Goal: Transaction & Acquisition: Purchase product/service

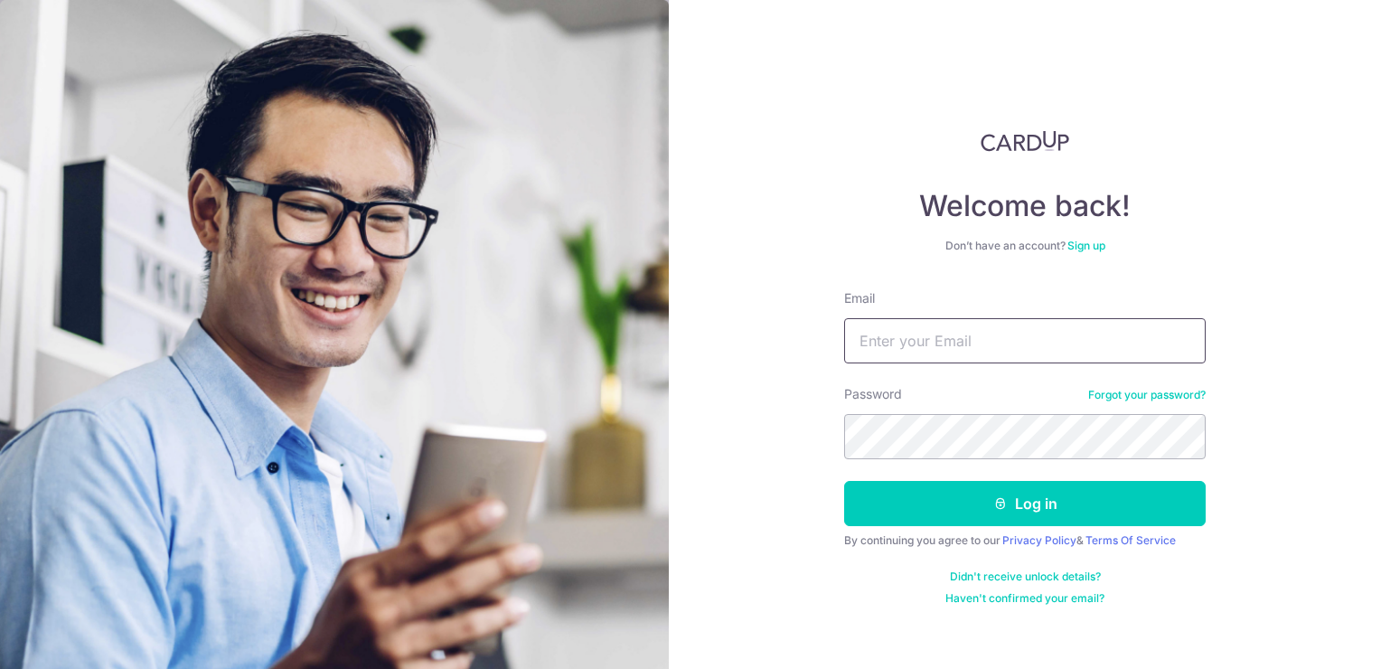
type input "[EMAIL_ADDRESS][DOMAIN_NAME]"
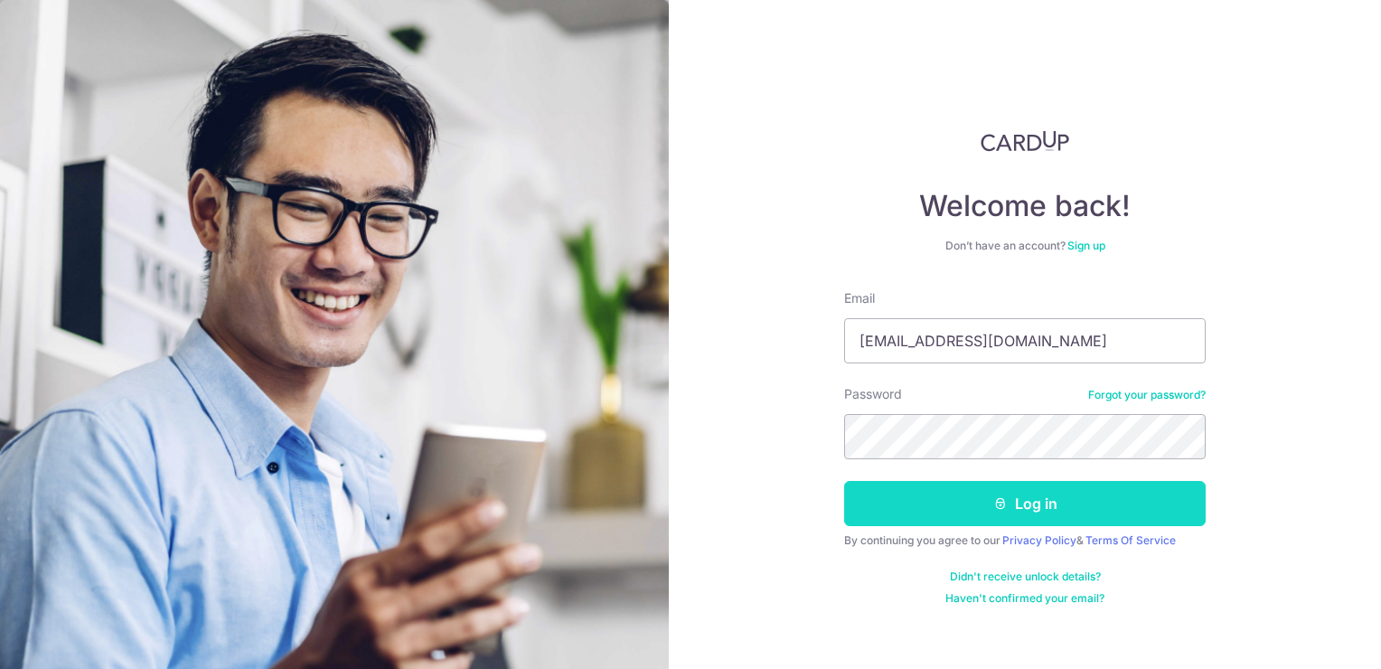
click at [1055, 517] on button "Log in" at bounding box center [1024, 503] width 361 height 45
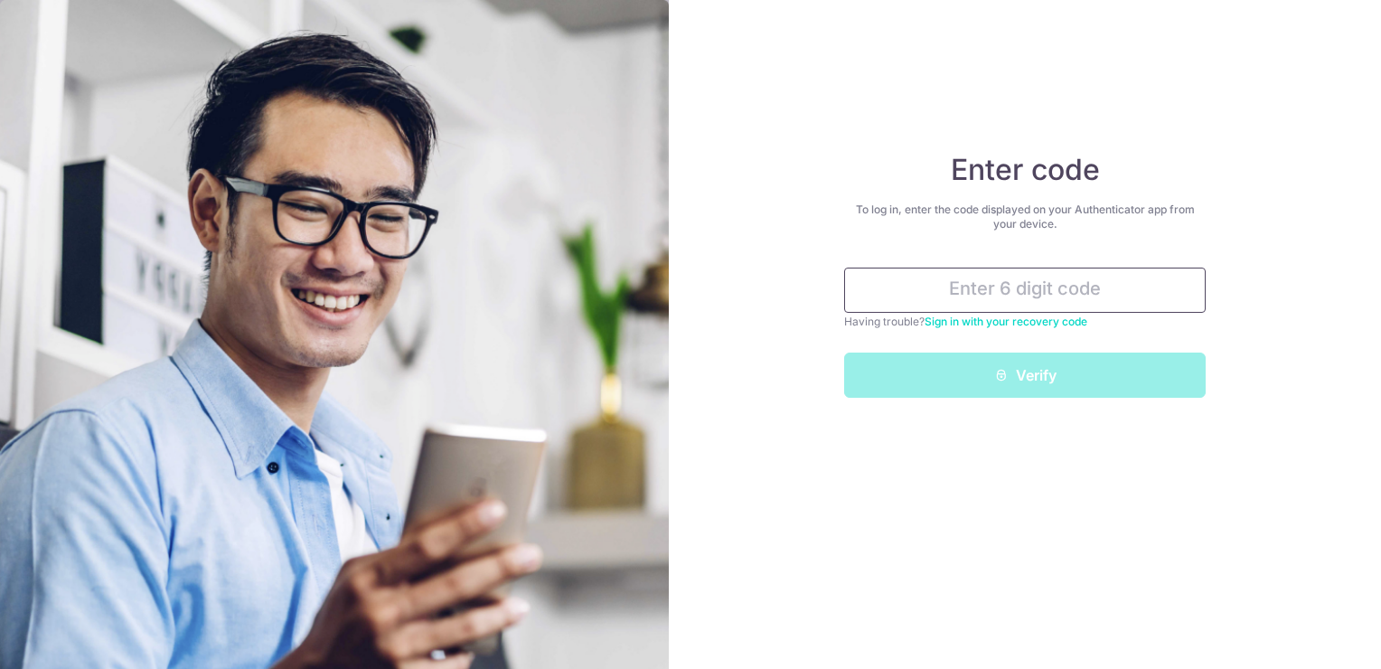
click at [1094, 271] on input "text" at bounding box center [1024, 289] width 361 height 45
type input "3"
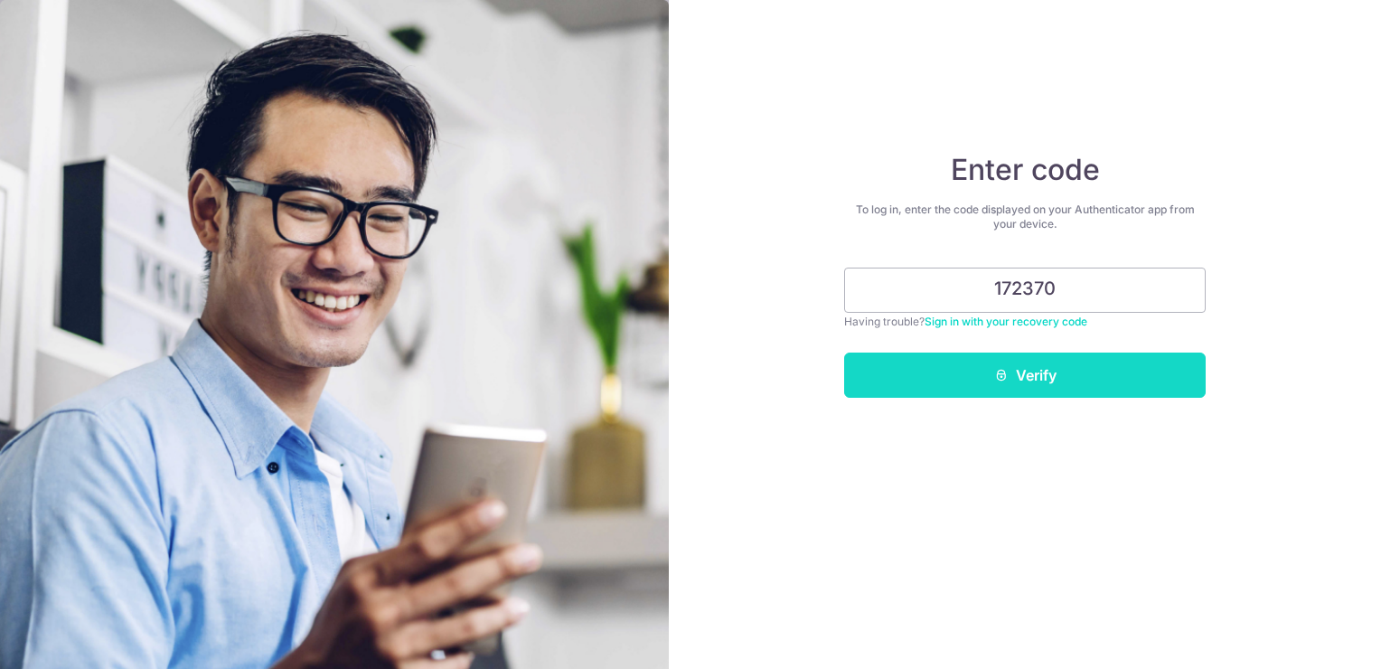
type input "172370"
click at [1077, 370] on button "Verify" at bounding box center [1024, 374] width 361 height 45
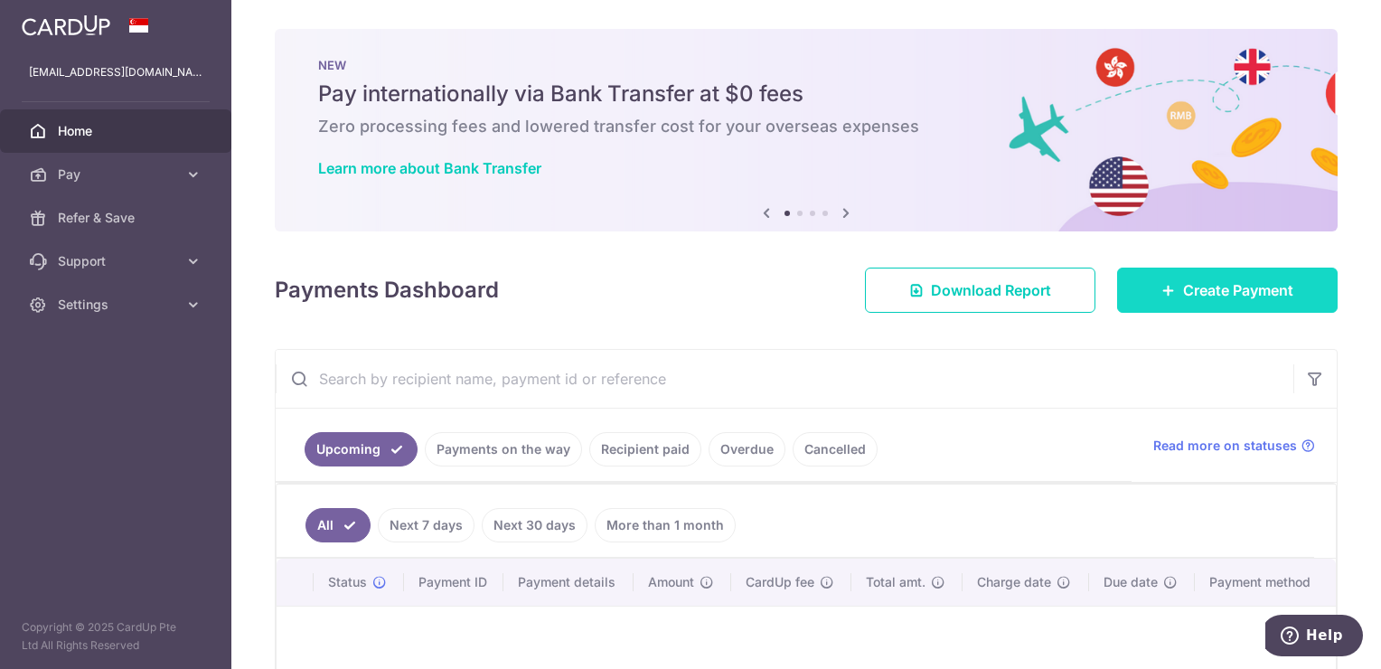
click at [1224, 281] on span "Create Payment" at bounding box center [1238, 290] width 110 height 22
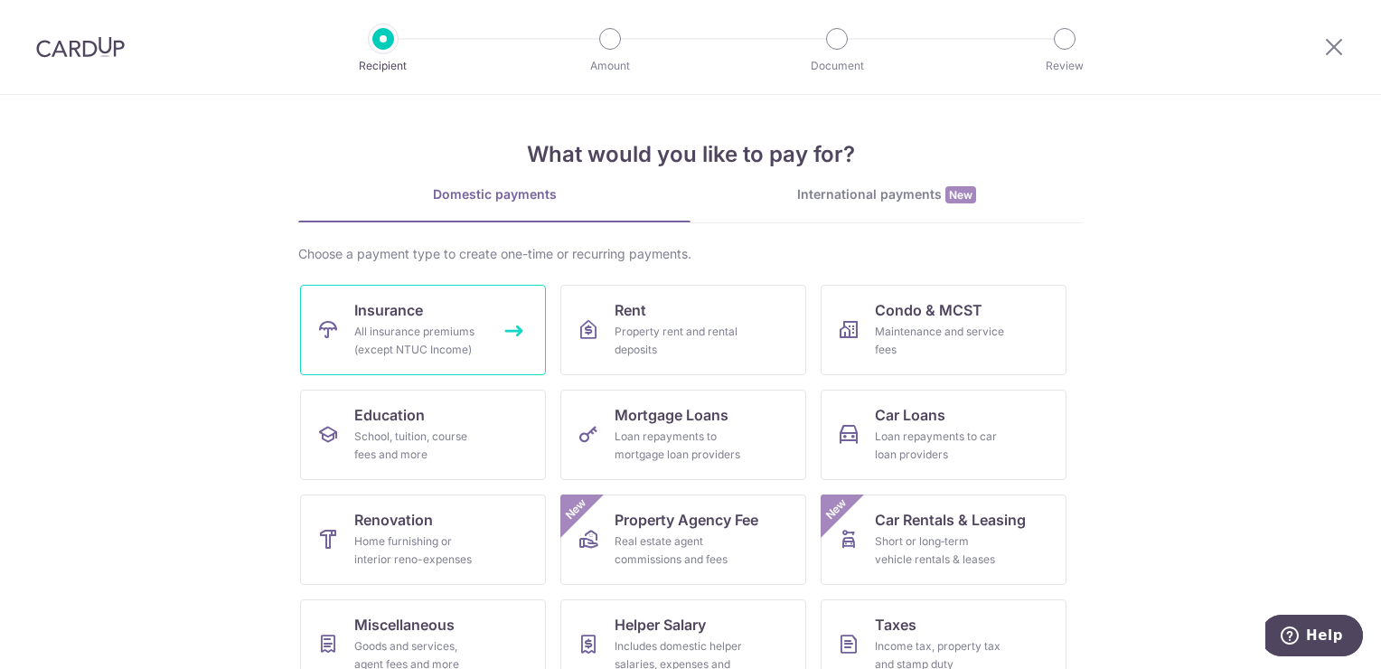
click at [478, 309] on link "Insurance All insurance premiums (except NTUC Income)" at bounding box center [423, 330] width 246 height 90
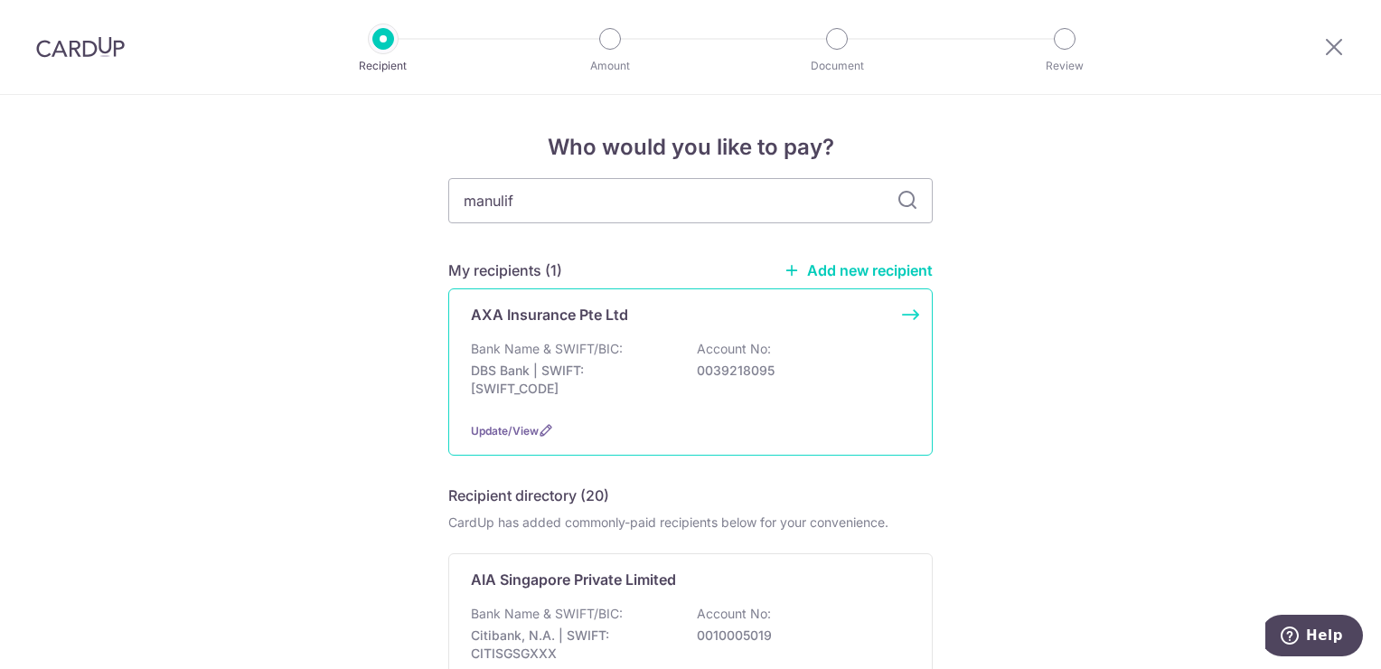
type input "manulife"
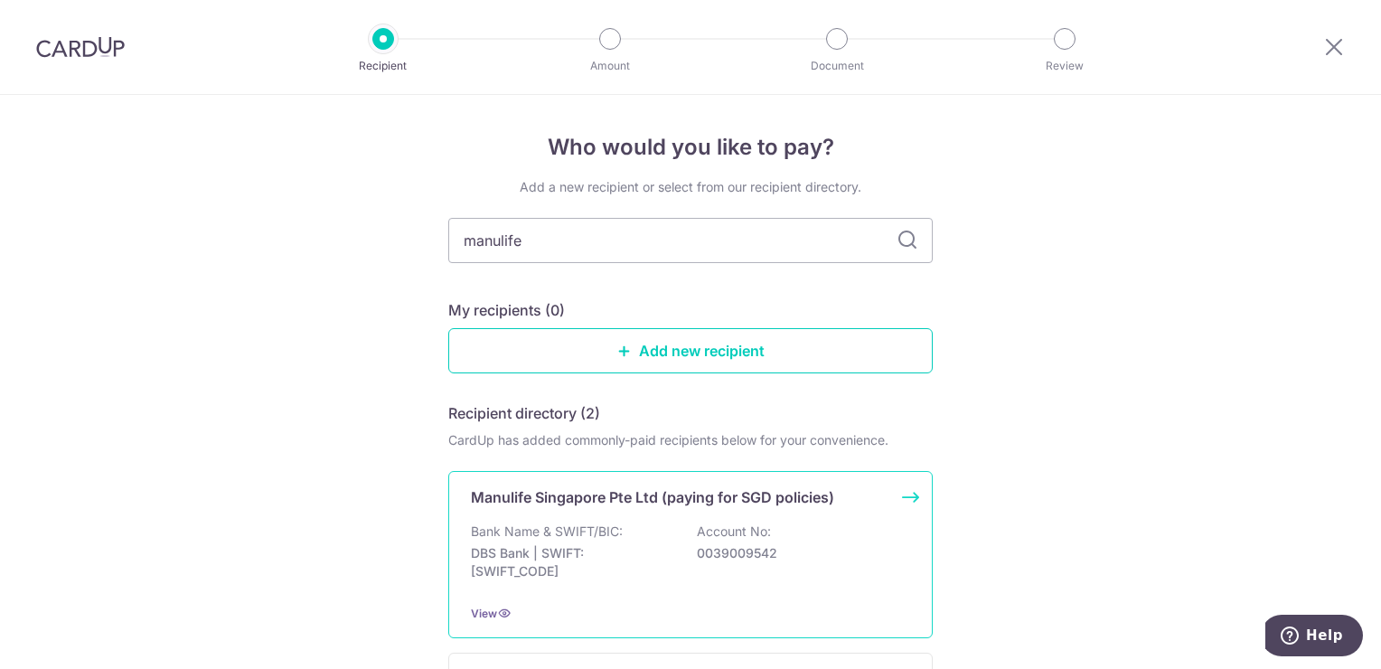
click at [737, 531] on p "Account No:" at bounding box center [734, 531] width 74 height 18
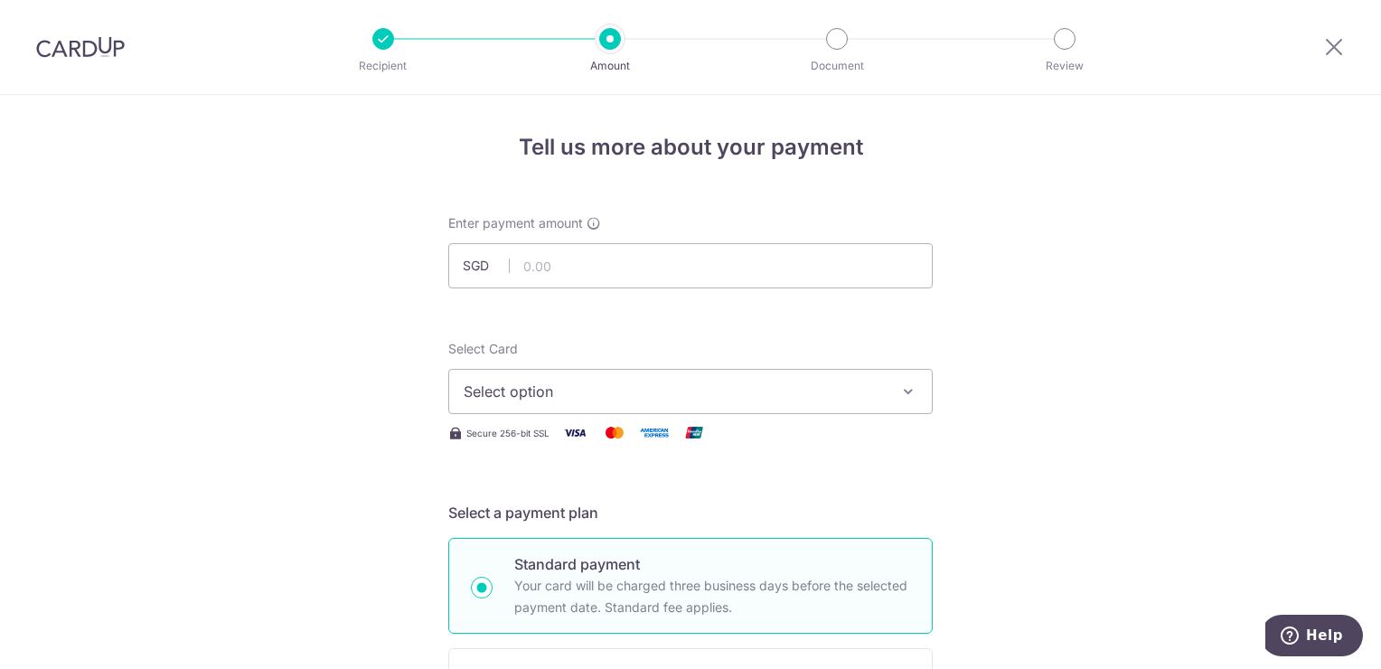
click at [802, 370] on button "Select option" at bounding box center [690, 391] width 484 height 45
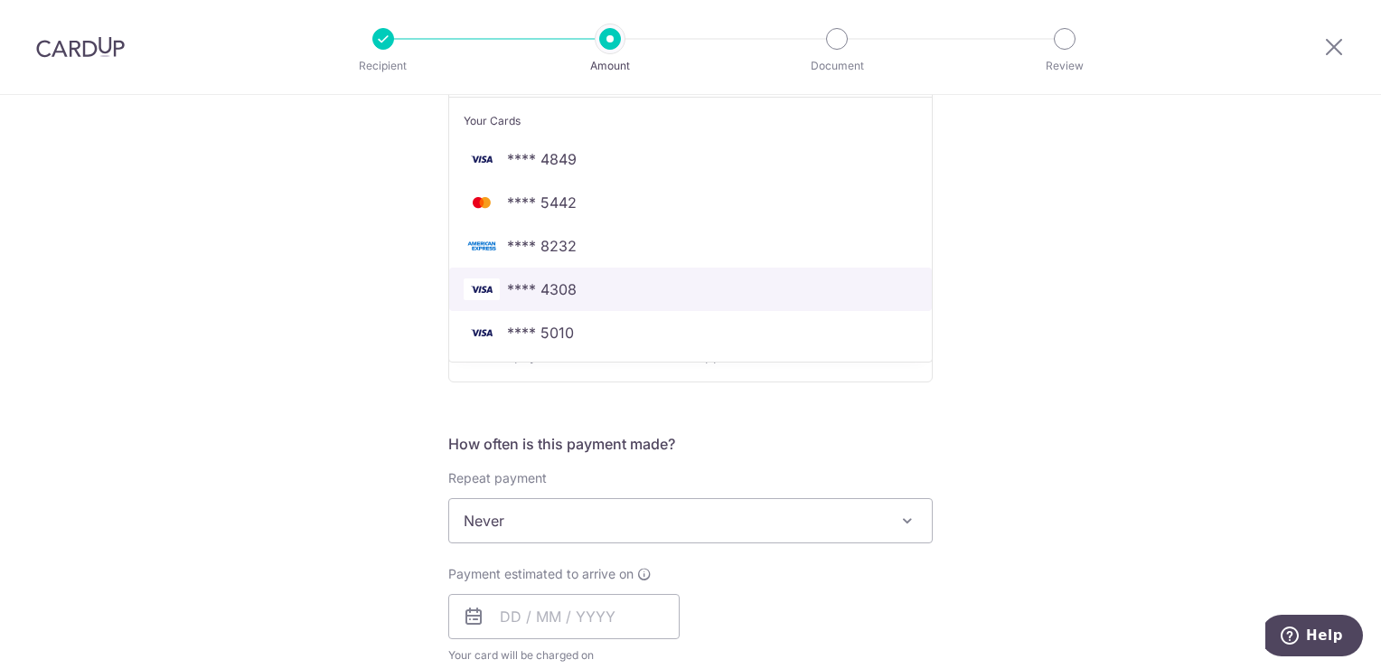
scroll to position [271, 0]
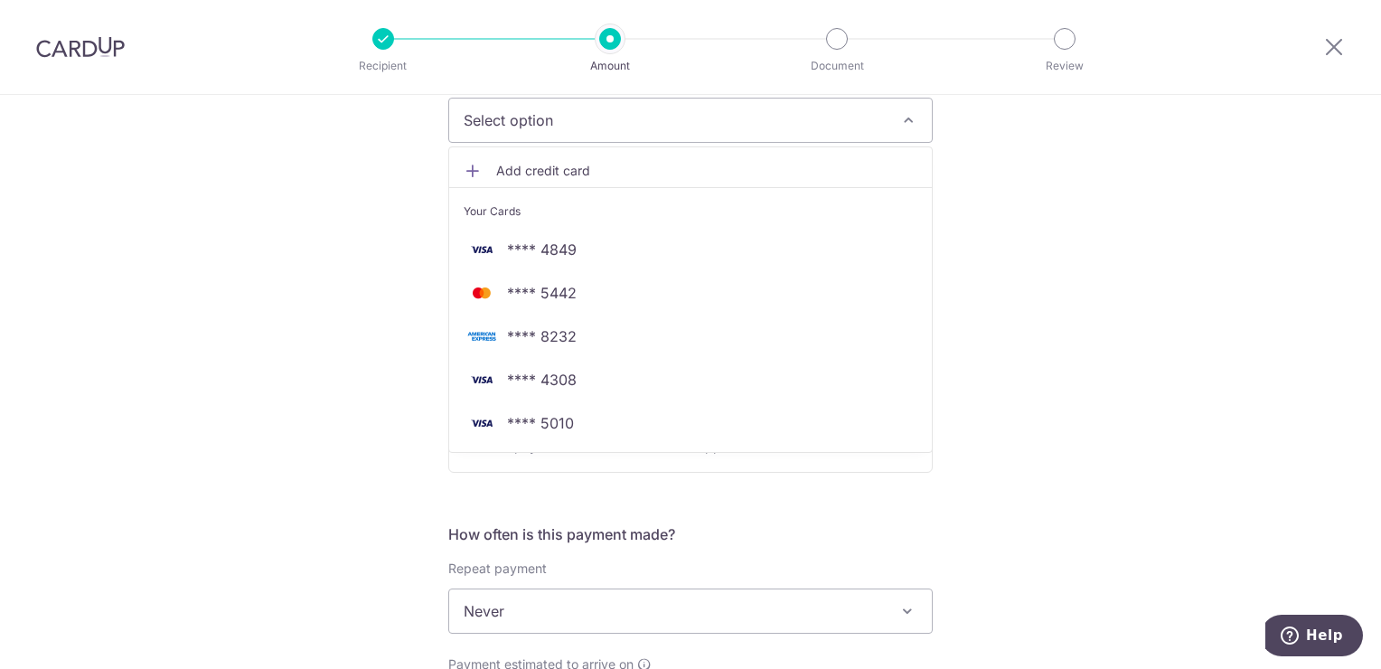
click at [1039, 351] on div "Tell us more about your payment Enter payment amount SGD Select Card Select opt…" at bounding box center [690, 641] width 1381 height 1635
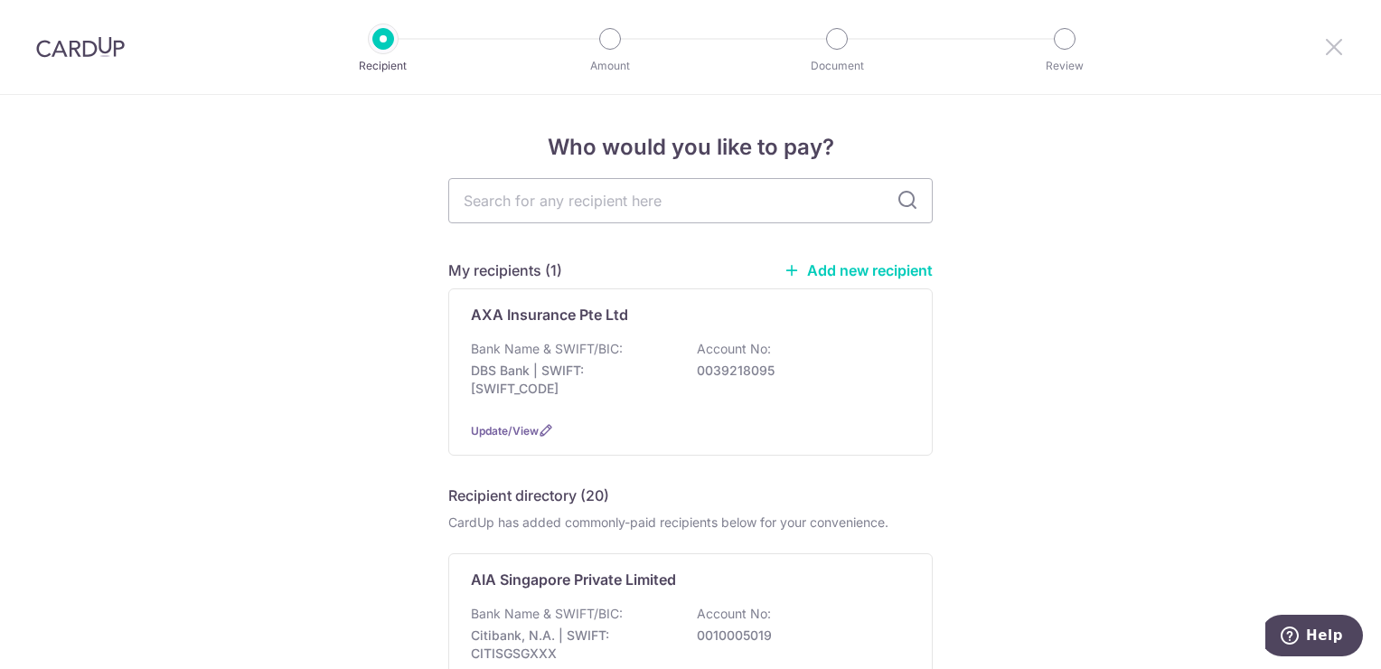
click at [1336, 42] on icon at bounding box center [1334, 46] width 22 height 23
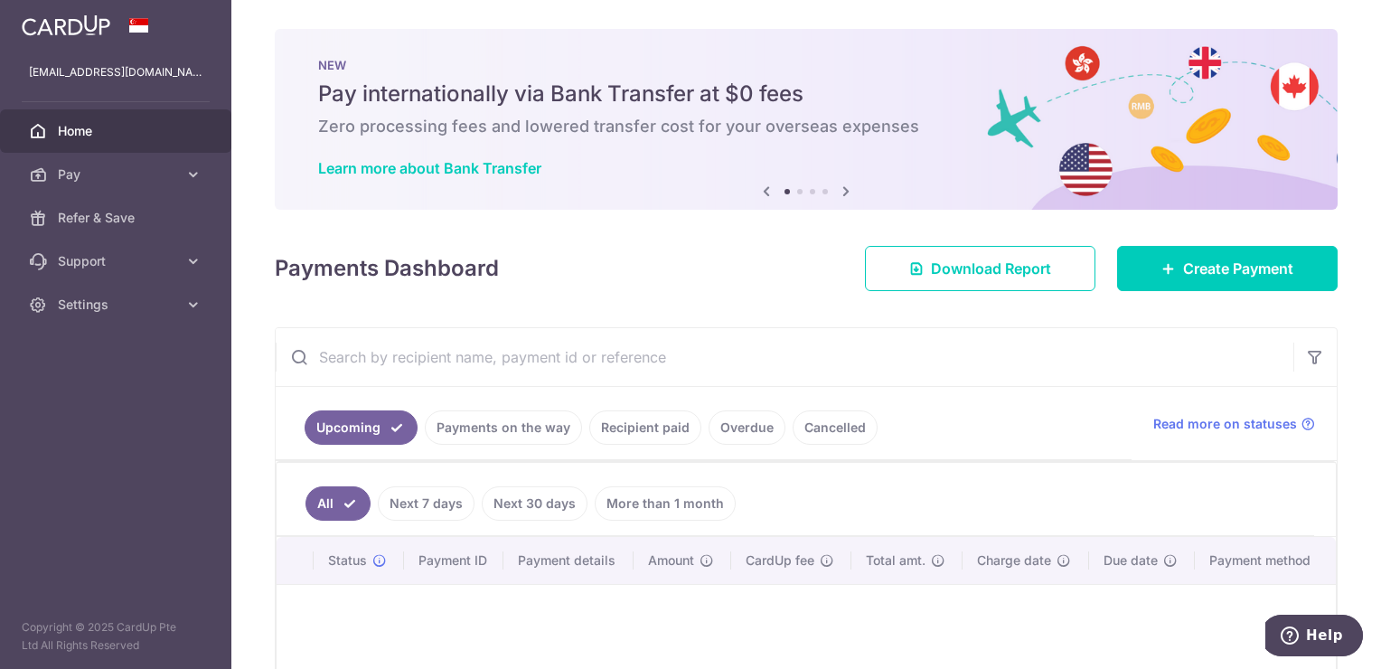
click at [512, 434] on link "Payments on the way" at bounding box center [503, 427] width 157 height 34
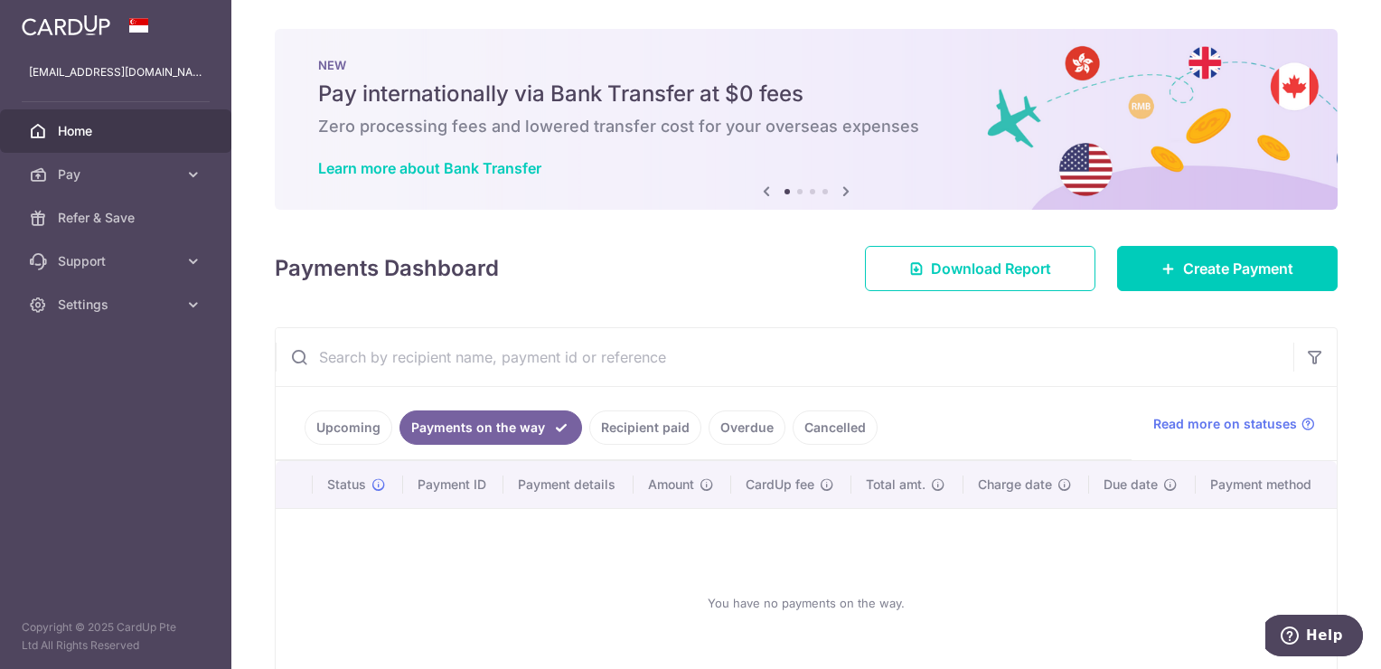
click at [629, 423] on link "Recipient paid" at bounding box center [645, 427] width 112 height 34
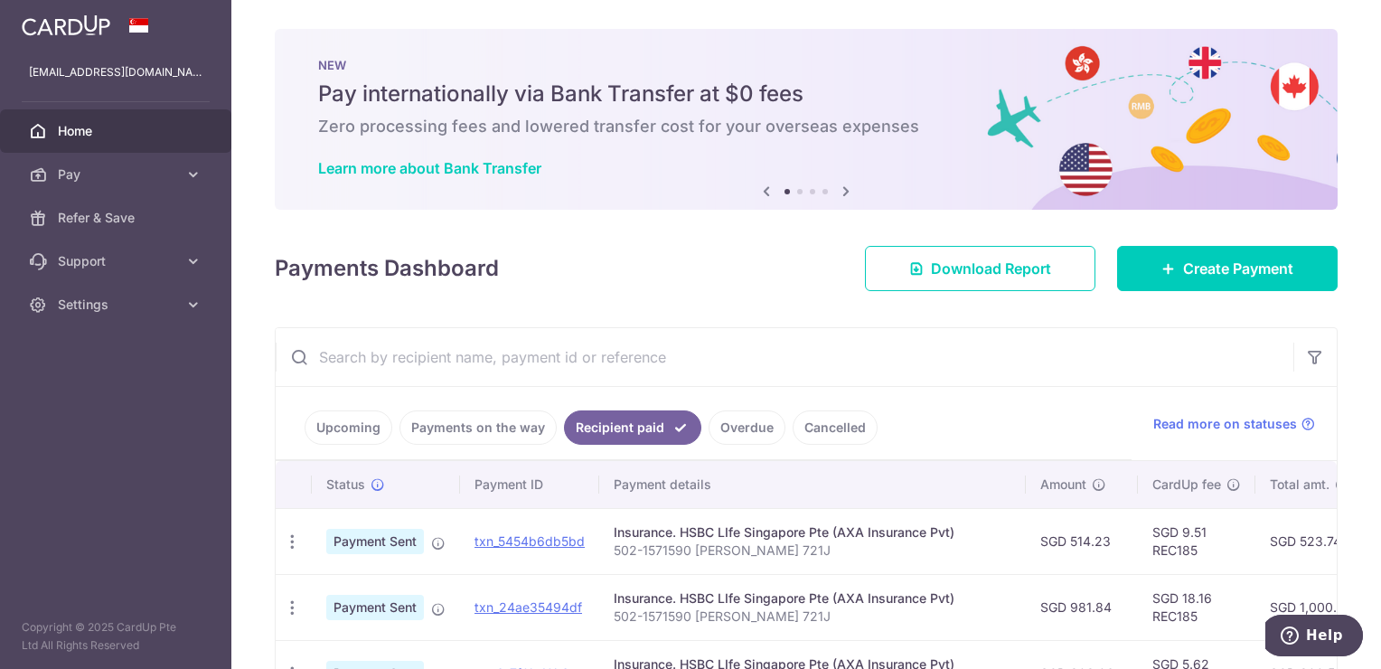
click at [568, 356] on input "text" at bounding box center [785, 357] width 1018 height 58
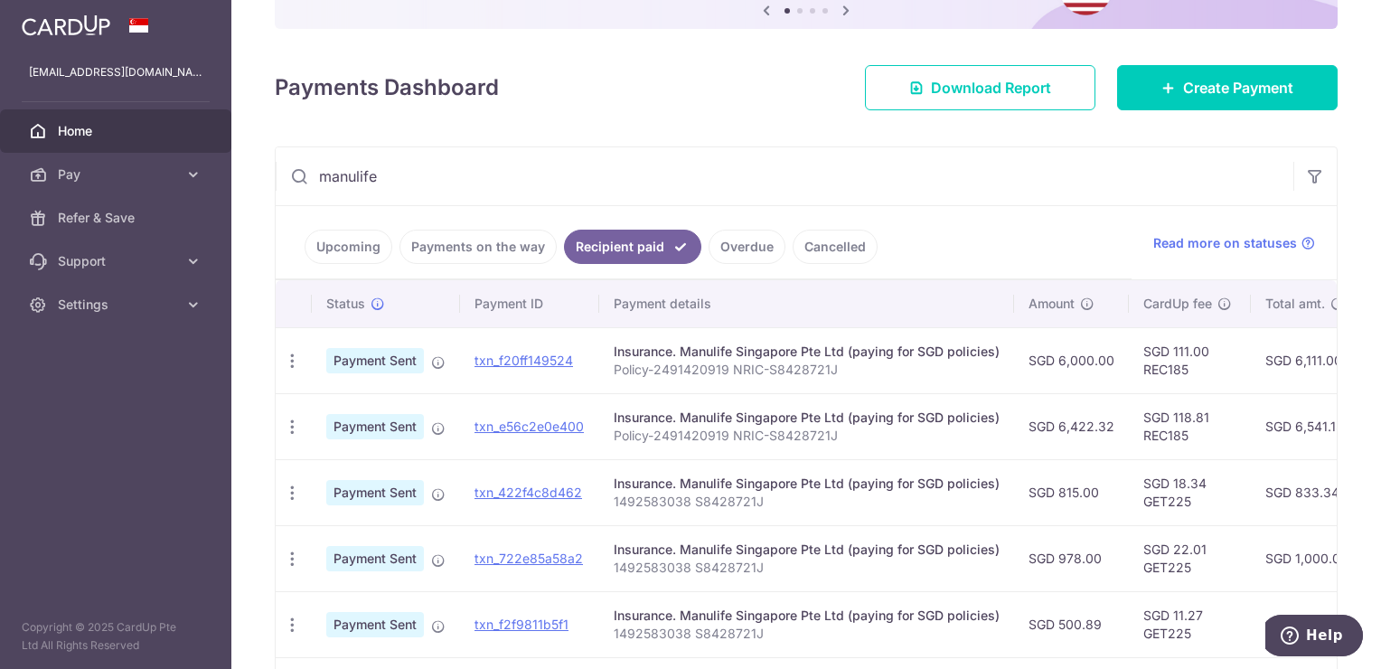
type input "manulife"
drag, startPoint x: 605, startPoint y: 510, endPoint x: 764, endPoint y: 501, distance: 159.3
click at [764, 501] on td "Insurance. Manulife Singapore Pte Ltd (paying for SGD policies) 1492583038 S842…" at bounding box center [806, 492] width 415 height 66
copy p "1492583038 S8428721J"
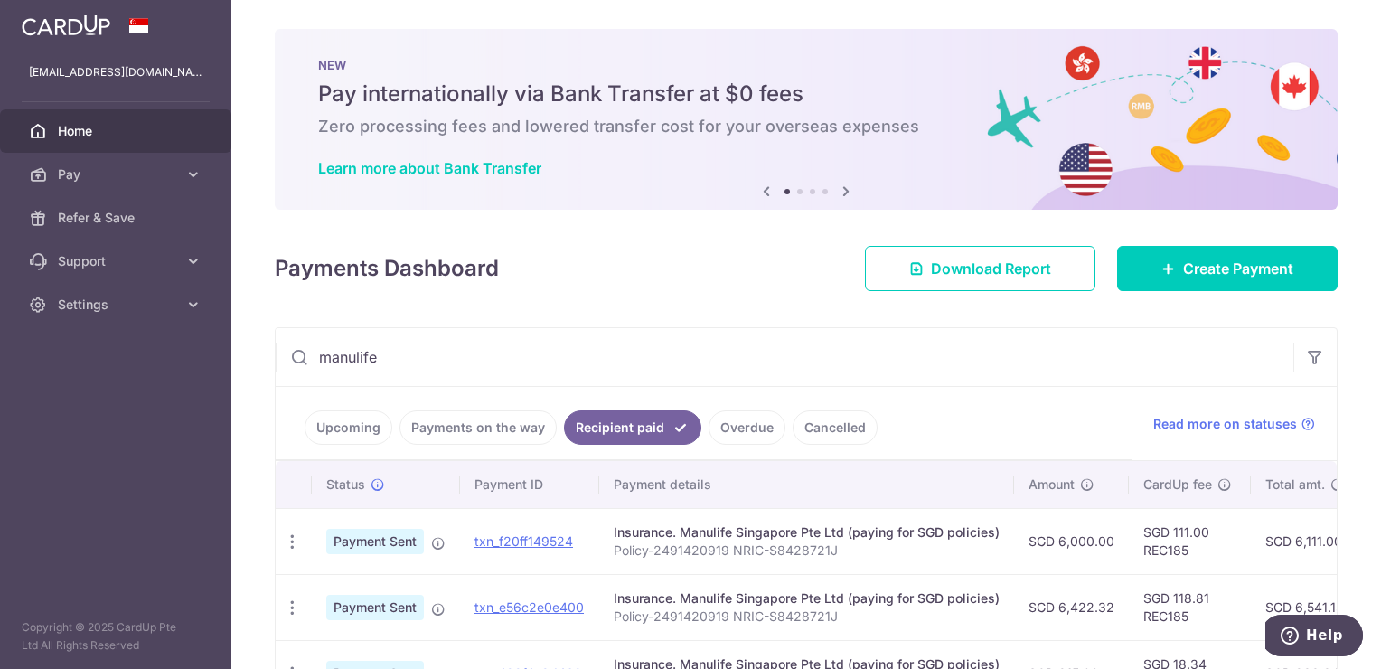
scroll to position [635, 0]
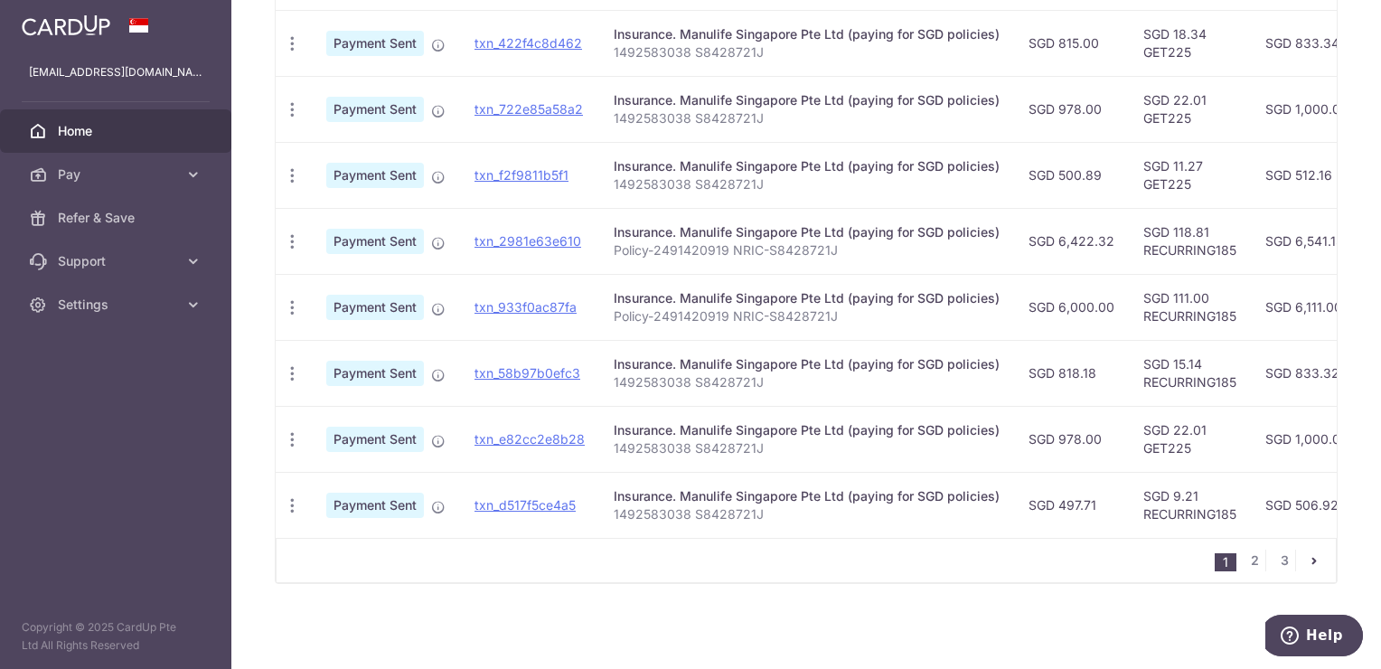
drag, startPoint x: 975, startPoint y: 538, endPoint x: 1131, endPoint y: 540, distance: 156.4
click at [1131, 540] on div "1 2 3" at bounding box center [806, 560] width 1061 height 45
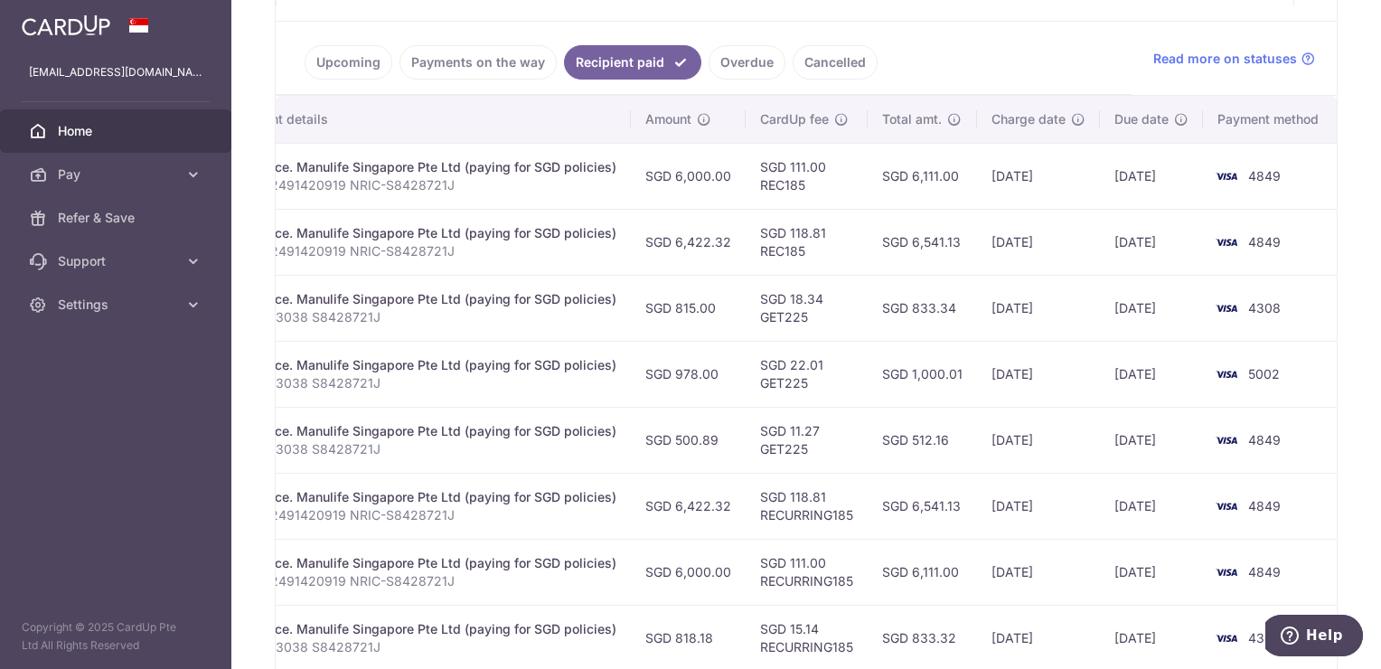
scroll to position [364, 0]
click at [369, 75] on link "Upcoming" at bounding box center [349, 63] width 88 height 34
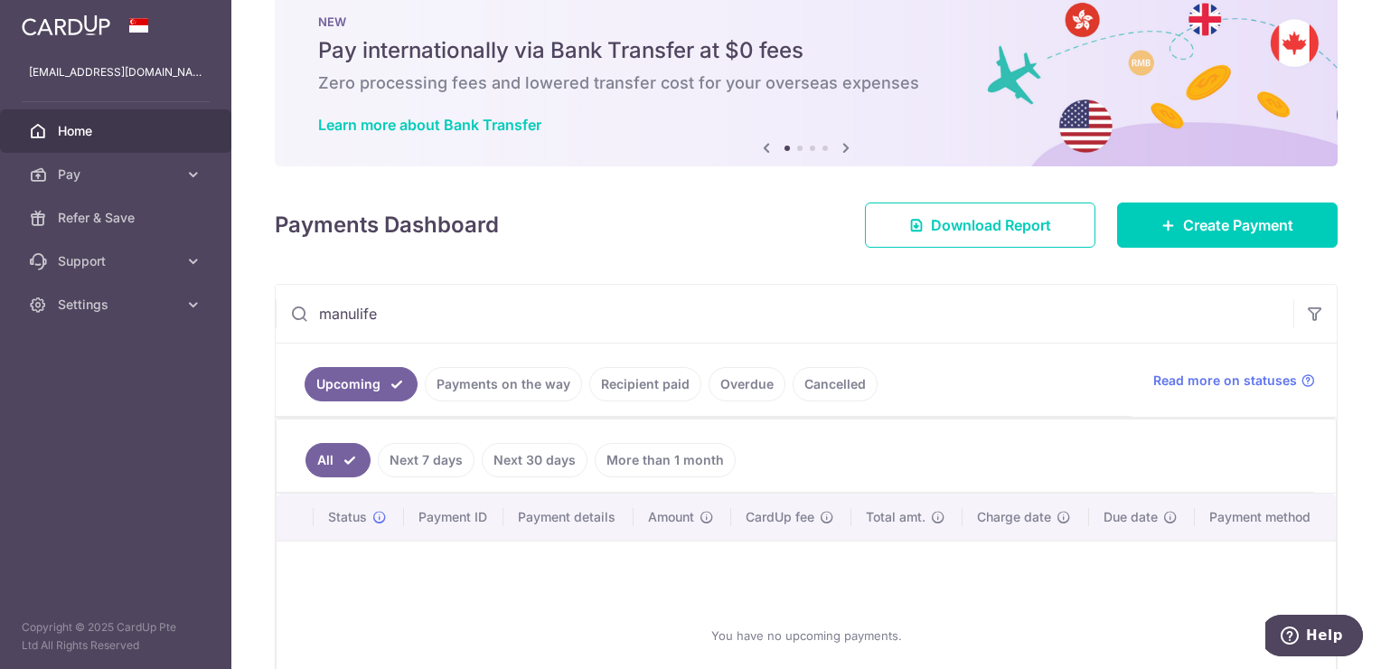
scroll to position [189, 0]
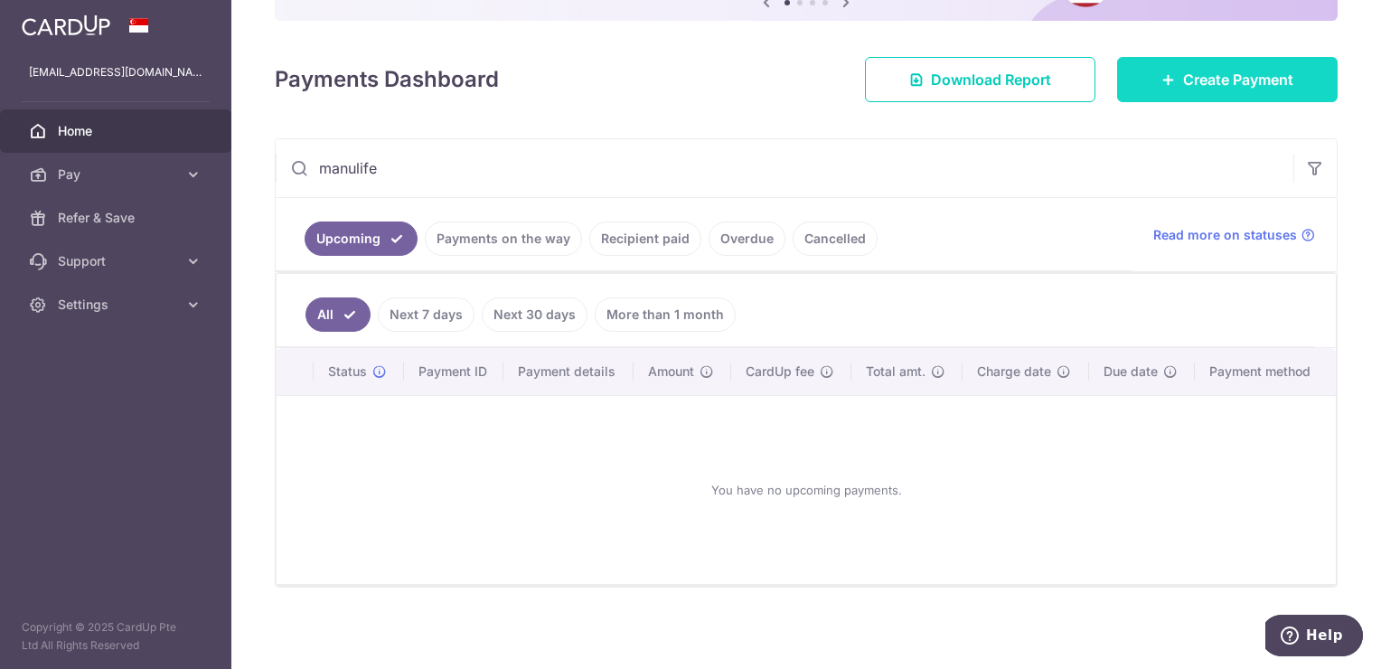
click at [1149, 92] on link "Create Payment" at bounding box center [1227, 79] width 220 height 45
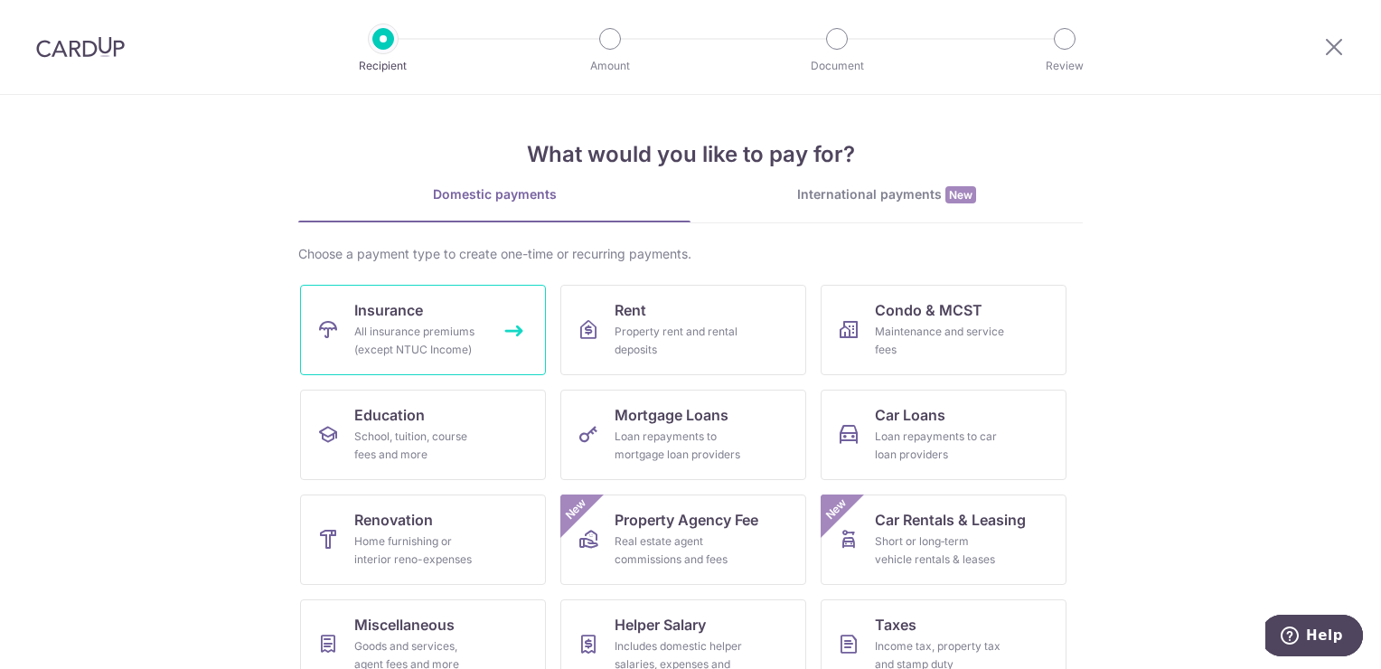
click at [355, 315] on span "Insurance" at bounding box center [388, 310] width 69 height 22
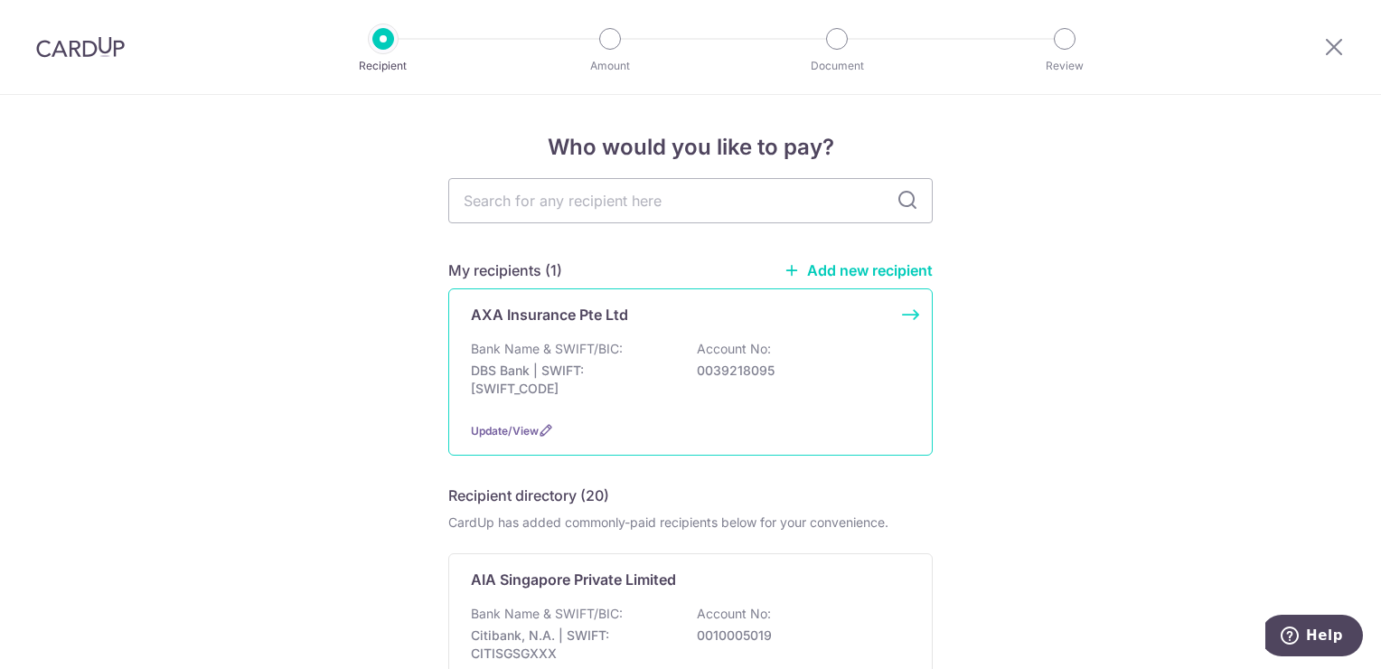
scroll to position [90, 0]
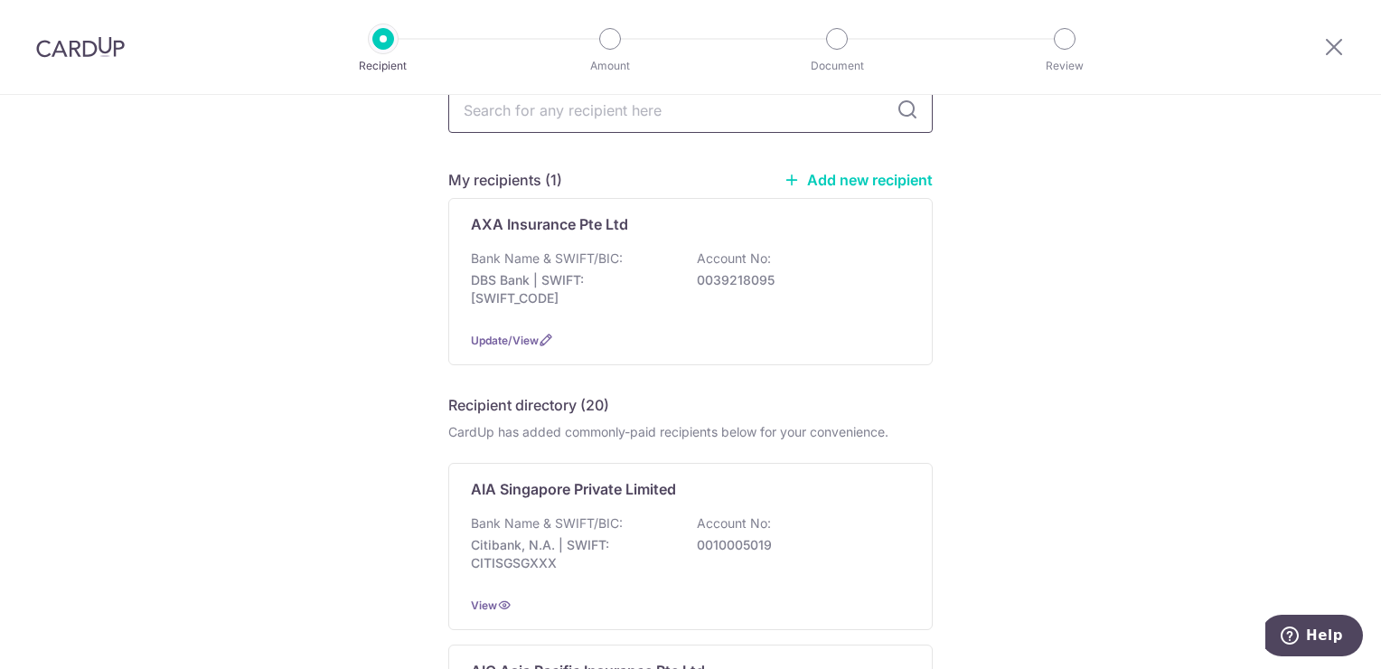
click at [672, 120] on input "text" at bounding box center [690, 110] width 484 height 45
type input "manulife"
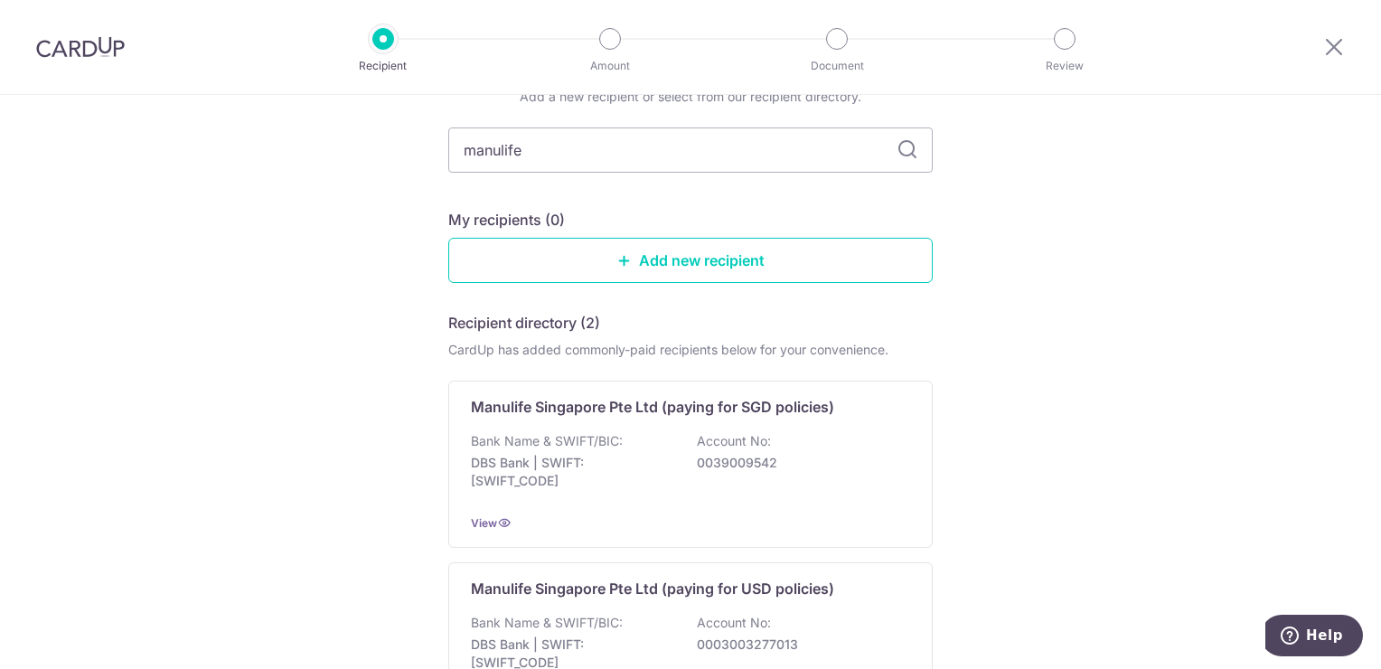
click at [906, 113] on div "Add a new recipient or select from our recipient directory. manulife My recipie…" at bounding box center [690, 445] width 484 height 714
click at [709, 445] on p "Account No:" at bounding box center [734, 441] width 74 height 18
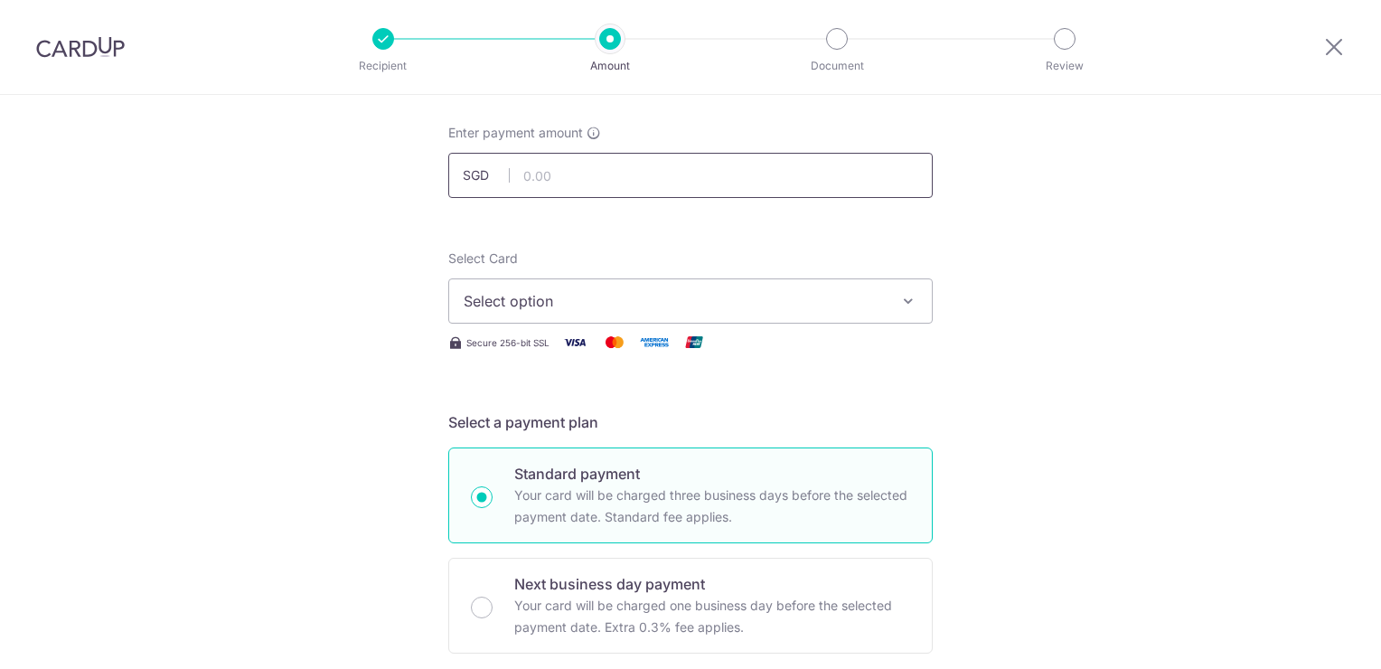
click at [588, 170] on input "text" at bounding box center [690, 175] width 484 height 45
click at [649, 190] on input "text" at bounding box center [690, 175] width 484 height 45
type input "978.00"
click at [765, 308] on span "Select option" at bounding box center [674, 301] width 421 height 22
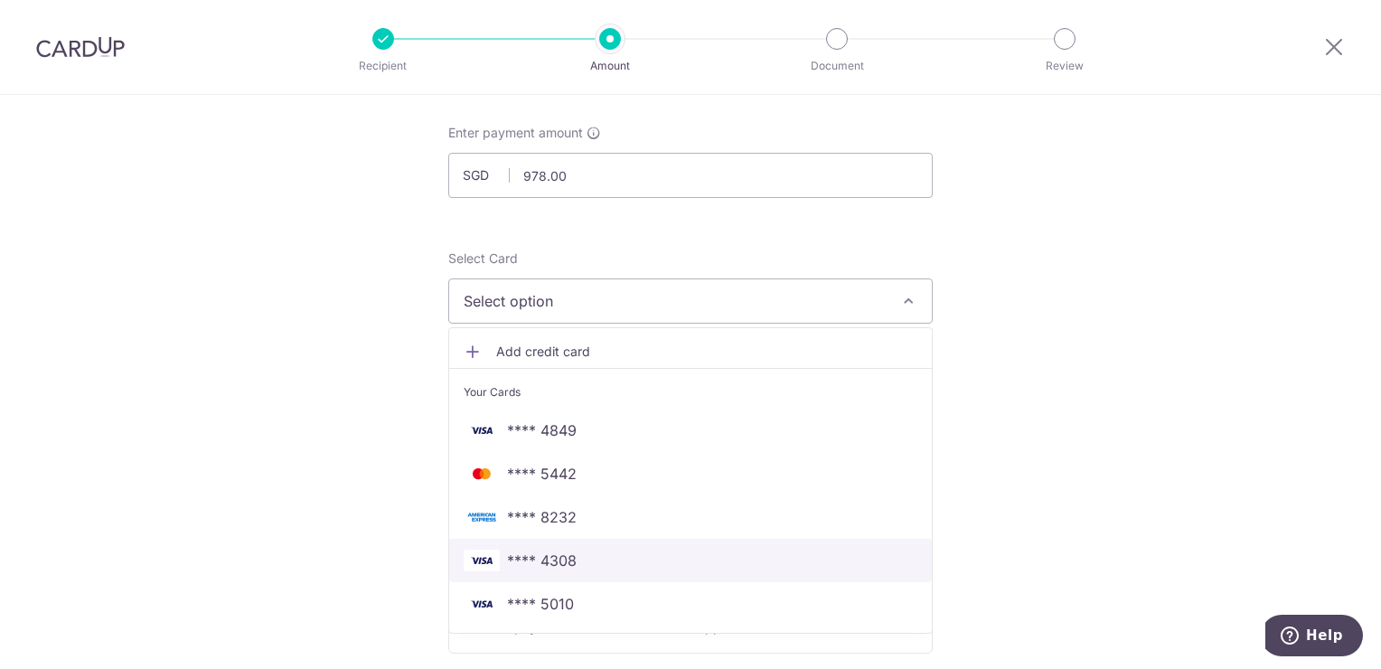
scroll to position [181, 0]
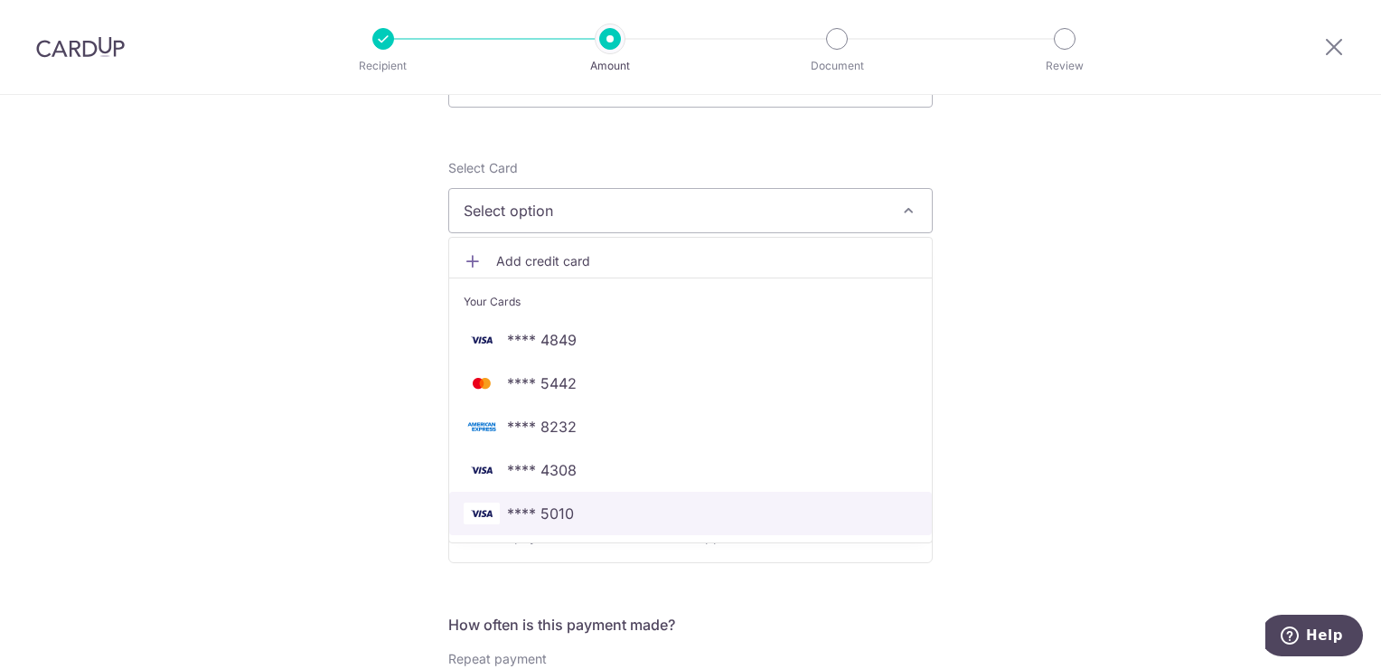
click at [570, 520] on span "**** 5010" at bounding box center [691, 513] width 454 height 22
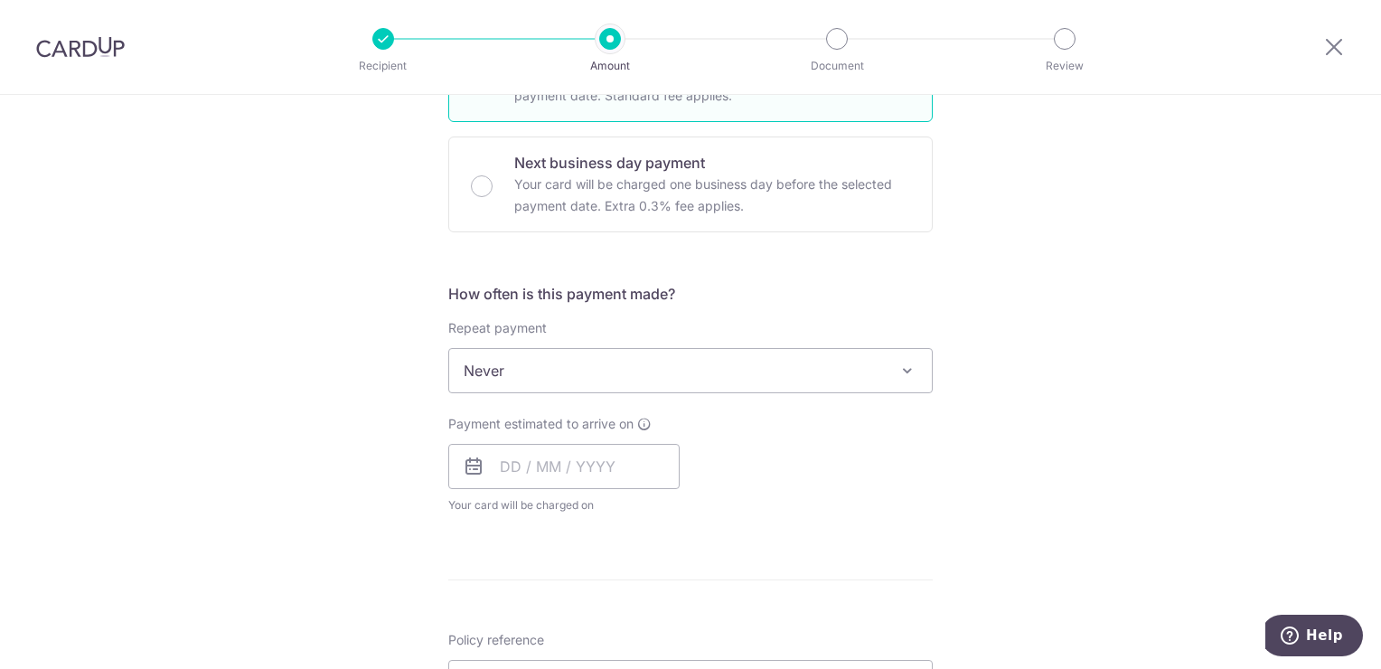
scroll to position [542, 0]
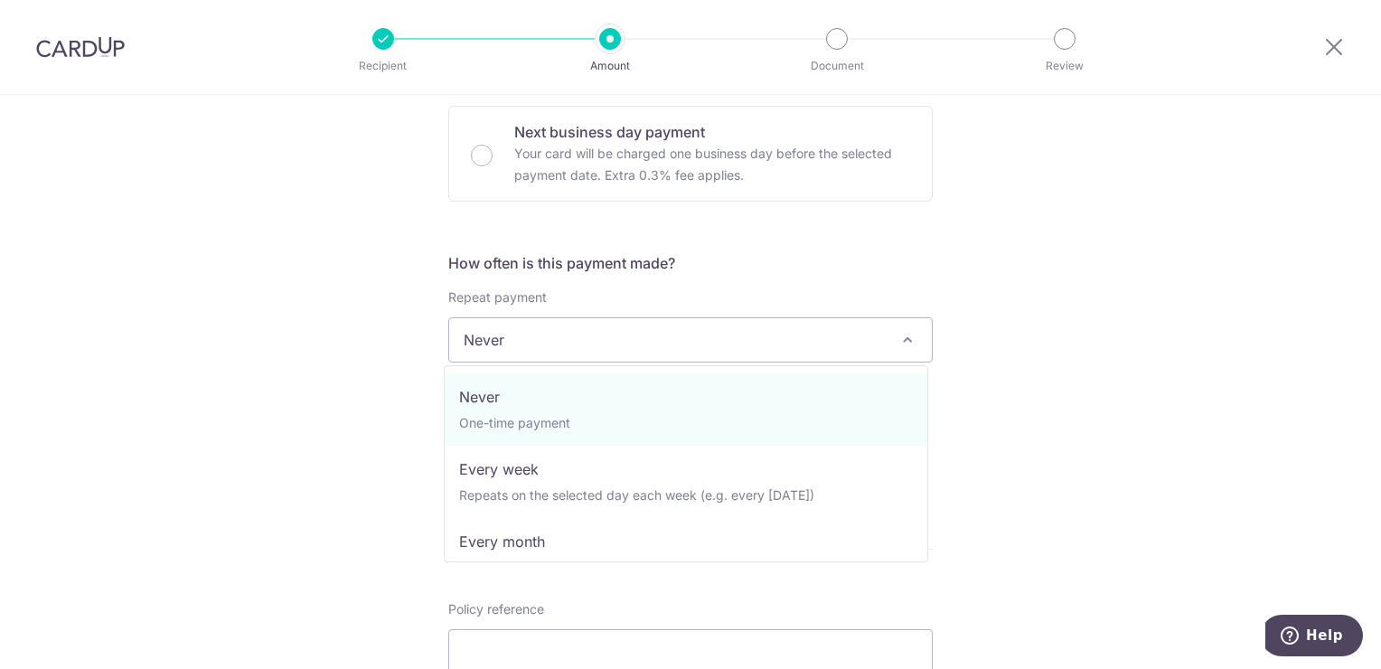
click at [669, 352] on span "Never" at bounding box center [690, 339] width 483 height 43
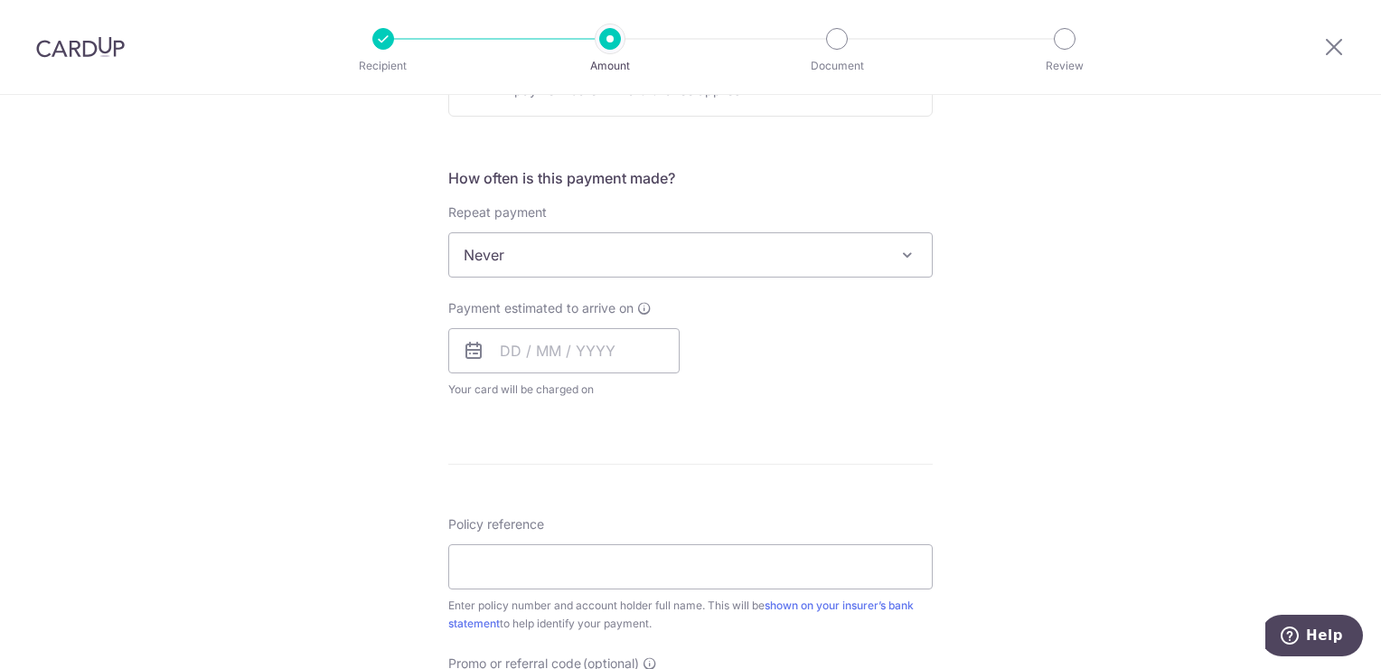
scroll to position [723, 0]
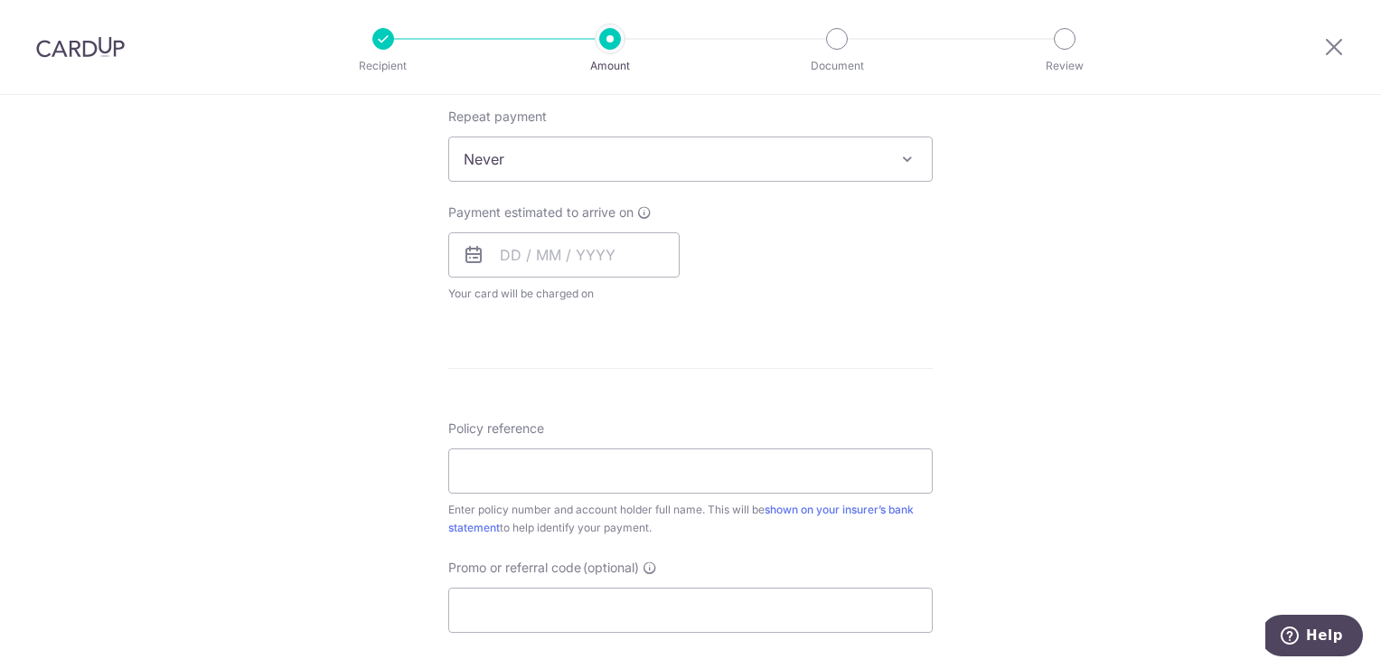
click at [542, 230] on div "Payment estimated to arrive on Your card will be charged on for the first payme…" at bounding box center [563, 252] width 231 height 99
click at [547, 249] on input "text" at bounding box center [563, 254] width 231 height 45
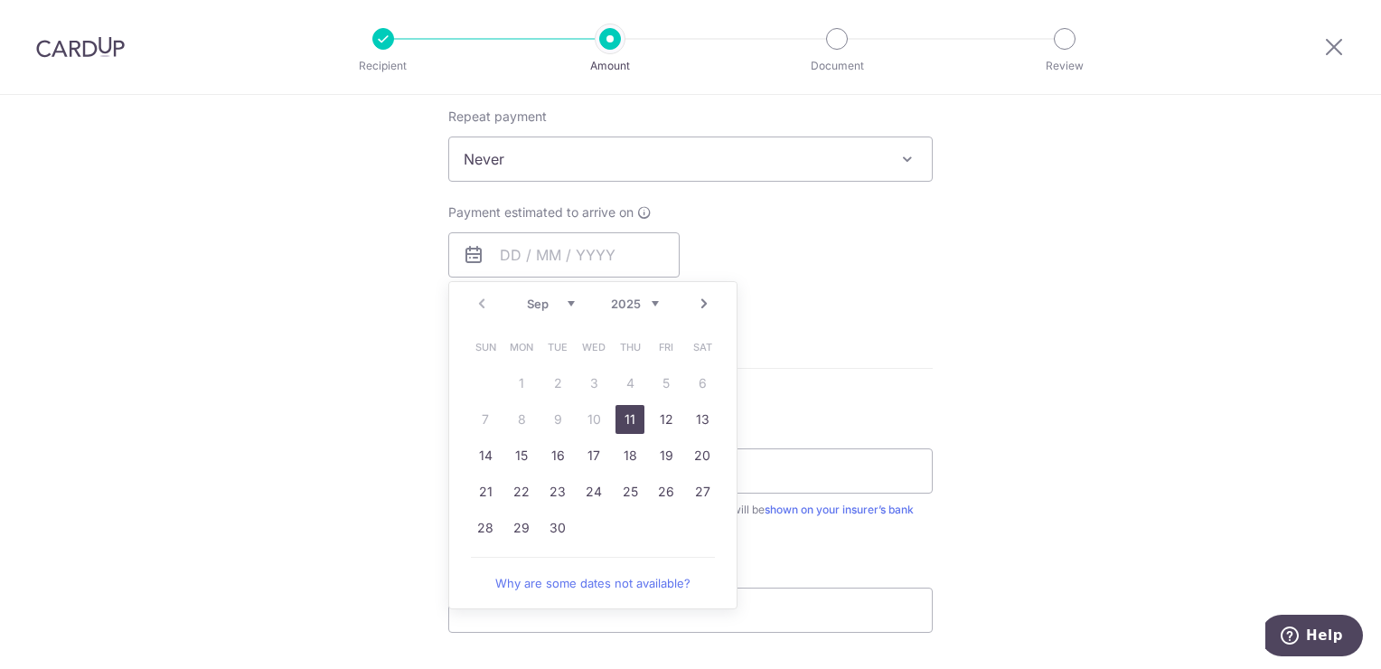
click at [631, 427] on link "11" at bounding box center [629, 419] width 29 height 29
type input "[DATE]"
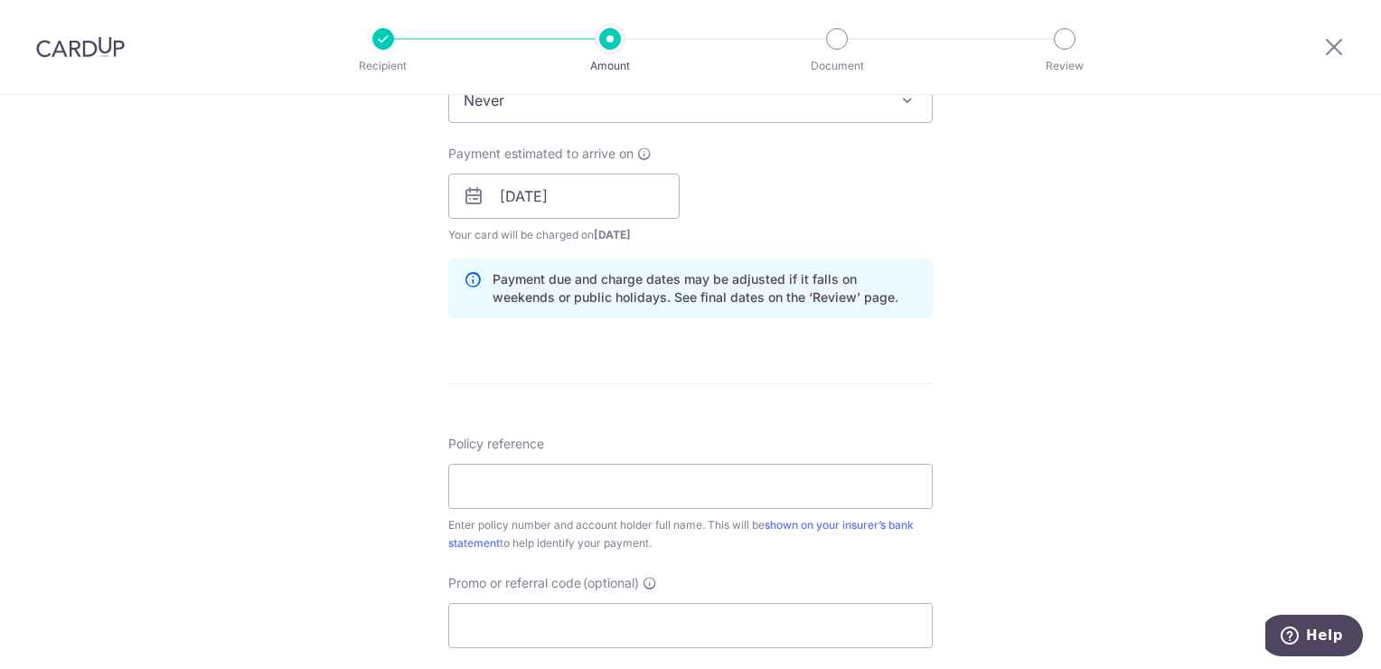
scroll to position [813, 0]
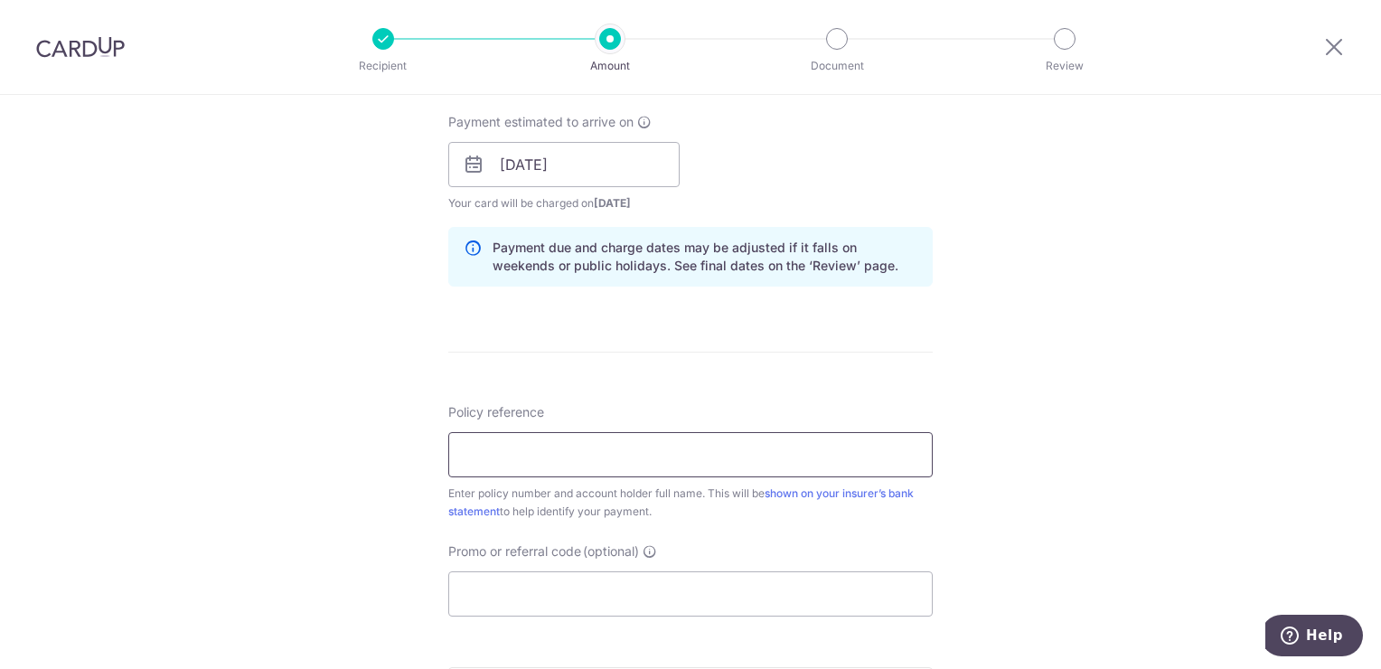
click at [653, 469] on input "Policy reference" at bounding box center [690, 454] width 484 height 45
click at [658, 455] on input "Policy reference" at bounding box center [690, 454] width 484 height 45
click at [665, 466] on input "Policy reference" at bounding box center [690, 454] width 484 height 45
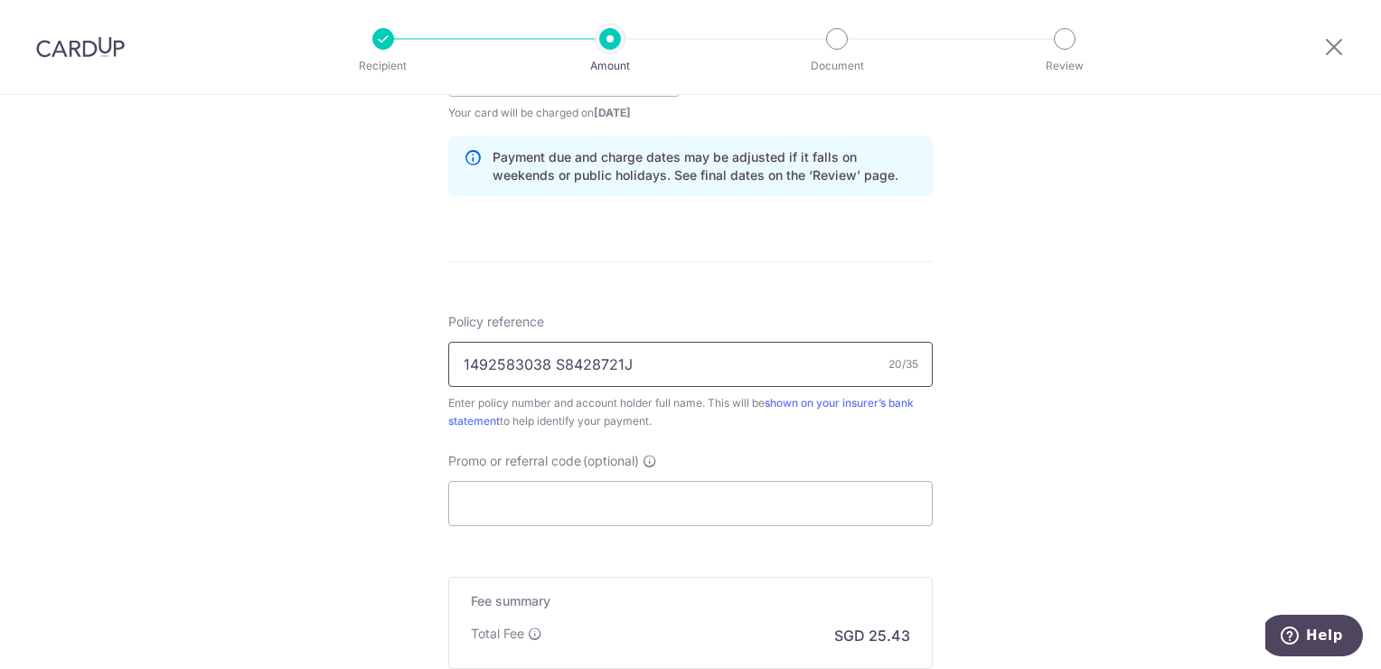
click at [553, 366] on input "1492583038 S8428721J" at bounding box center [690, 364] width 484 height 45
click at [484, 361] on input "1492583038 NRIC-S8428721J" at bounding box center [690, 364] width 484 height 45
click at [511, 361] on input "1492583038 NRIC-S8428721J" at bounding box center [690, 364] width 484 height 45
drag, startPoint x: 690, startPoint y: 361, endPoint x: 282, endPoint y: 347, distance: 408.7
click at [278, 347] on div "Tell us more about your payment Enter payment amount SGD 978.00 978.00 Select C…" at bounding box center [690, 45] width 1381 height 1709
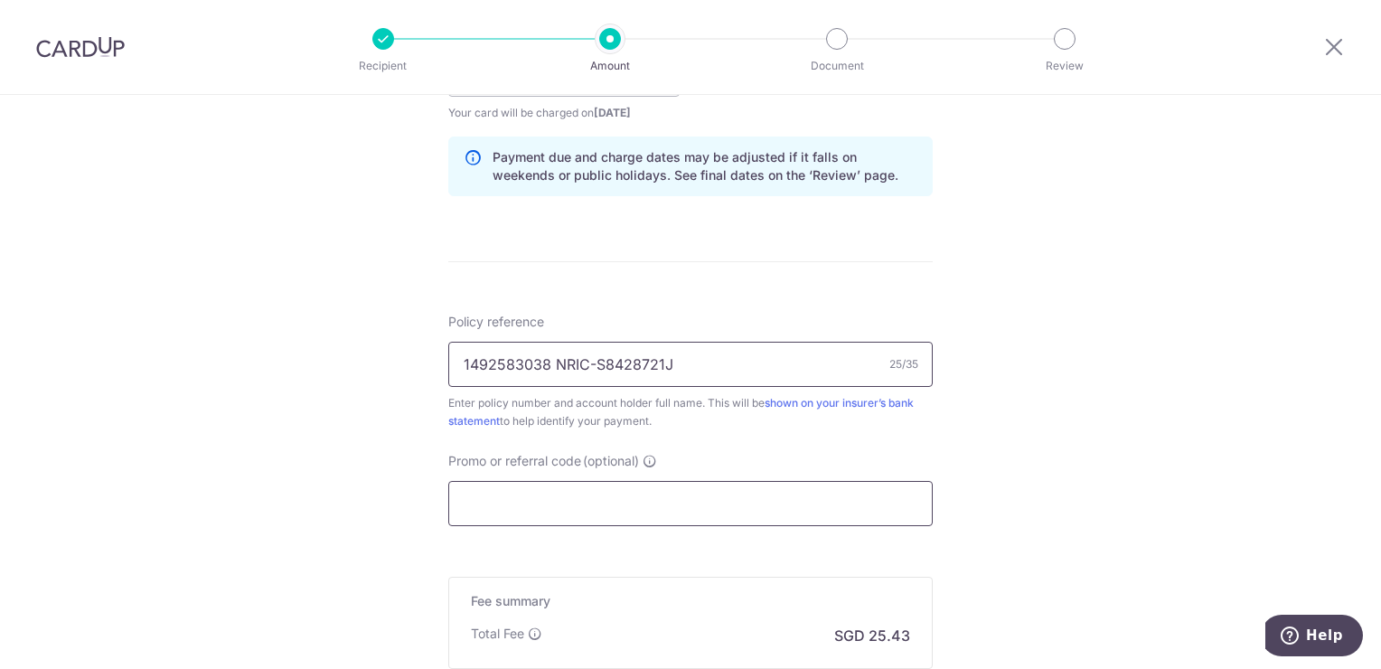
type input "1492583038 NRIC-S8428721J"
click at [732, 510] on input "Promo or referral code (optional)" at bounding box center [690, 503] width 484 height 45
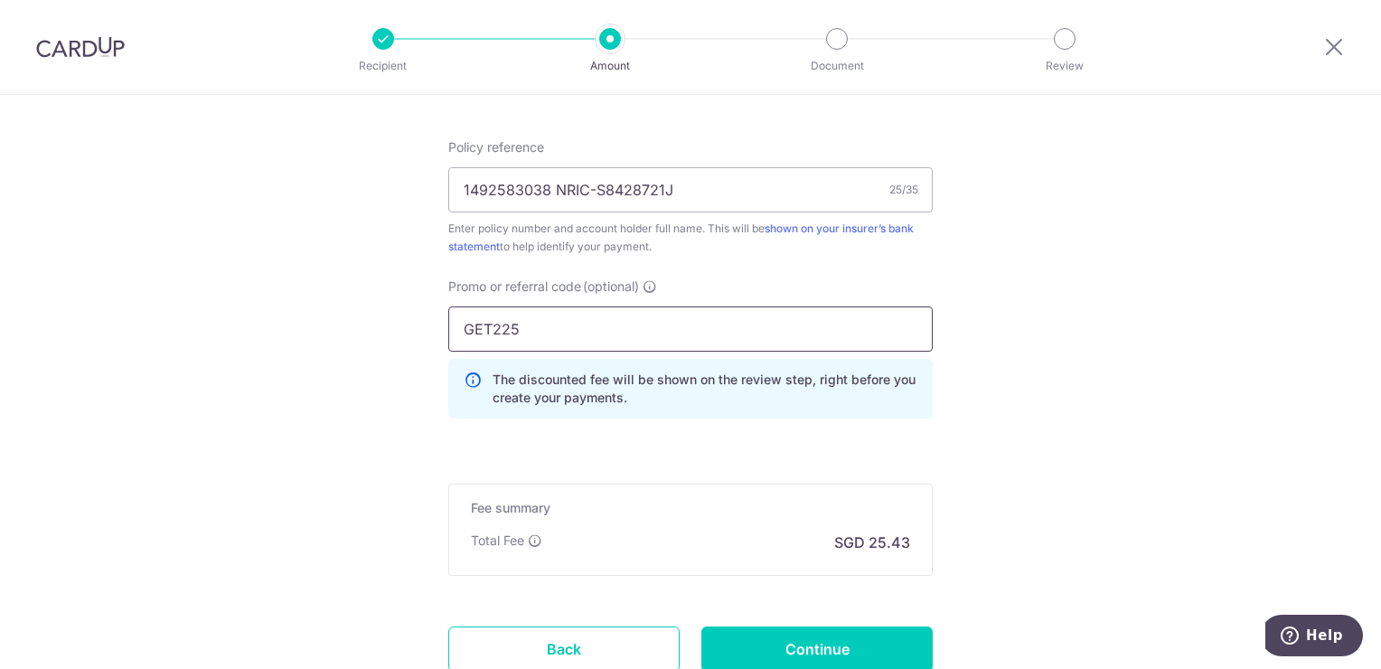
scroll to position [1214, 0]
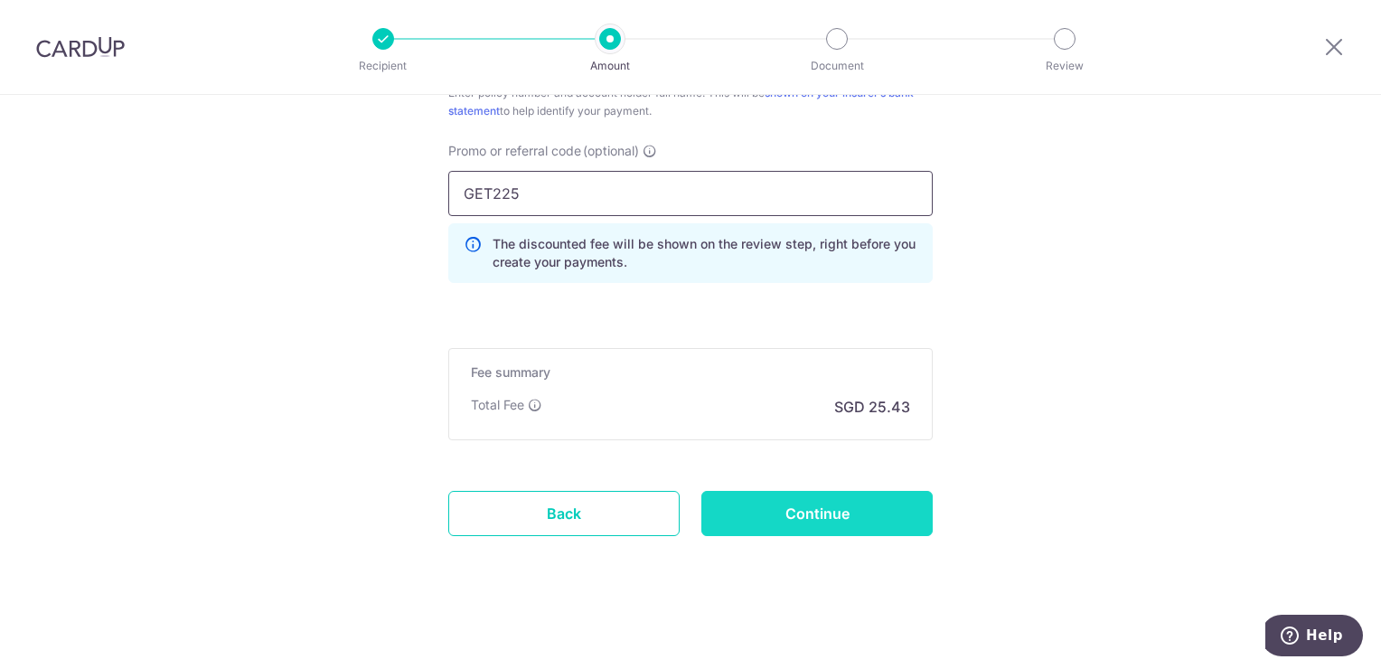
type input "GET225"
click at [849, 523] on input "Continue" at bounding box center [816, 513] width 231 height 45
type input "Create Schedule"
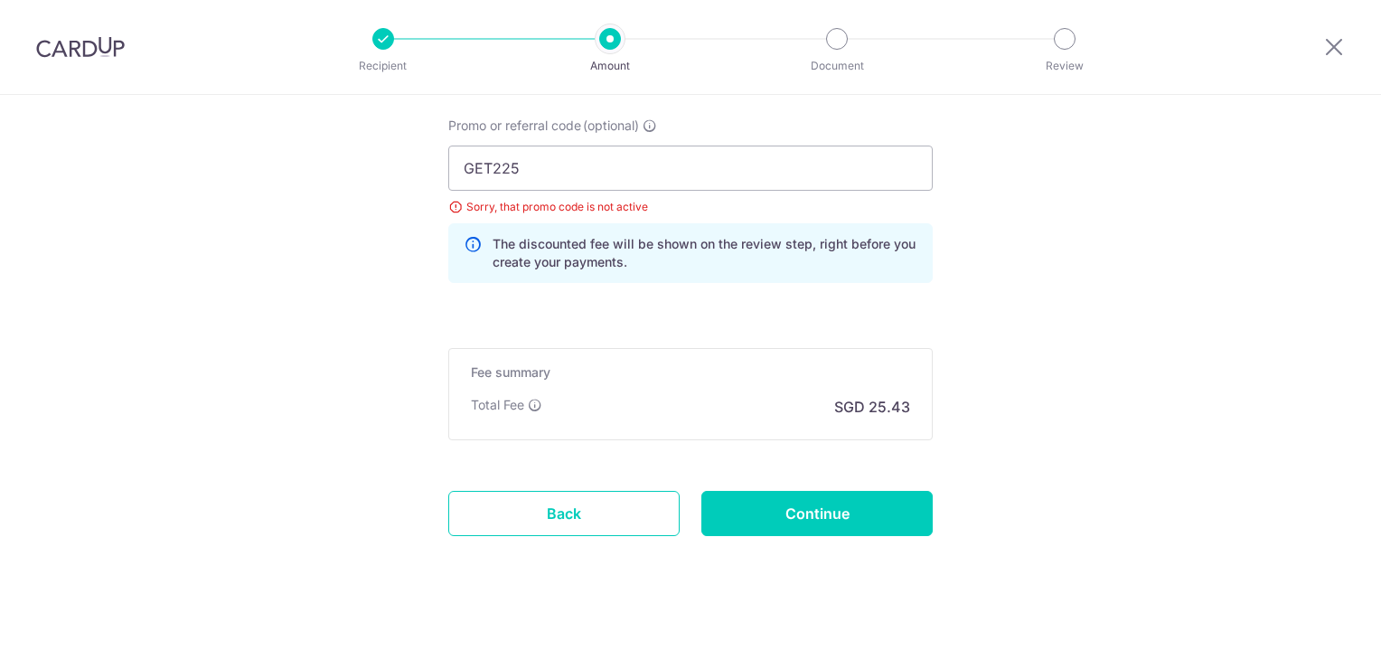
scroll to position [1058, 0]
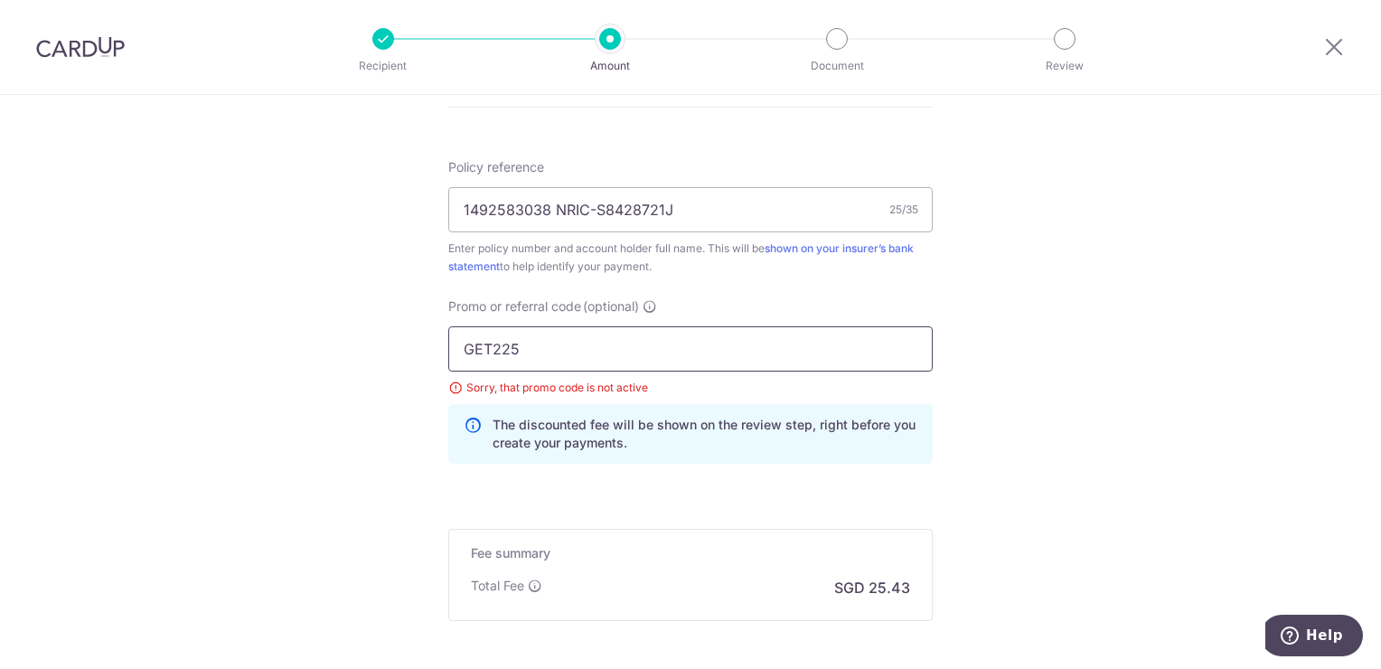
click at [546, 347] on input "GET225" at bounding box center [690, 348] width 484 height 45
drag, startPoint x: 546, startPoint y: 347, endPoint x: 455, endPoint y: 345, distance: 91.3
click at [455, 345] on input "GET225" at bounding box center [690, 348] width 484 height 45
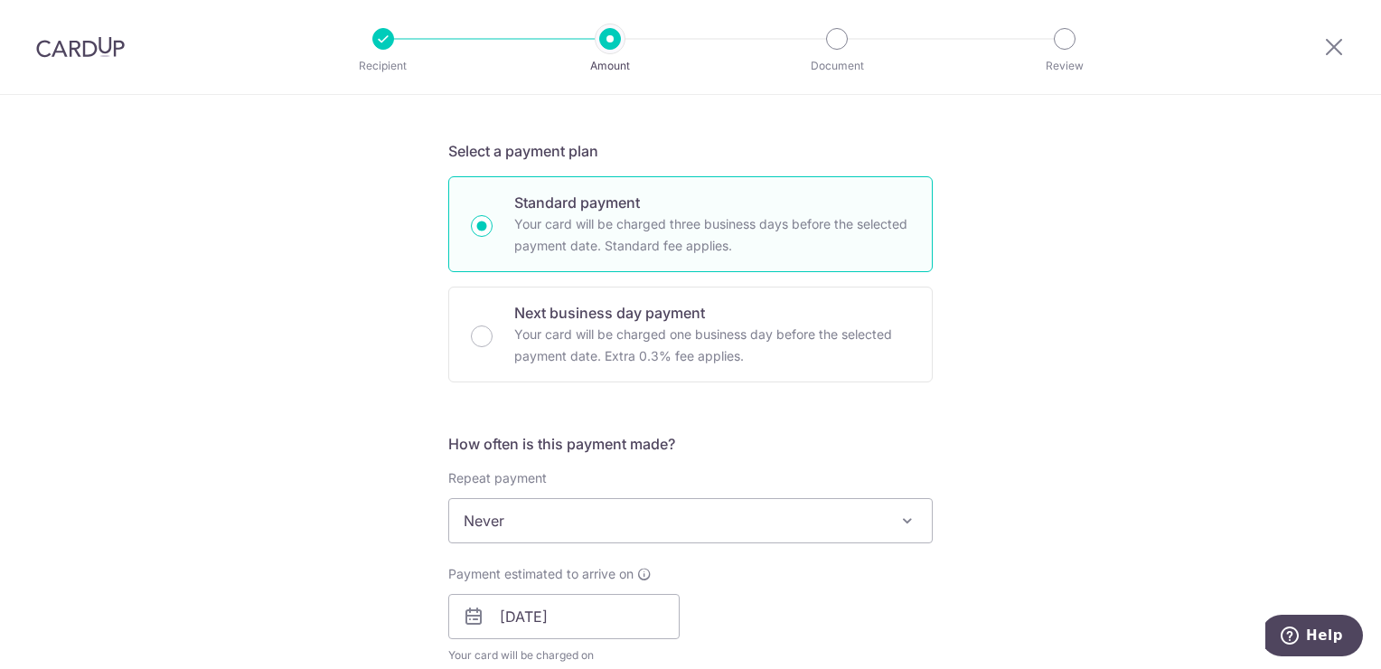
scroll to position [633, 0]
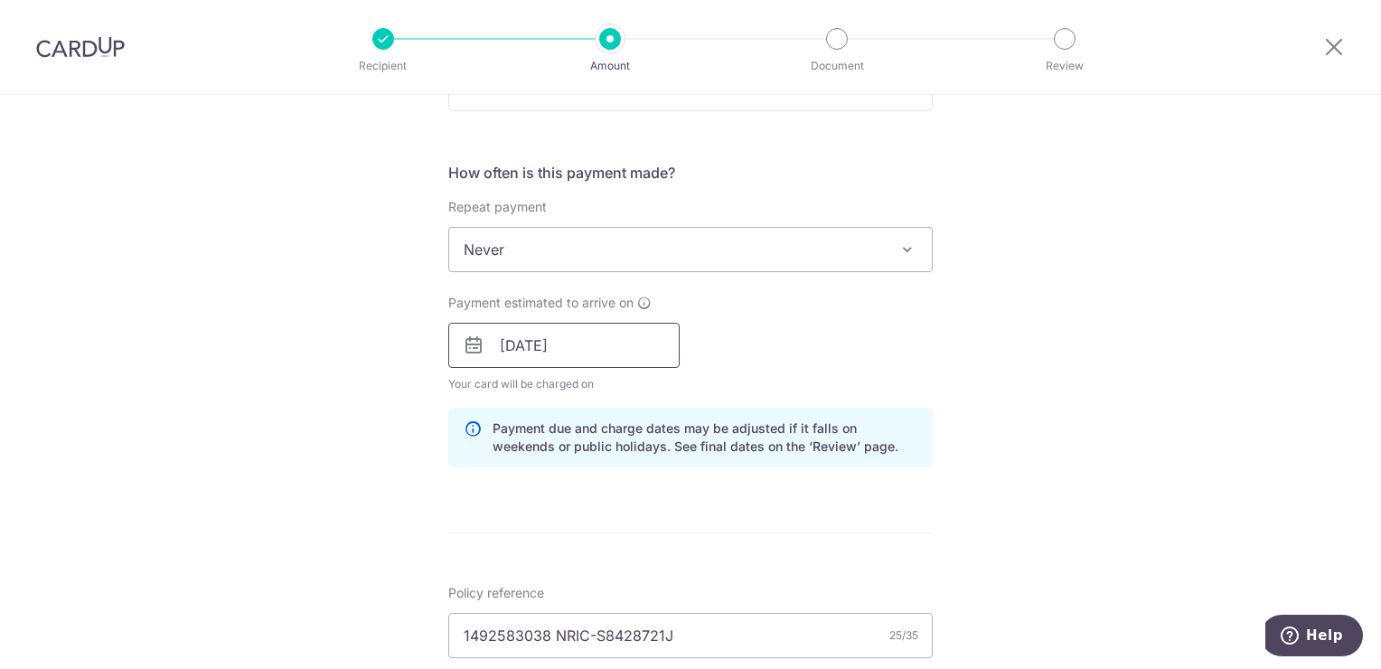
click at [593, 340] on input "[DATE]" at bounding box center [563, 345] width 231 height 45
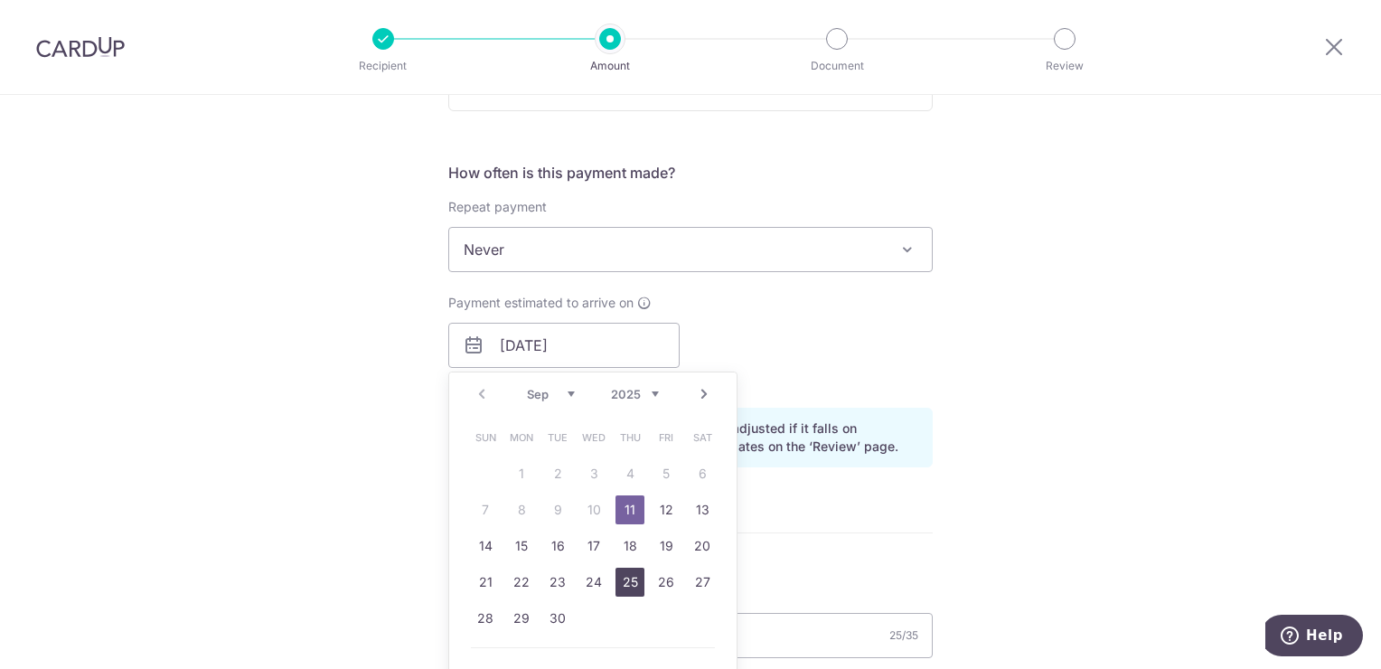
click at [622, 578] on link "25" at bounding box center [629, 582] width 29 height 29
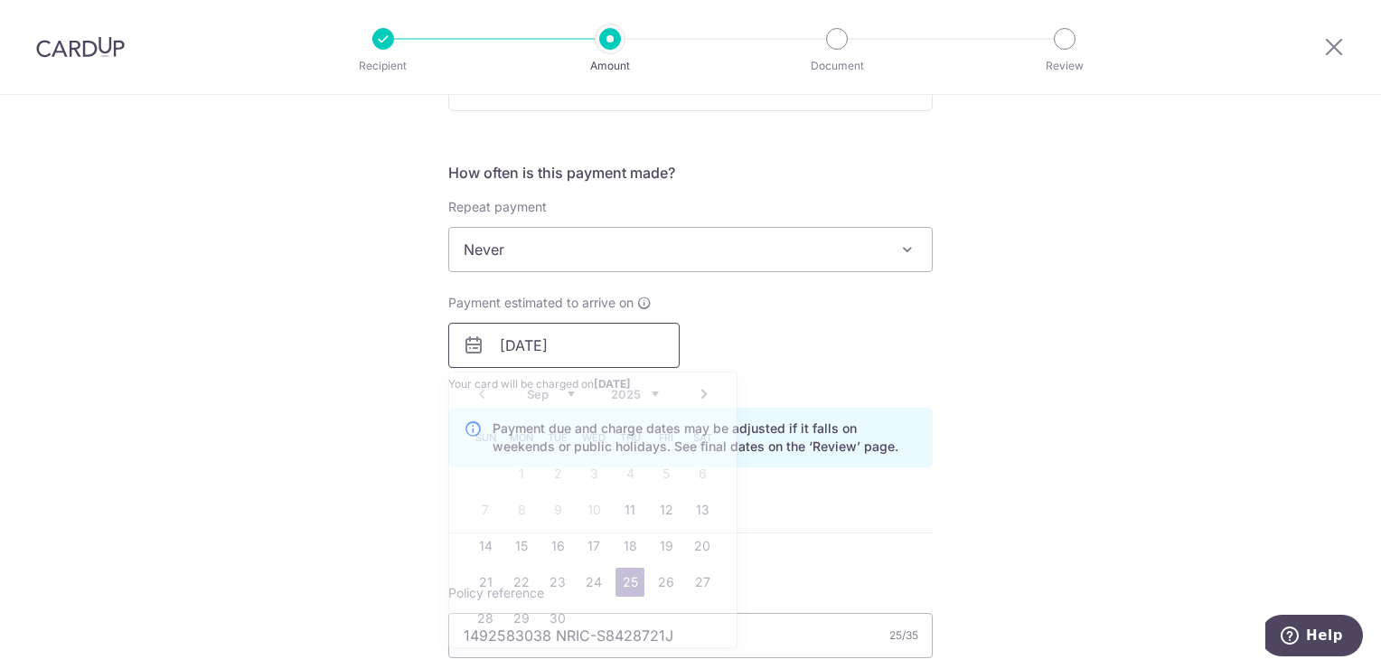
click at [625, 343] on input "[DATE]" at bounding box center [563, 345] width 231 height 45
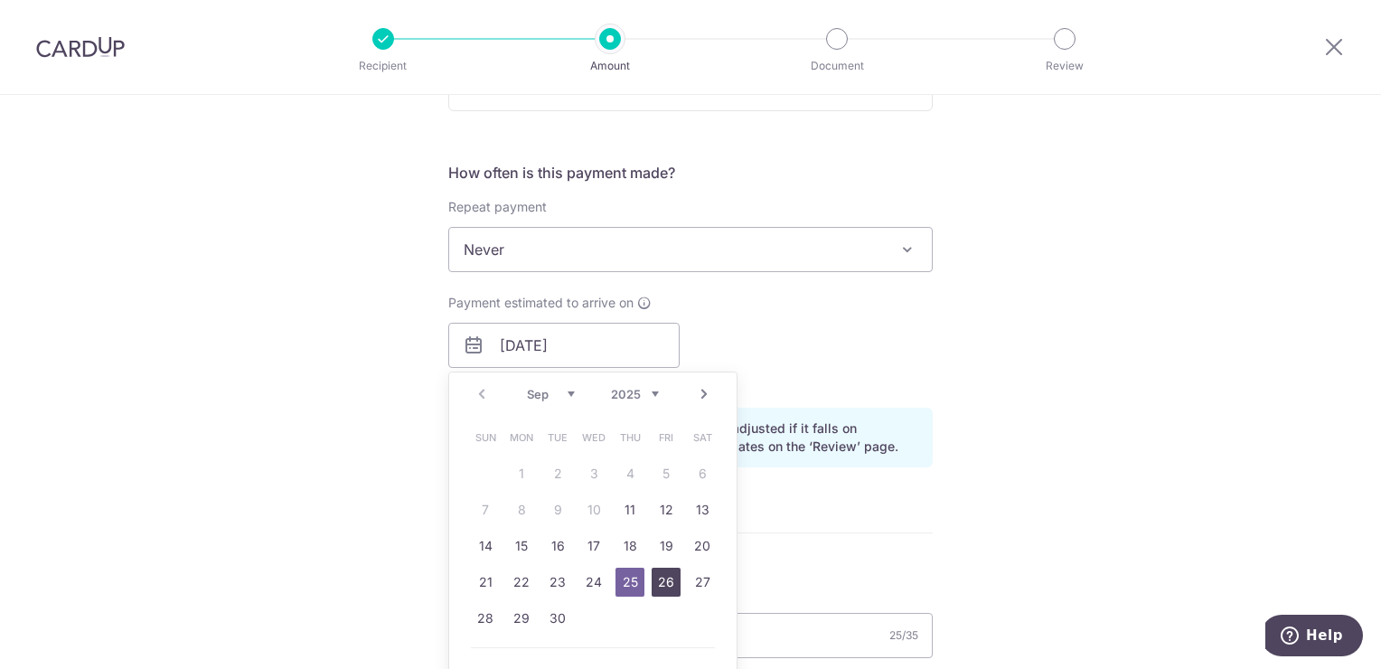
click at [674, 573] on link "26" at bounding box center [666, 582] width 29 height 29
type input "[DATE]"
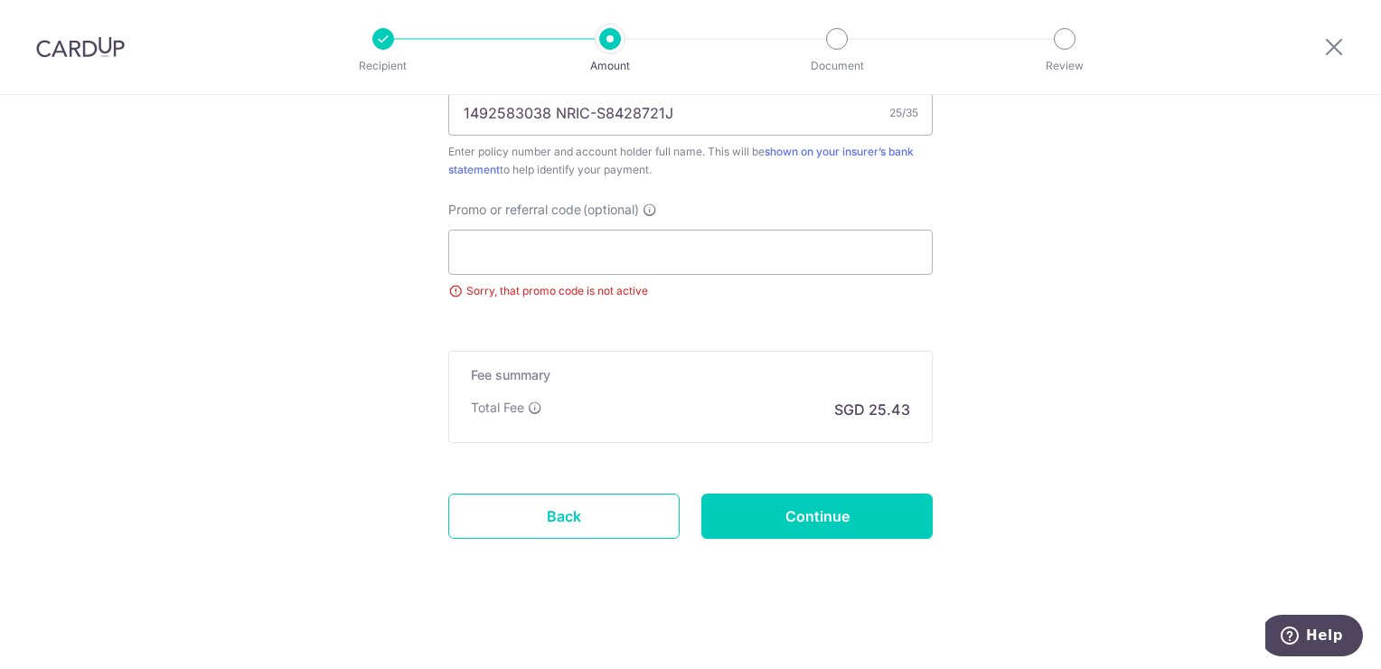
scroll to position [1158, 0]
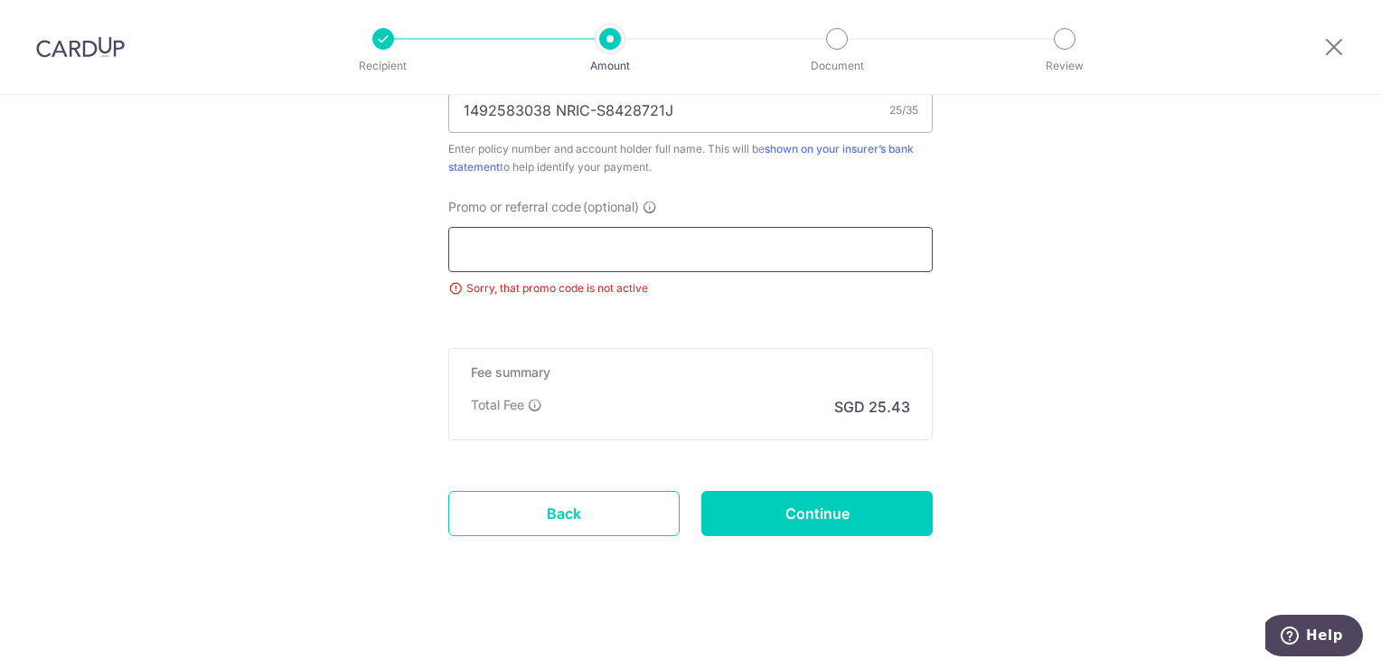
click at [719, 254] on input "Promo or referral code (optional)" at bounding box center [690, 249] width 484 height 45
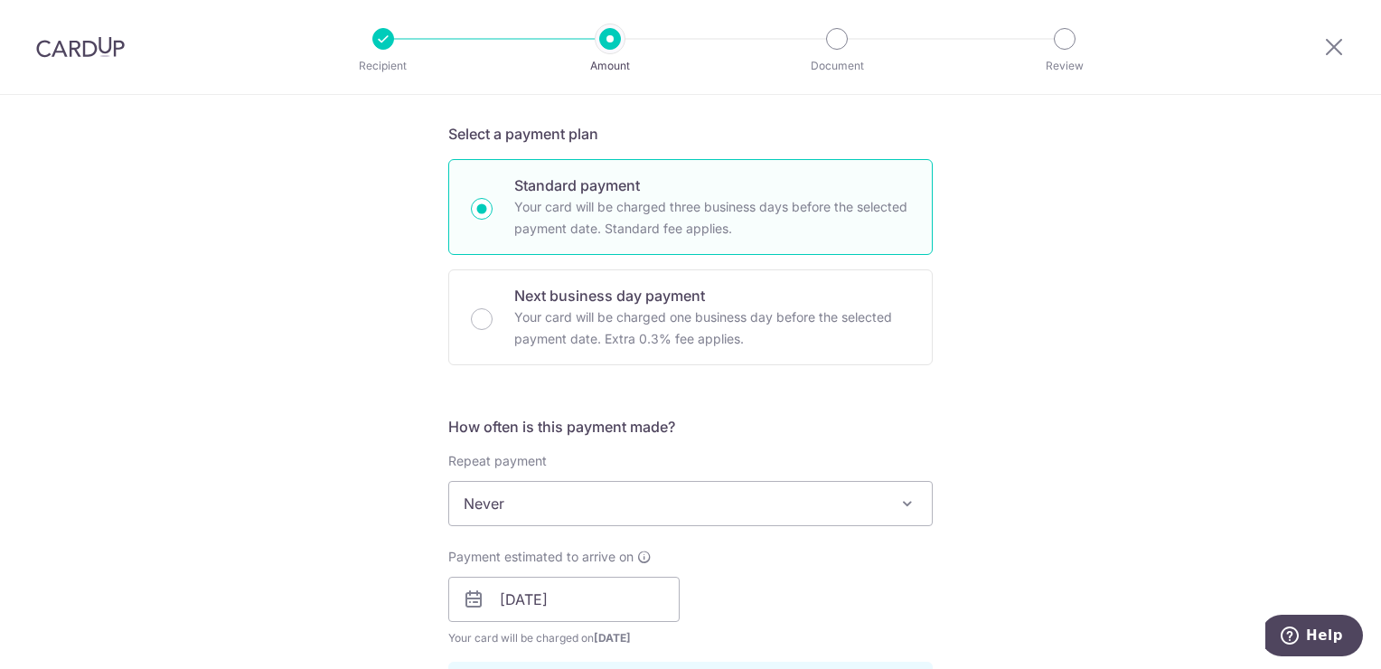
scroll to position [452, 0]
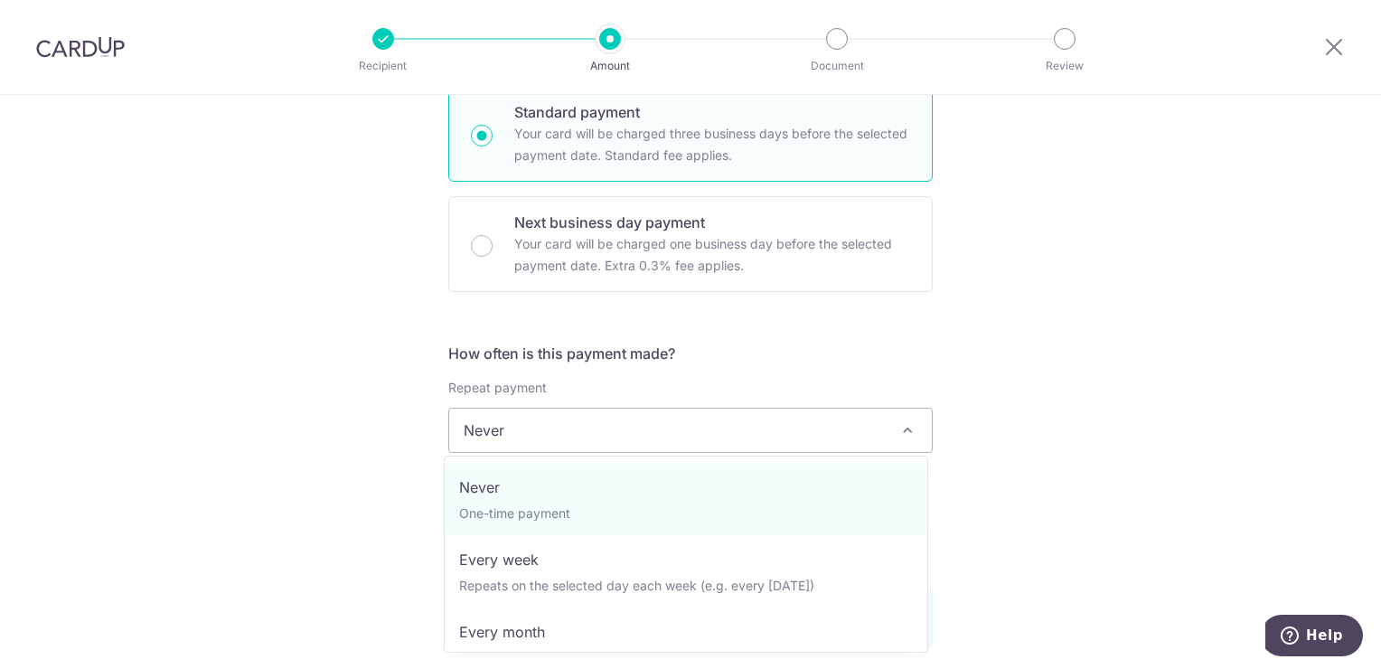
click at [727, 441] on span "Never" at bounding box center [690, 429] width 483 height 43
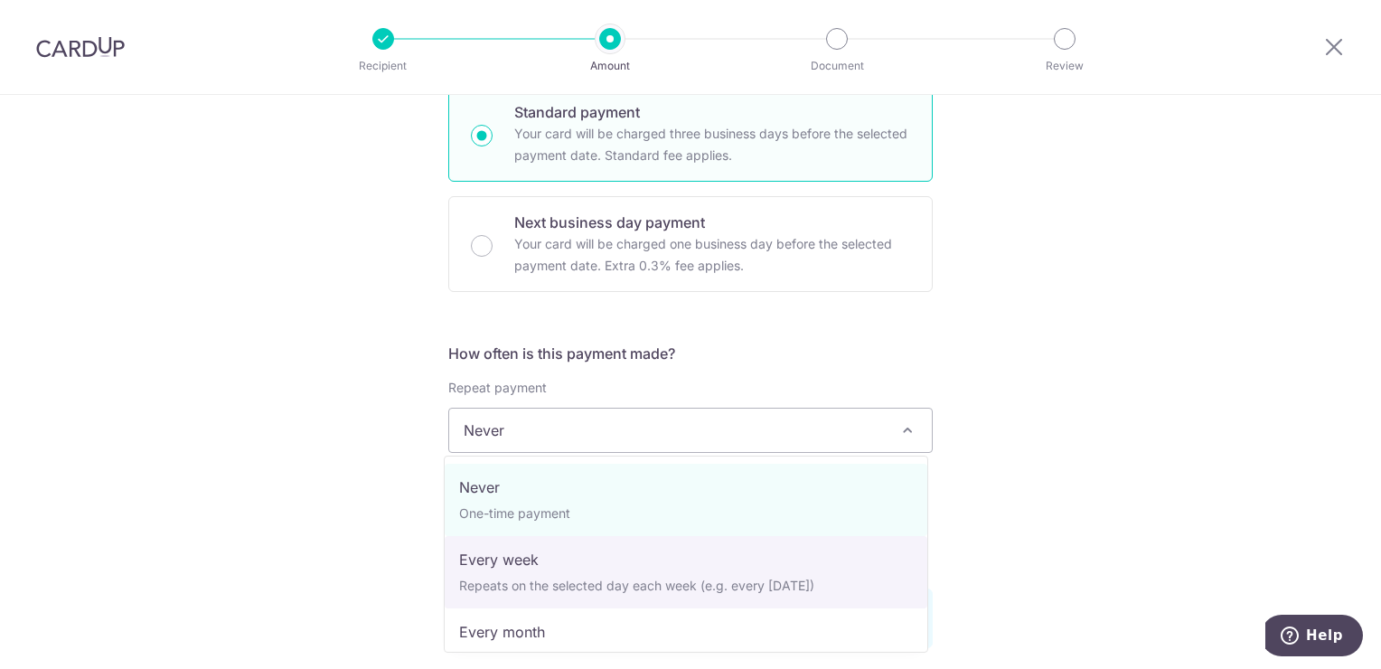
select select "2"
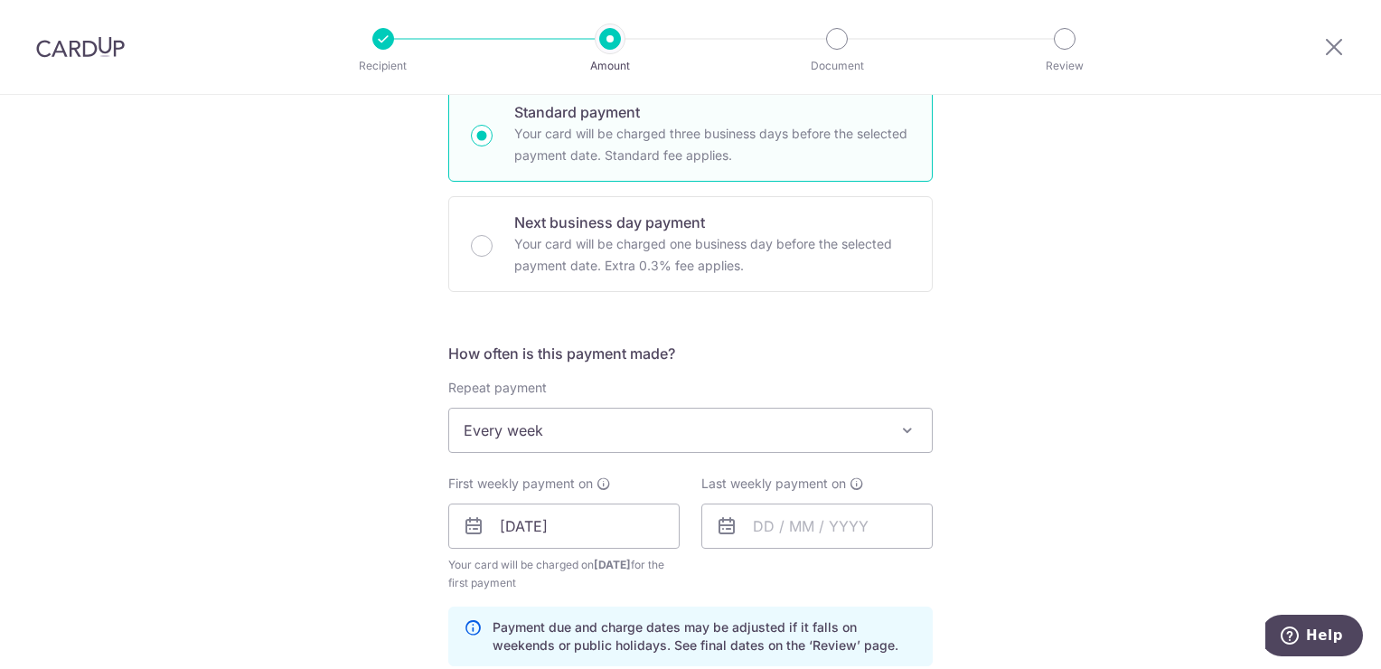
scroll to position [633, 0]
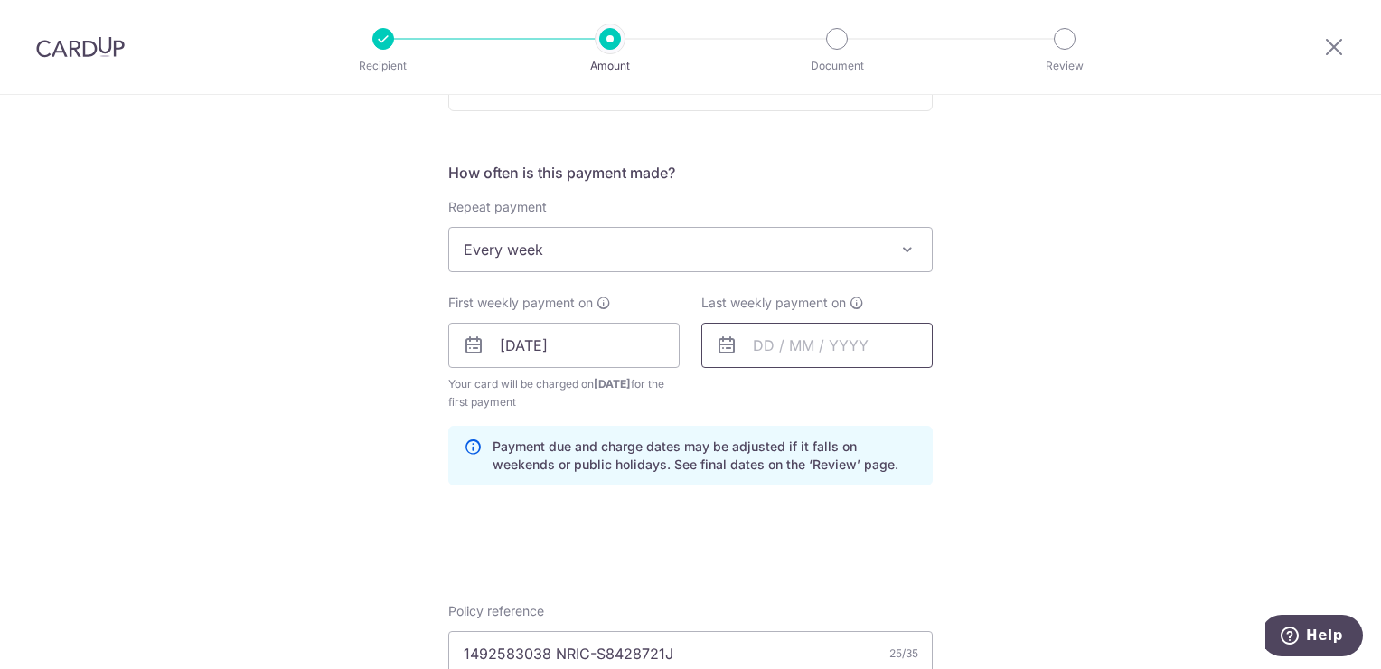
click at [709, 354] on input "text" at bounding box center [816, 345] width 231 height 45
click at [551, 354] on input "26/09/2025" at bounding box center [563, 345] width 231 height 45
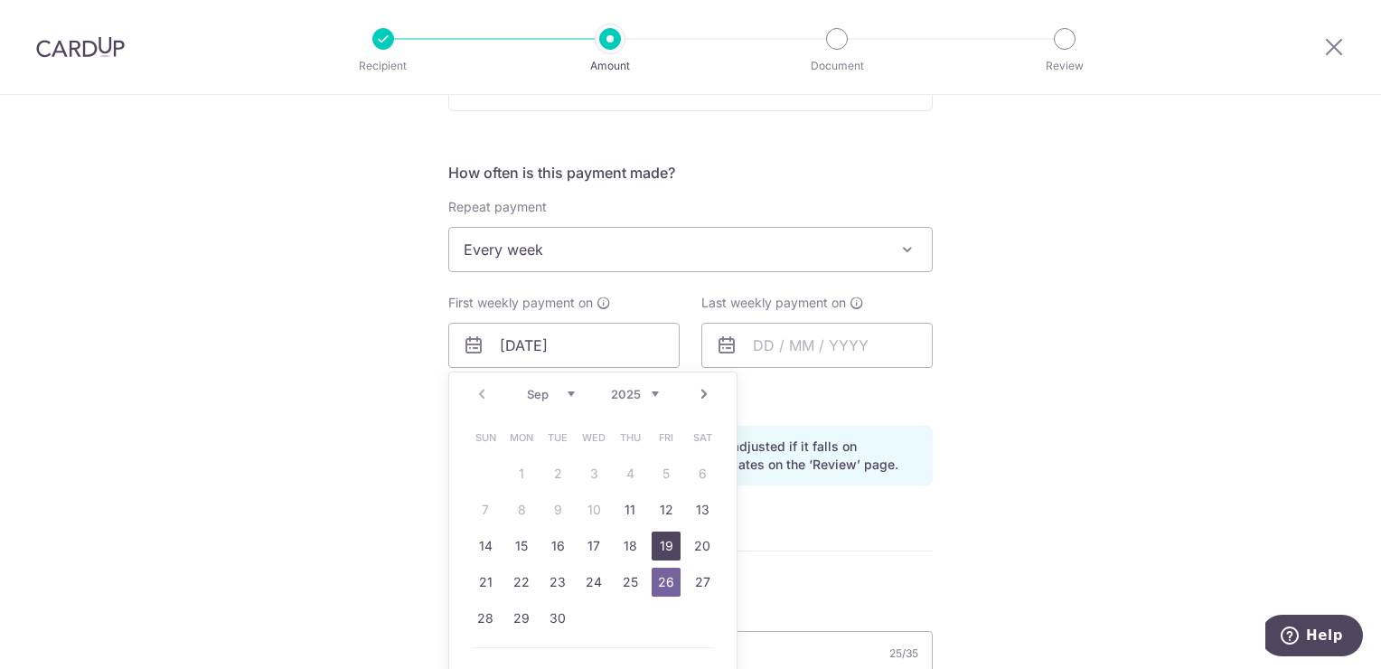
click at [658, 542] on link "19" at bounding box center [666, 545] width 29 height 29
type input "19/09/2025"
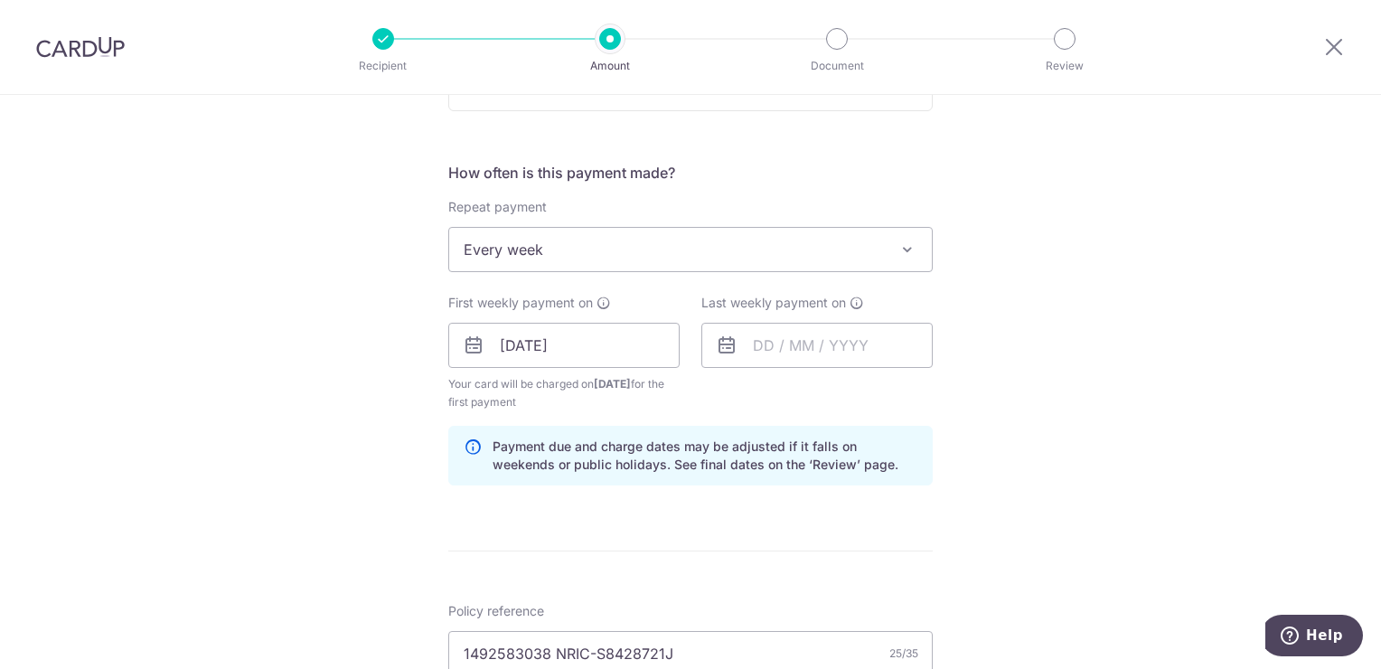
click at [721, 346] on icon at bounding box center [727, 345] width 22 height 22
click at [761, 346] on input "text" at bounding box center [816, 345] width 231 height 45
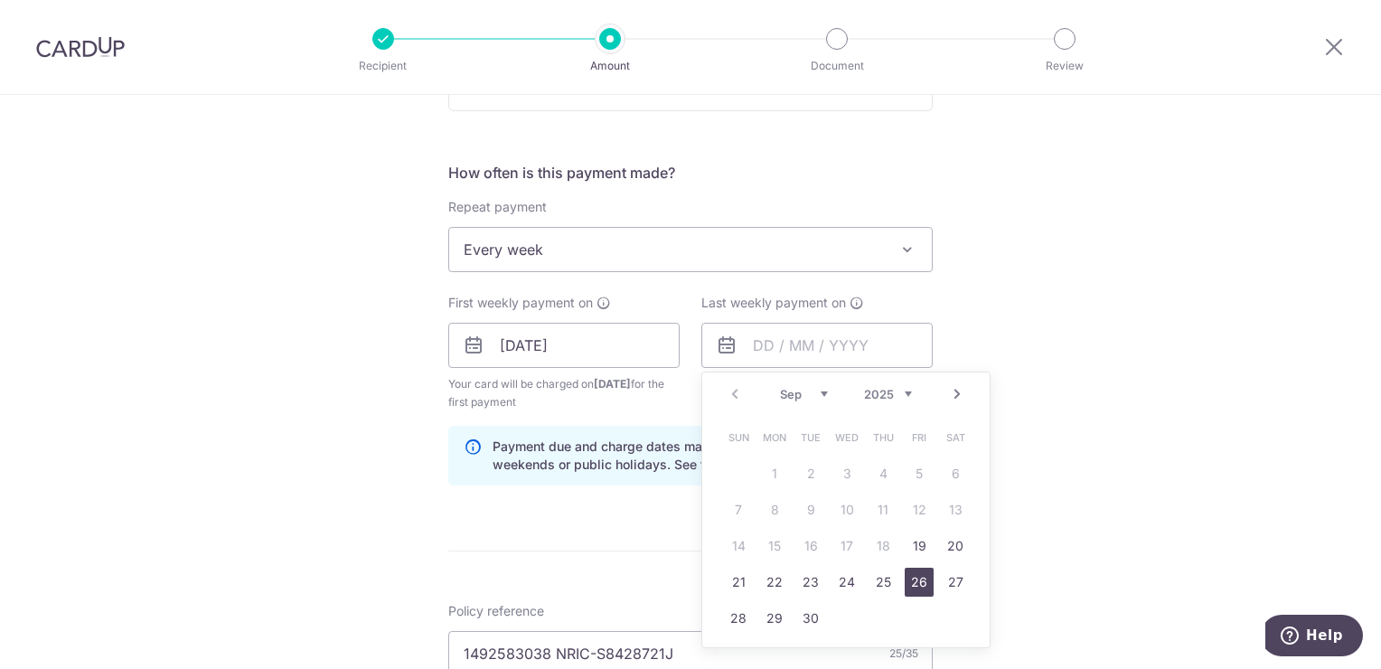
click at [905, 575] on link "26" at bounding box center [919, 582] width 29 height 29
type input "26/09/2025"
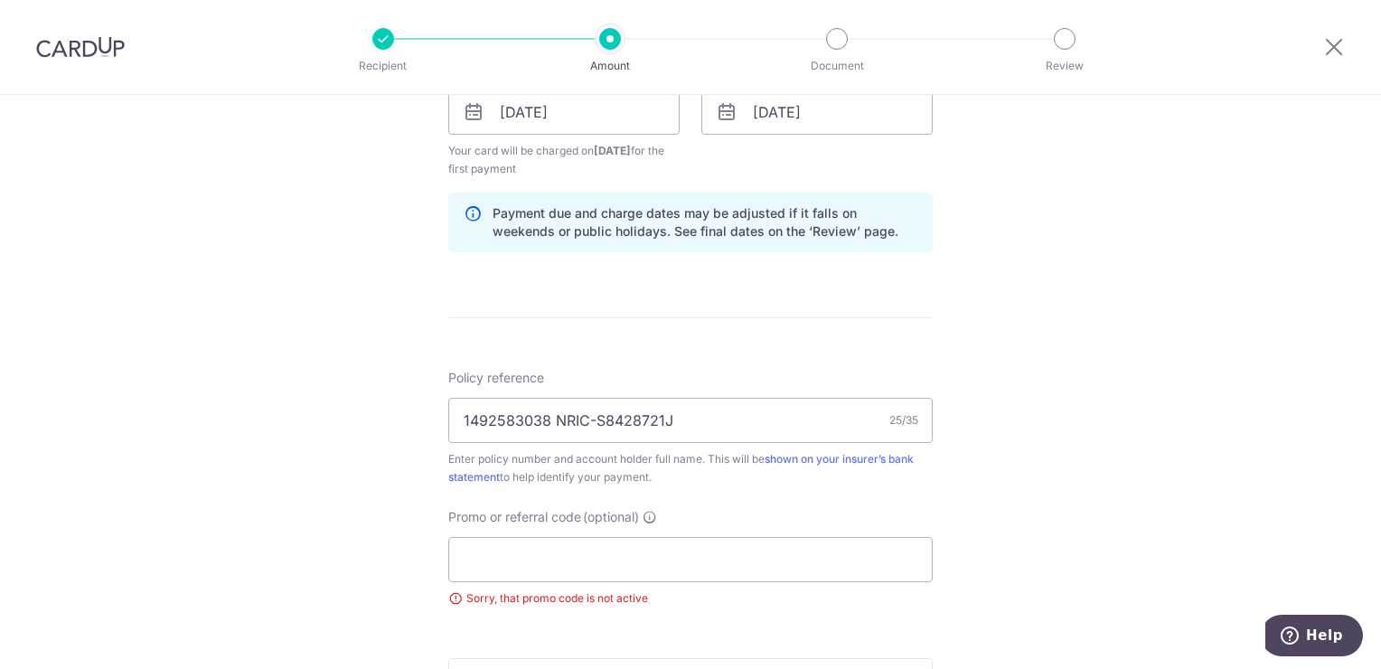
scroll to position [904, 0]
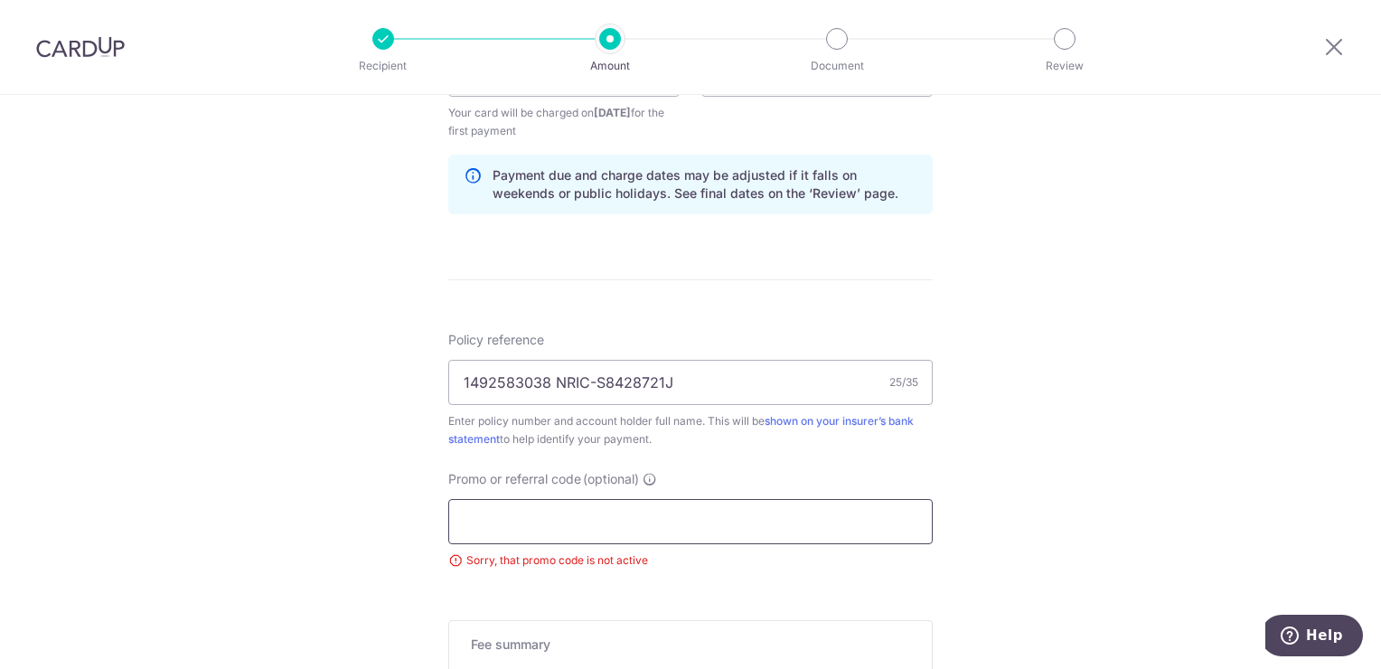
click at [843, 539] on input "Promo or referral code (optional)" at bounding box center [690, 521] width 484 height 45
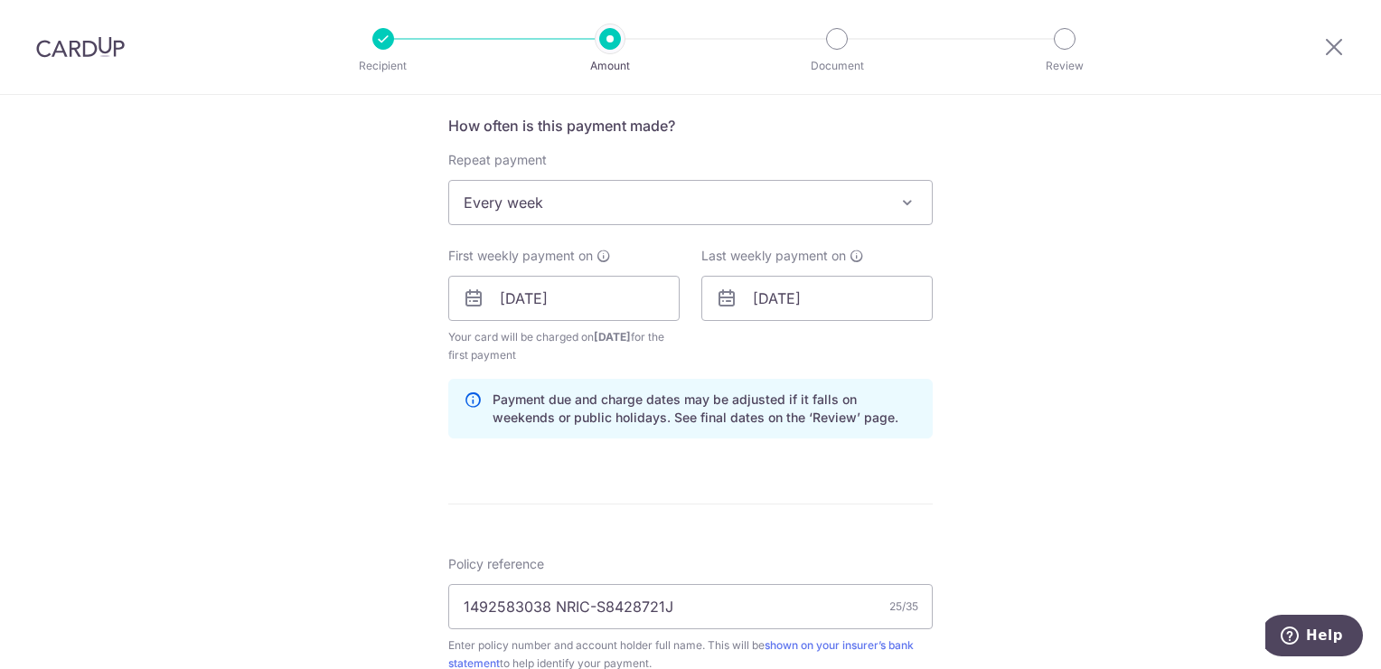
scroll to position [452, 0]
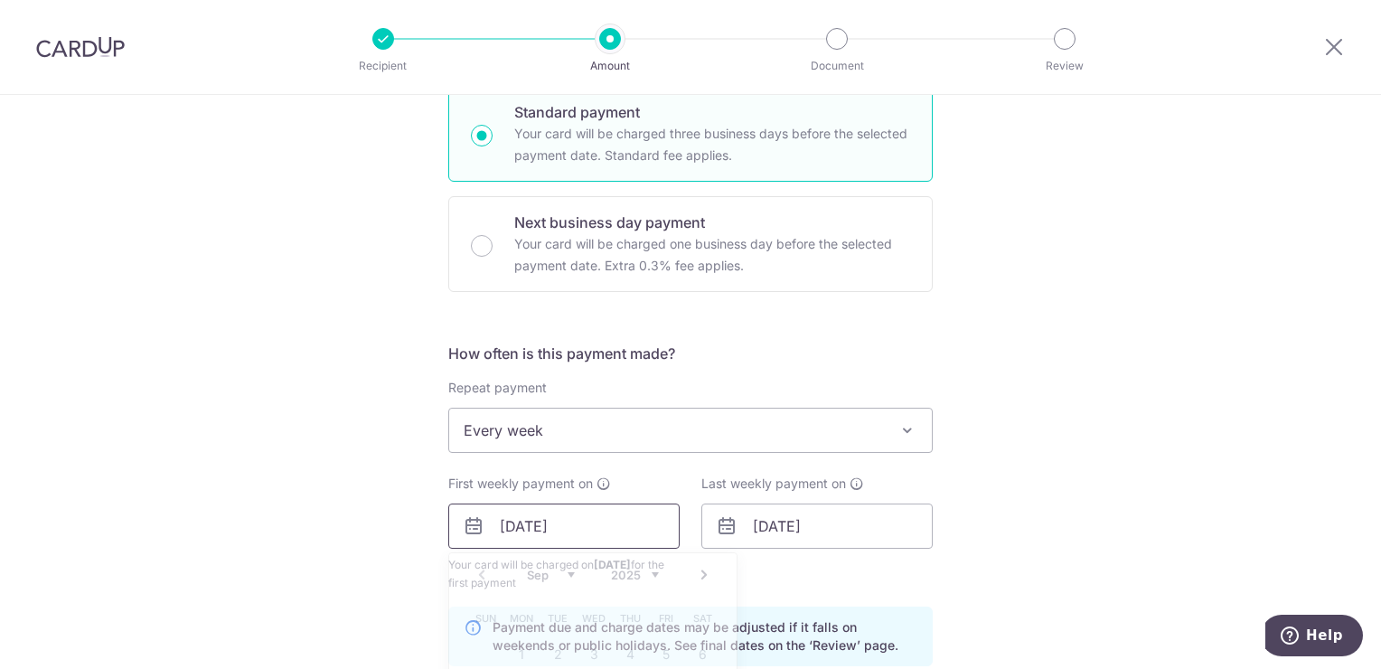
click at [617, 539] on input "19/09/2025" at bounding box center [563, 525] width 231 height 45
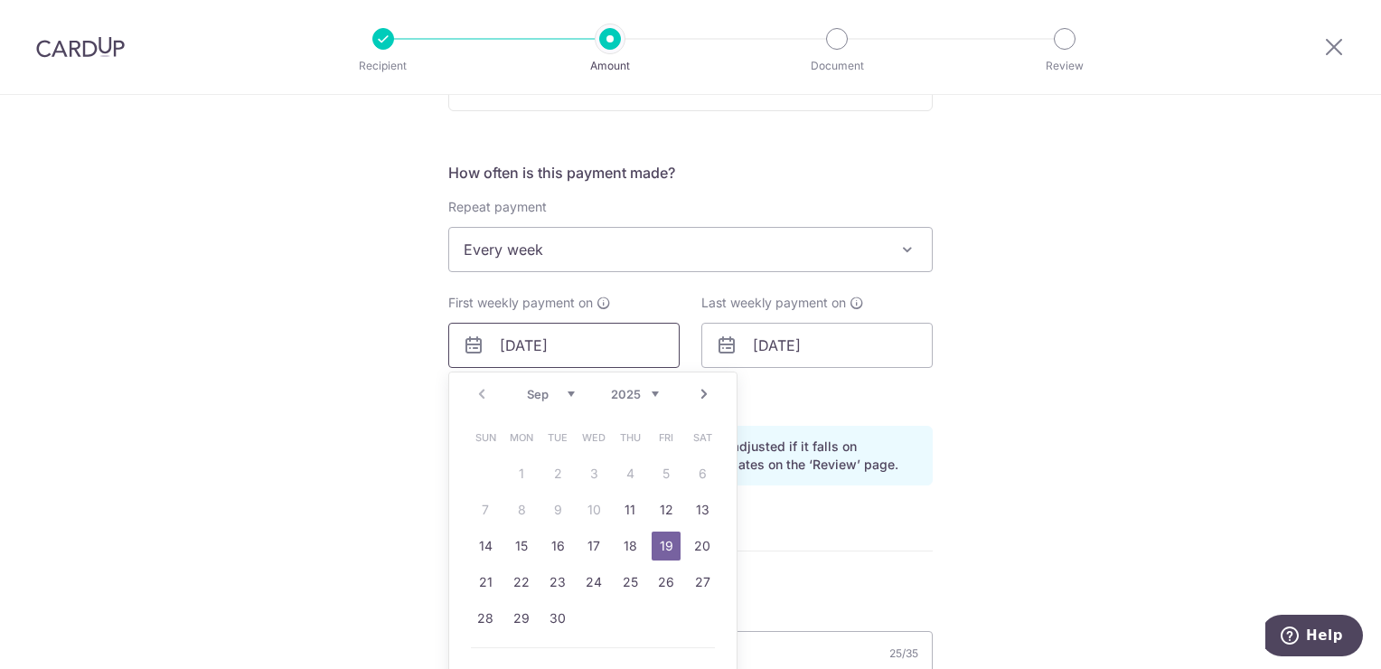
scroll to position [723, 0]
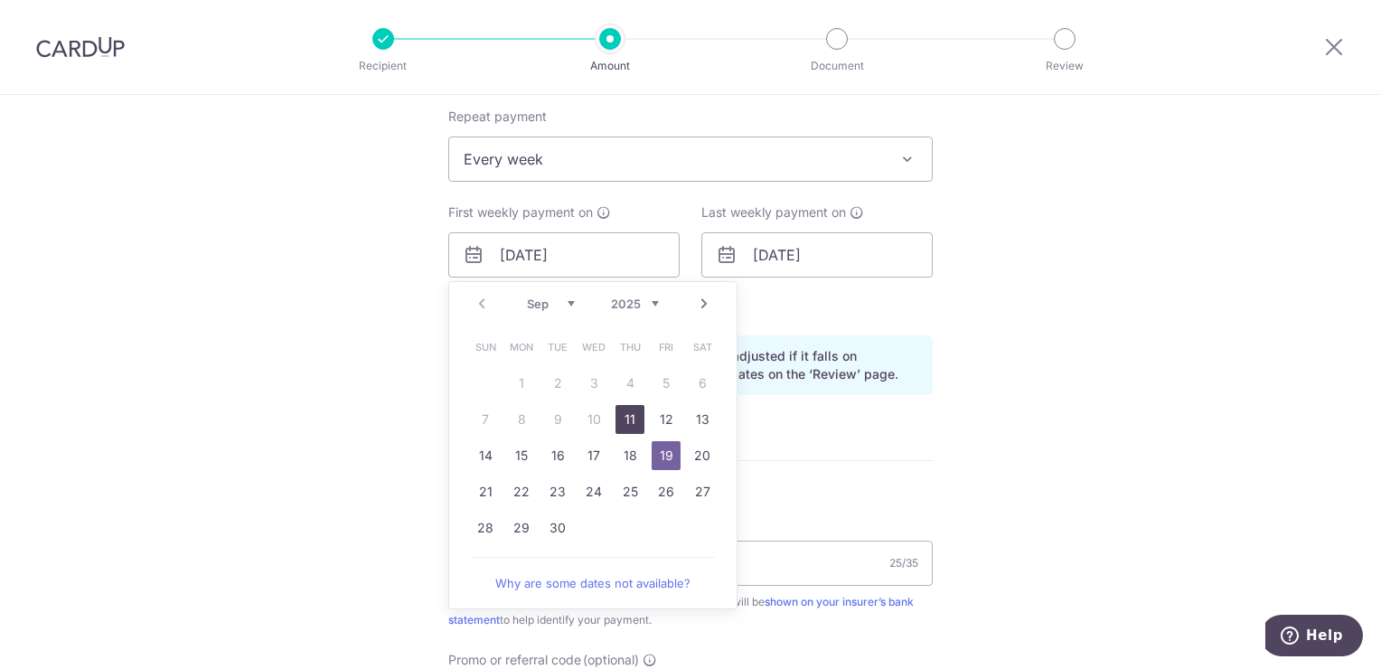
click at [633, 422] on link "11" at bounding box center [629, 419] width 29 height 29
type input "[DATE]"
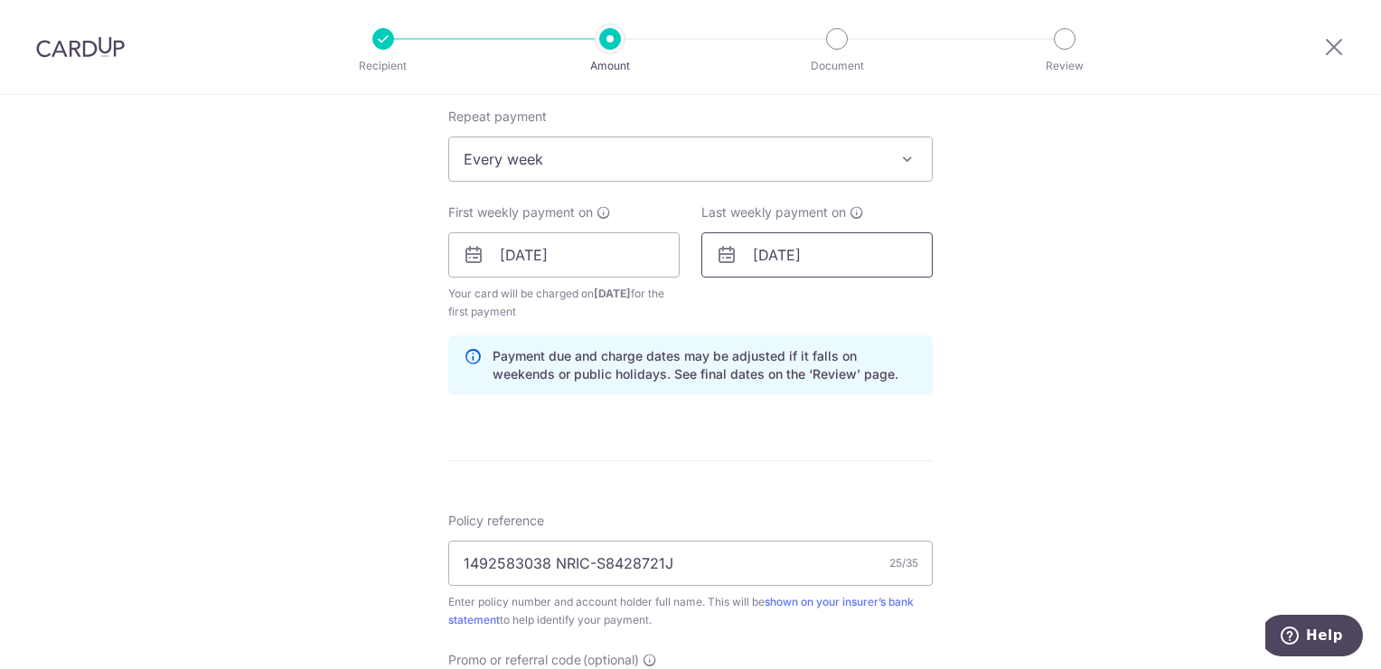
click at [775, 255] on input "26/09/2025" at bounding box center [816, 254] width 231 height 45
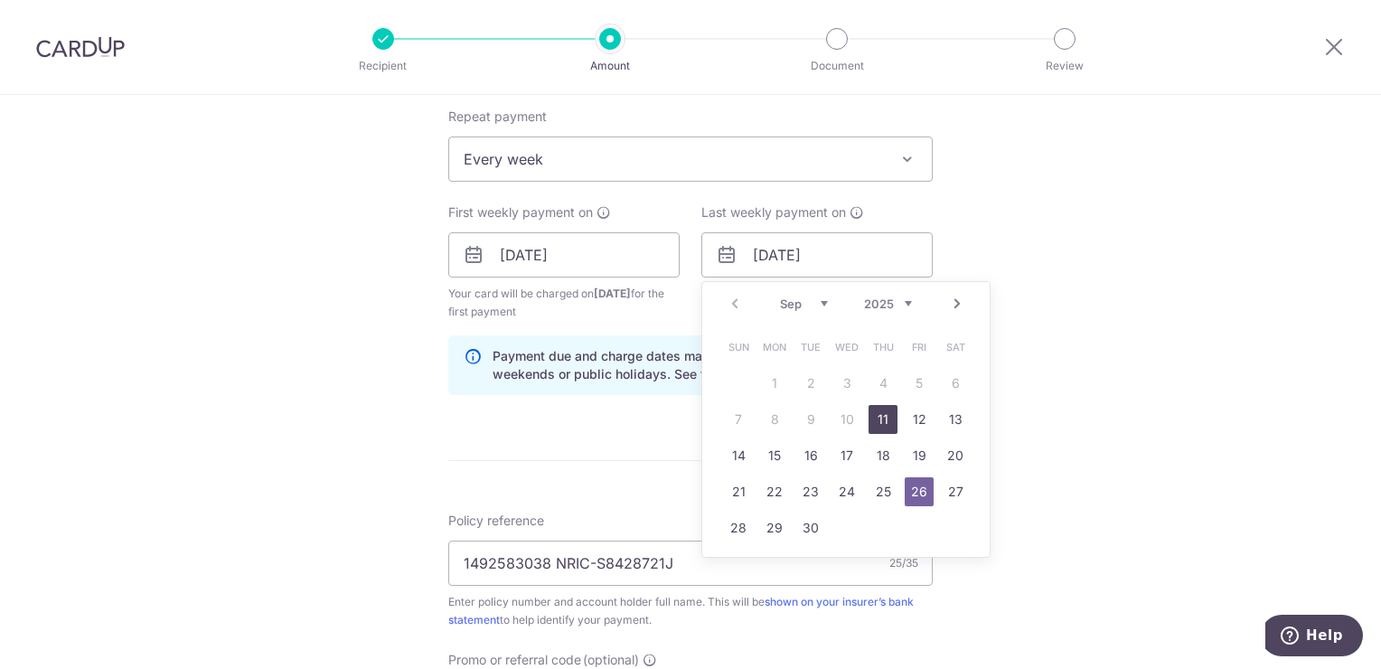
click at [883, 424] on link "11" at bounding box center [882, 419] width 29 height 29
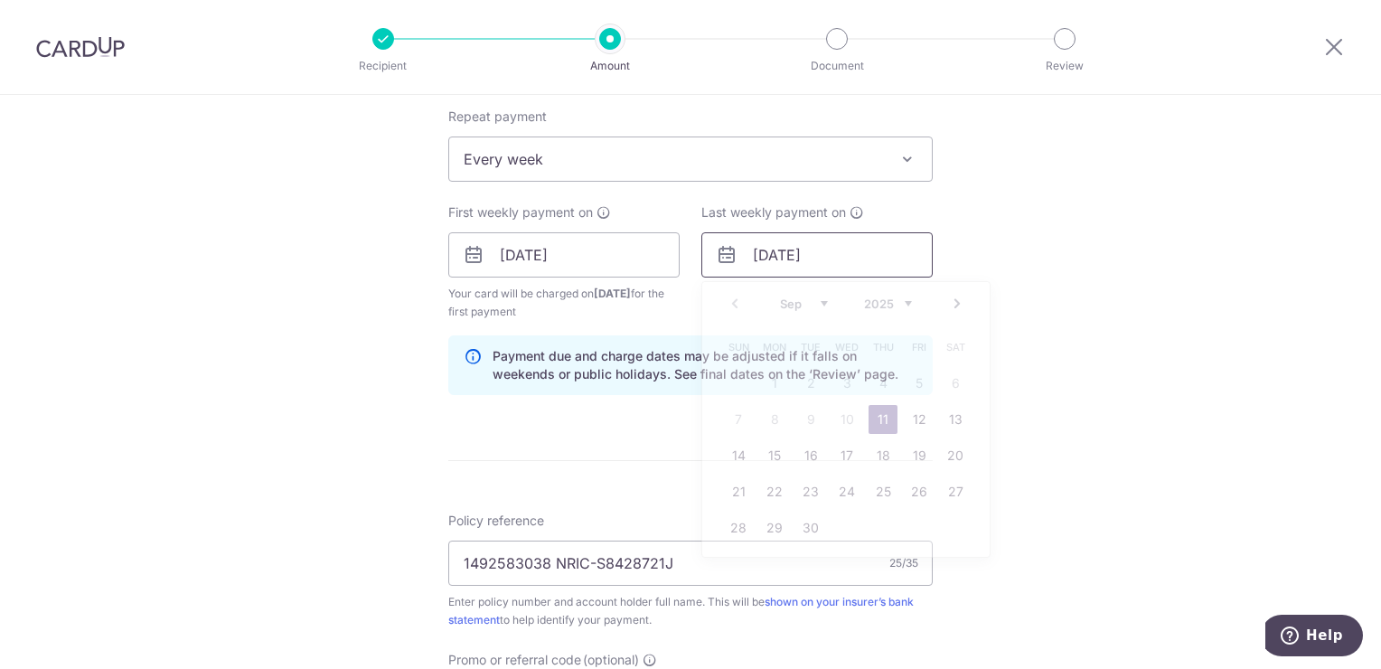
click at [855, 236] on input "[DATE]" at bounding box center [816, 254] width 231 height 45
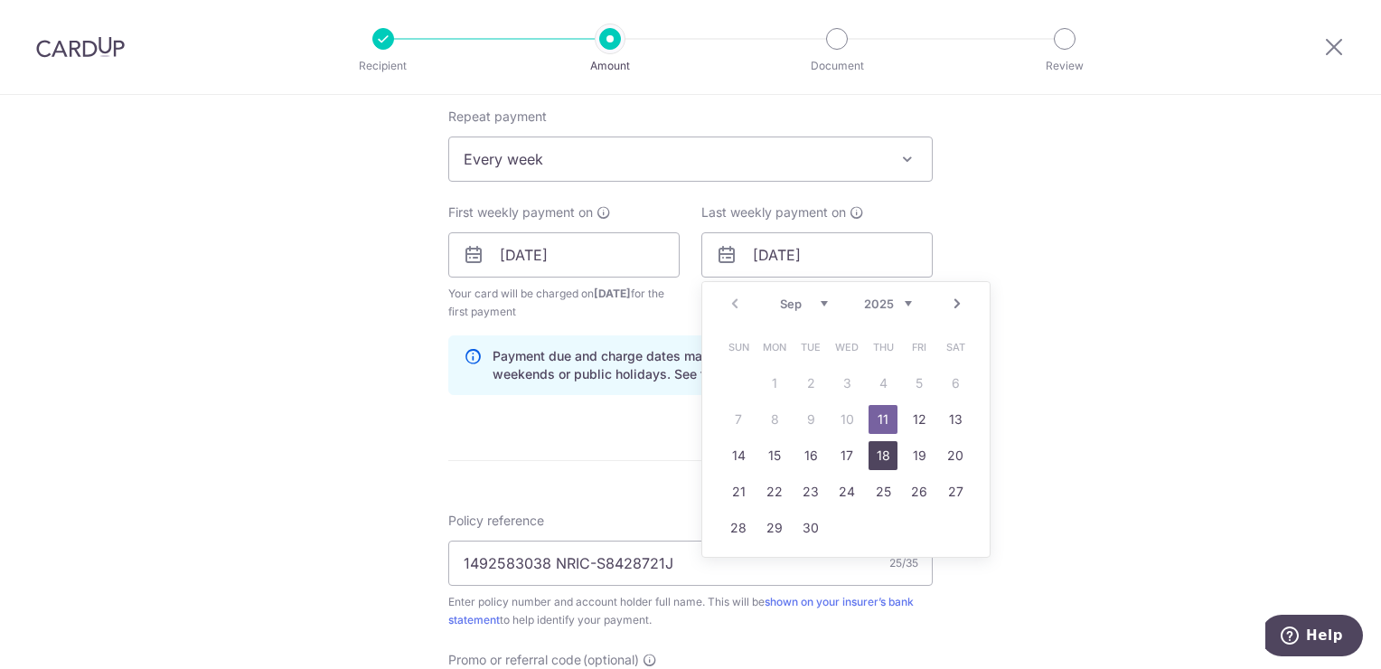
click at [883, 445] on link "18" at bounding box center [882, 455] width 29 height 29
type input "[DATE]"
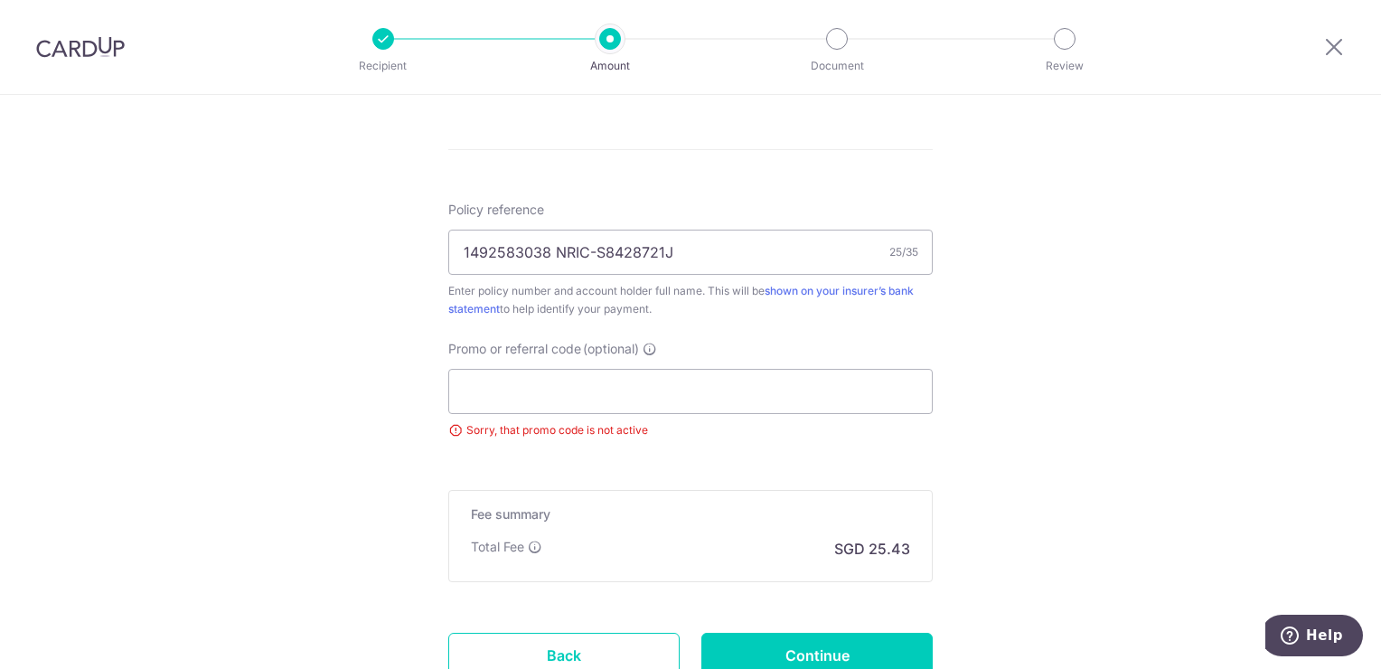
scroll to position [1084, 0]
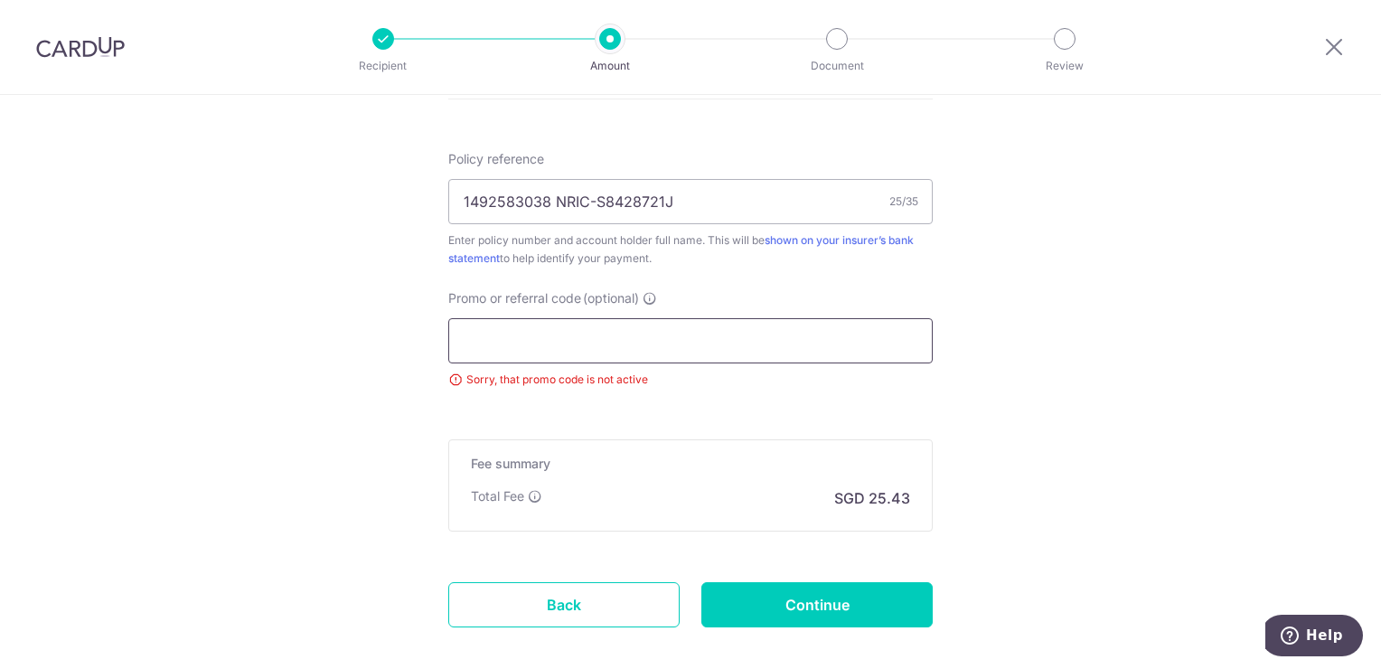
click at [802, 335] on input "Promo or referral code (optional)" at bounding box center [690, 340] width 484 height 45
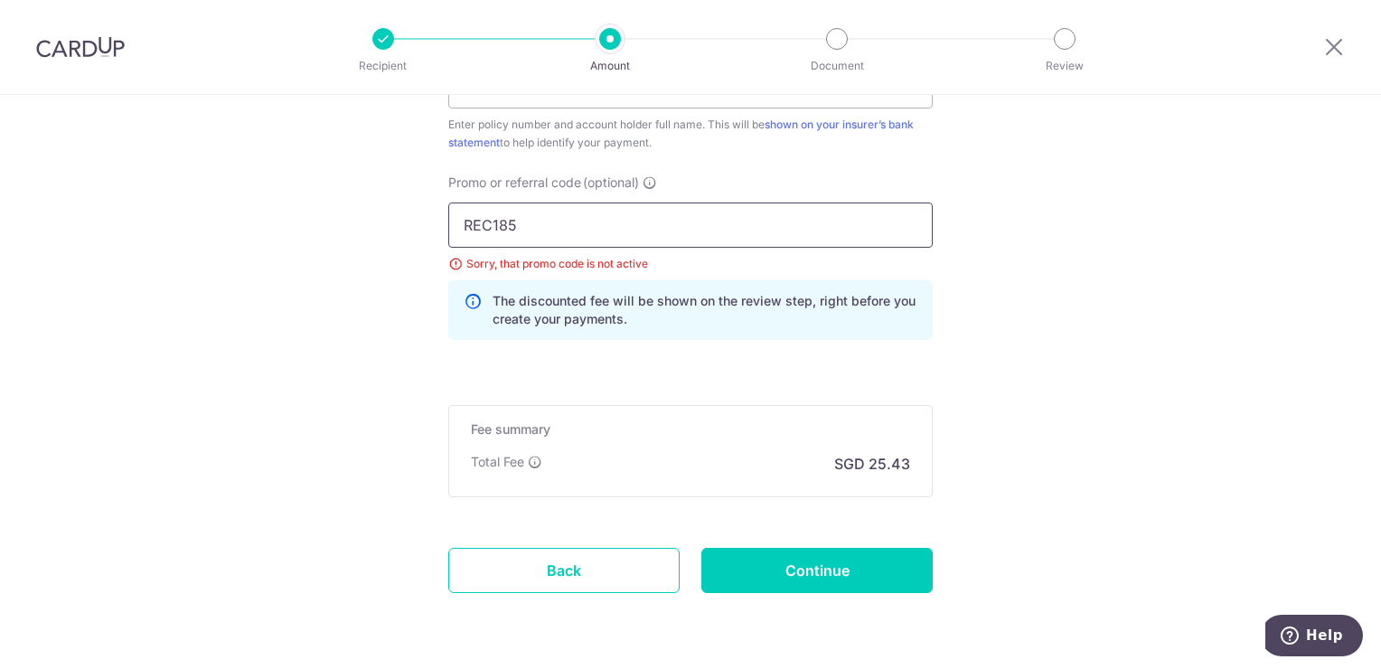
scroll to position [1257, 0]
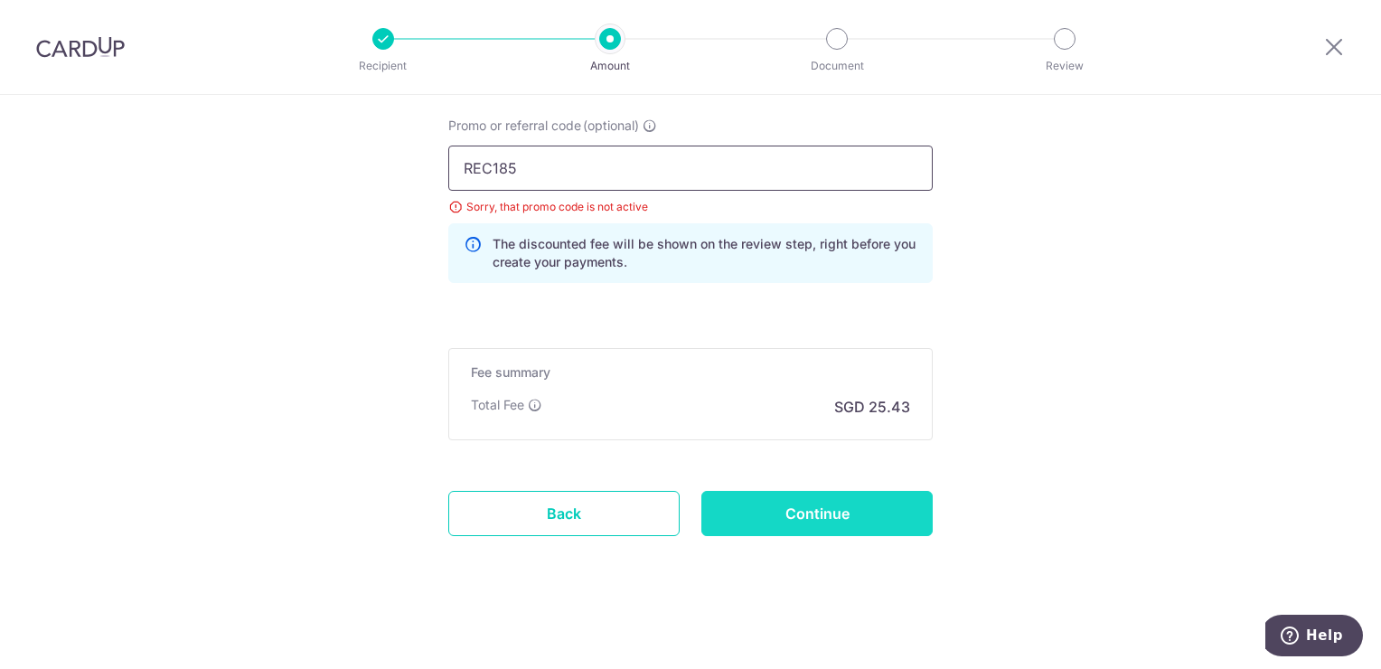
type input "REC185"
click at [840, 514] on input "Continue" at bounding box center [816, 513] width 231 height 45
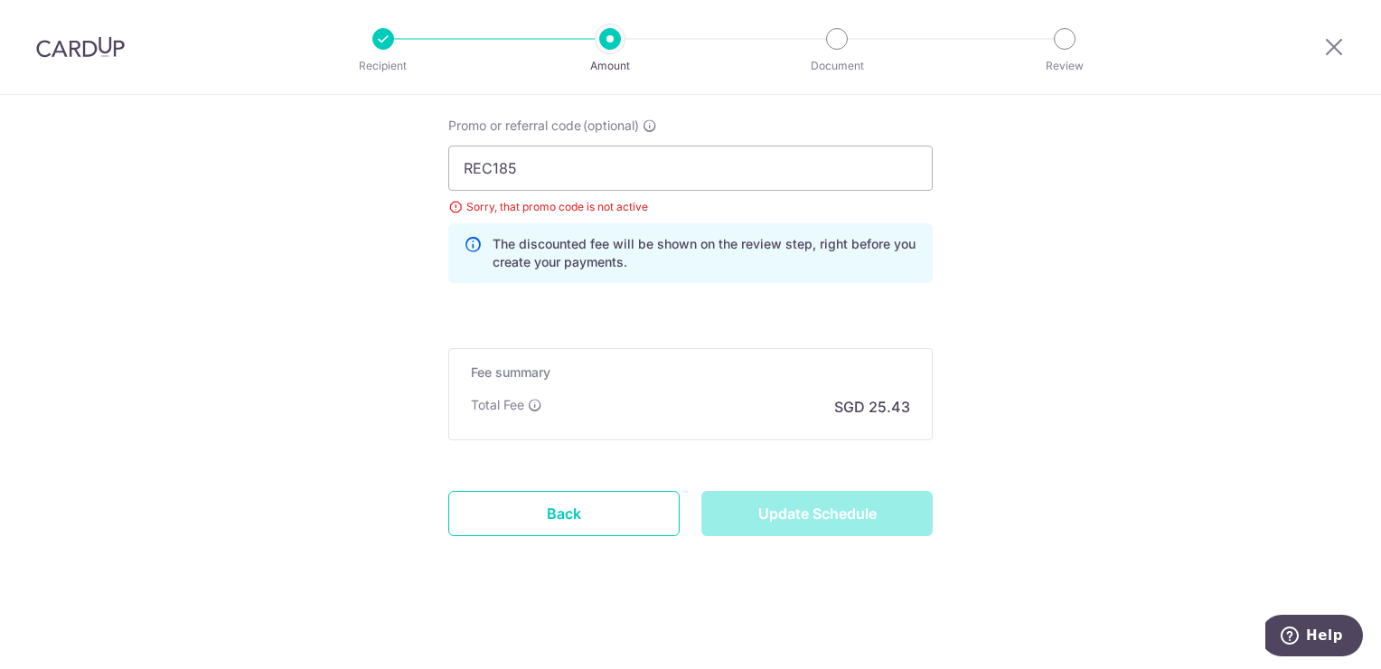
type input "Update Schedule"
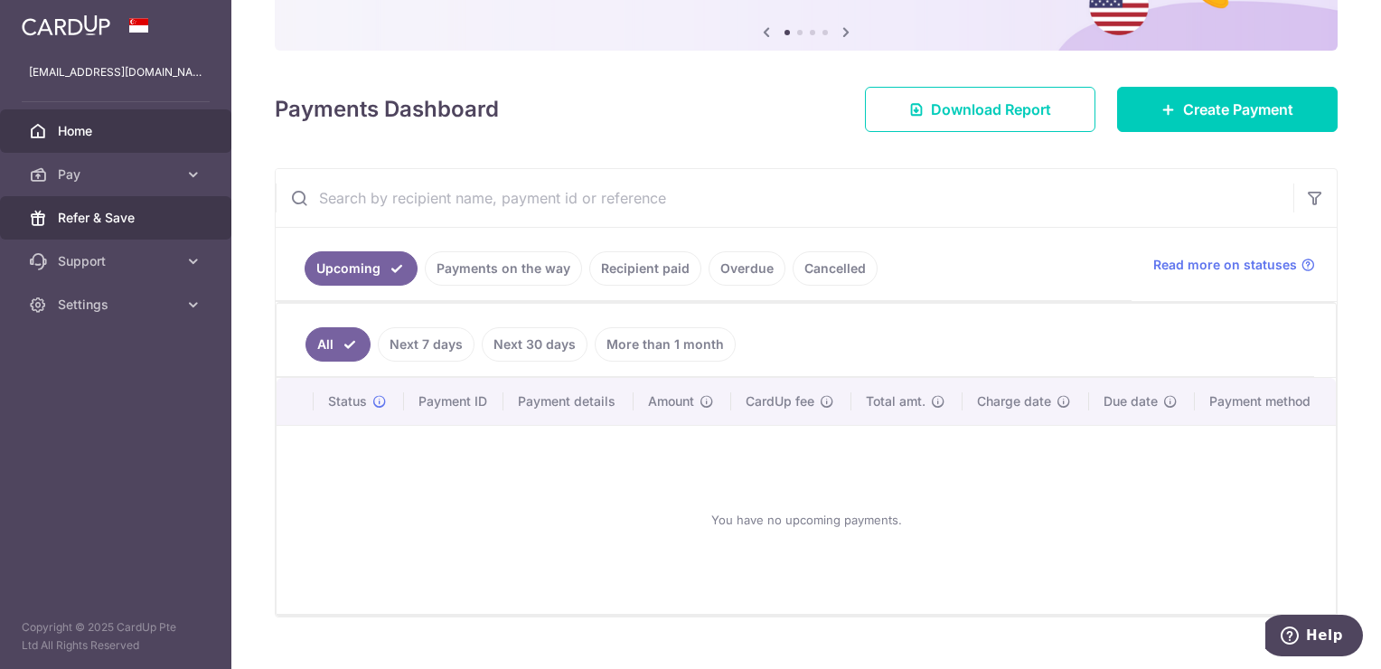
click at [69, 220] on span "Refer & Save" at bounding box center [117, 218] width 119 height 18
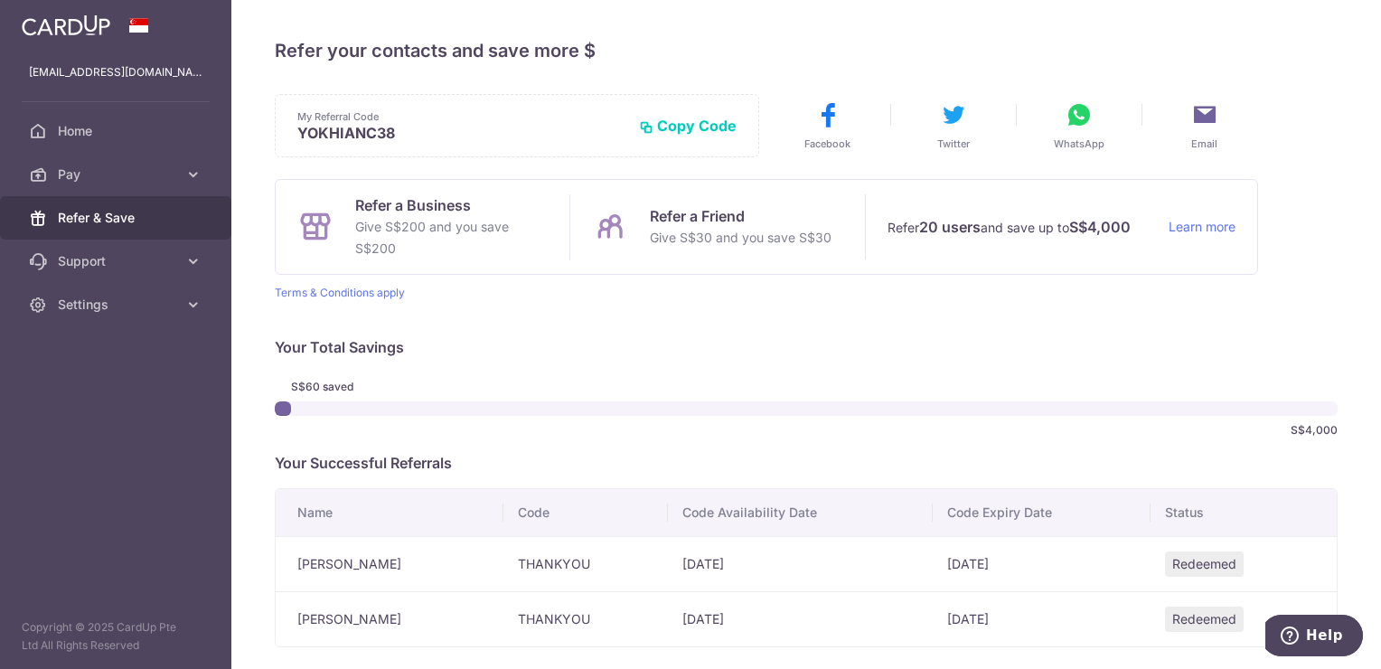
click at [70, 42] on div at bounding box center [115, 25] width 231 height 51
click at [70, 23] on img at bounding box center [66, 25] width 89 height 22
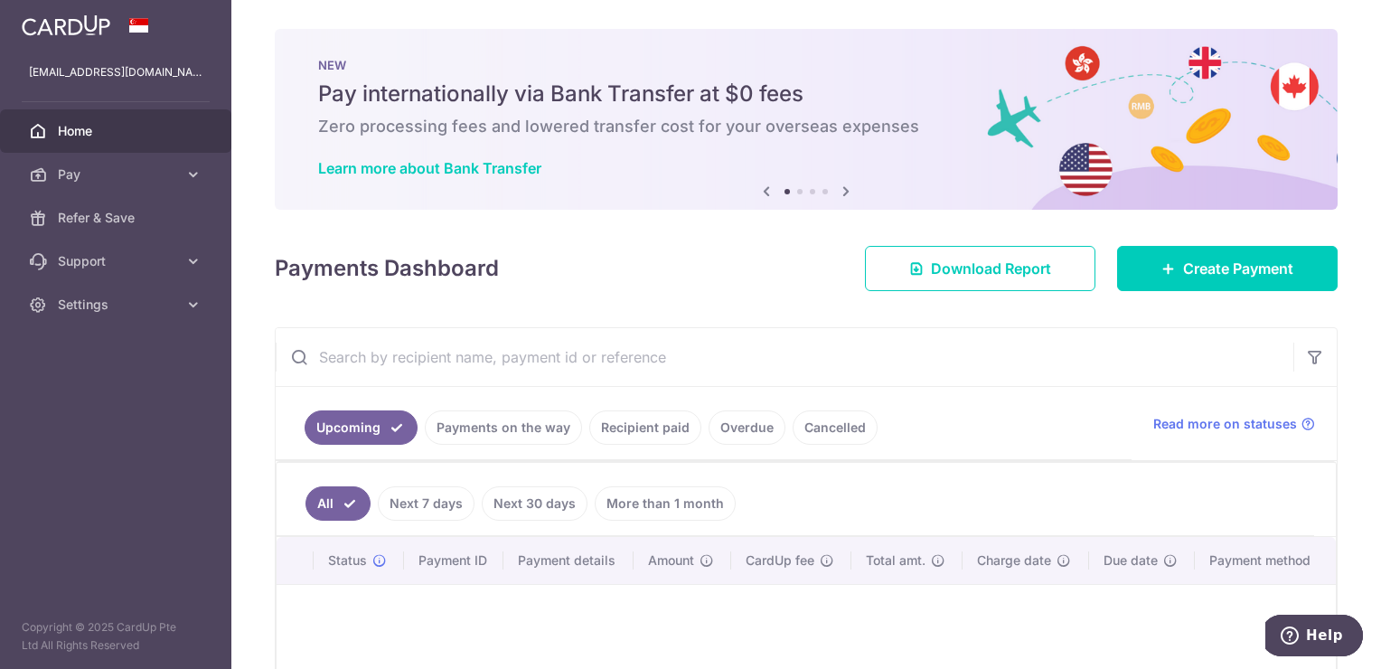
click at [52, 21] on img at bounding box center [66, 25] width 89 height 22
click at [842, 192] on icon at bounding box center [846, 191] width 22 height 23
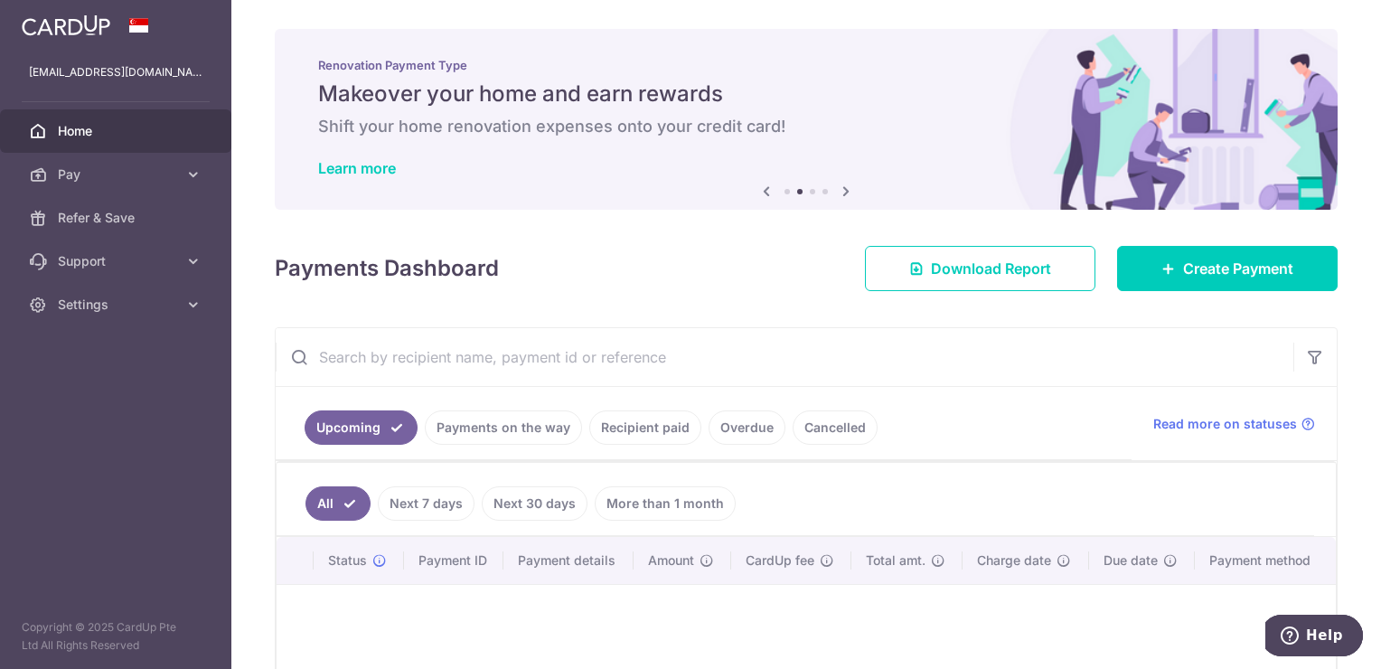
click at [842, 192] on icon at bounding box center [846, 191] width 22 height 23
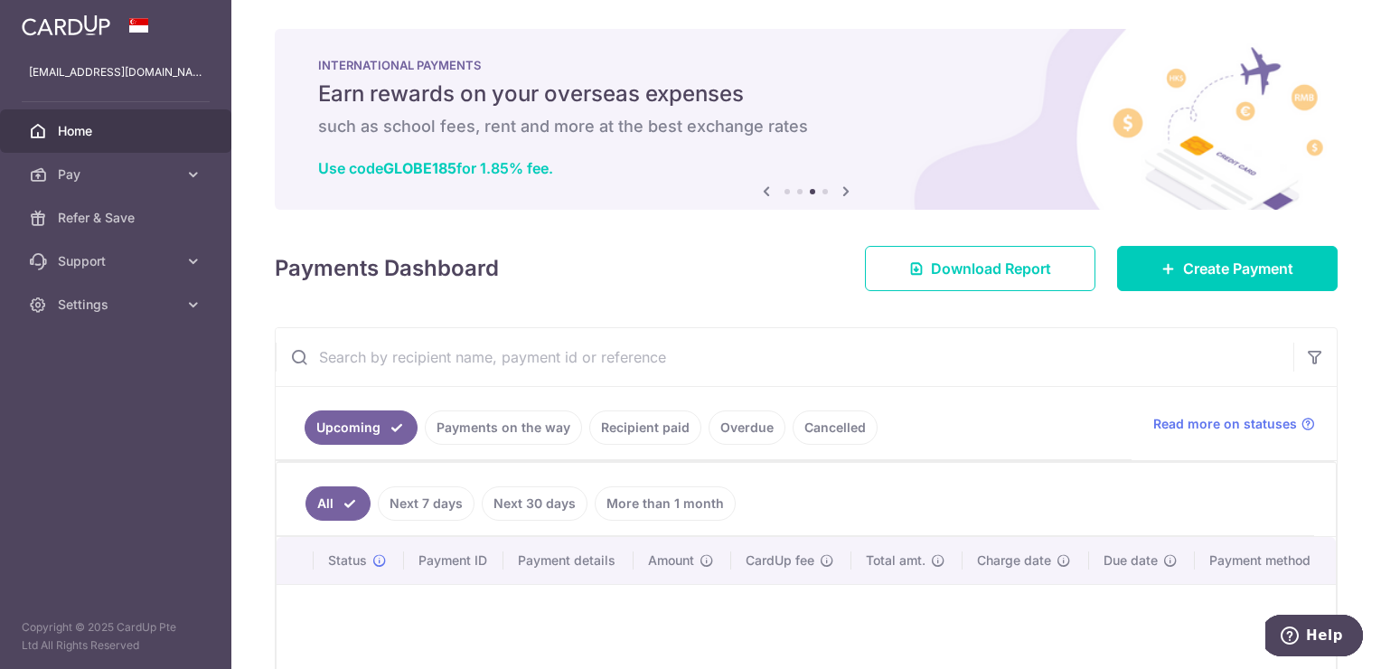
click at [842, 192] on icon at bounding box center [846, 191] width 22 height 23
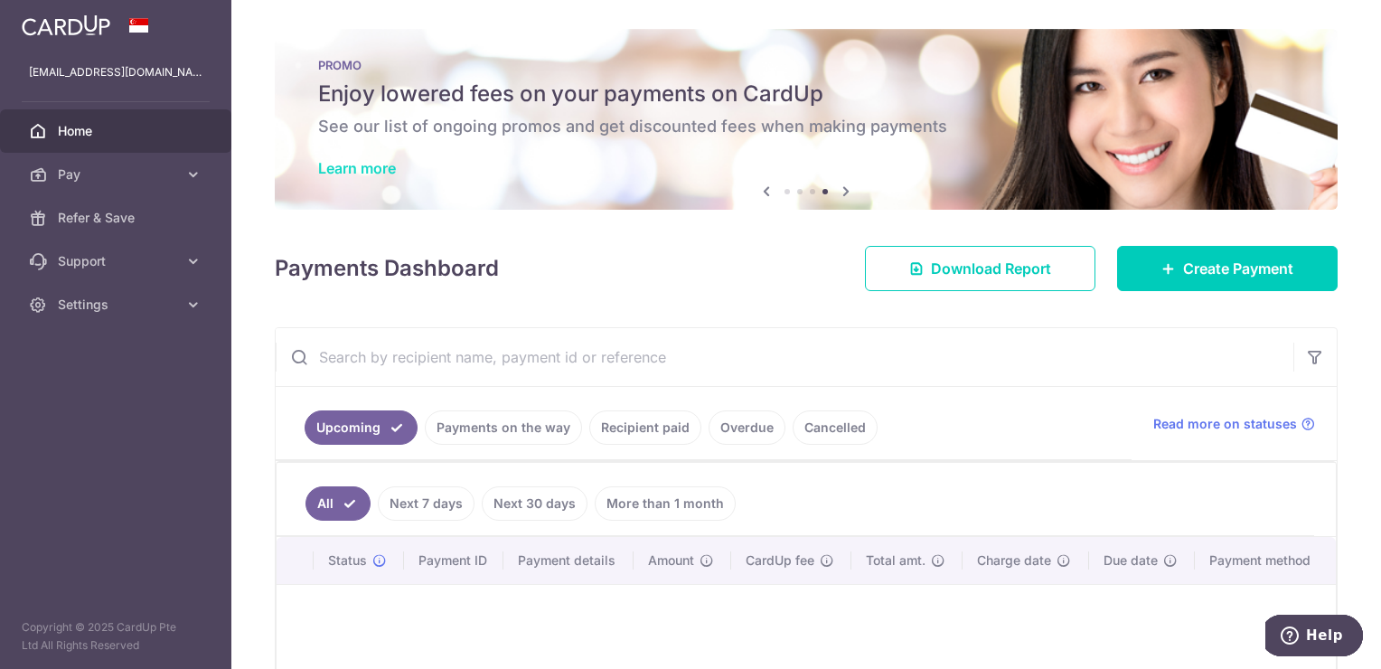
click at [377, 164] on link "Learn more" at bounding box center [357, 168] width 78 height 18
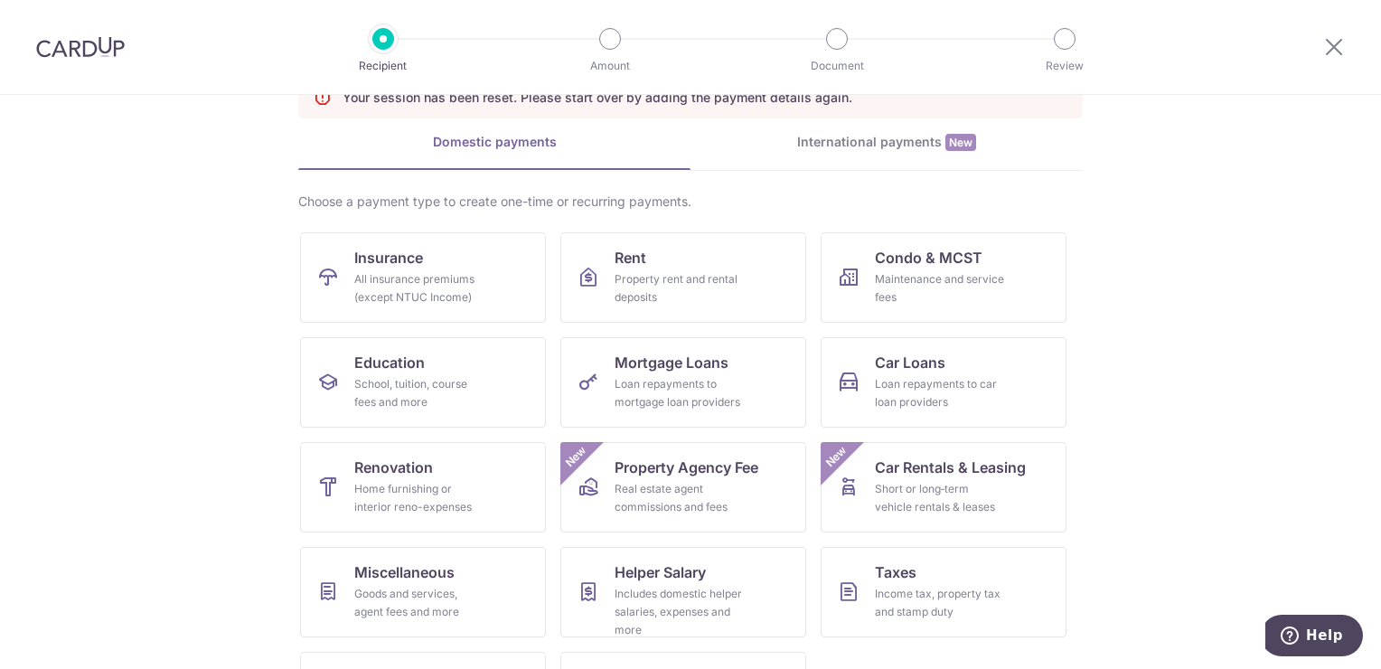
scroll to position [195, 0]
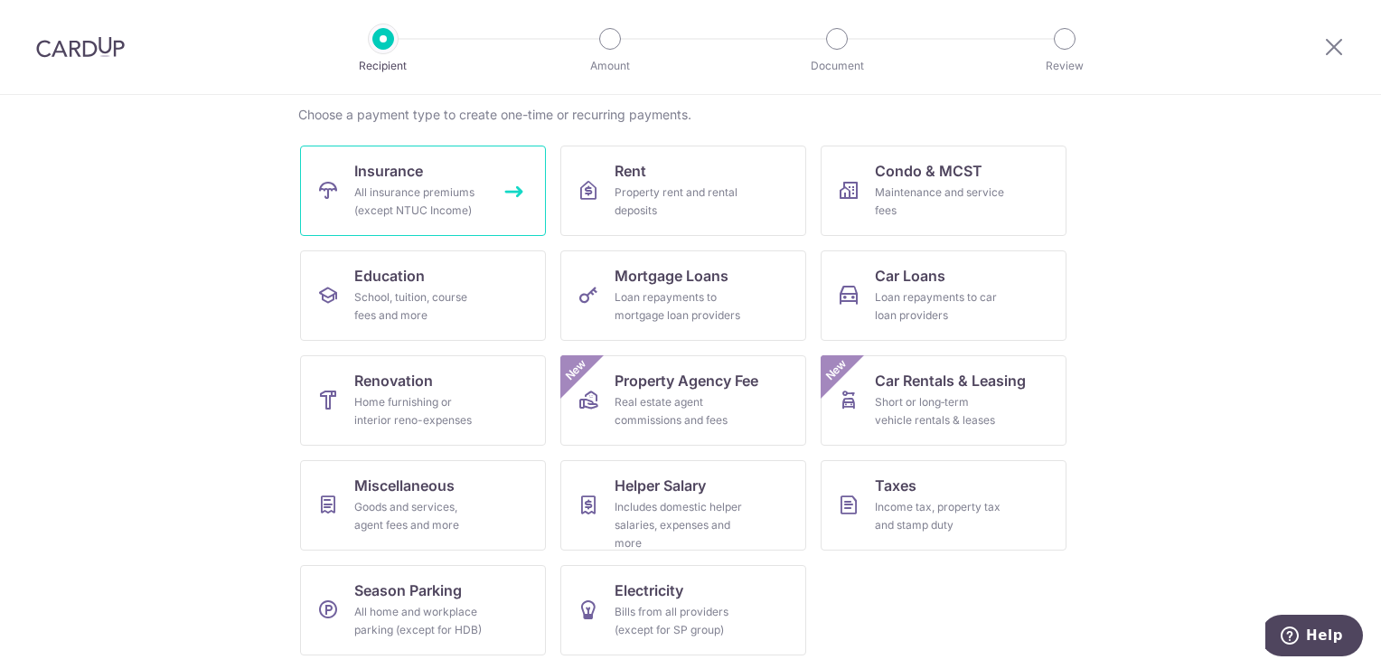
click at [404, 190] on div "All insurance premiums (except NTUC Income)" at bounding box center [419, 201] width 130 height 36
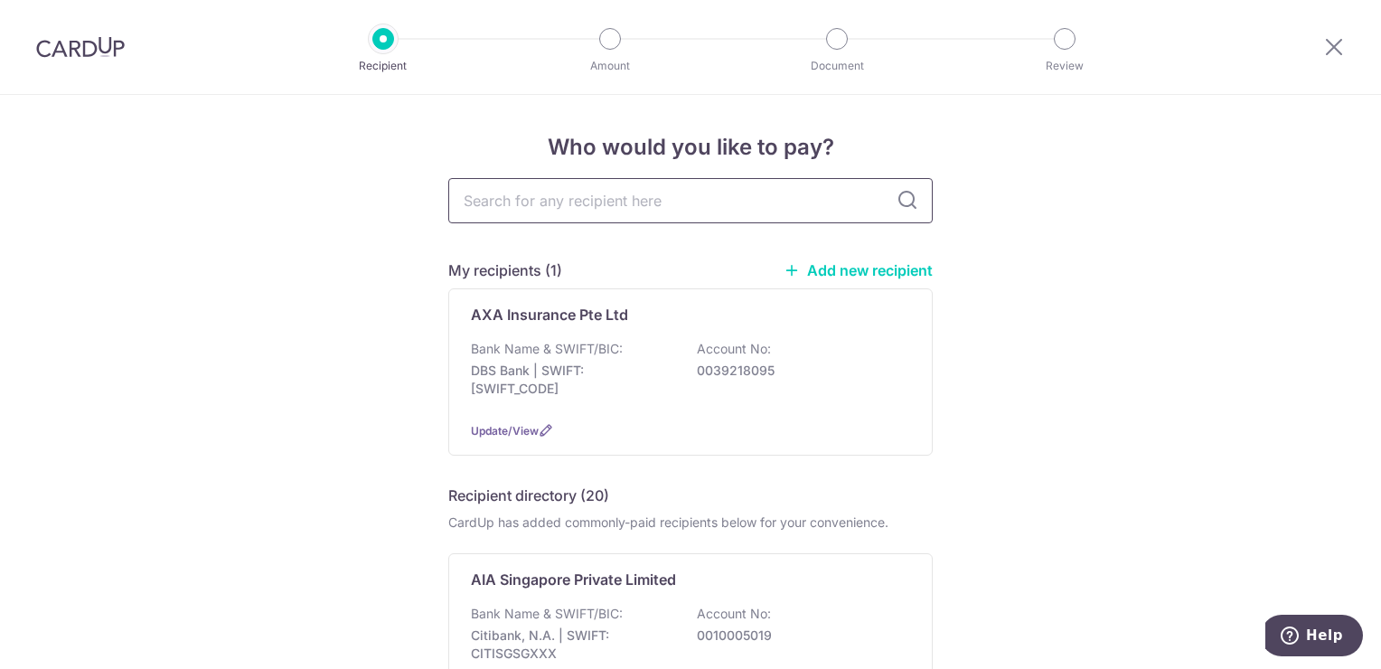
click at [646, 196] on input "text" at bounding box center [690, 200] width 484 height 45
type input "manul"
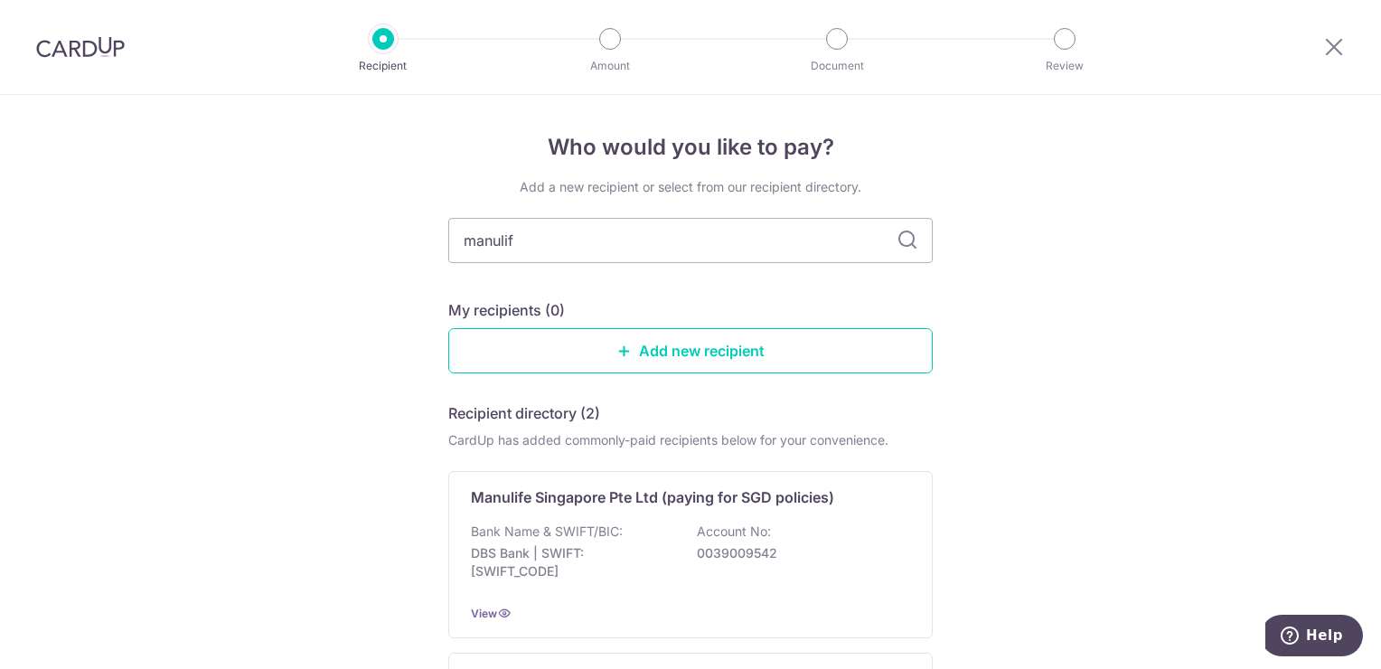
type input "manulife"
click at [897, 239] on icon at bounding box center [907, 241] width 22 height 22
click at [905, 246] on icon at bounding box center [907, 241] width 22 height 22
type input "m"
type input "manulife"
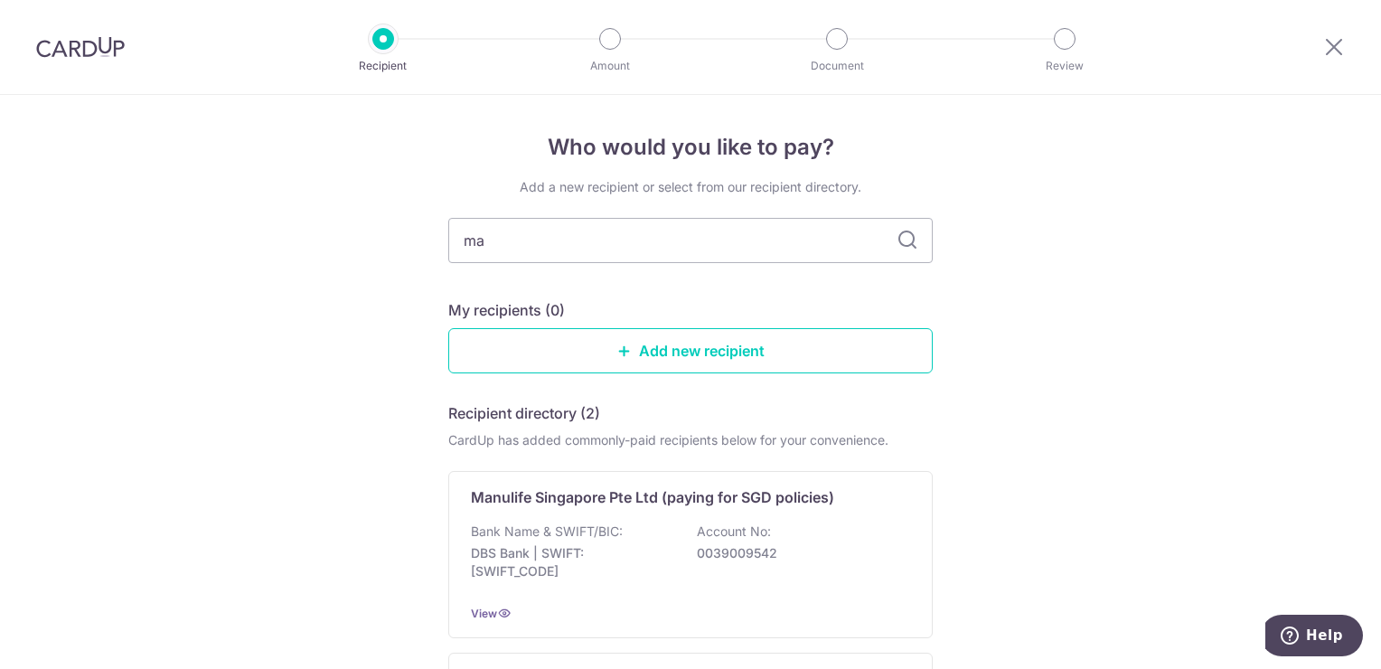
type input "m"
type input "manulife"
click at [907, 242] on icon at bounding box center [907, 241] width 22 height 22
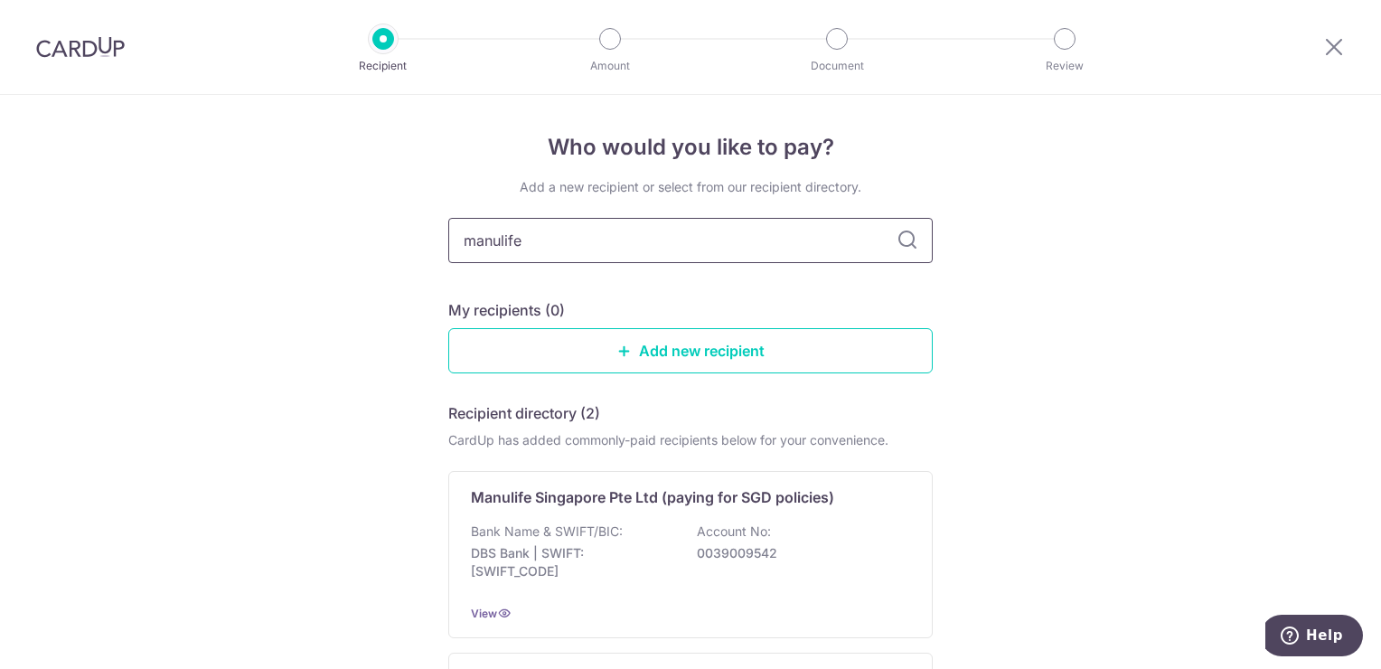
click at [586, 251] on input "manulife" at bounding box center [690, 240] width 484 height 45
type input "m"
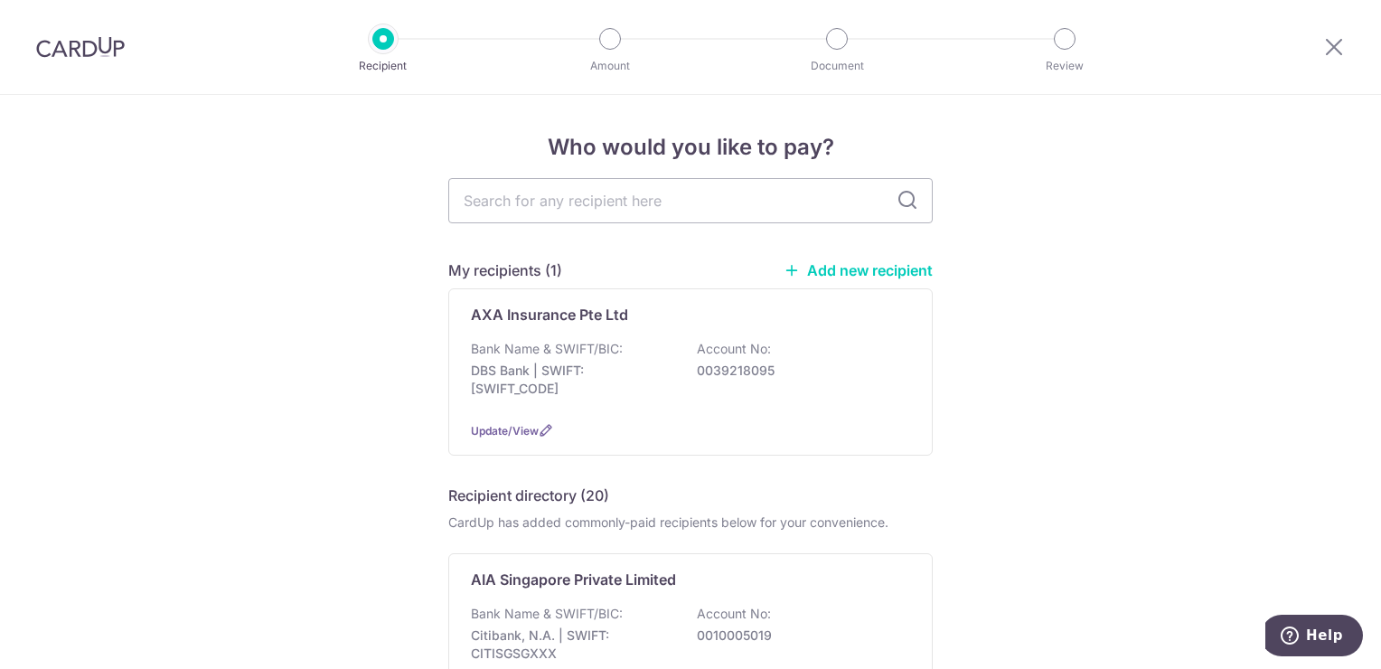
type input "manulife"
click at [896, 206] on icon at bounding box center [907, 201] width 22 height 22
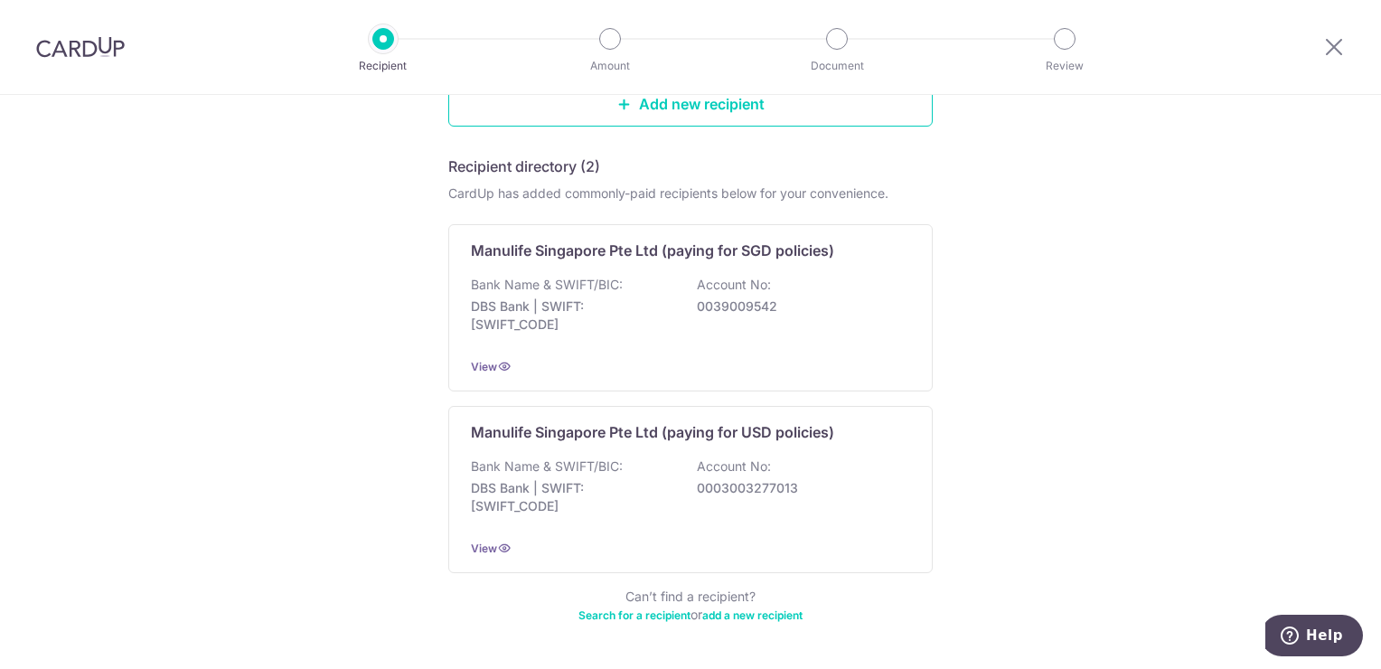
scroll to position [216, 0]
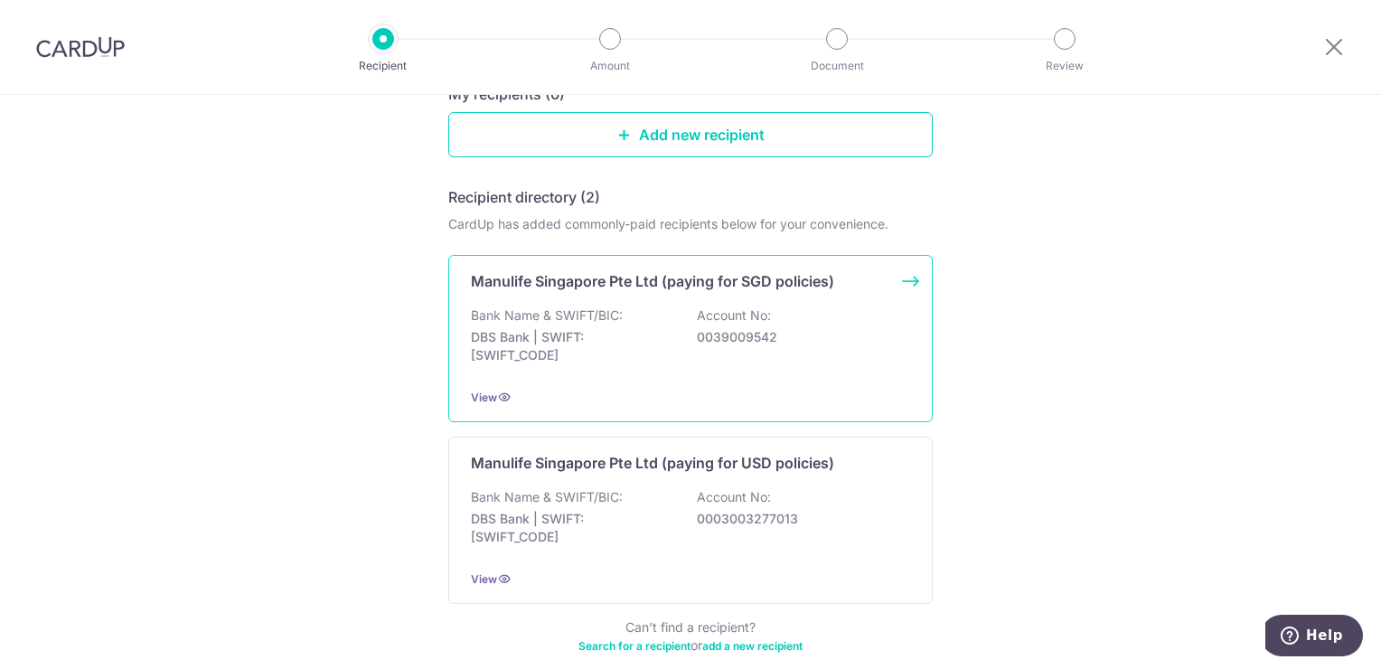
click at [710, 324] on div "Bank Name & SWIFT/BIC: DBS Bank | SWIFT: DBSSSGSGXXX Account No: 0039009542" at bounding box center [690, 339] width 439 height 67
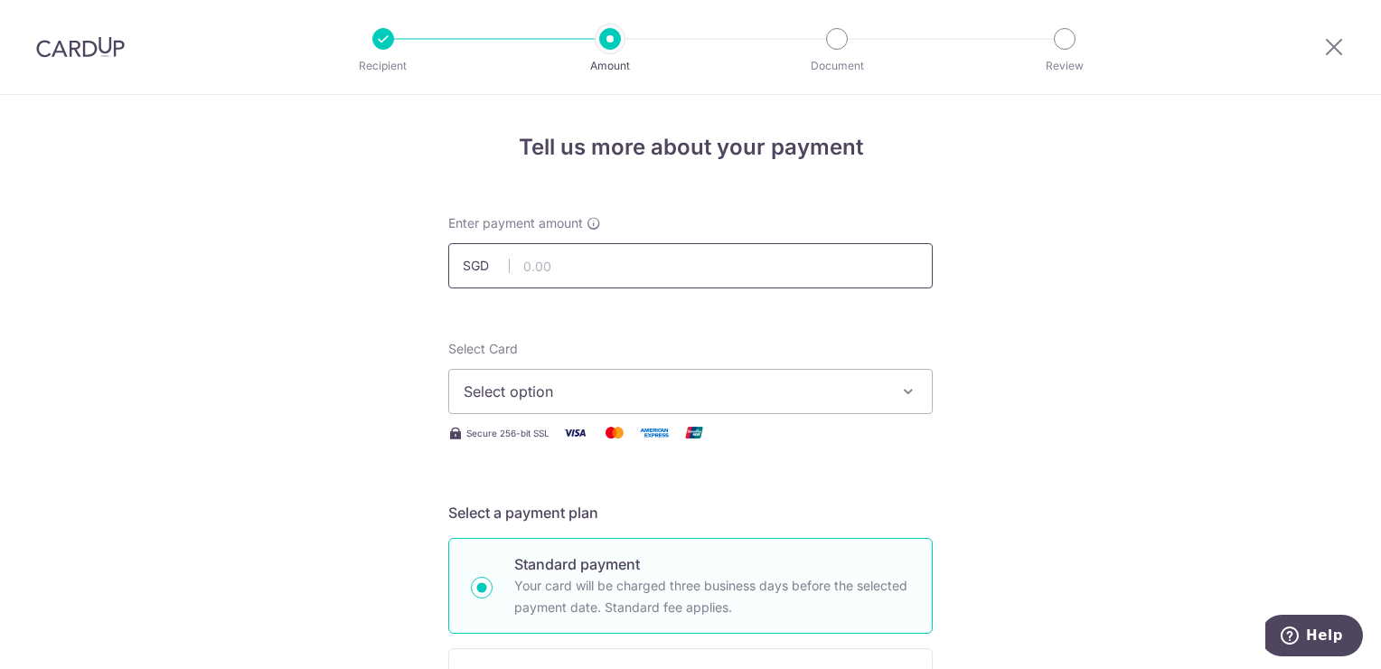
click at [684, 277] on input "text" at bounding box center [690, 265] width 484 height 45
type input "9"
type input "480.00"
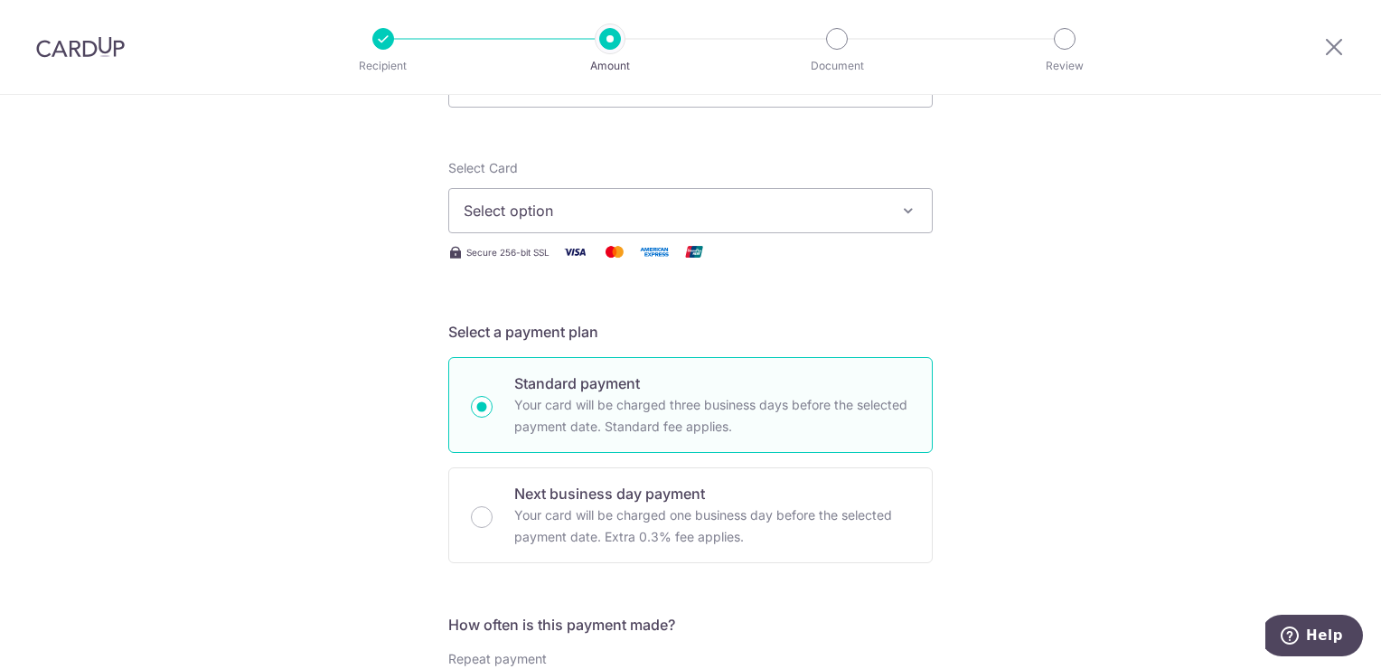
click at [730, 222] on button "Select option" at bounding box center [690, 210] width 484 height 45
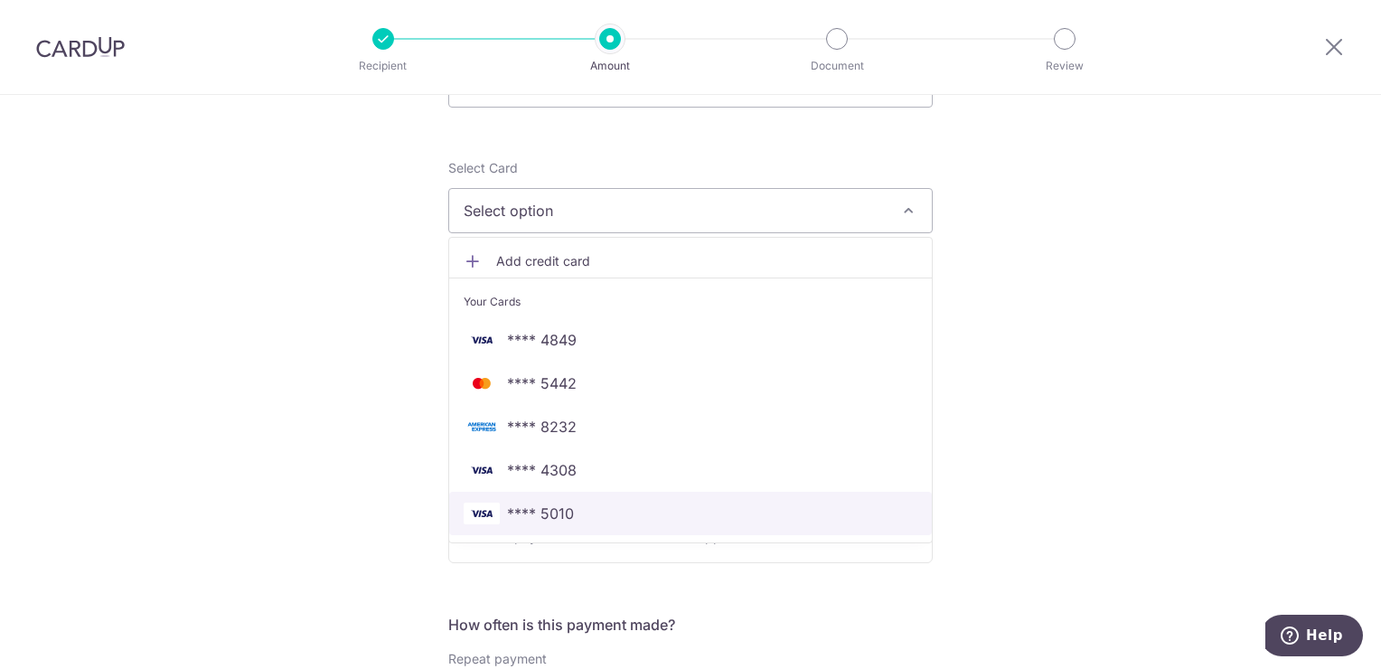
click at [614, 516] on span "**** 5010" at bounding box center [691, 513] width 454 height 22
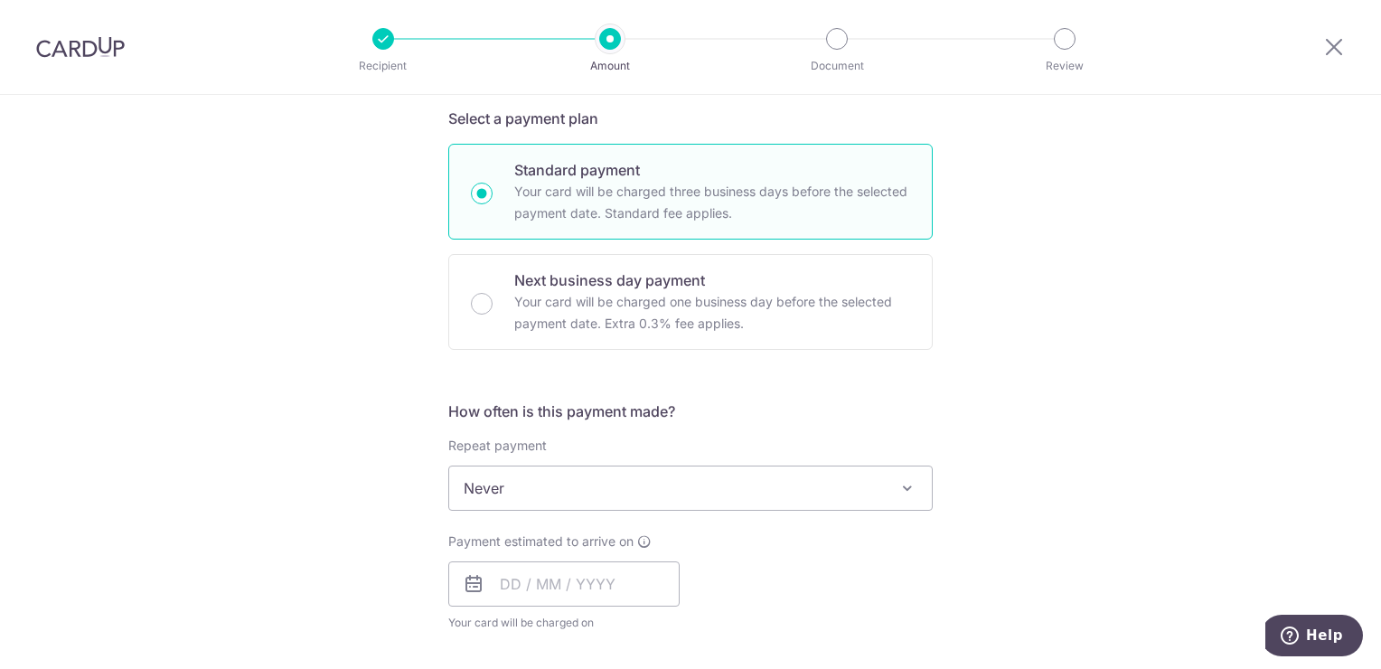
scroll to position [452, 0]
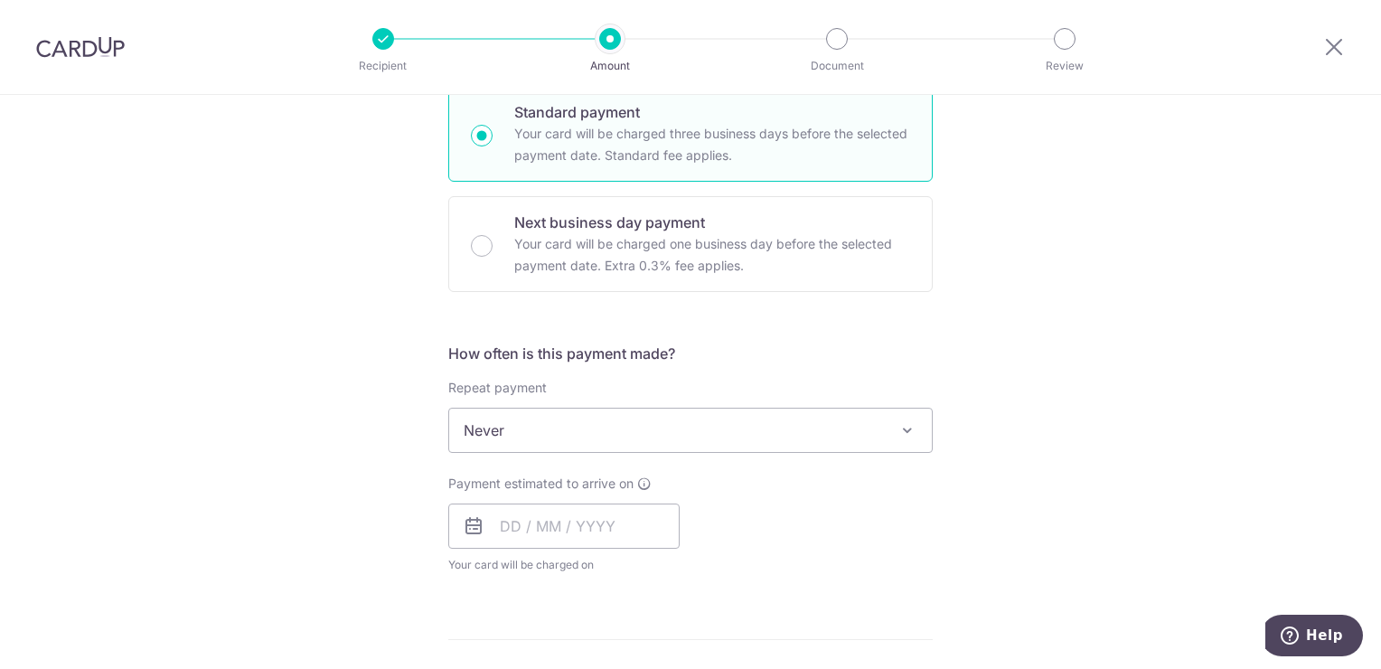
click at [697, 432] on span "Never" at bounding box center [690, 429] width 483 height 43
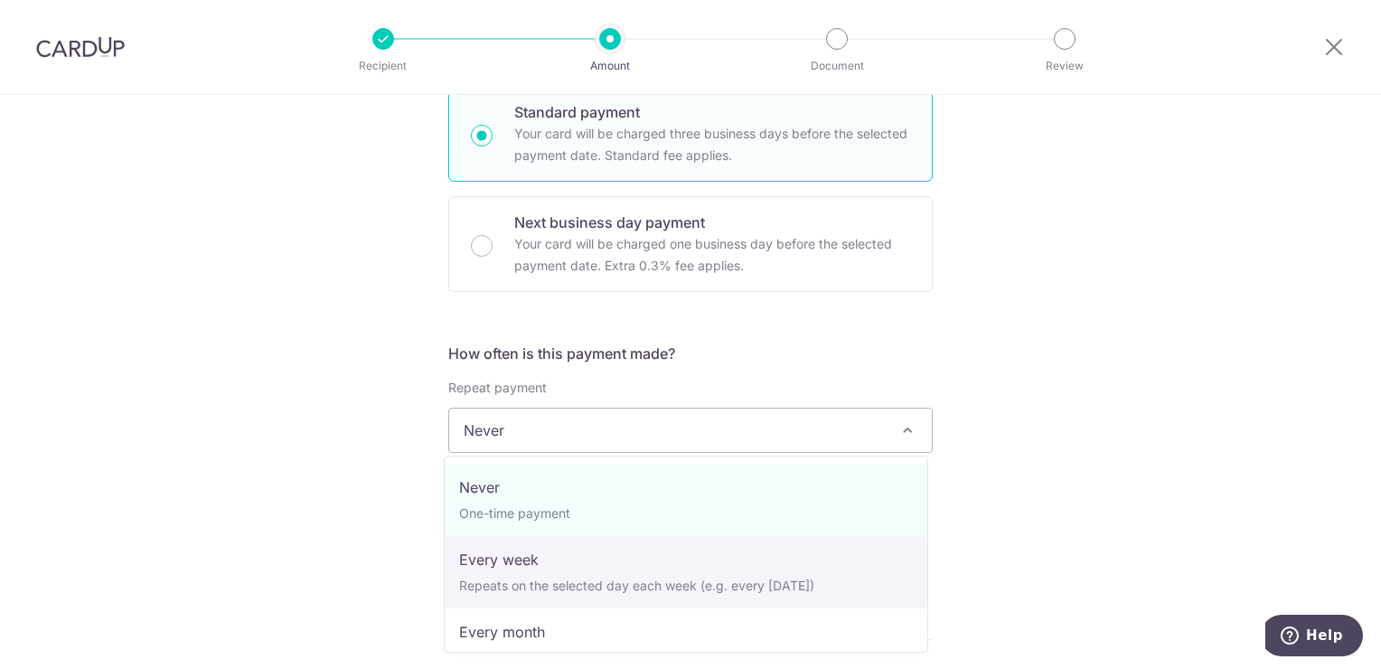
select select "2"
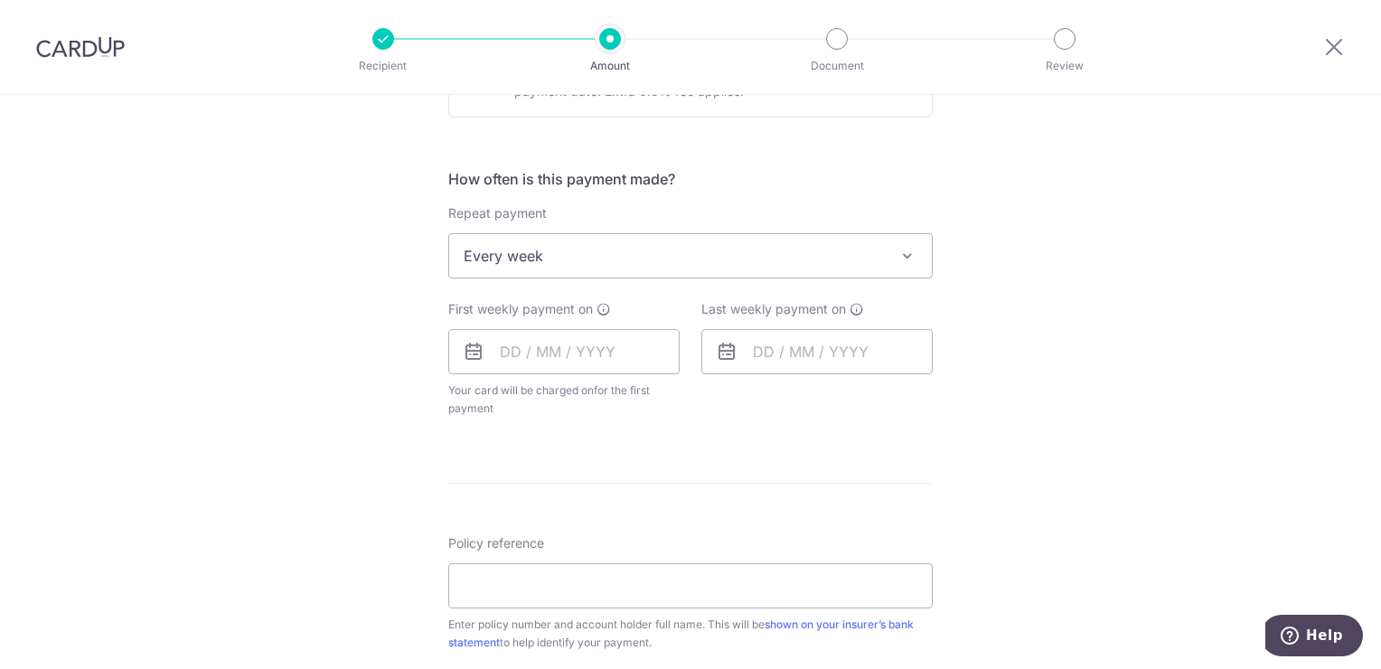
scroll to position [633, 0]
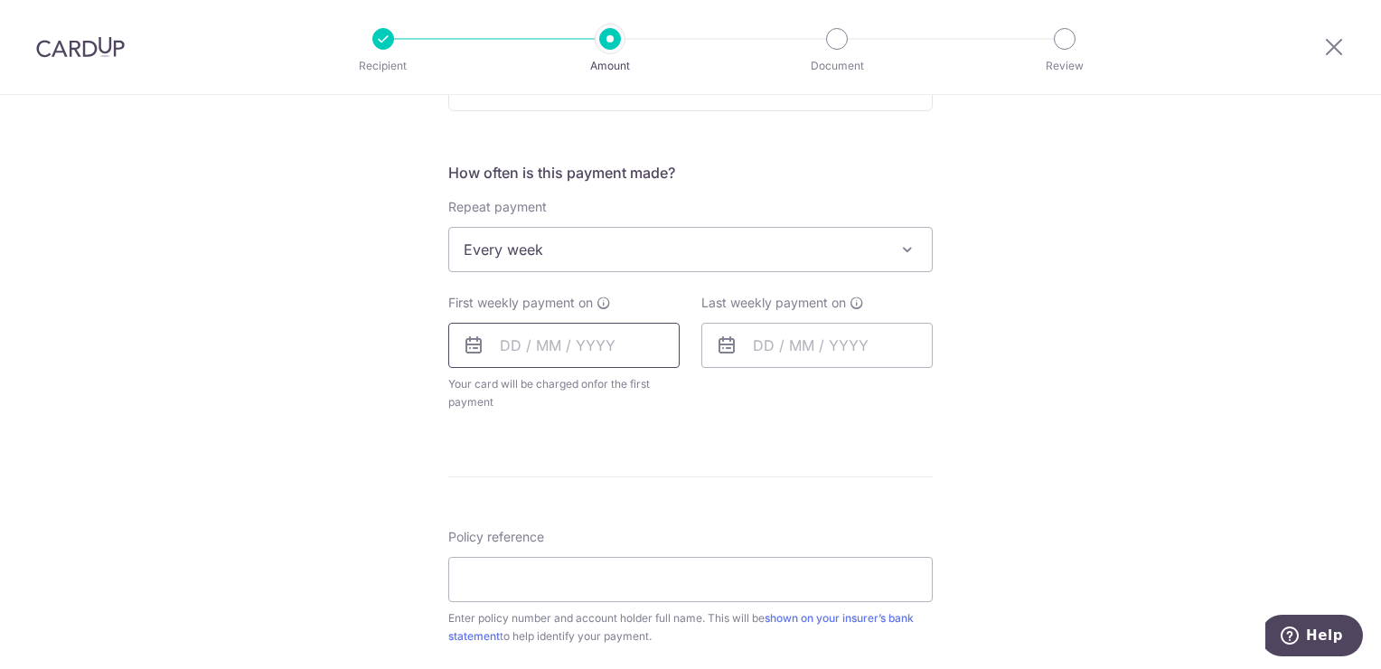
click at [618, 358] on input "text" at bounding box center [563, 345] width 231 height 45
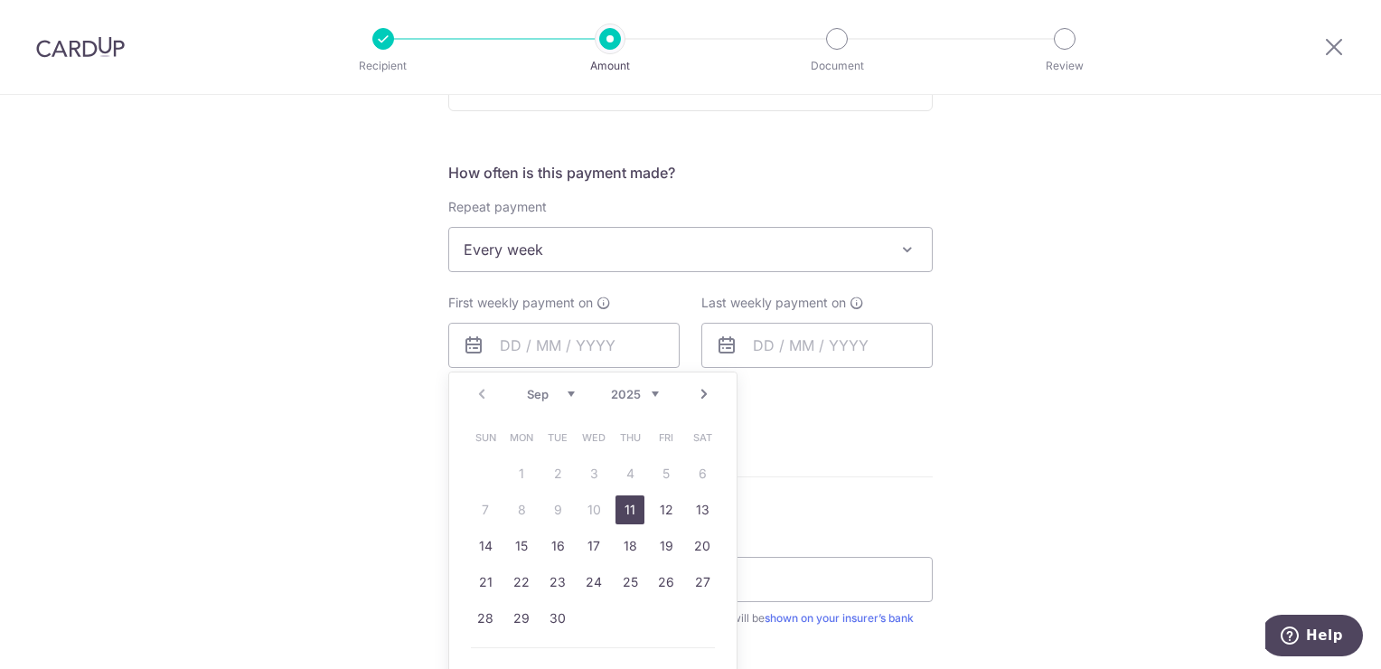
click at [631, 512] on link "11" at bounding box center [629, 509] width 29 height 29
type input "[DATE]"
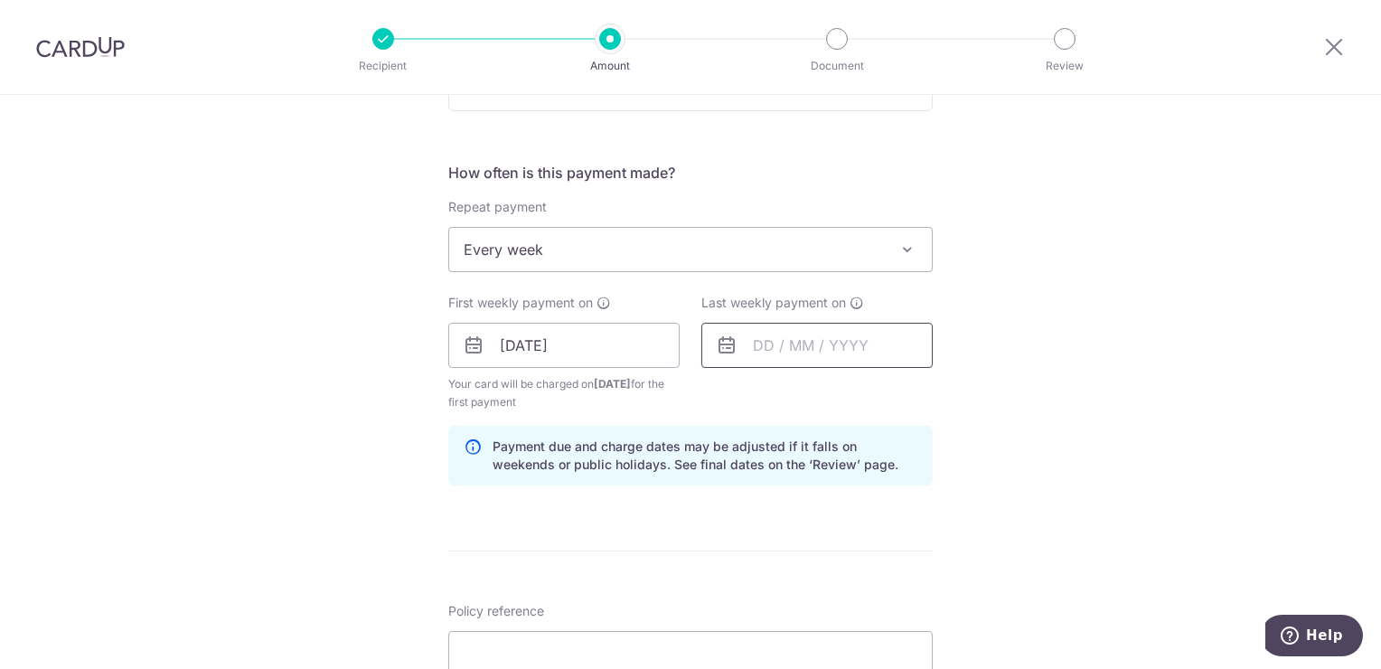
click at [849, 361] on input "text" at bounding box center [816, 345] width 231 height 45
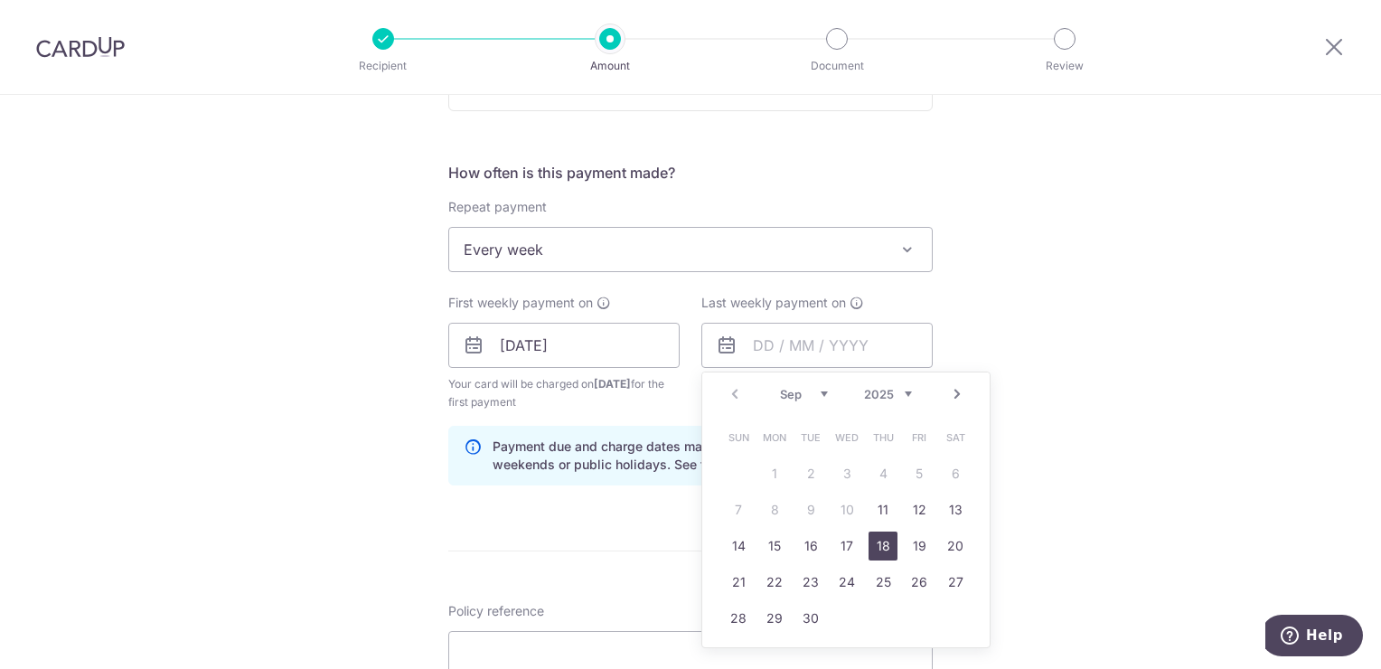
click at [888, 548] on link "18" at bounding box center [882, 545] width 29 height 29
type input "[DATE]"
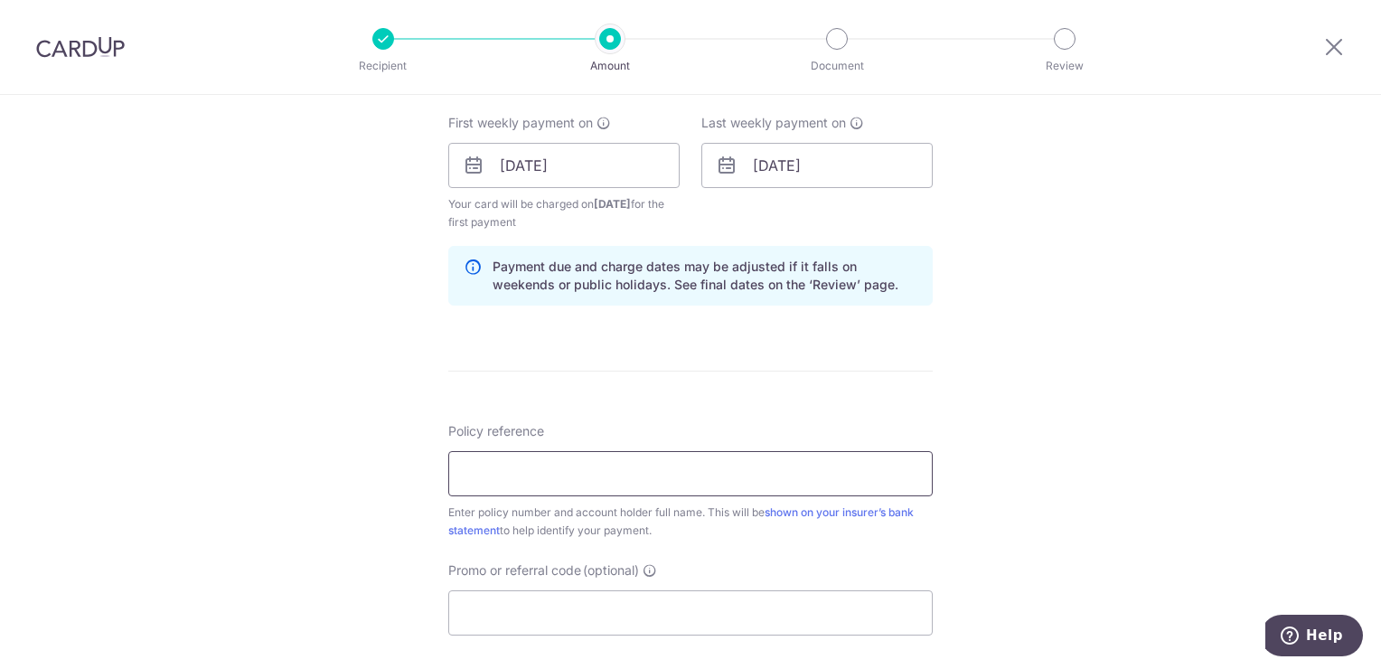
scroll to position [813, 0]
click at [762, 474] on input "Policy reference" at bounding box center [690, 472] width 484 height 45
type input "1492583038 NRIC-S8428721J"
click at [702, 617] on input "Promo or referral code (optional)" at bounding box center [690, 611] width 484 height 45
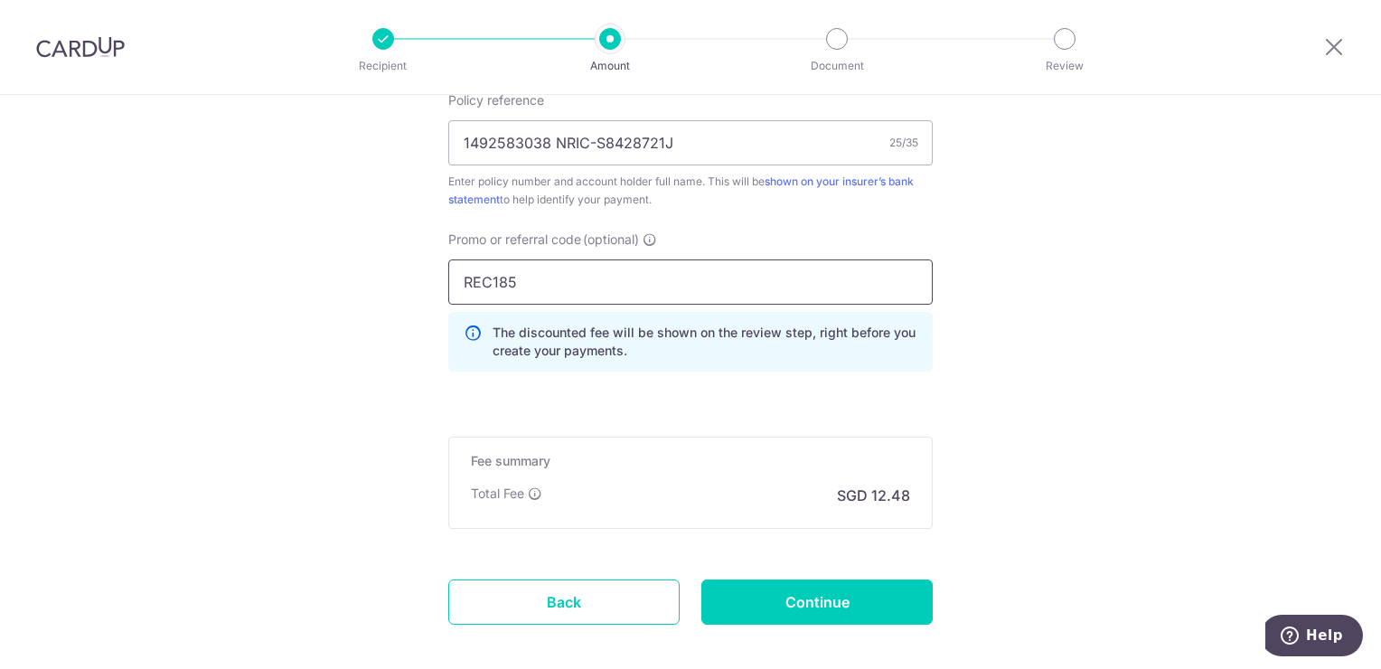
scroll to position [1175, 0]
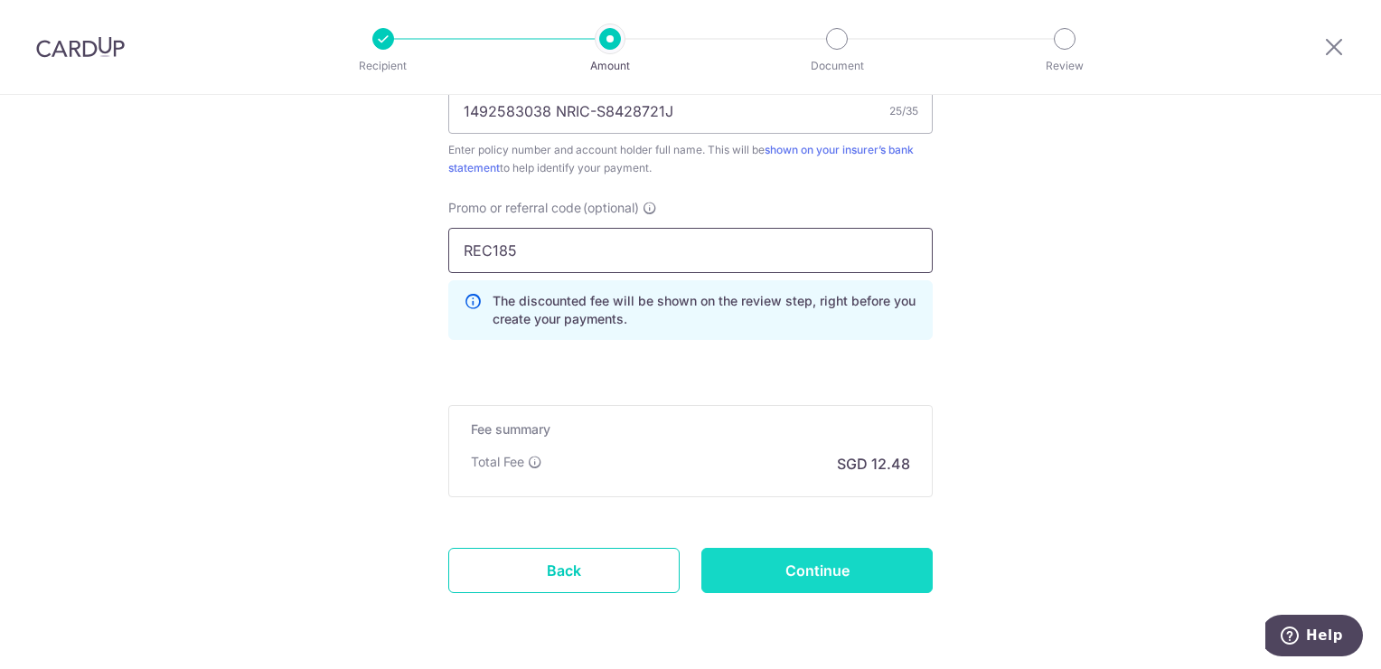
type input "REC185"
click at [817, 587] on input "Continue" at bounding box center [816, 570] width 231 height 45
type input "Create Schedule"
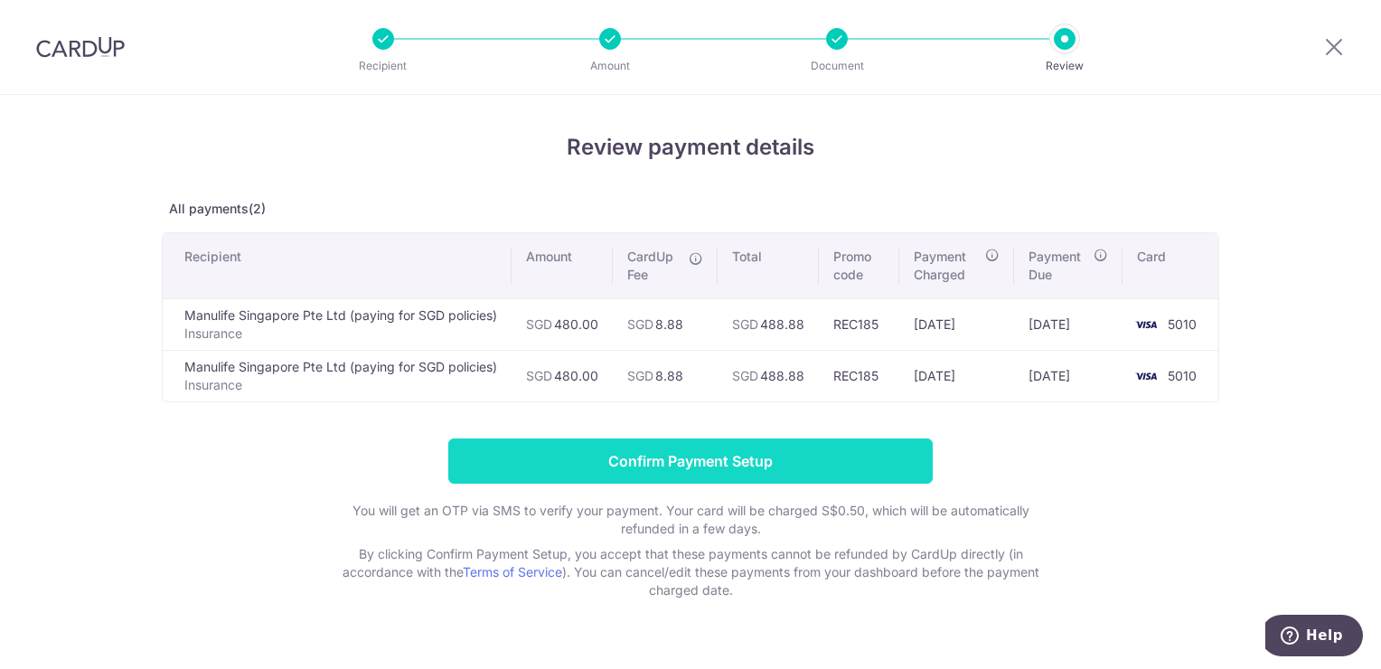
click at [630, 457] on input "Confirm Payment Setup" at bounding box center [690, 460] width 484 height 45
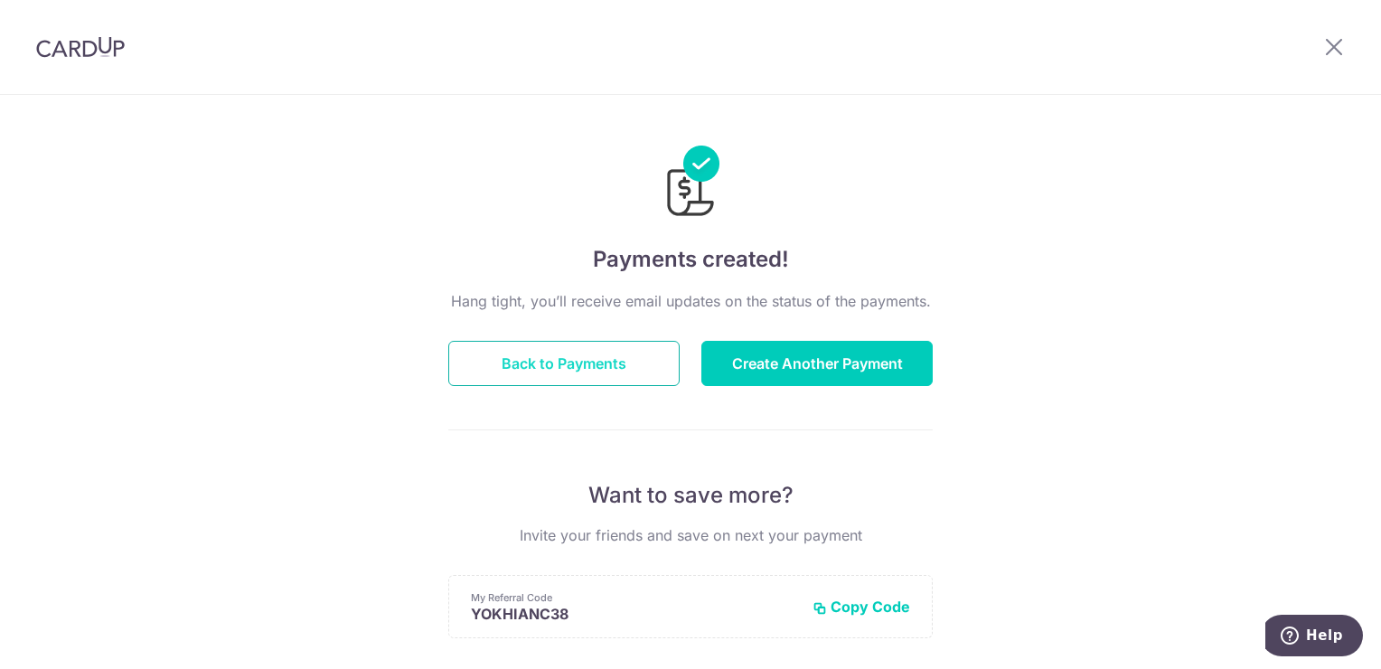
click at [643, 376] on button "Back to Payments" at bounding box center [563, 363] width 231 height 45
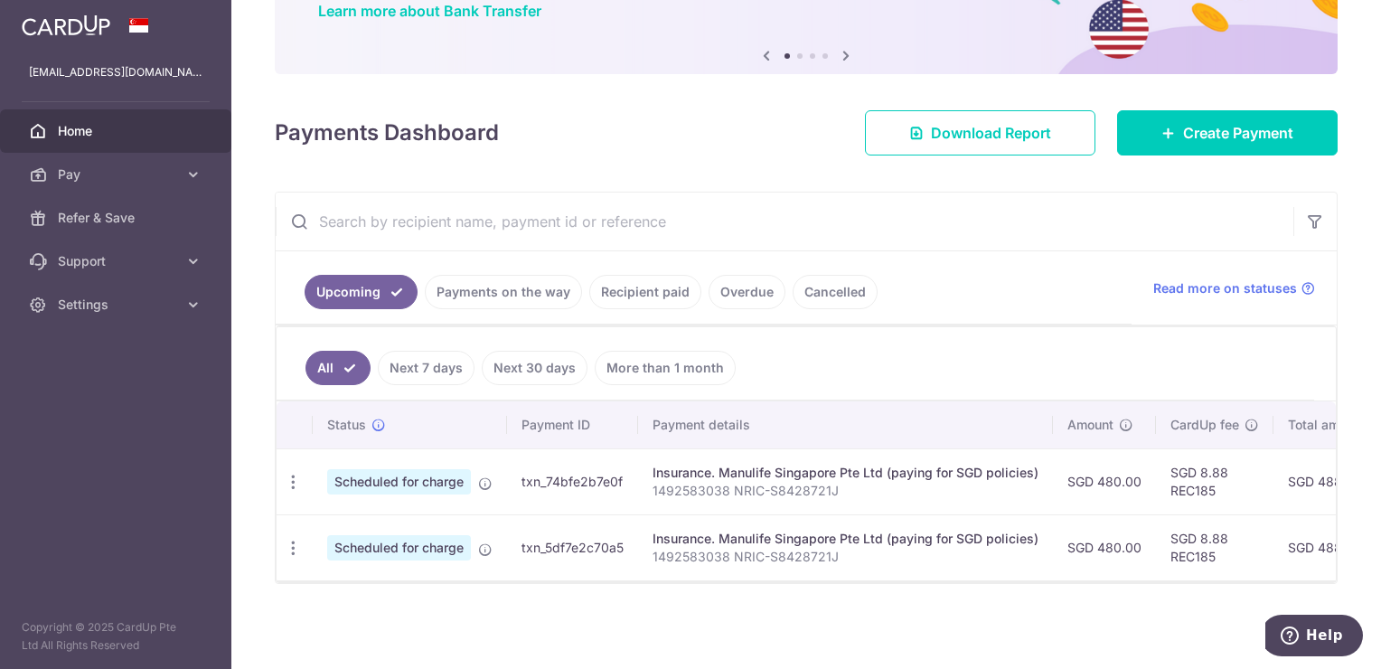
scroll to position [163, 0]
click at [302, 543] on div "Update payment Cancel payment" at bounding box center [293, 547] width 33 height 33
click at [295, 543] on icon "button" at bounding box center [293, 548] width 19 height 19
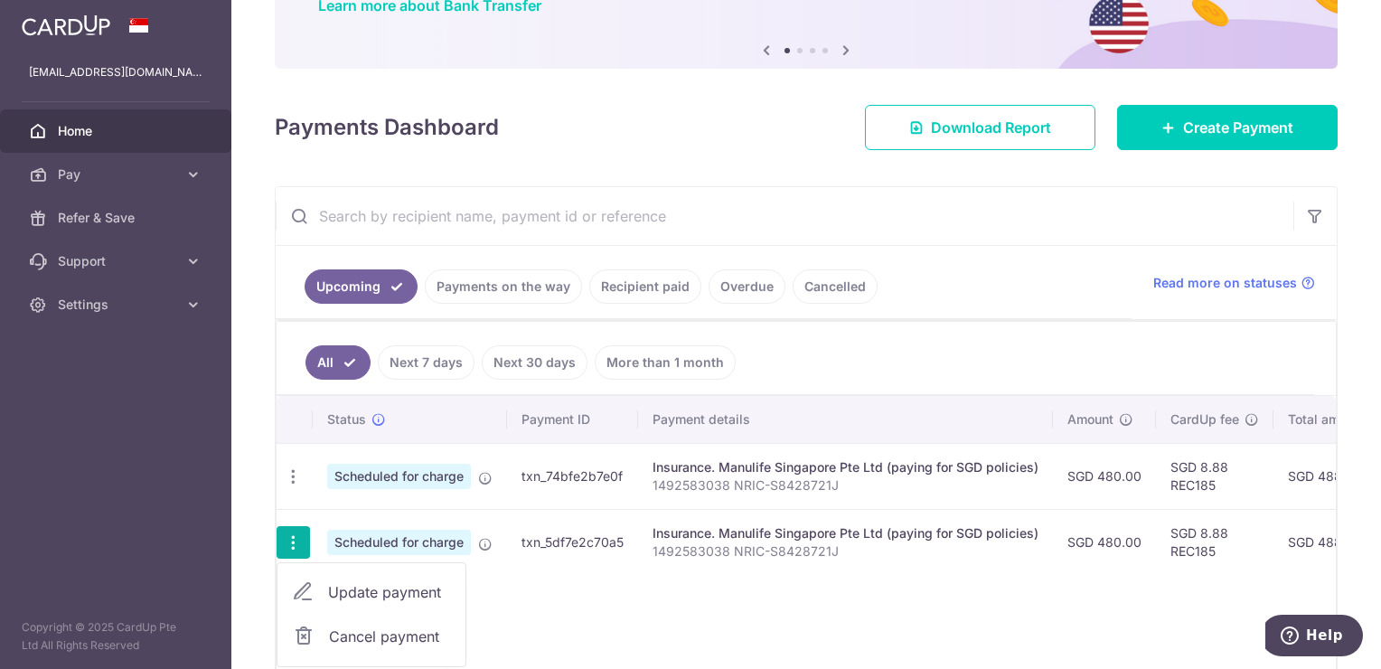
click at [354, 589] on span "Update payment" at bounding box center [389, 592] width 123 height 22
radio input "true"
type input "480.00"
type input "18/09/2025"
type input "1492583038 NRIC-S8428721J"
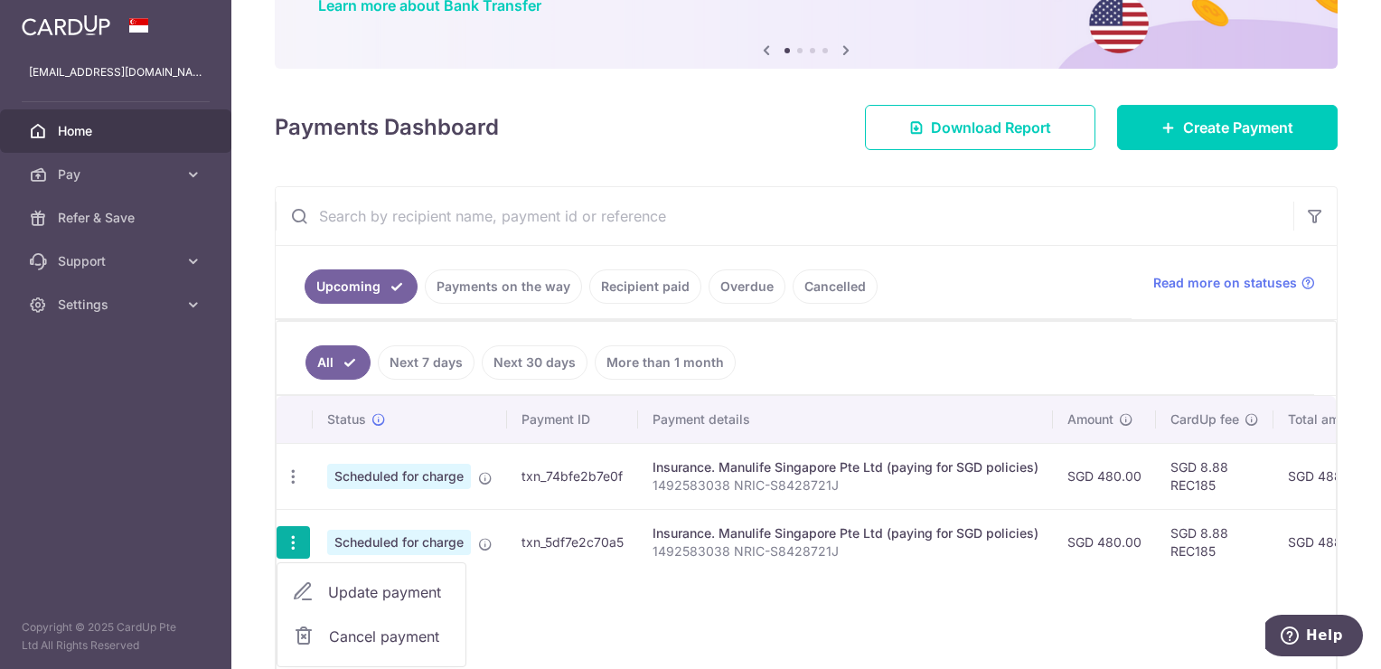
type input "REC185"
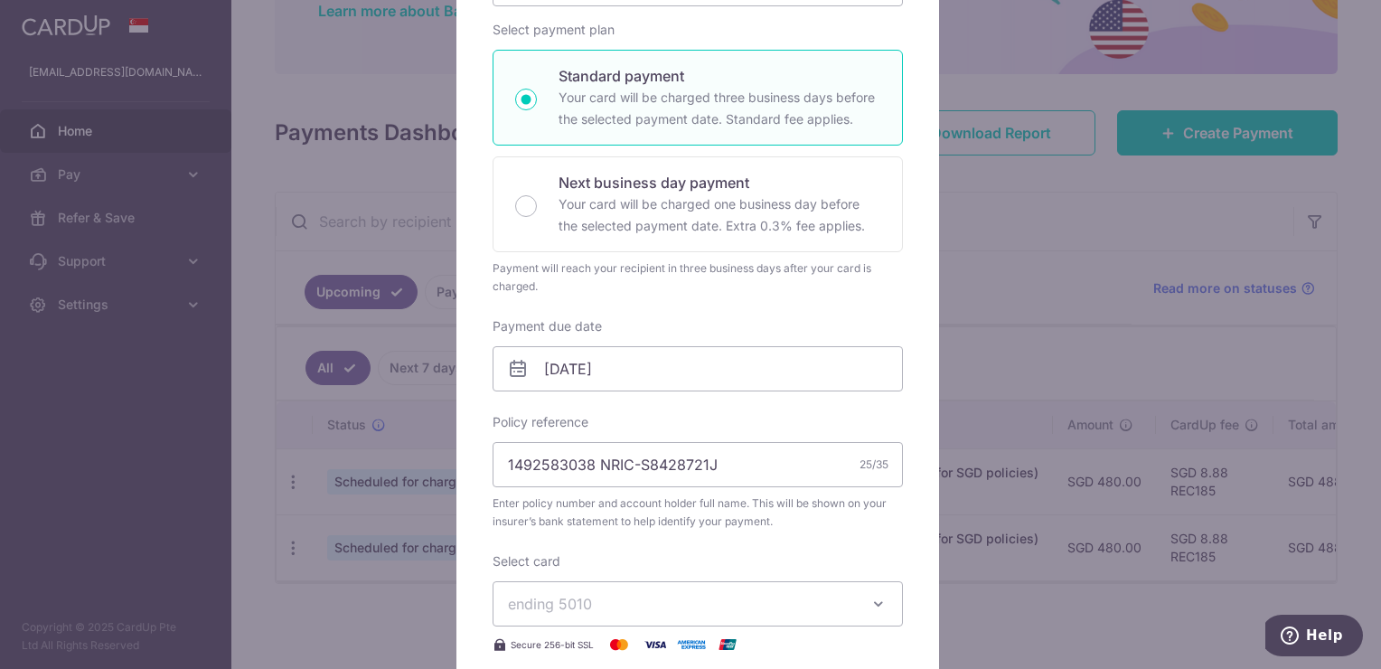
scroll to position [361, 0]
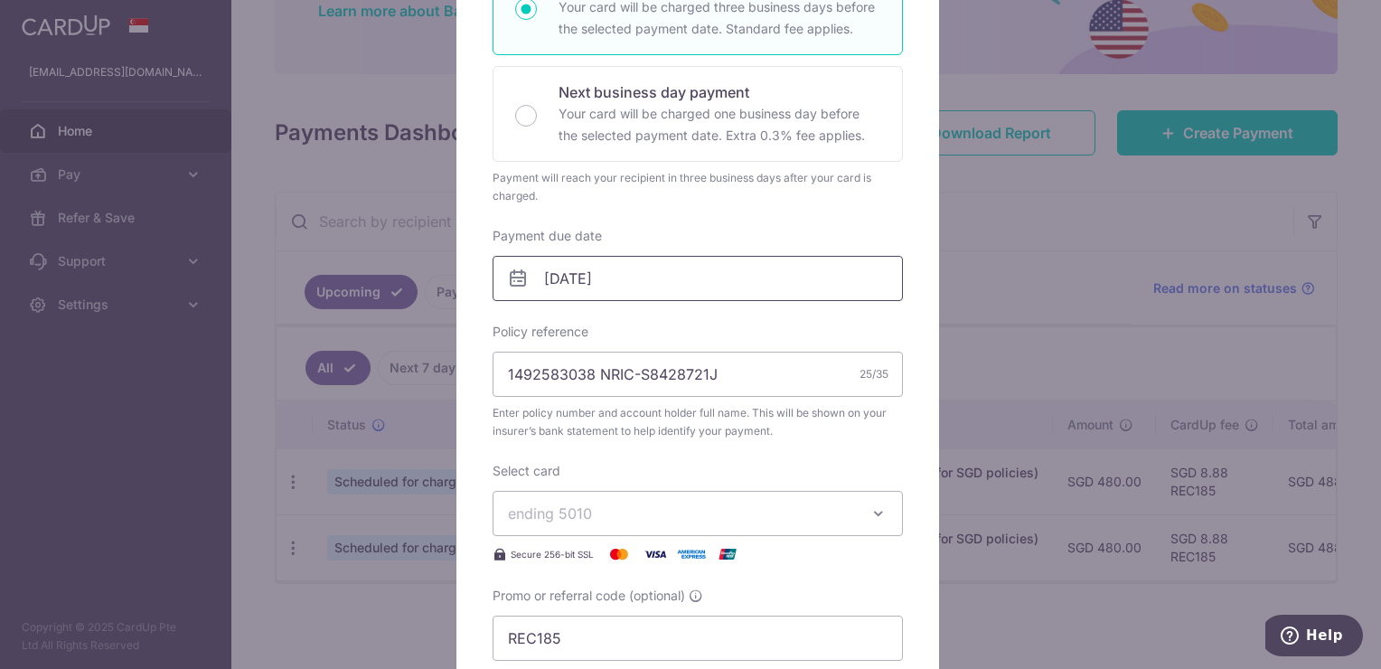
click at [708, 271] on input "18/09/2025" at bounding box center [698, 278] width 410 height 45
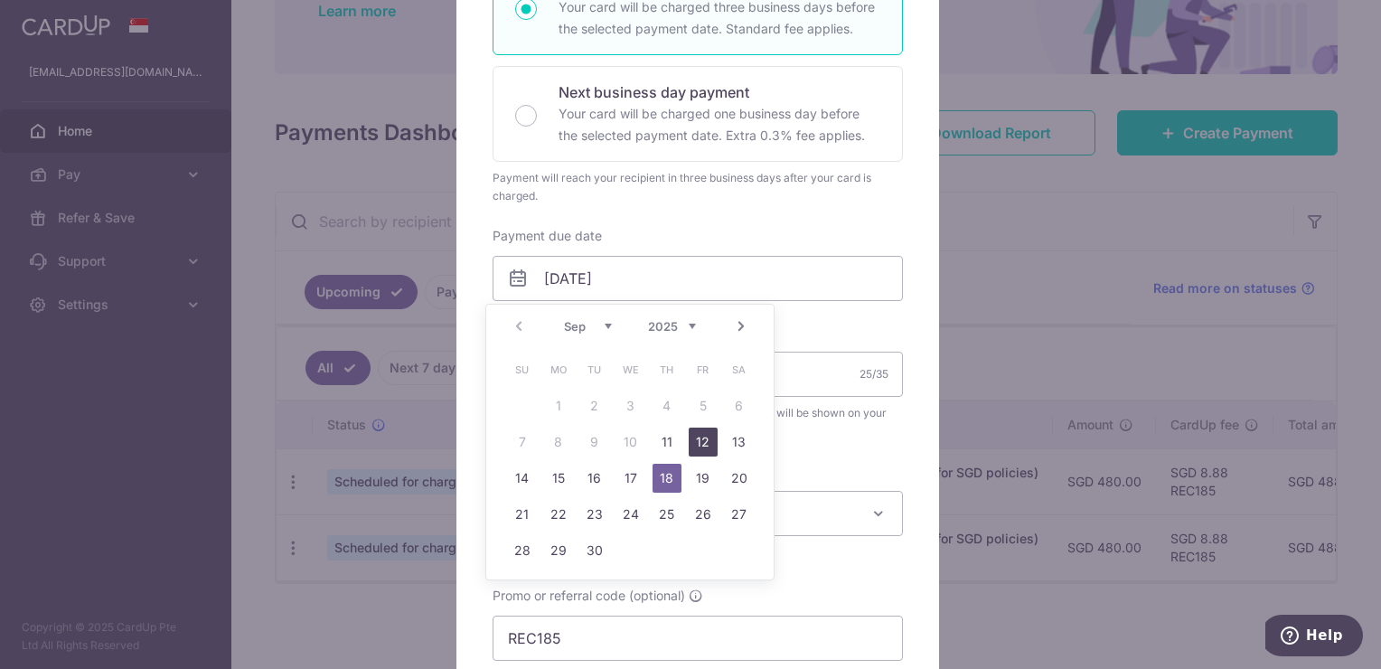
click at [695, 447] on link "12" at bounding box center [703, 441] width 29 height 29
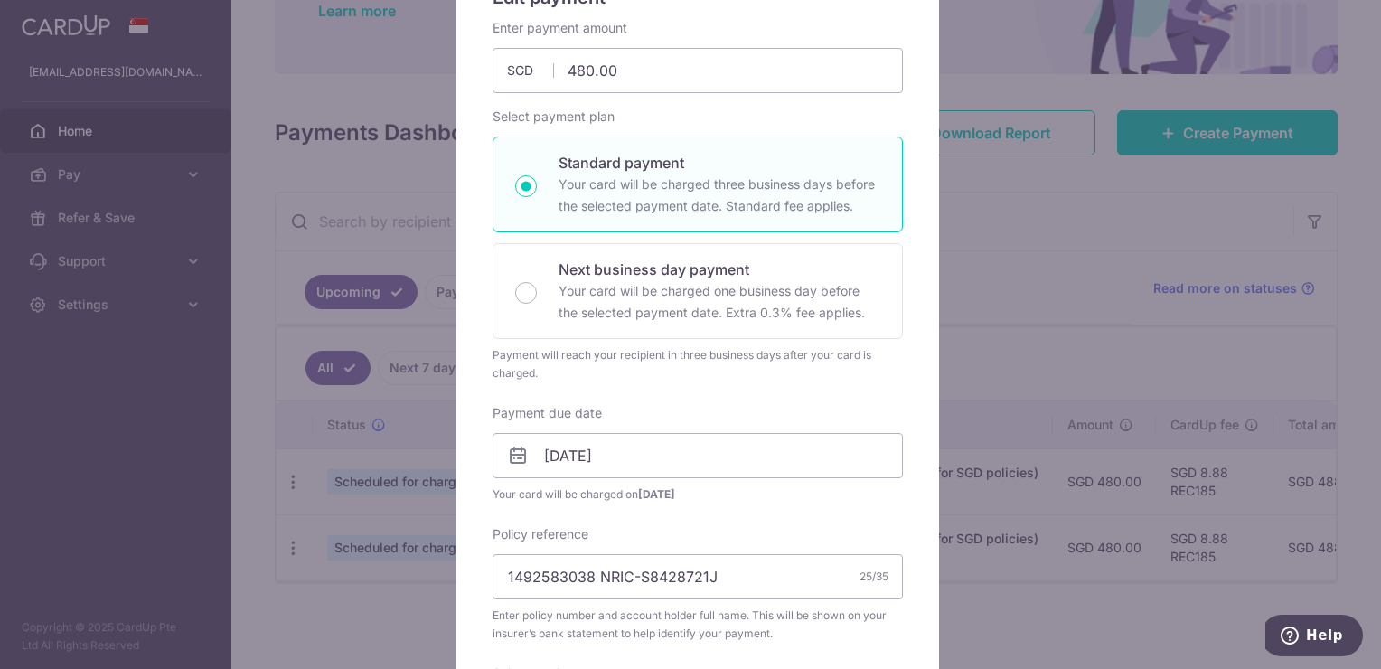
scroll to position [271, 0]
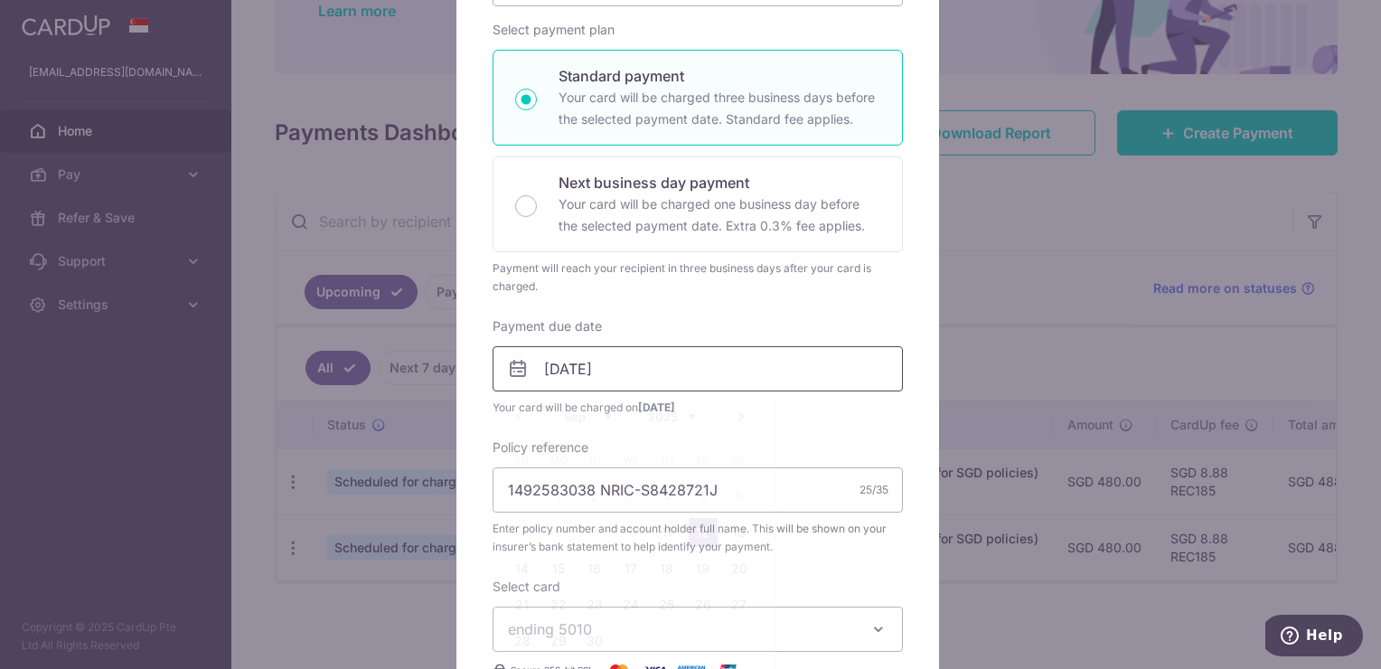
click at [727, 386] on input "[DATE]" at bounding box center [698, 368] width 410 height 45
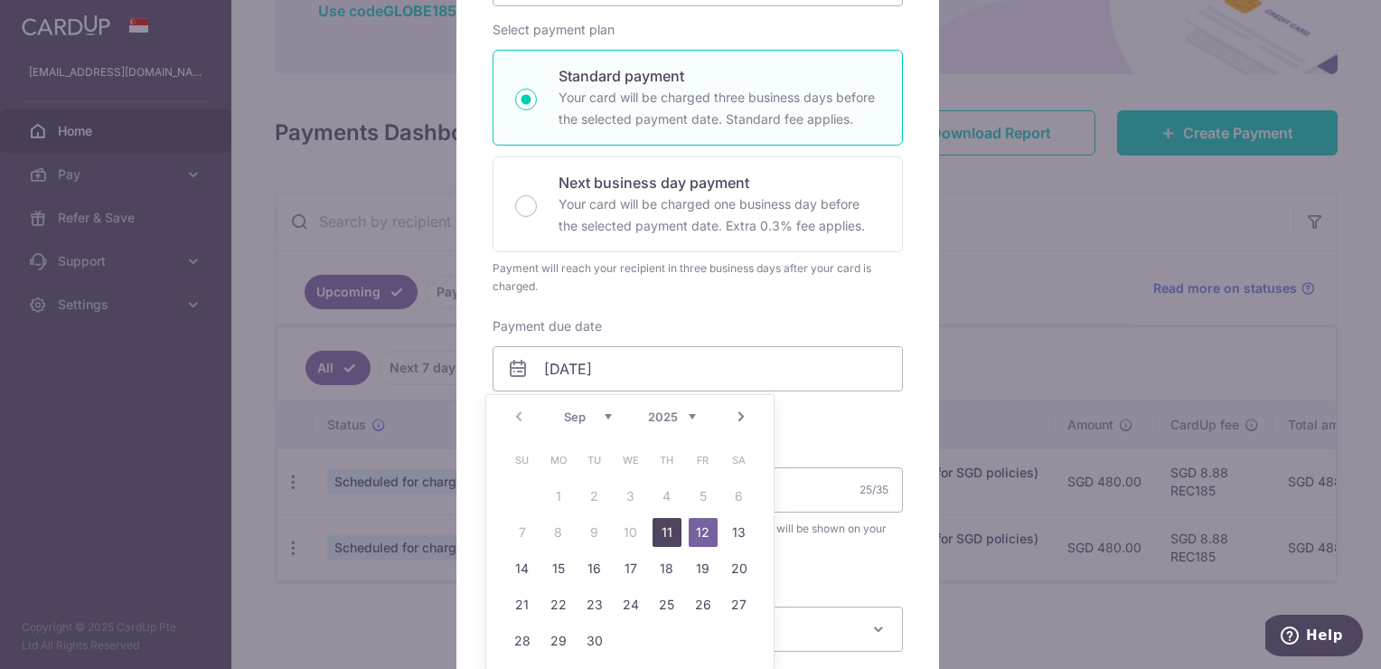
click at [668, 537] on link "11" at bounding box center [666, 532] width 29 height 29
type input "11/09/2025"
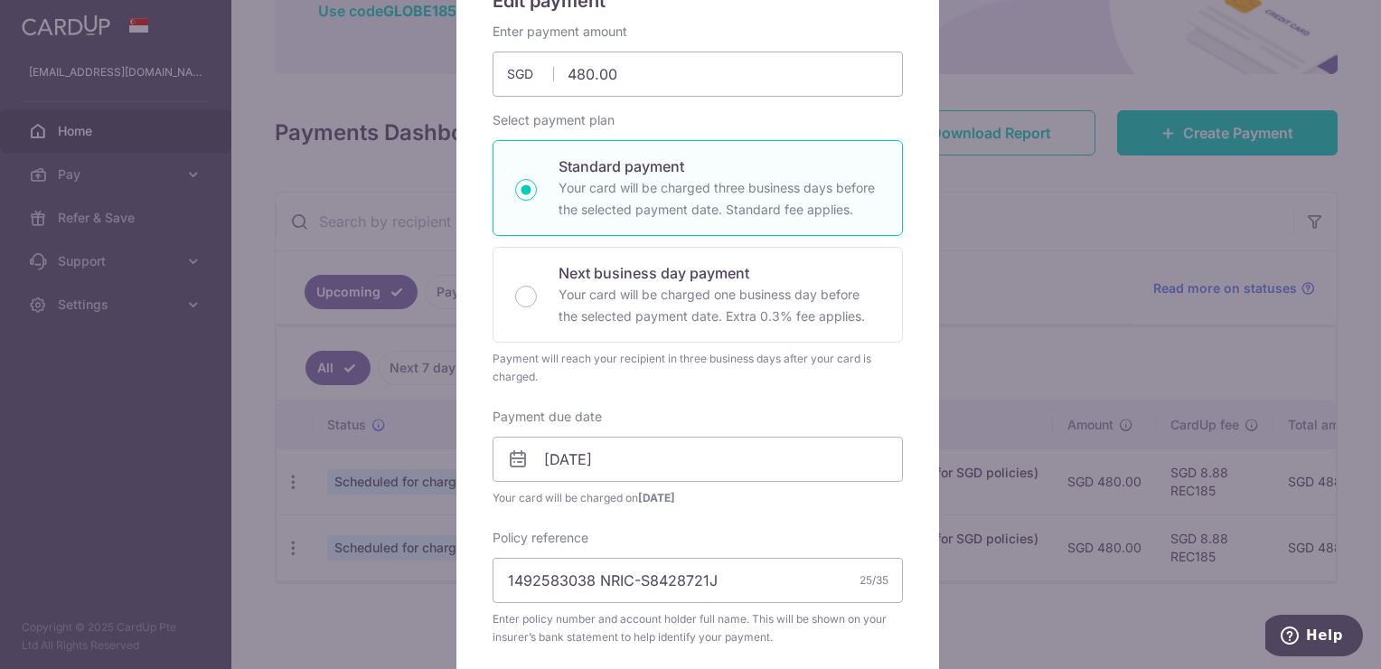
scroll to position [0, 0]
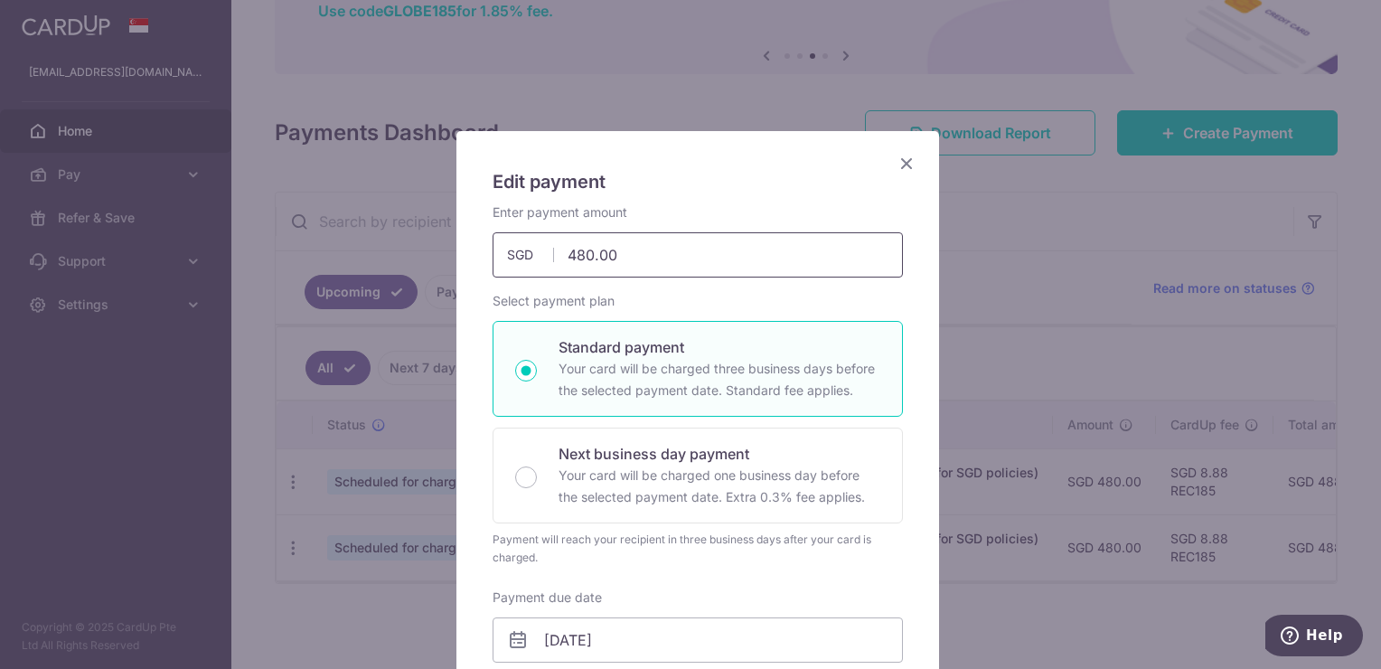
click at [569, 257] on input "480.00" at bounding box center [698, 254] width 410 height 45
drag, startPoint x: 904, startPoint y: 163, endPoint x: 903, endPoint y: 172, distance: 9.1
click at [904, 164] on icon "Close" at bounding box center [907, 163] width 22 height 23
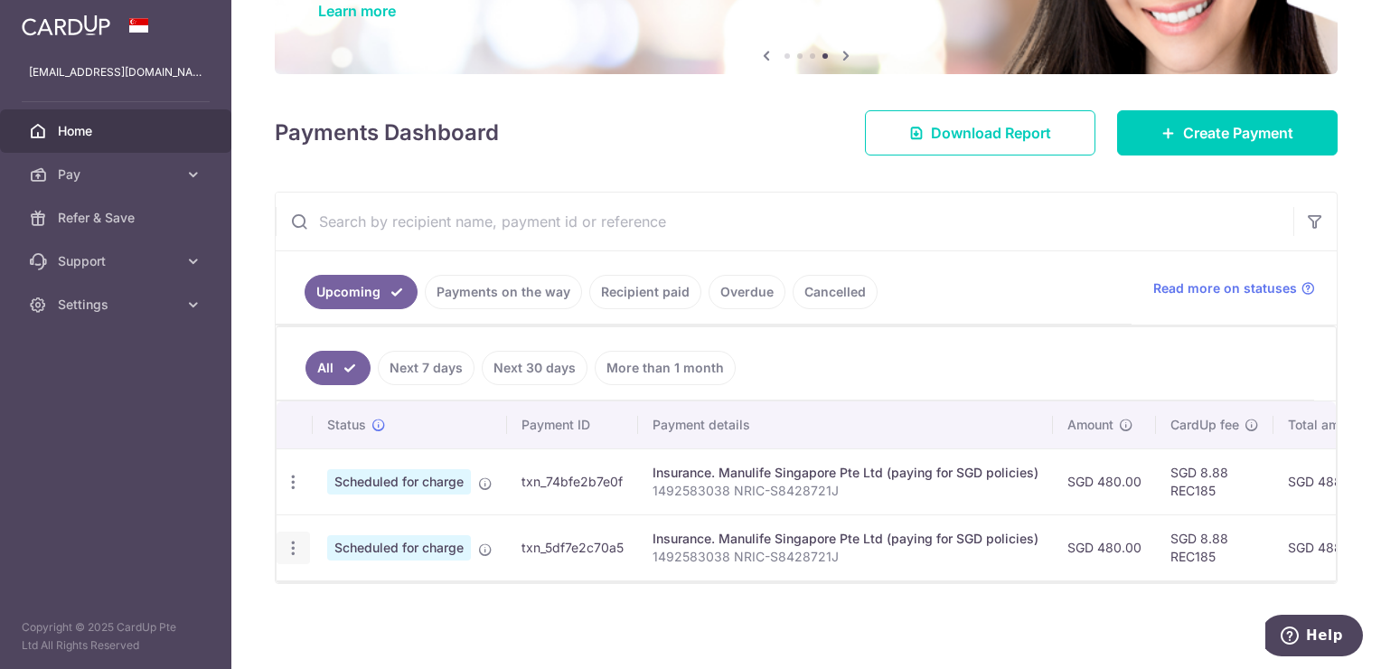
click at [293, 539] on icon "button" at bounding box center [293, 548] width 19 height 19
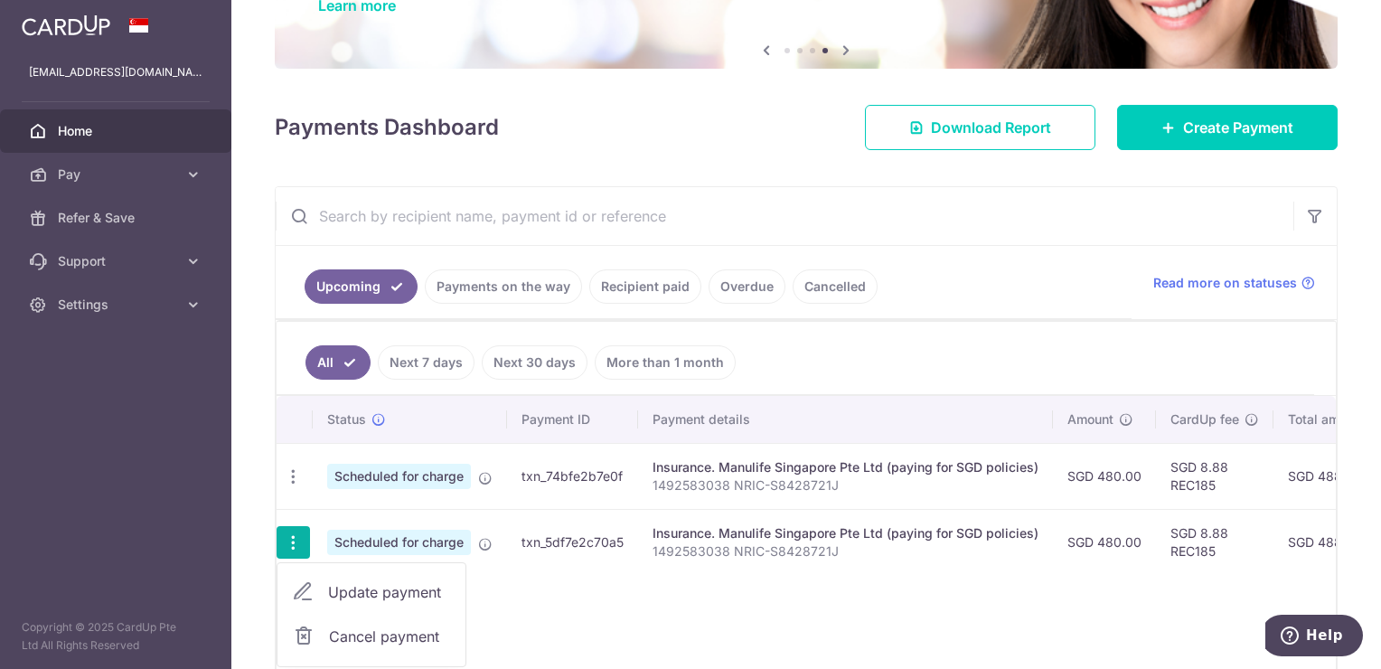
click at [368, 596] on span "Update payment" at bounding box center [389, 592] width 123 height 22
radio input "true"
type input "18/09/2025"
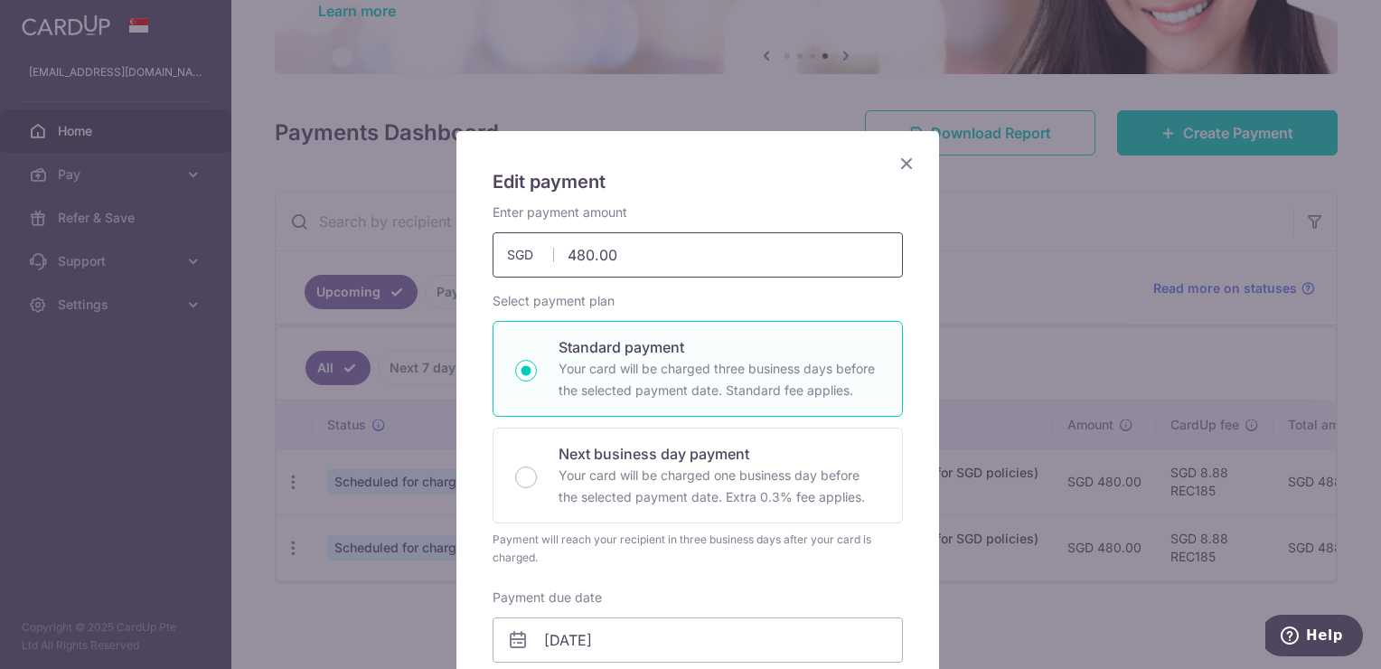
drag, startPoint x: 586, startPoint y: 256, endPoint x: 565, endPoint y: 256, distance: 21.7
click at [565, 256] on input "480.00" at bounding box center [698, 254] width 410 height 45
type input "492.00"
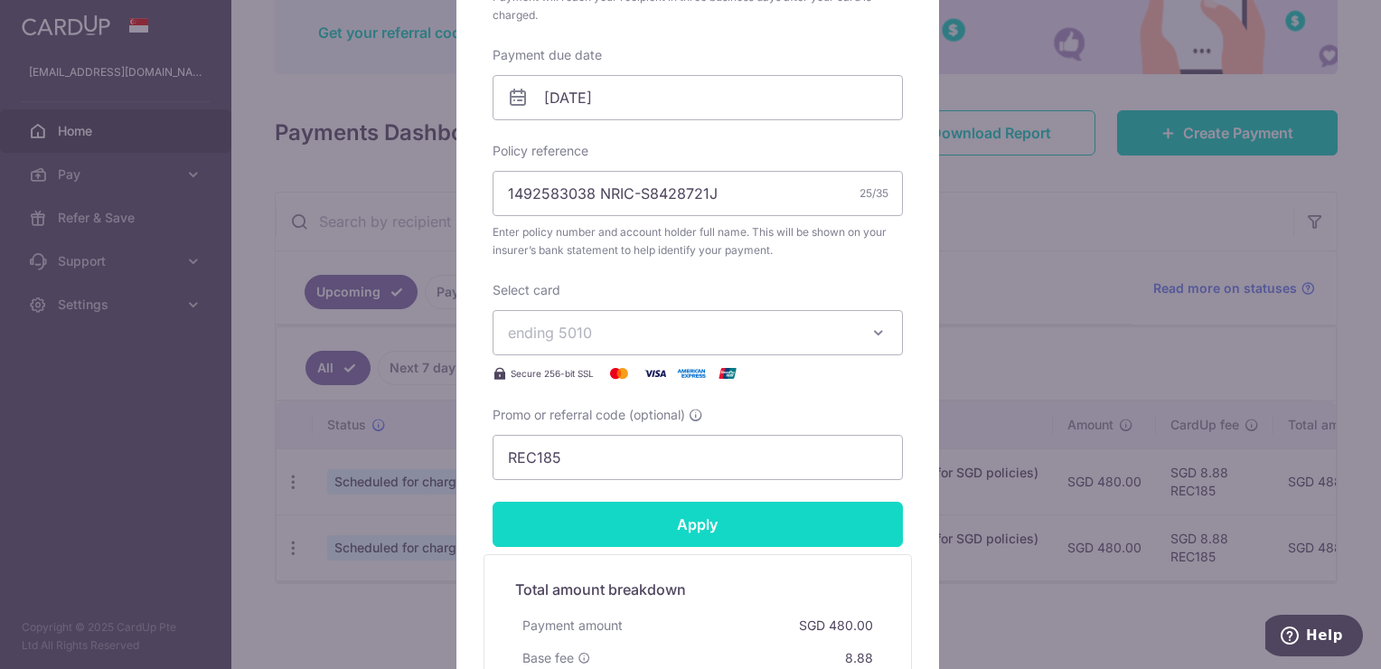
click at [685, 521] on input "Apply" at bounding box center [698, 524] width 410 height 45
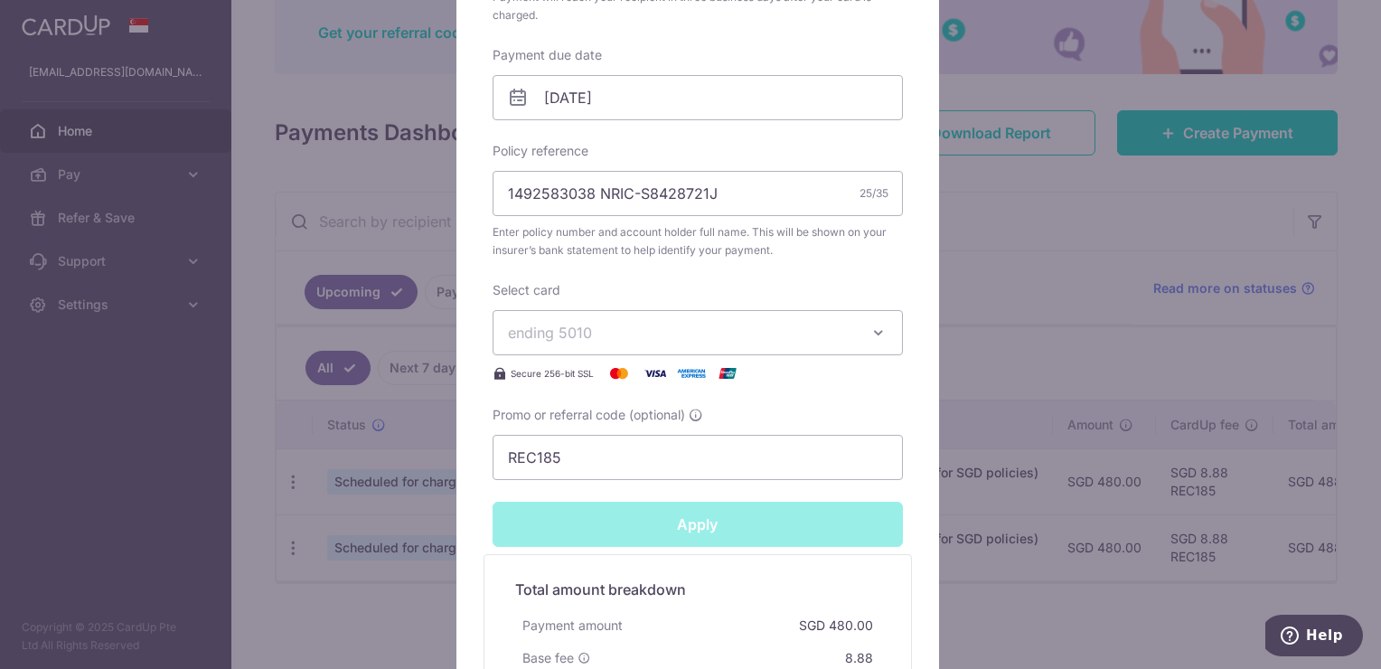
type input "Successfully Applied"
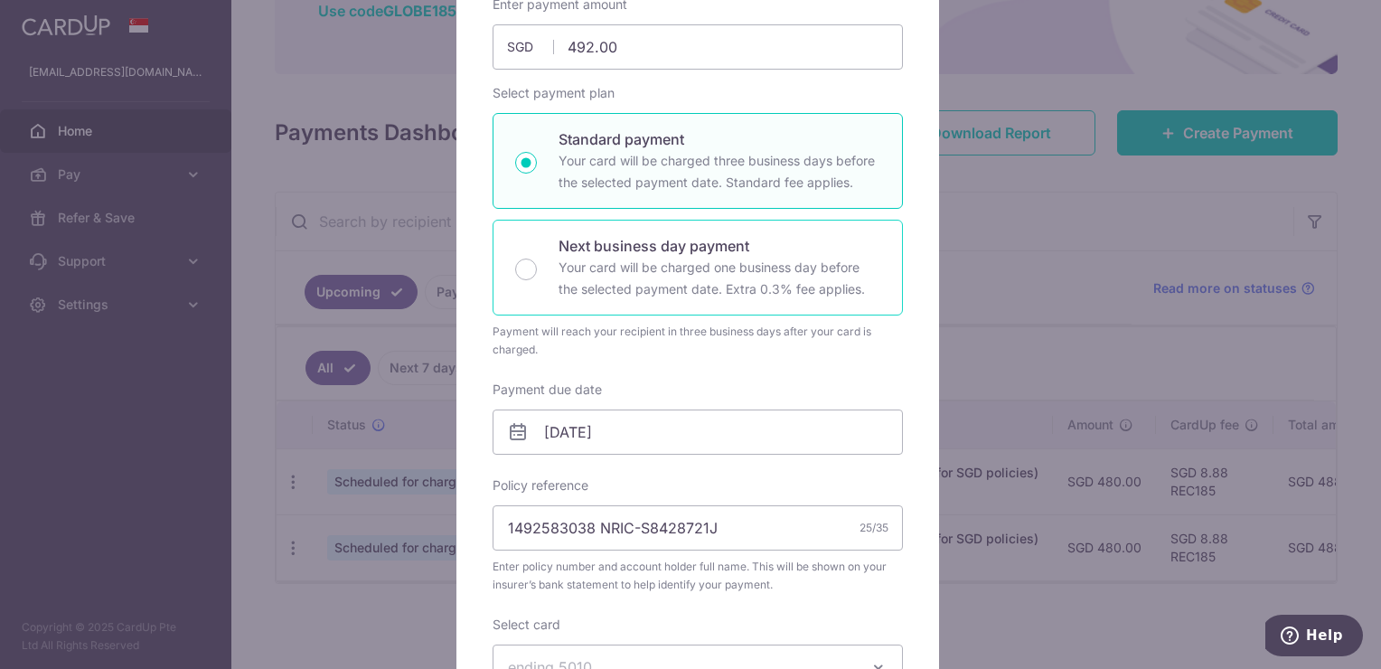
scroll to position [181, 0]
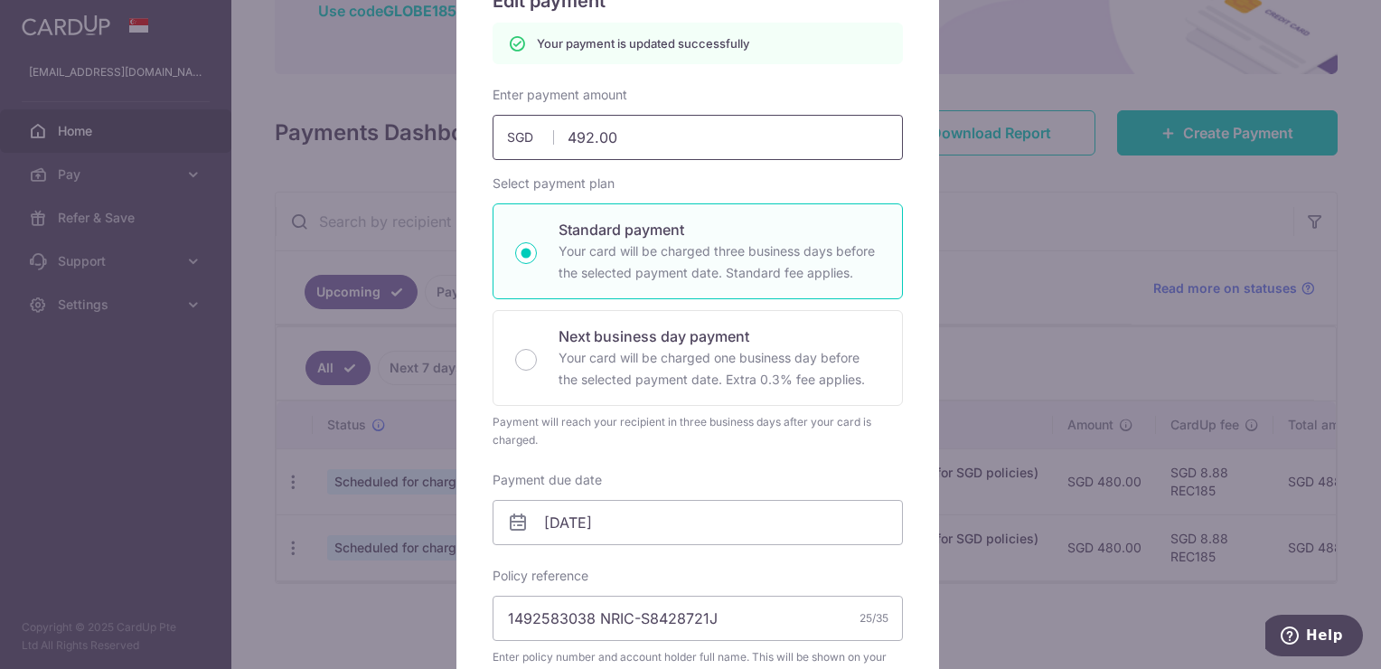
drag, startPoint x: 586, startPoint y: 141, endPoint x: 572, endPoint y: 141, distance: 14.5
click at [572, 141] on input "492.00" at bounding box center [698, 137] width 410 height 45
type input "03.00"
type input "Apply"
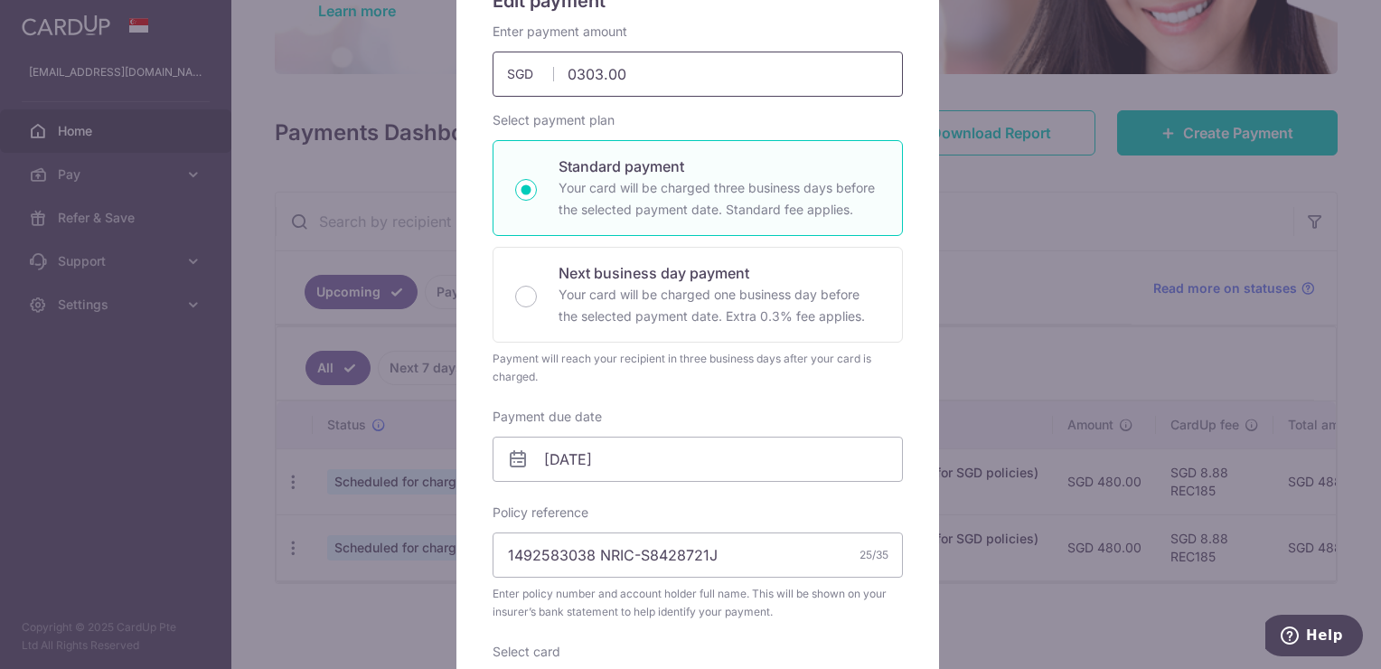
drag, startPoint x: 577, startPoint y: 73, endPoint x: 557, endPoint y: 72, distance: 19.9
click at [557, 72] on input "0303.00" at bounding box center [698, 74] width 410 height 45
type input "503.00"
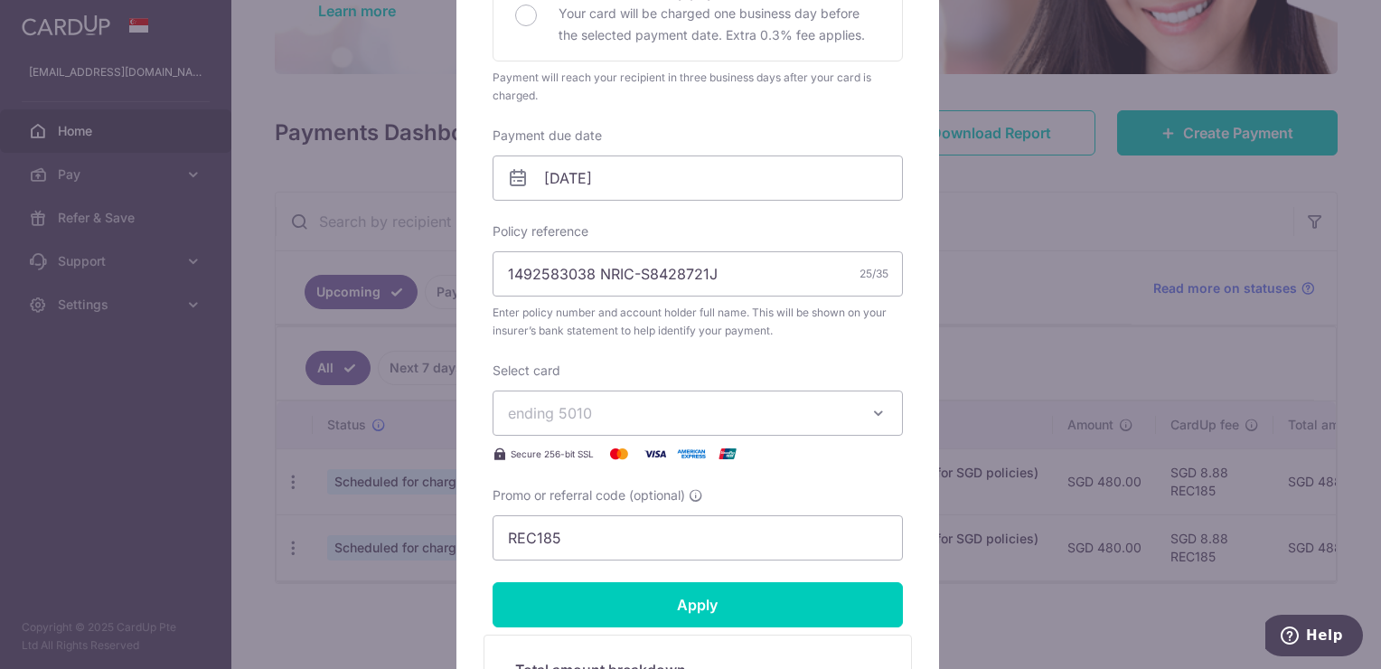
scroll to position [542, 0]
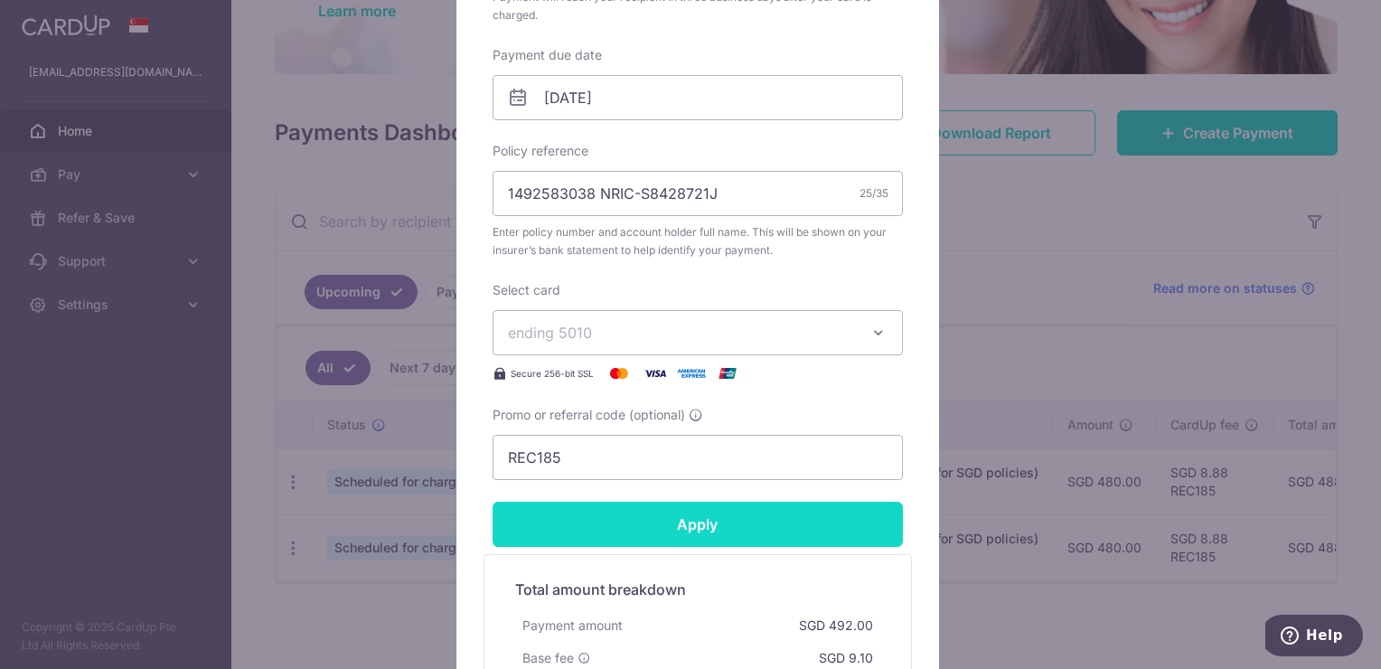
click at [789, 531] on input "Apply" at bounding box center [698, 524] width 410 height 45
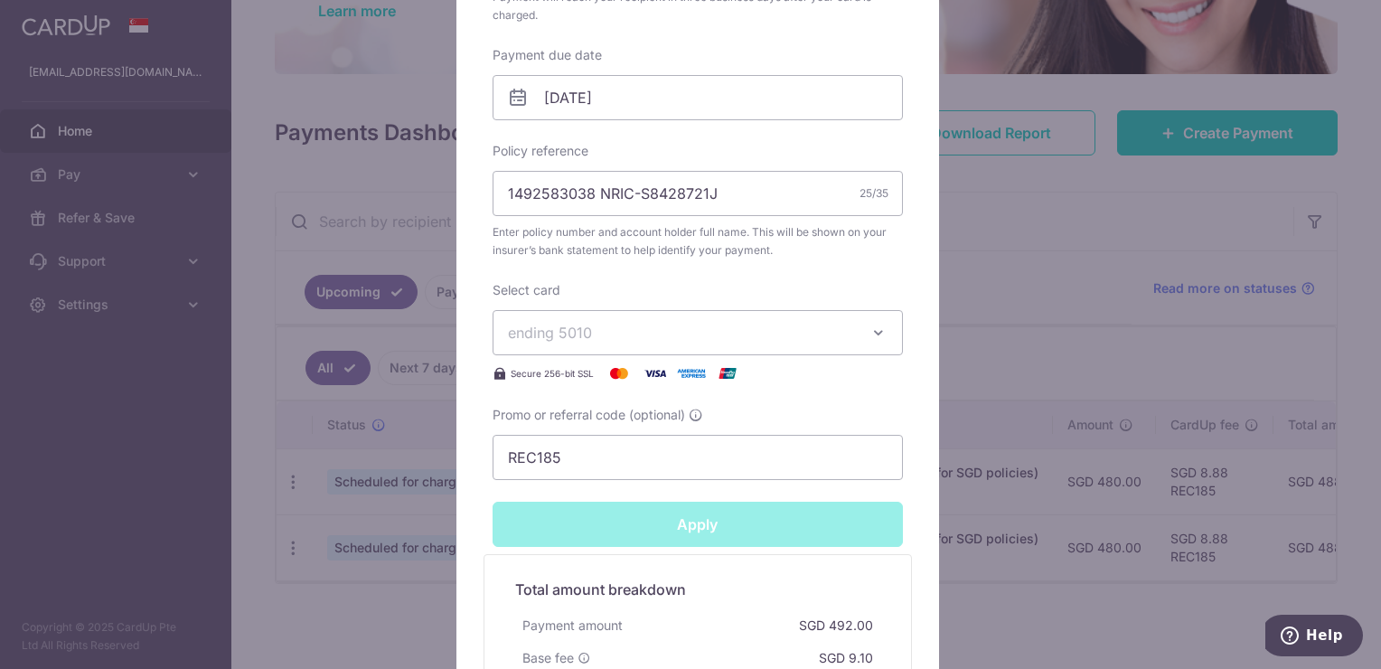
type input "Successfully Applied"
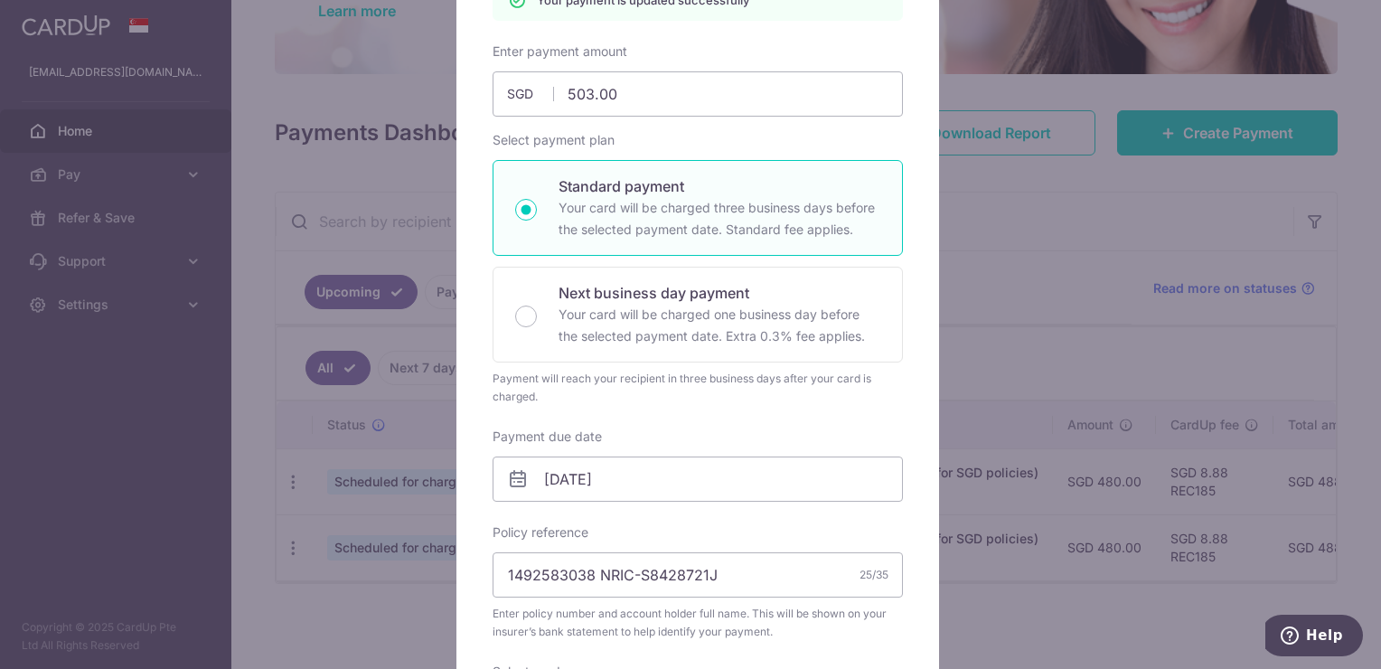
scroll to position [0, 0]
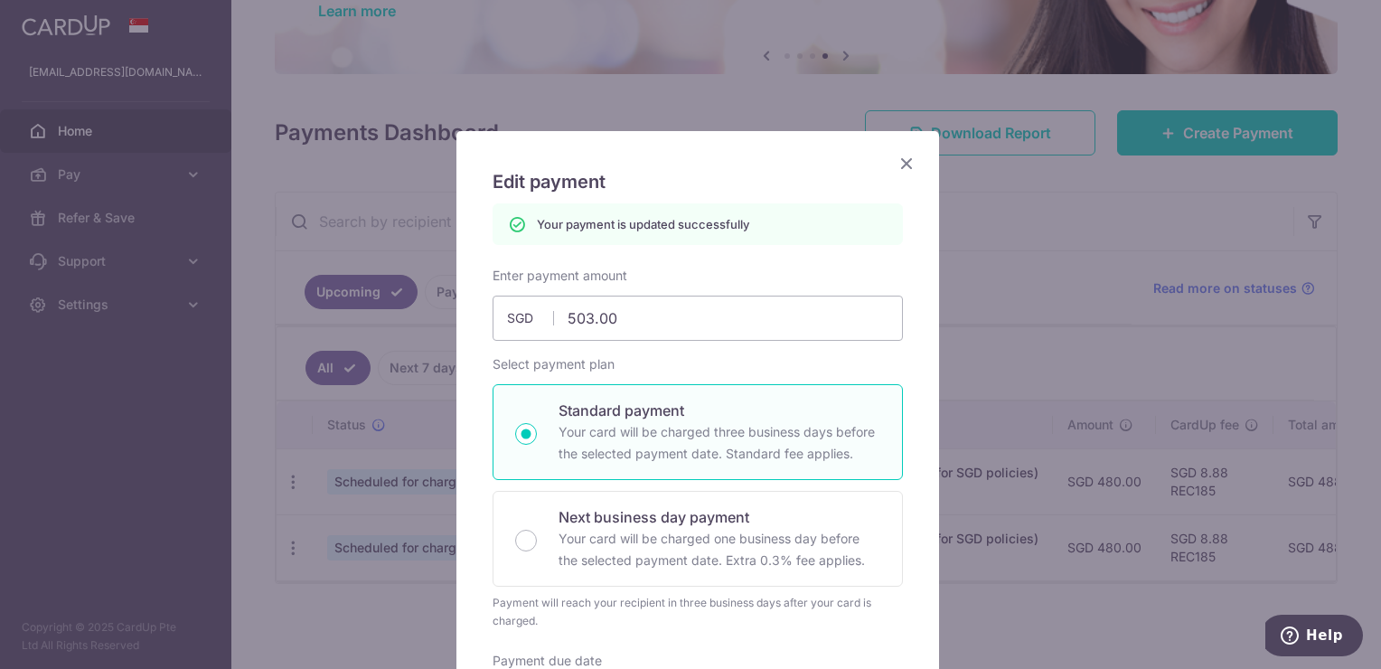
click at [896, 161] on icon "Close" at bounding box center [907, 163] width 22 height 23
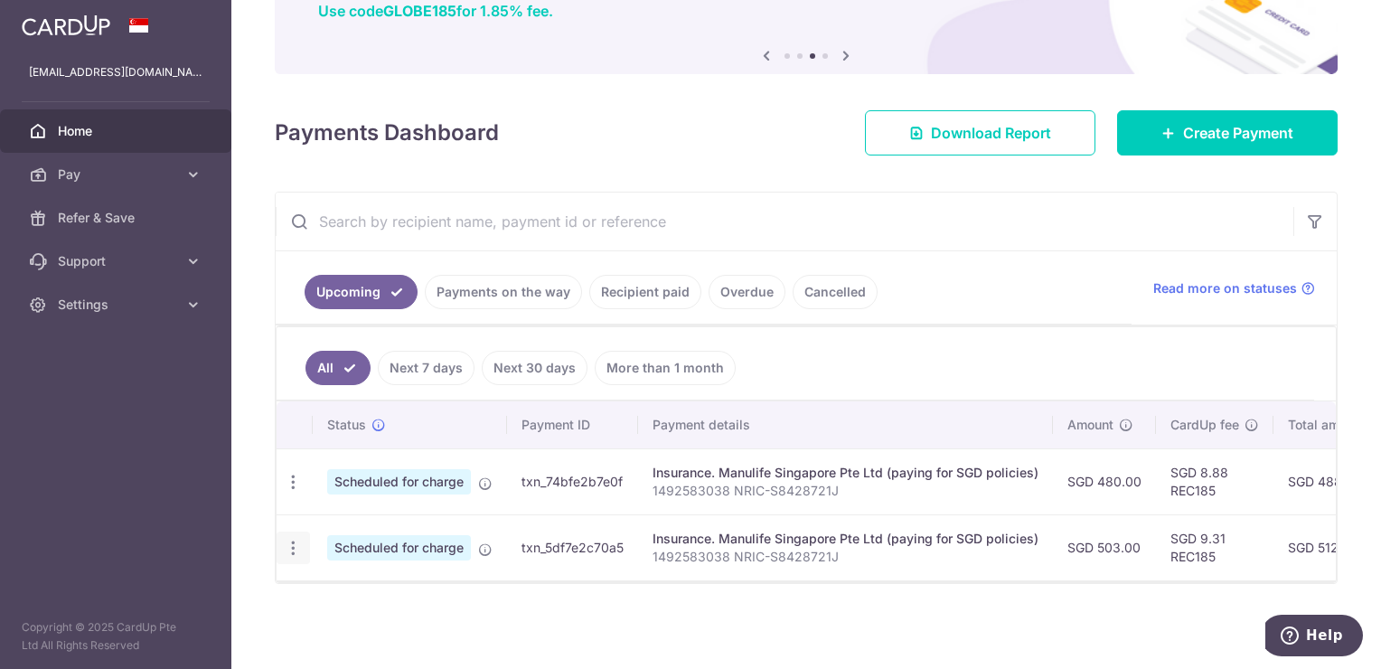
click at [291, 539] on icon "button" at bounding box center [293, 548] width 19 height 19
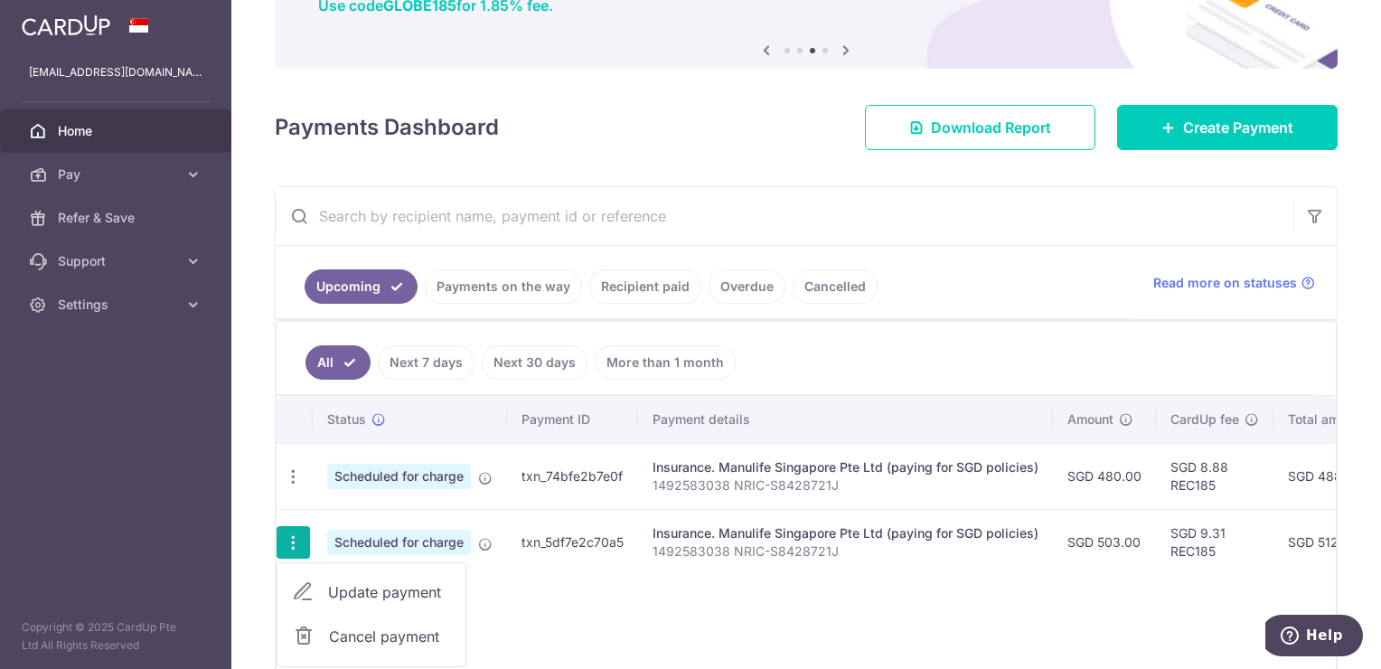
click at [353, 583] on span "Update payment" at bounding box center [389, 592] width 123 height 22
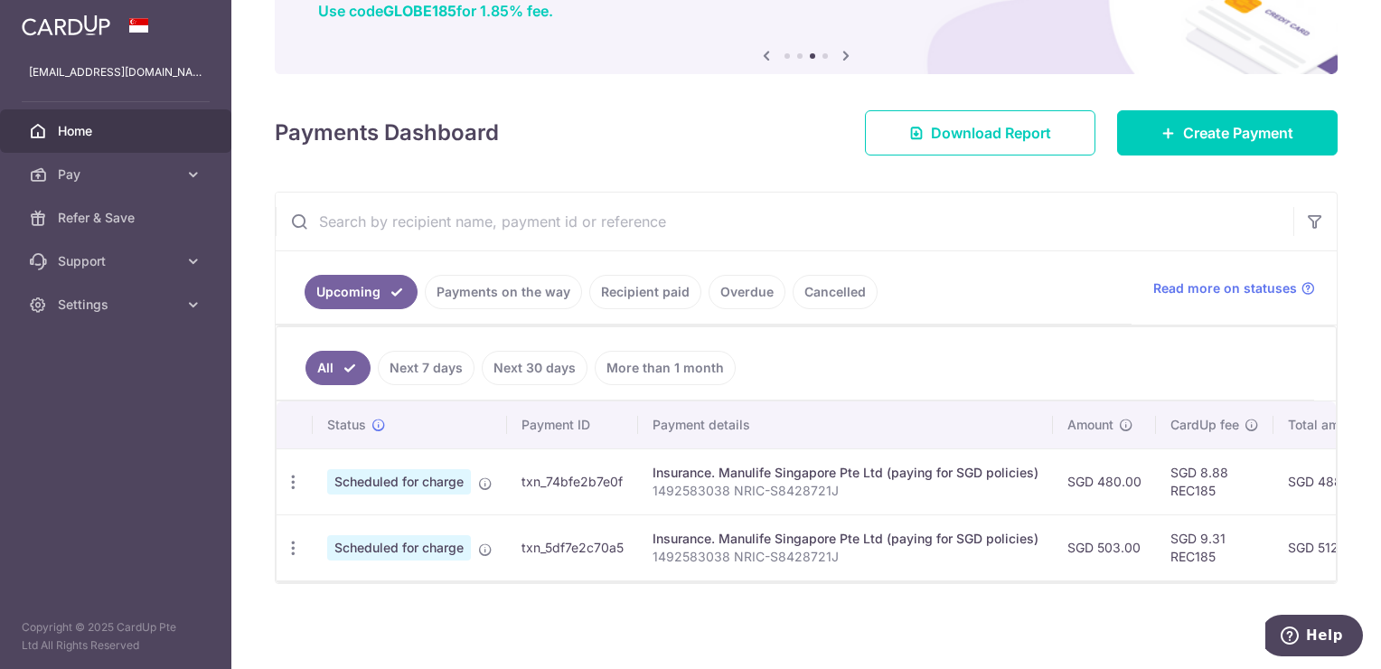
radio input "true"
type input "503.00"
type input "[DATE]"
type input "1492583038 NRIC-S8428721J"
type input "REC185"
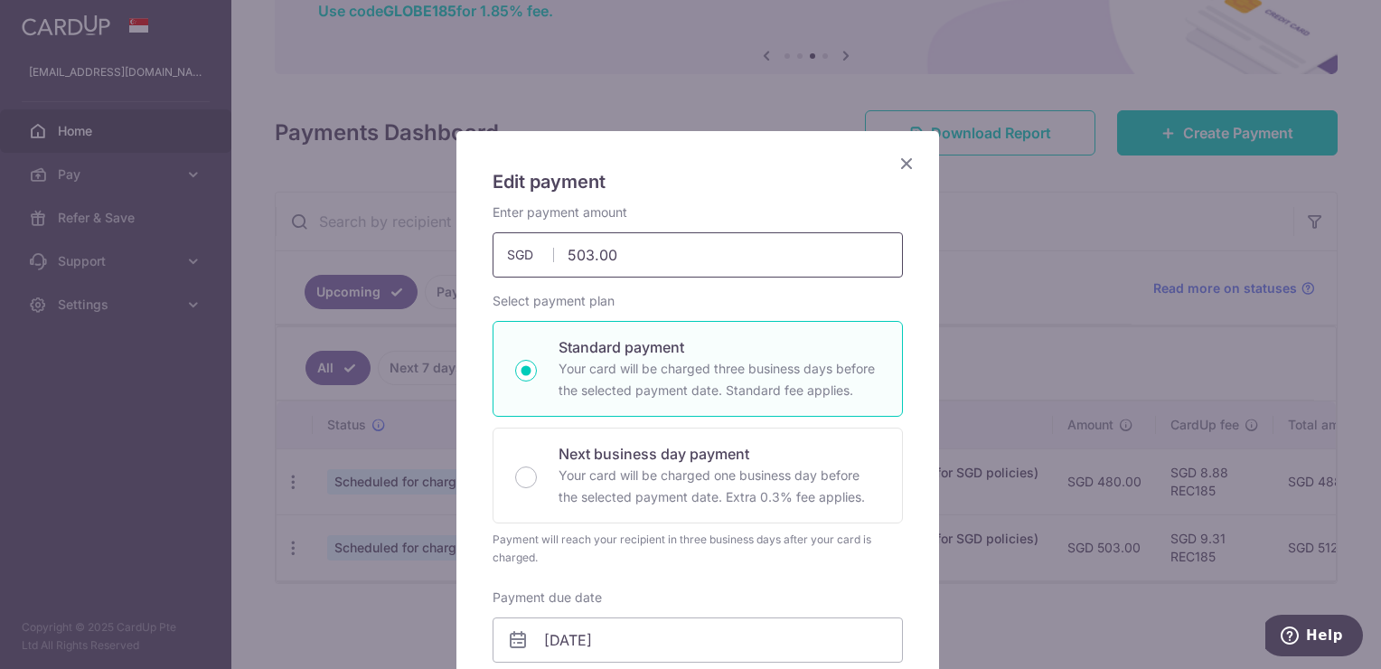
click at [580, 251] on input "503.00" at bounding box center [698, 254] width 410 height 45
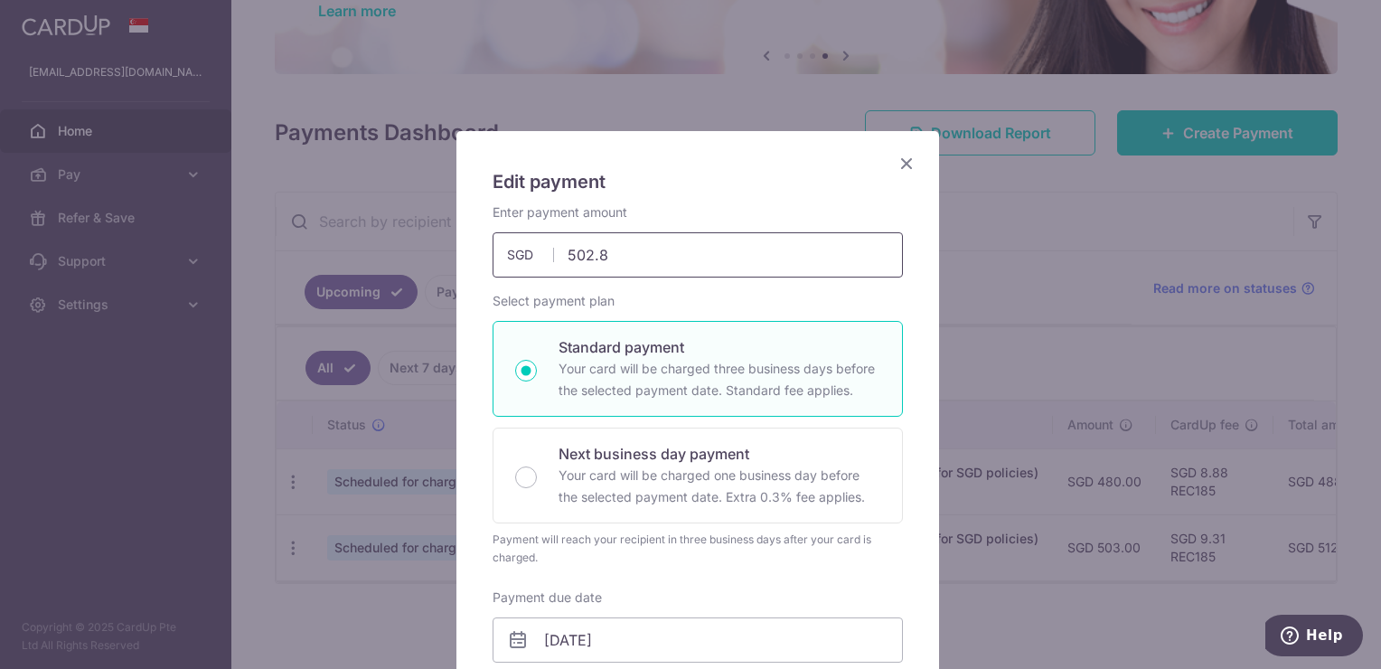
type input "502.80"
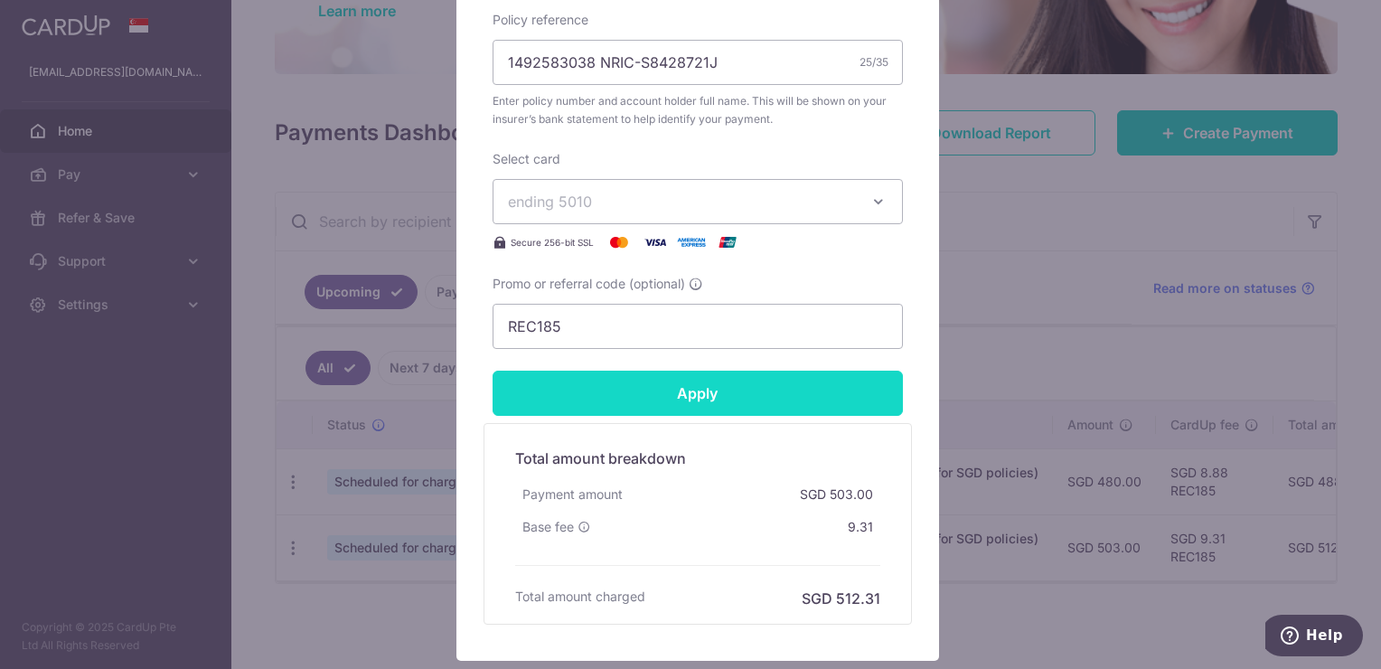
scroll to position [793, 0]
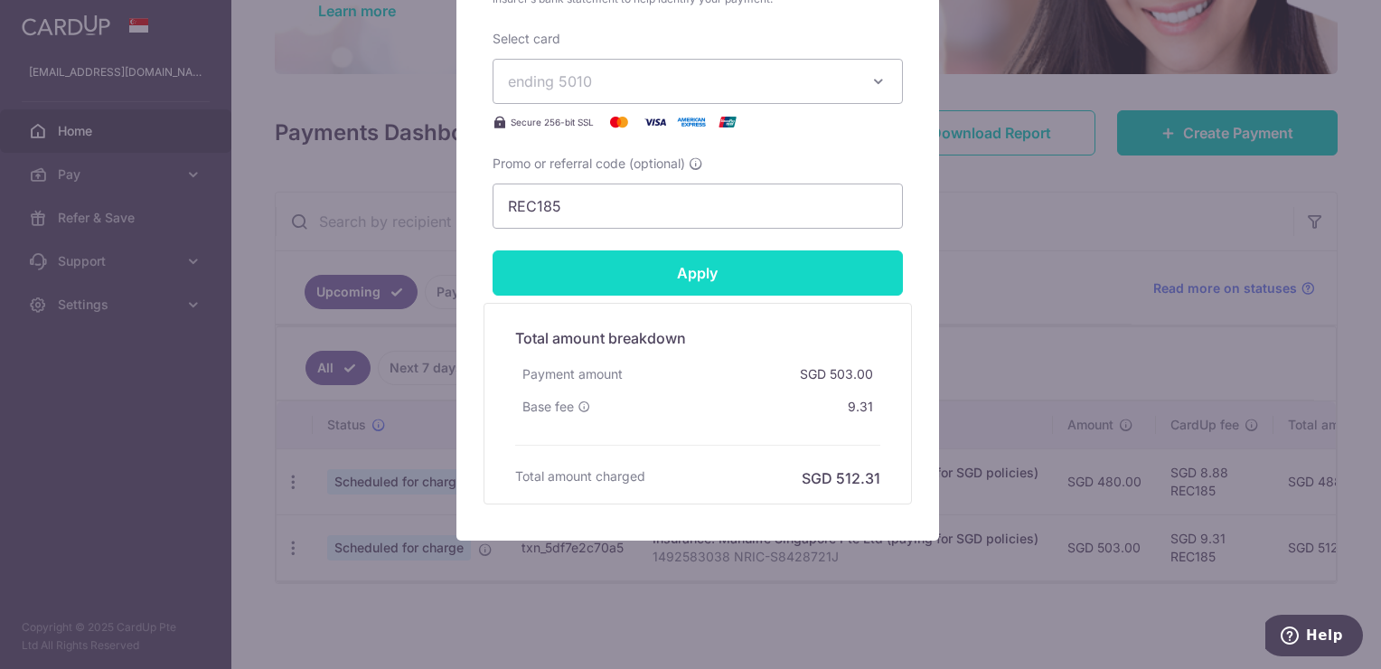
click at [699, 270] on input "Apply" at bounding box center [698, 272] width 410 height 45
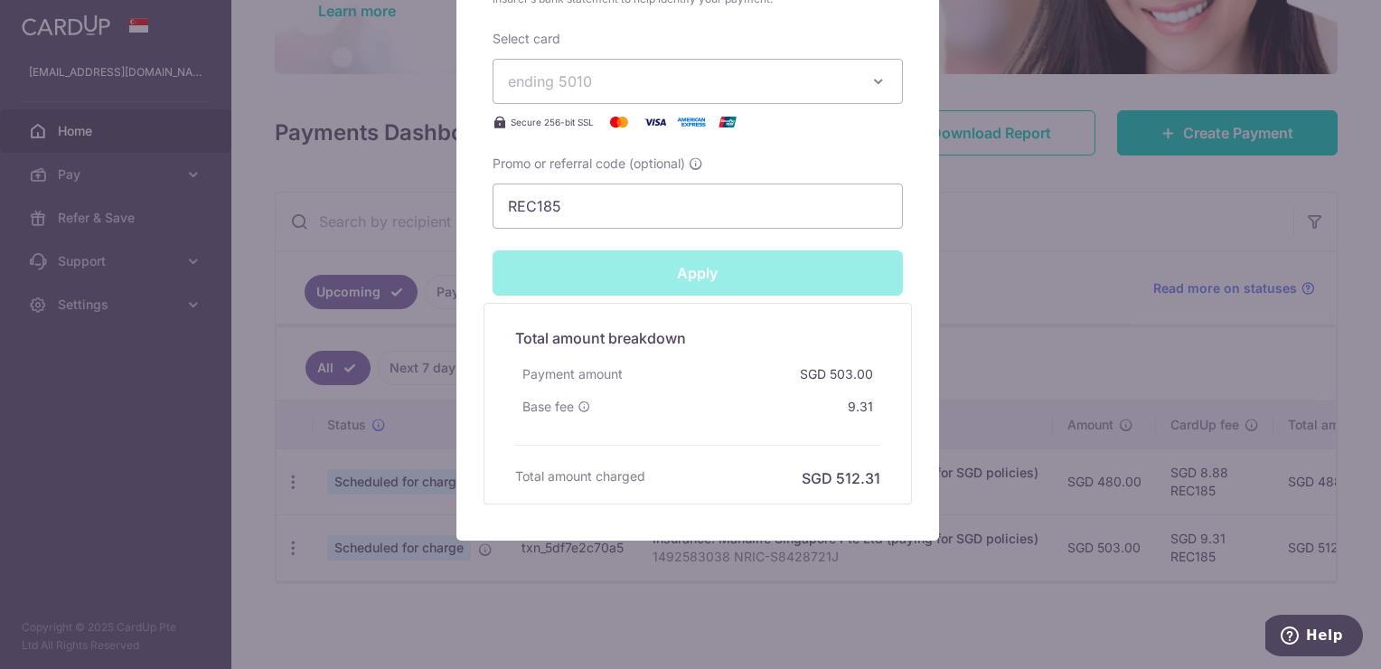
type input "Successfully Applied"
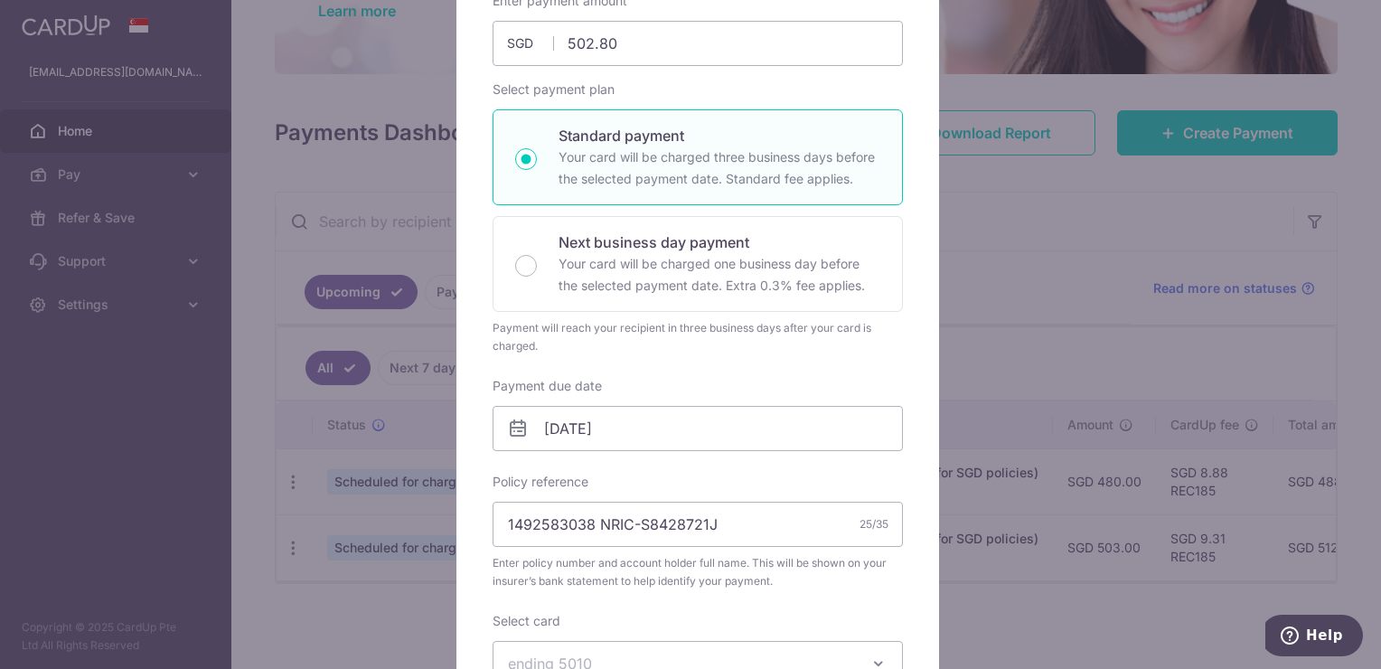
scroll to position [224, 0]
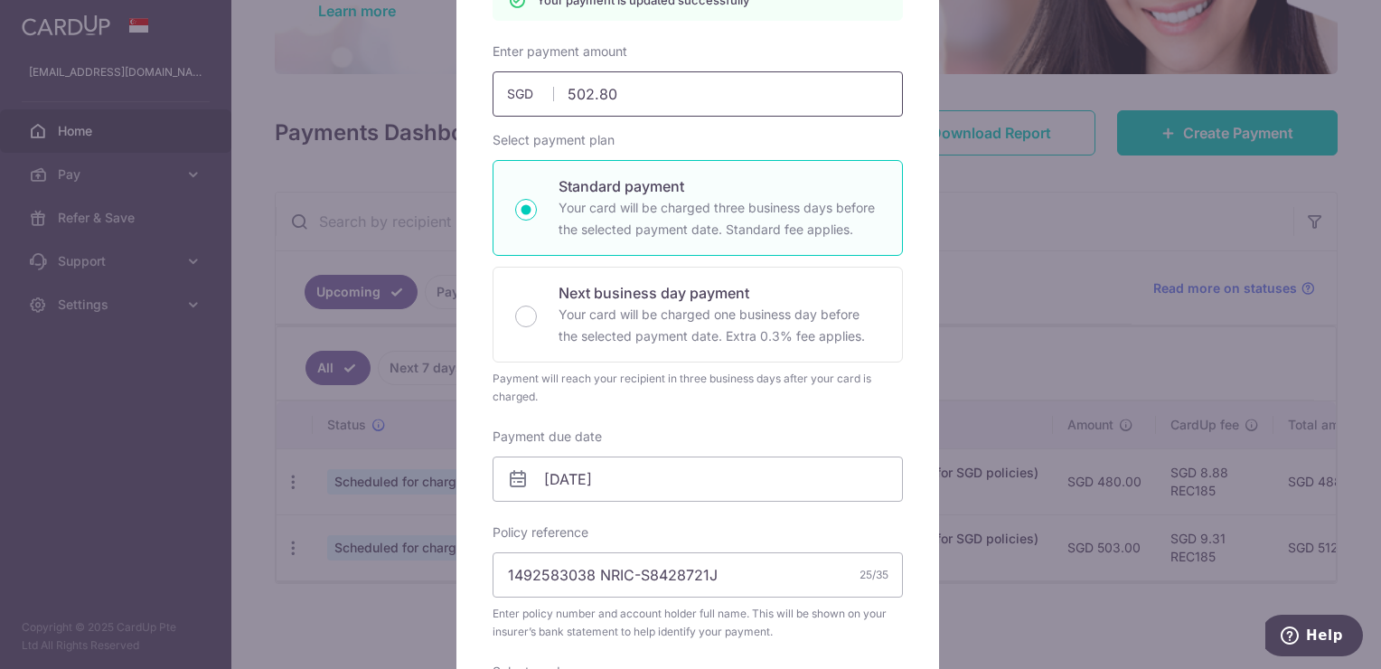
drag, startPoint x: 584, startPoint y: 81, endPoint x: 573, endPoint y: 81, distance: 10.8
click at [573, 81] on input "502.80" at bounding box center [698, 93] width 410 height 45
type input "501.80"
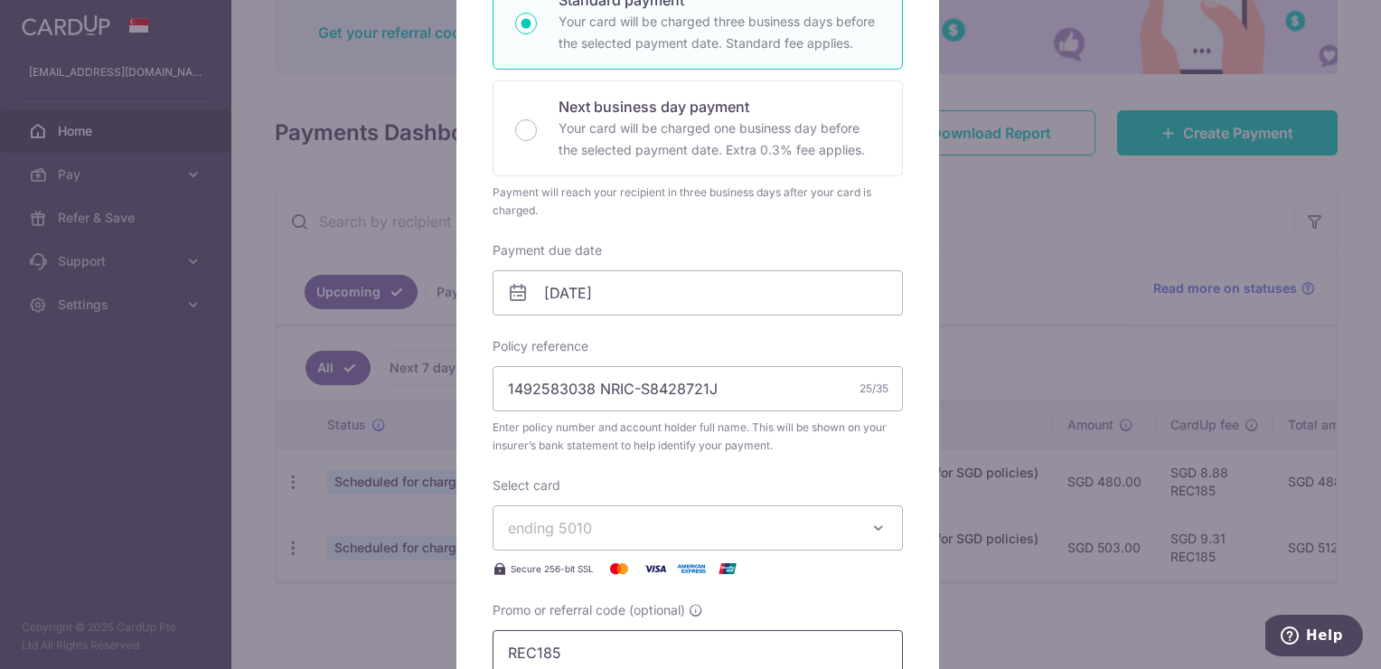
scroll to position [703, 0]
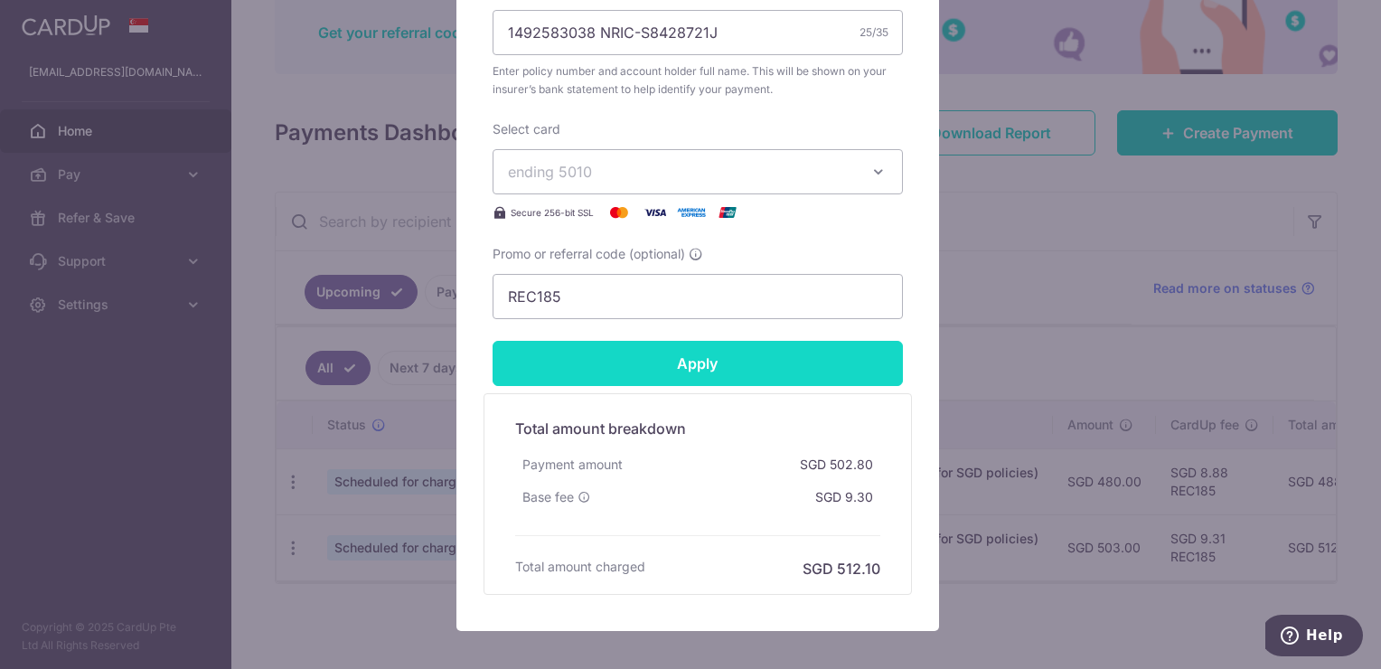
click at [671, 349] on input "Apply" at bounding box center [698, 363] width 410 height 45
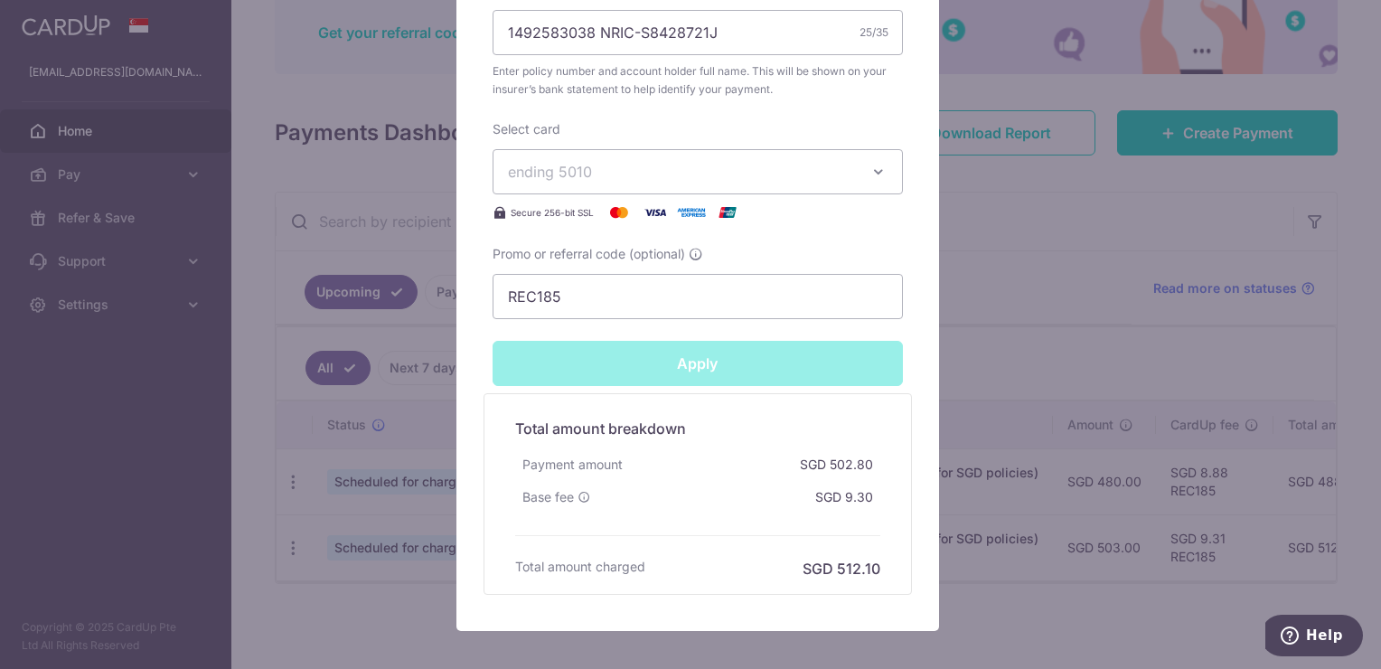
type input "Successfully Applied"
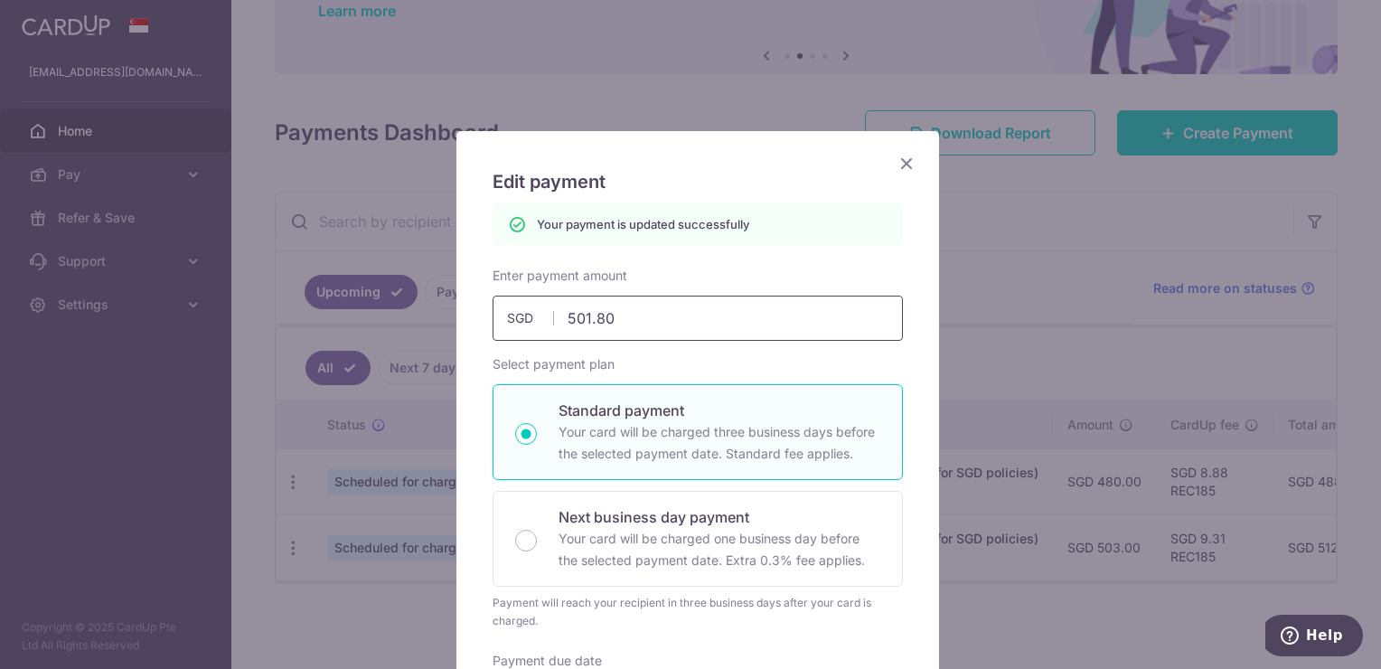
scroll to position [0, 0]
drag, startPoint x: 616, startPoint y: 321, endPoint x: 599, endPoint y: 321, distance: 17.2
click at [599, 321] on input "501.80" at bounding box center [698, 318] width 410 height 45
type input "501.84"
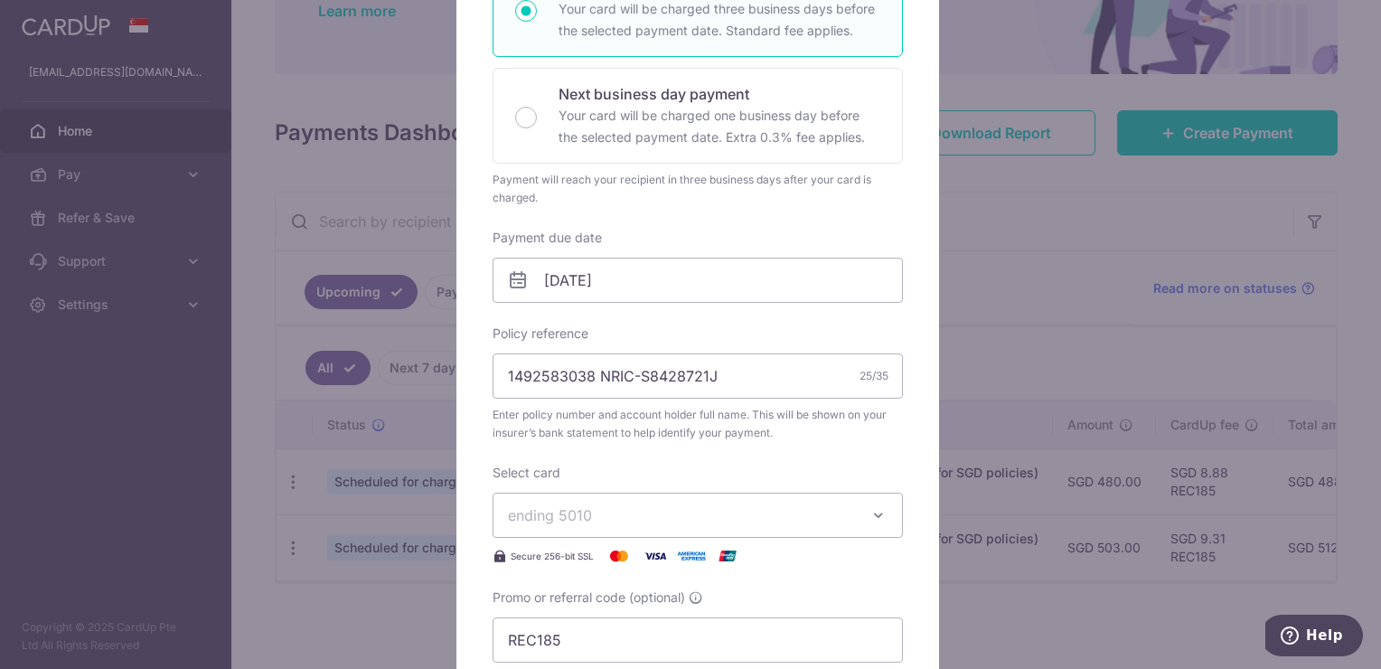
scroll to position [542, 0]
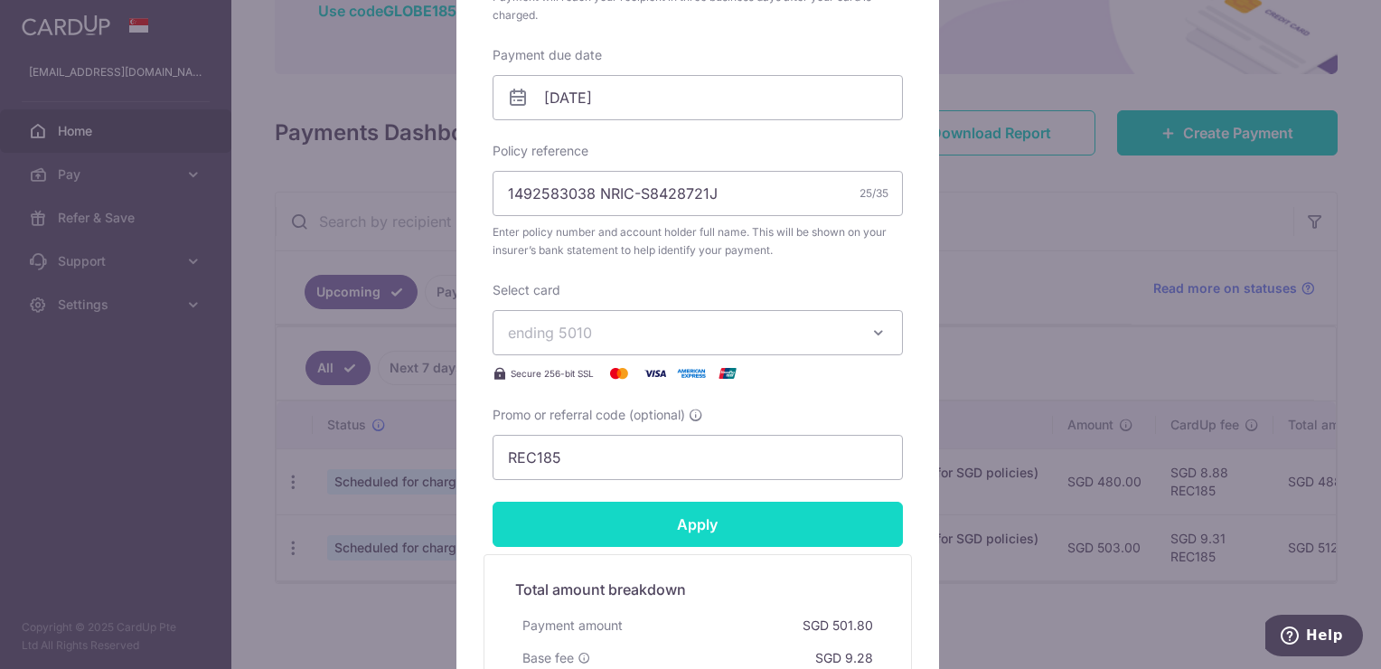
click at [683, 528] on input "Apply" at bounding box center [698, 524] width 410 height 45
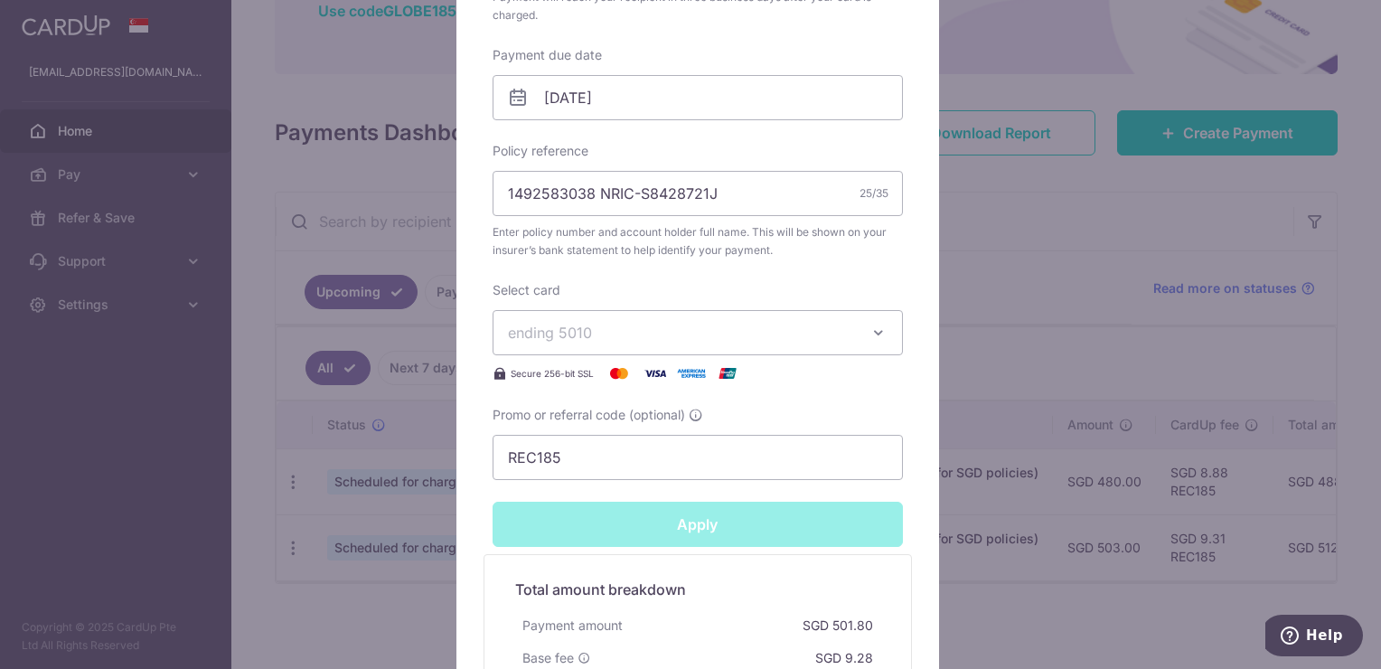
type input "Successfully Applied"
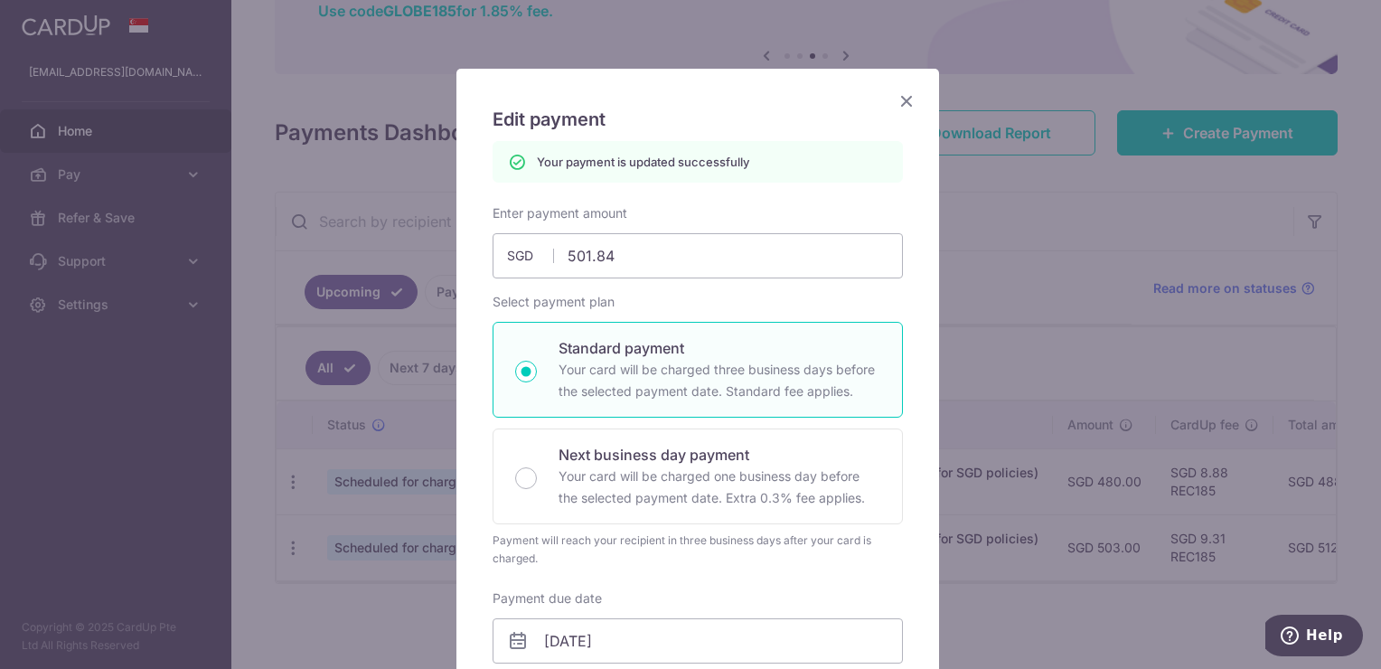
scroll to position [0, 0]
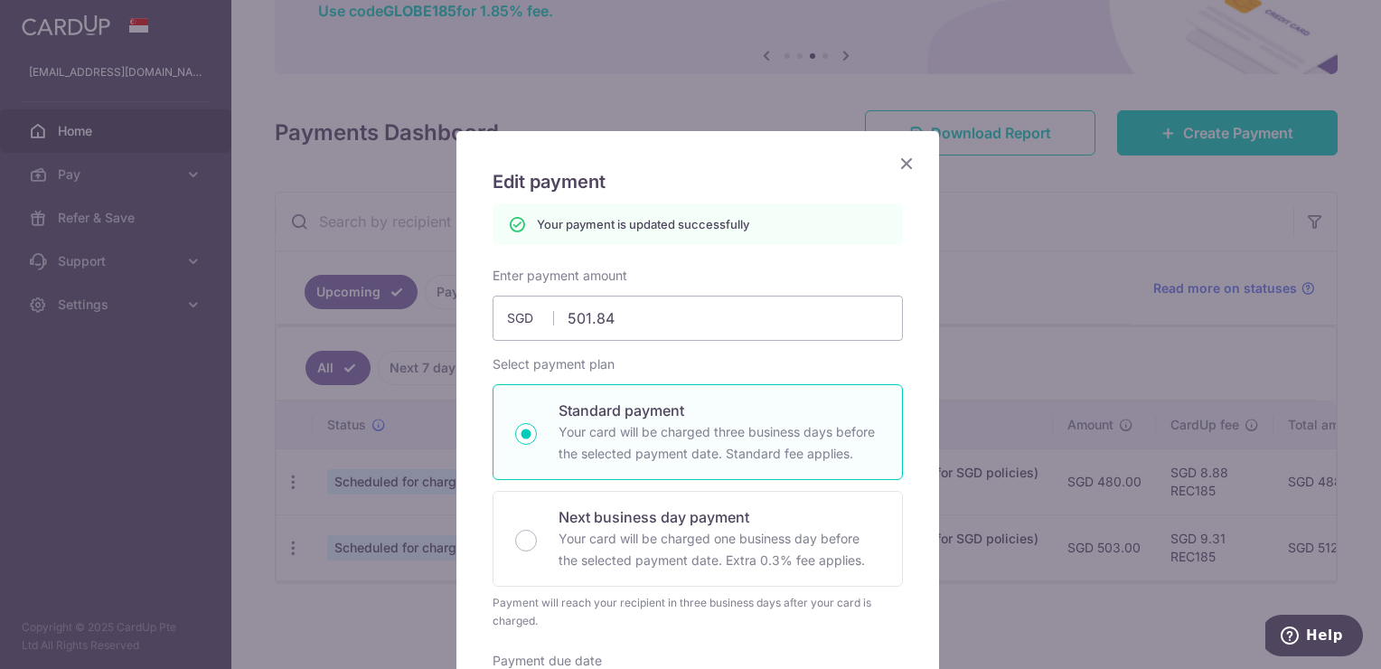
click at [902, 160] on icon "Close" at bounding box center [907, 163] width 22 height 23
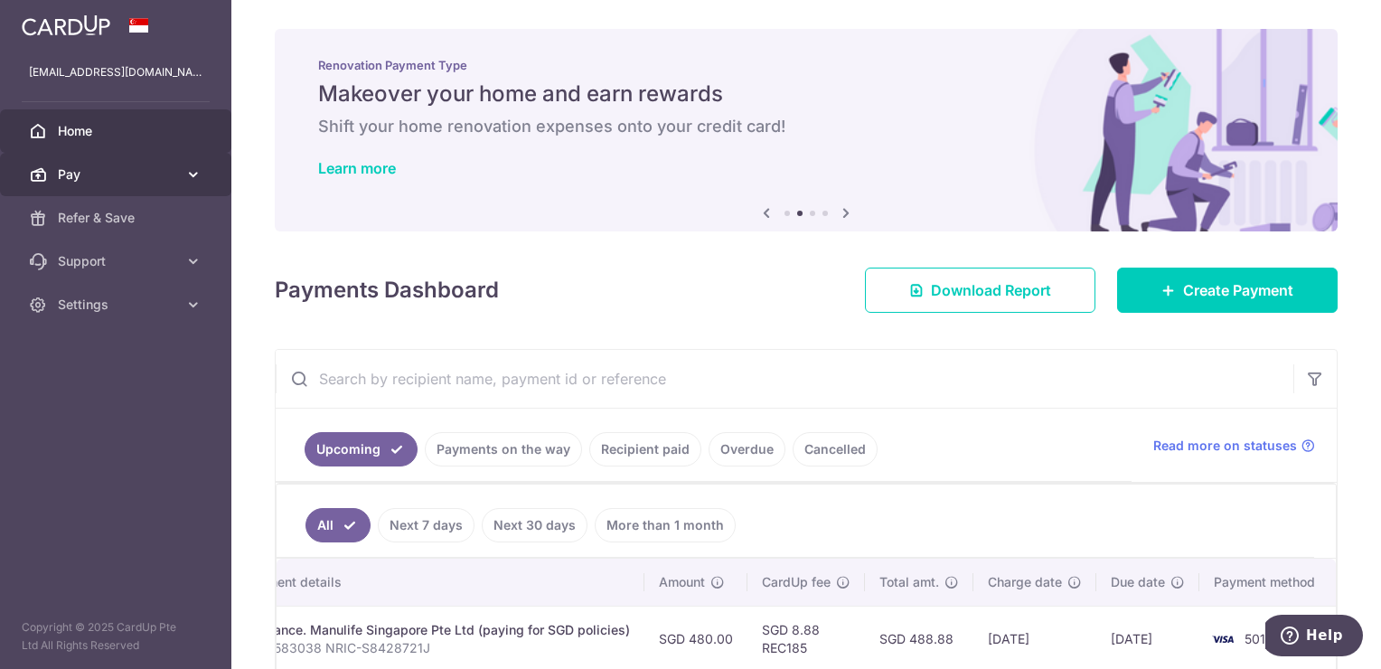
click at [130, 186] on link "Pay" at bounding box center [115, 174] width 231 height 43
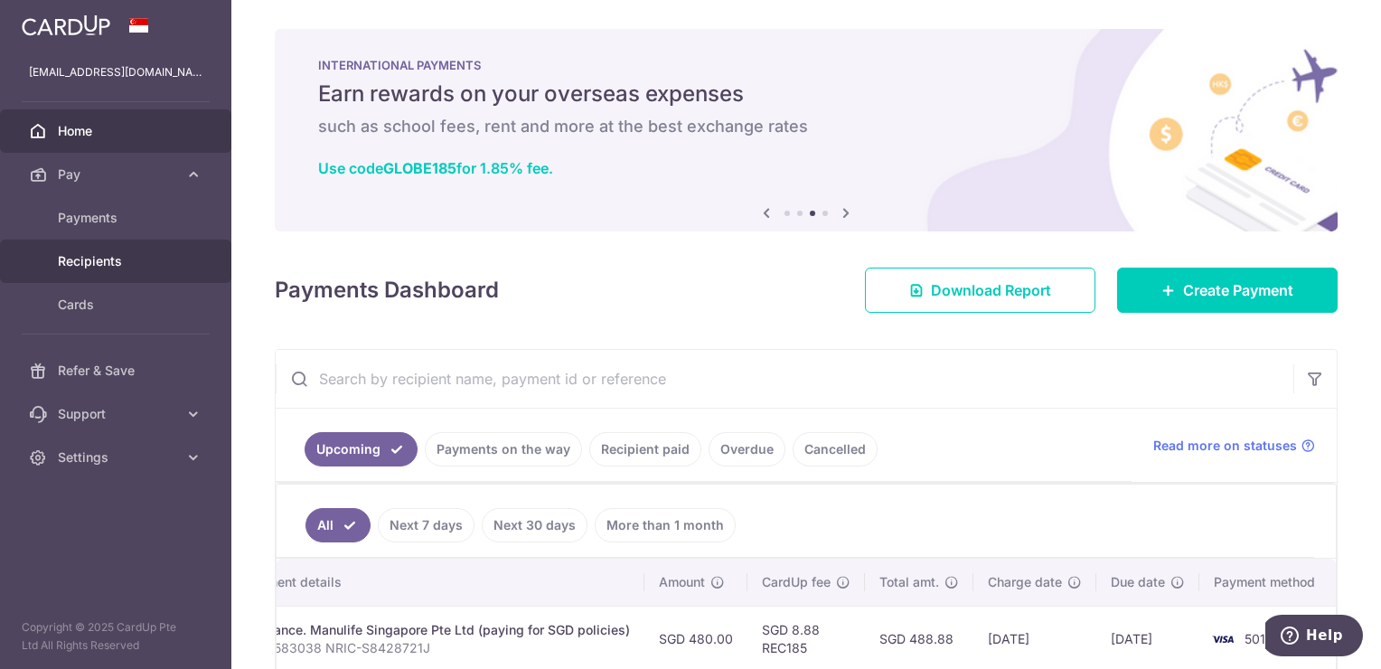
click at [152, 250] on link "Recipients" at bounding box center [115, 260] width 231 height 43
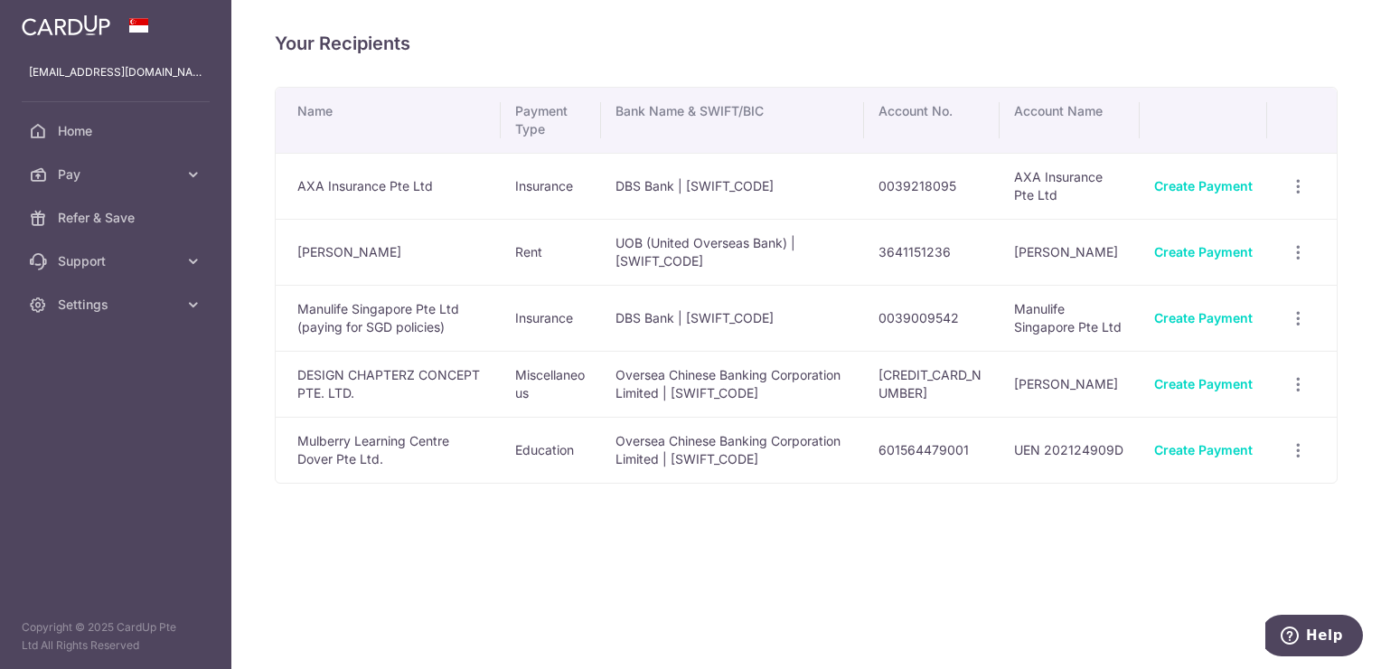
click at [401, 320] on td "Manulife Singapore Pte Ltd (paying for SGD policies)" at bounding box center [388, 318] width 225 height 66
click at [1218, 322] on link "Create Payment" at bounding box center [1203, 317] width 99 height 15
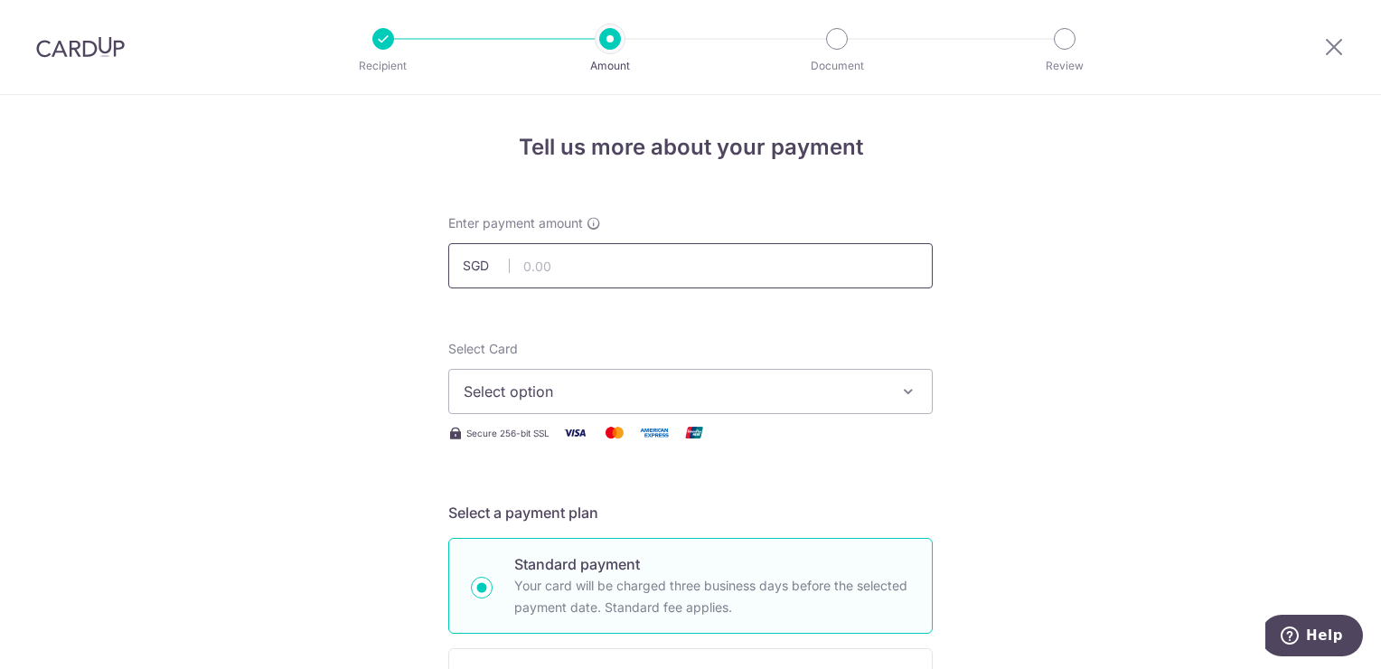
click at [614, 256] on input "text" at bounding box center [690, 265] width 484 height 45
type input "8"
type input "508.00"
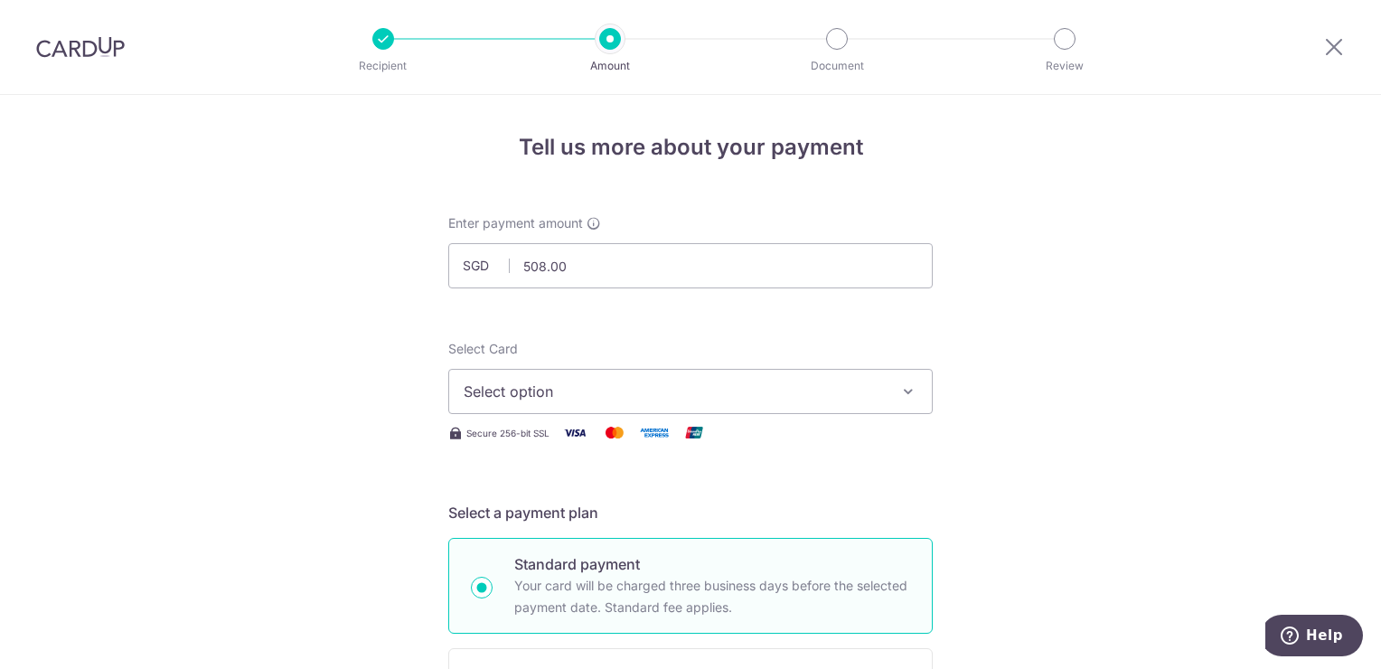
scroll to position [90, 0]
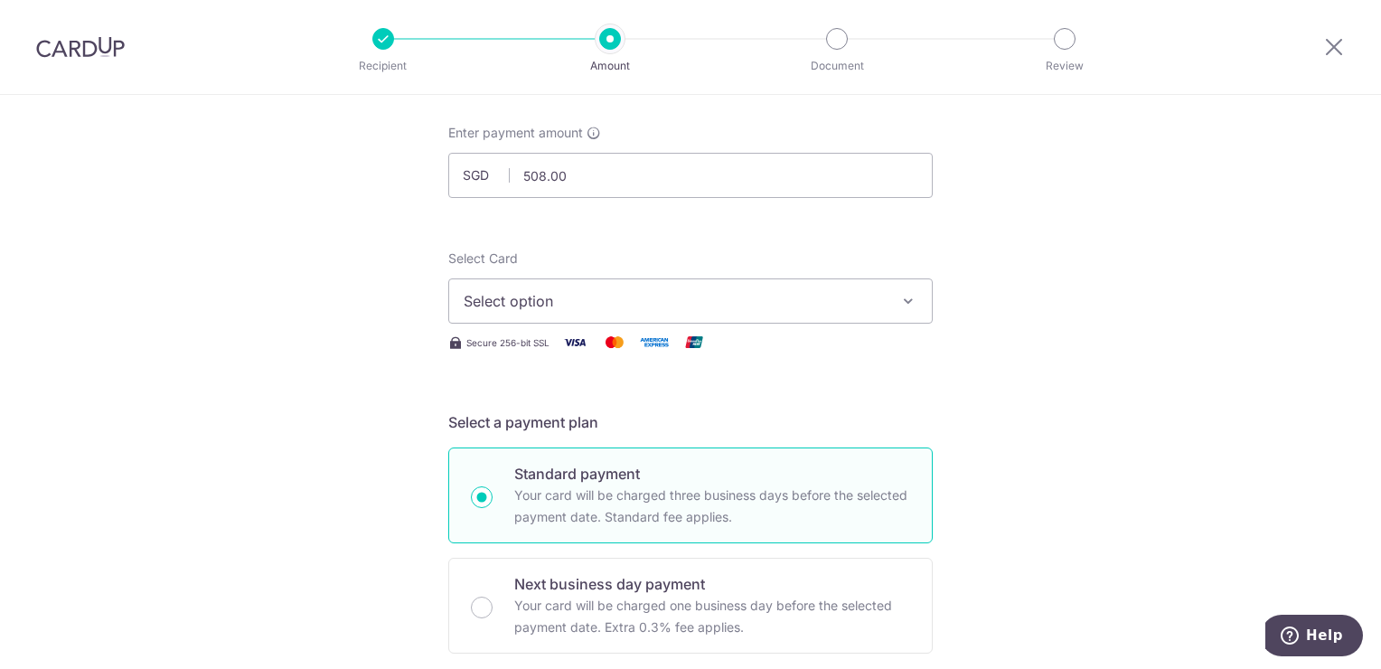
click at [864, 303] on span "Select option" at bounding box center [674, 301] width 421 height 22
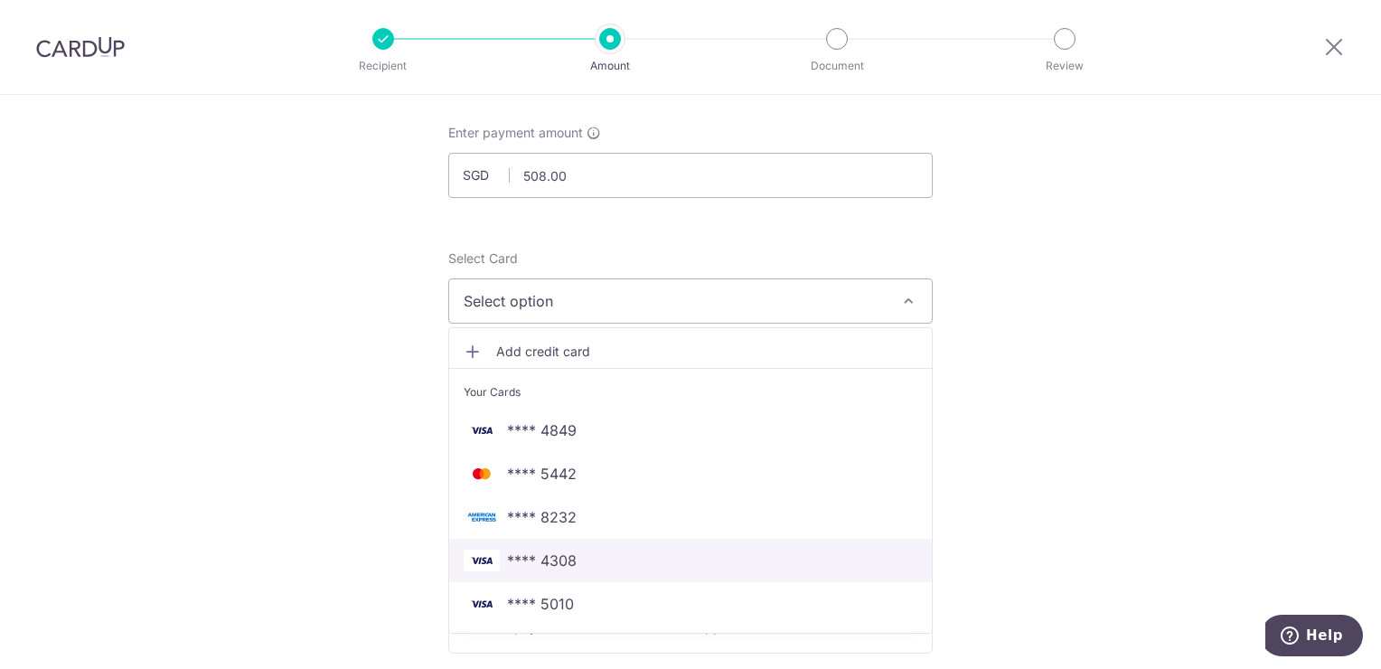
click at [563, 571] on link "**** 4308" at bounding box center [690, 560] width 483 height 43
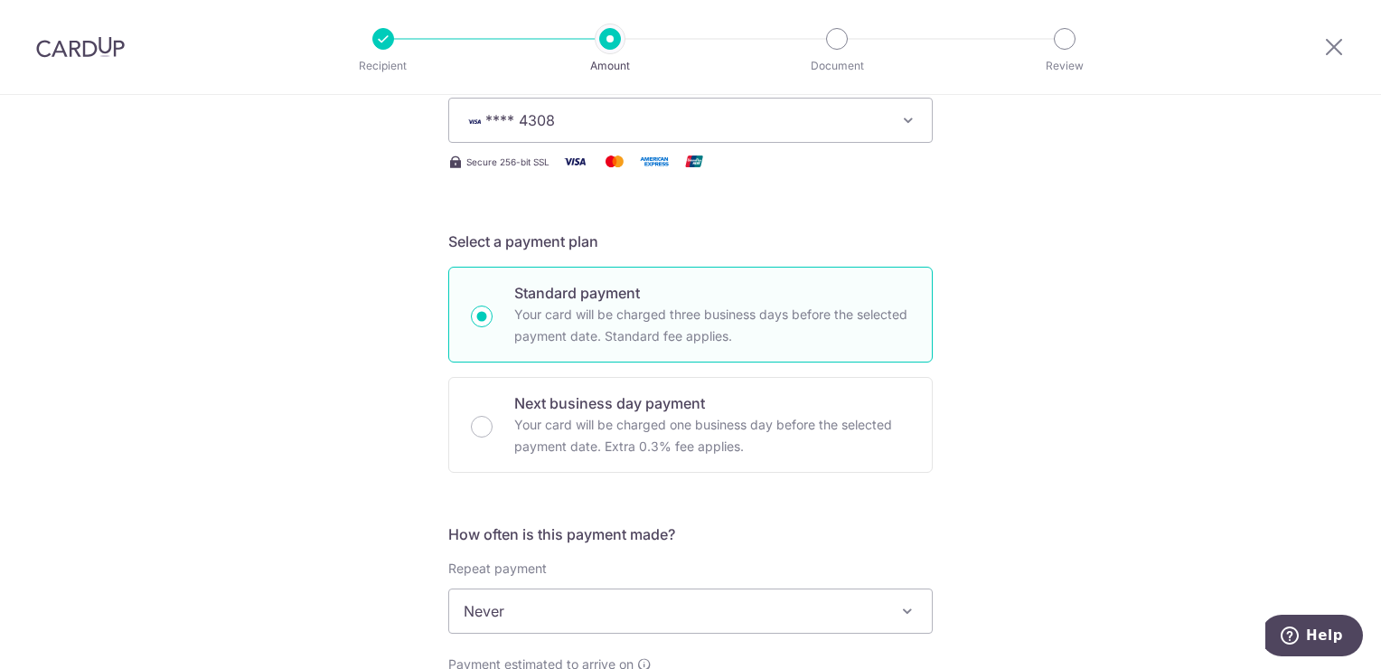
scroll to position [452, 0]
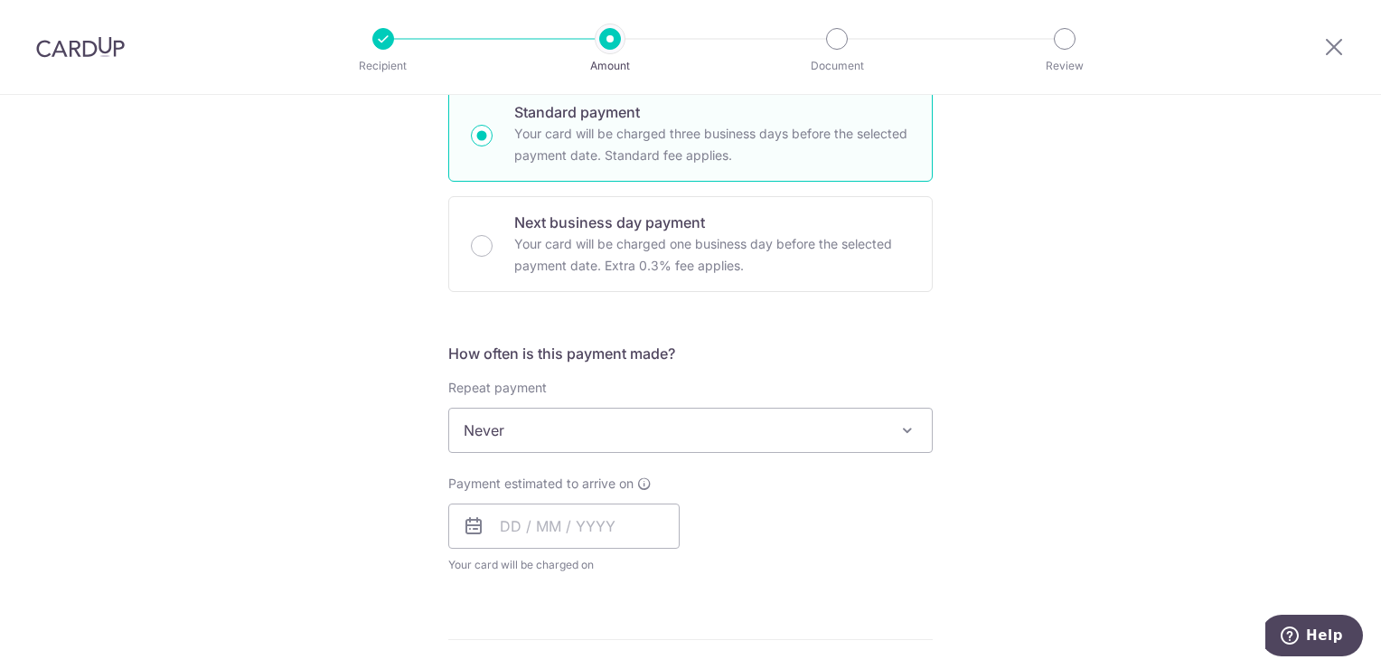
click at [803, 423] on span "Never" at bounding box center [690, 429] width 483 height 43
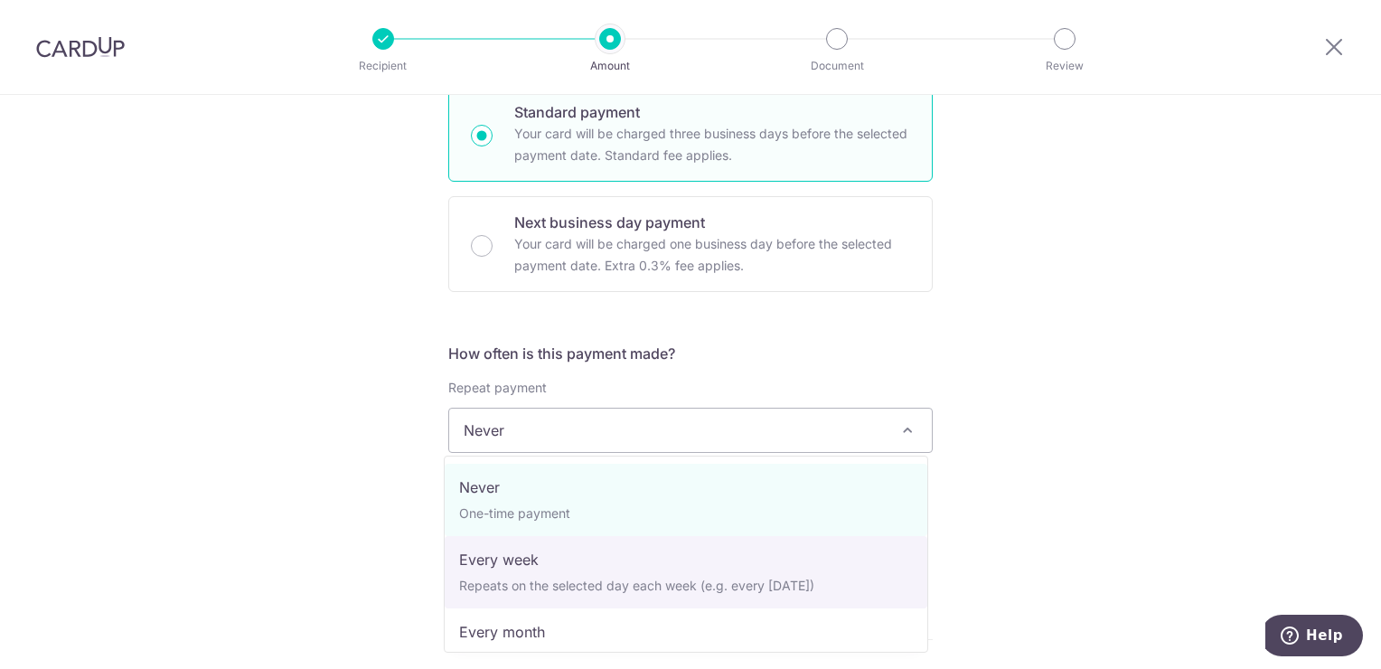
select select "2"
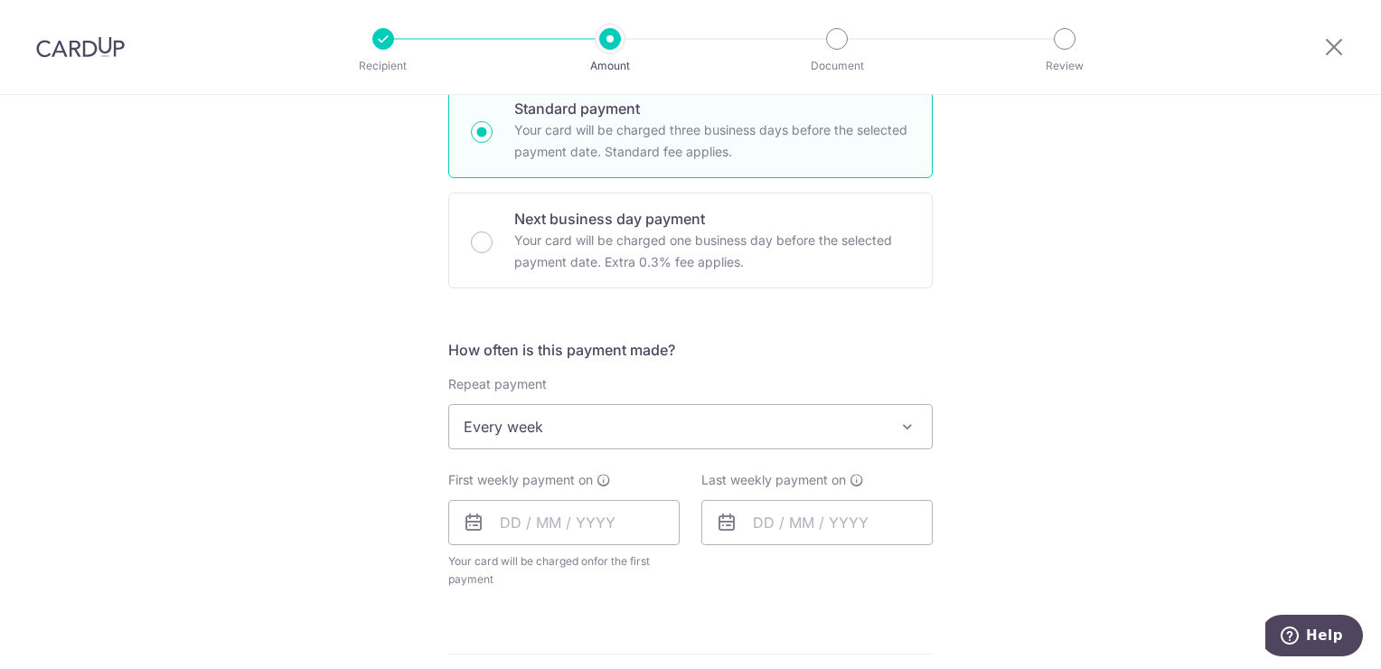
scroll to position [542, 0]
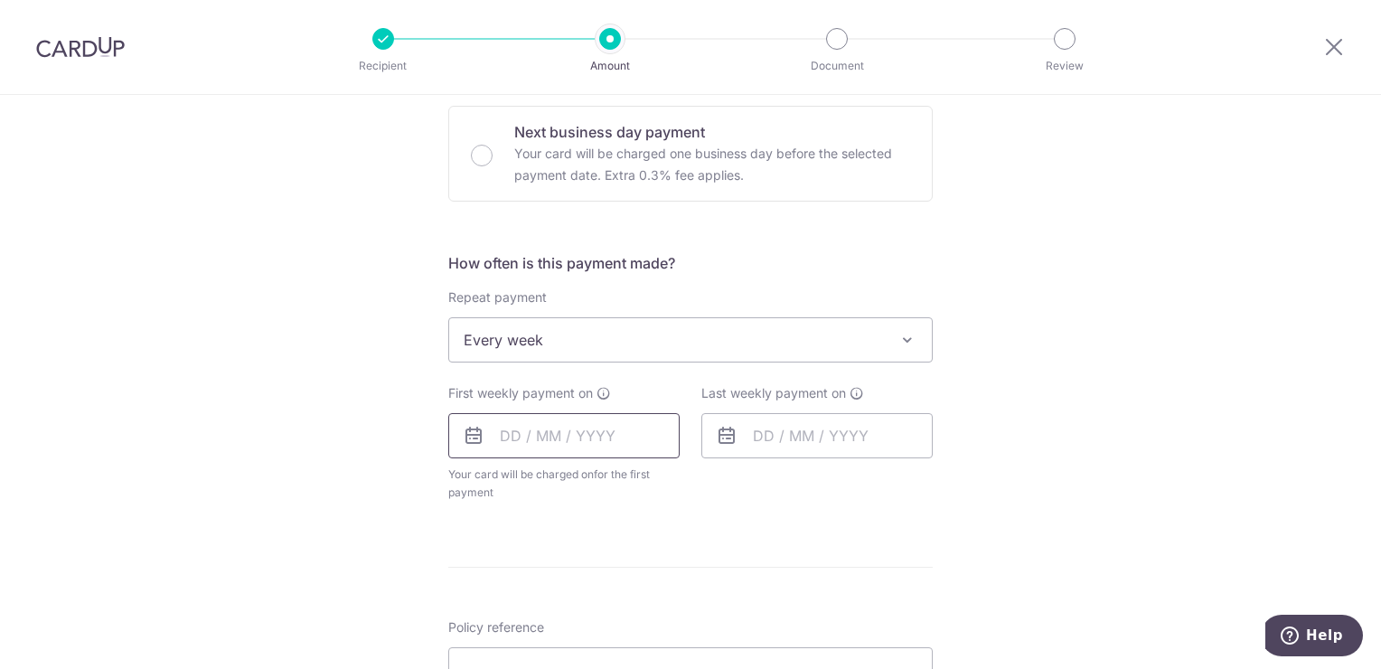
click at [582, 423] on input "text" at bounding box center [563, 435] width 231 height 45
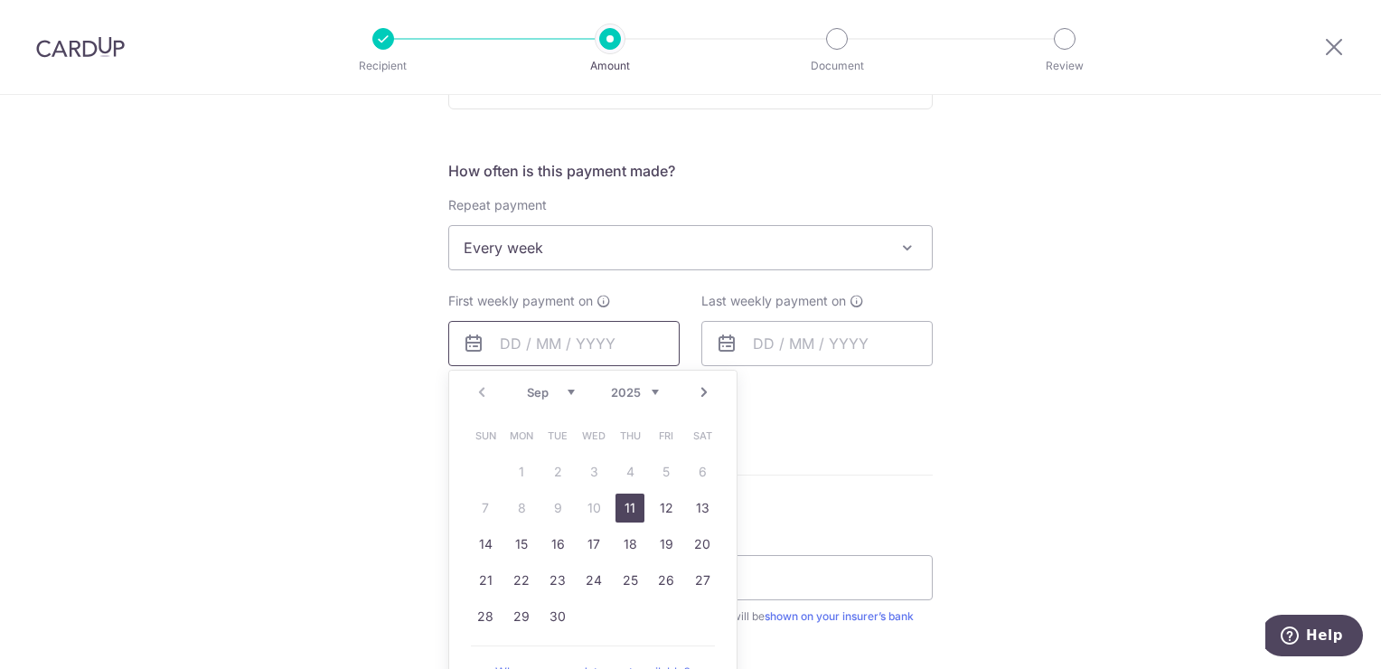
scroll to position [723, 0]
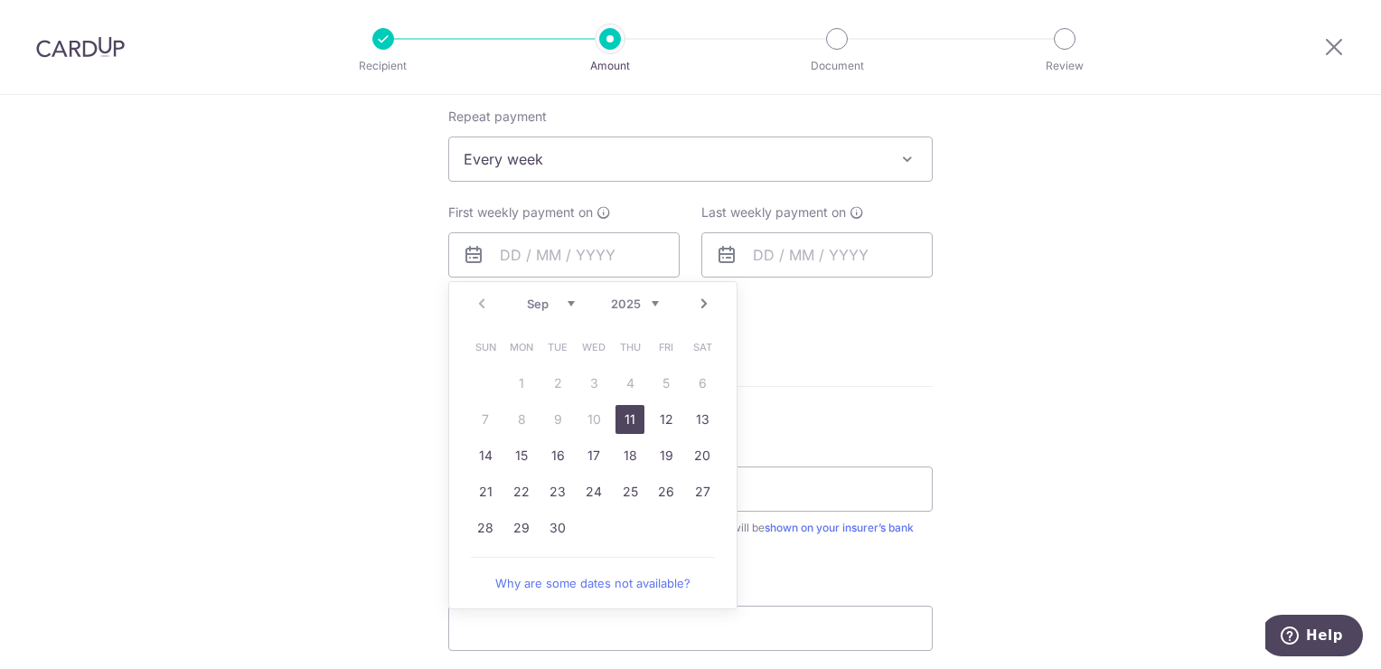
click at [624, 420] on link "11" at bounding box center [629, 419] width 29 height 29
type input "[DATE]"
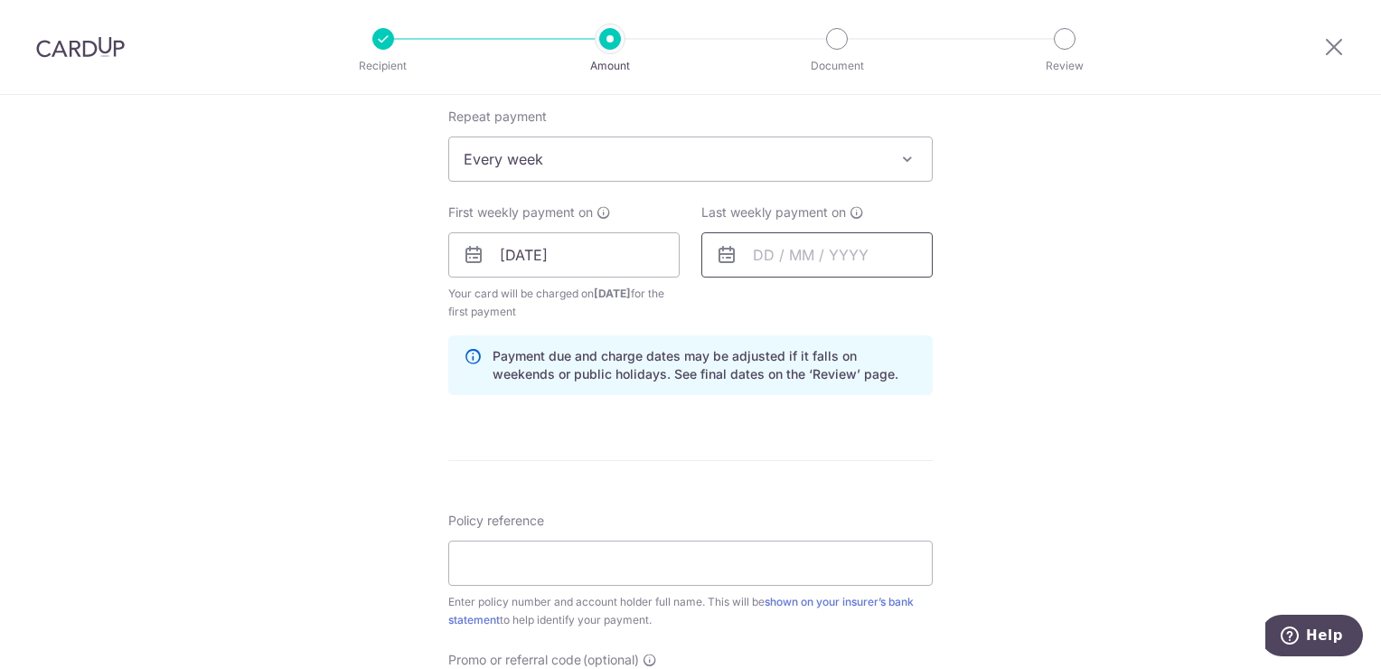
click at [799, 254] on input "text" at bounding box center [816, 254] width 231 height 45
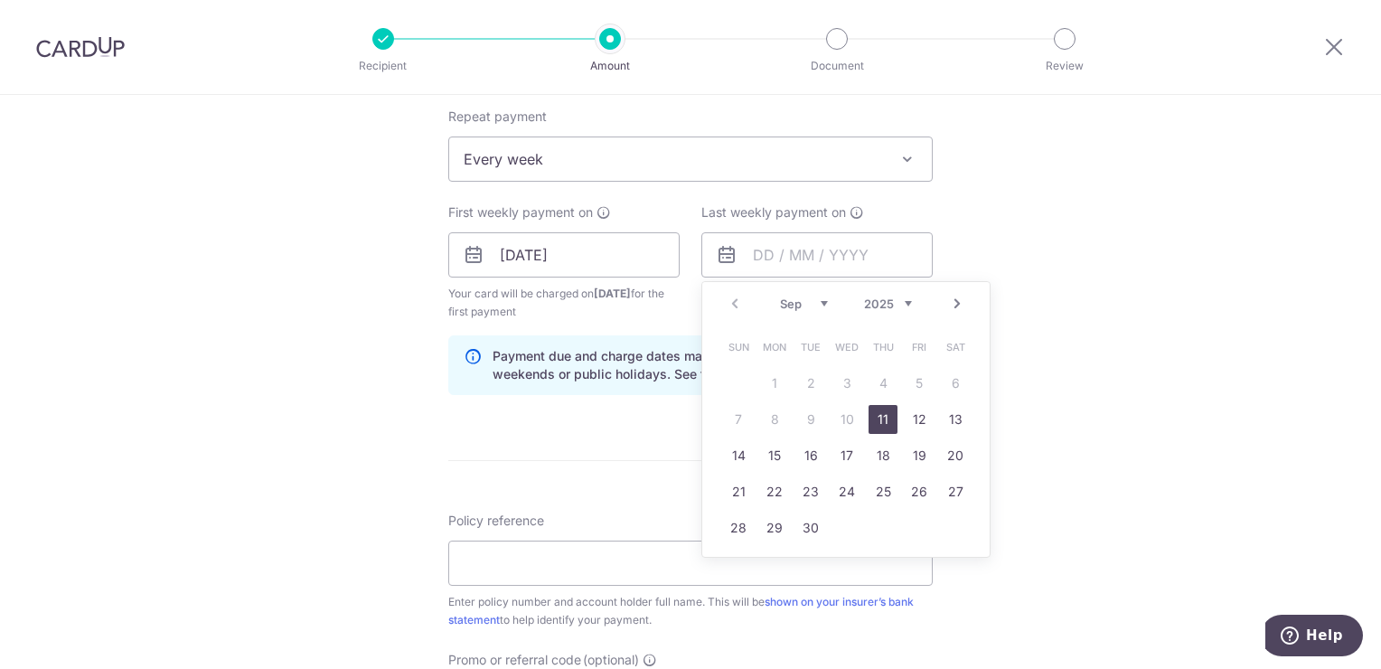
click at [884, 415] on link "11" at bounding box center [882, 419] width 29 height 29
type input "[DATE]"
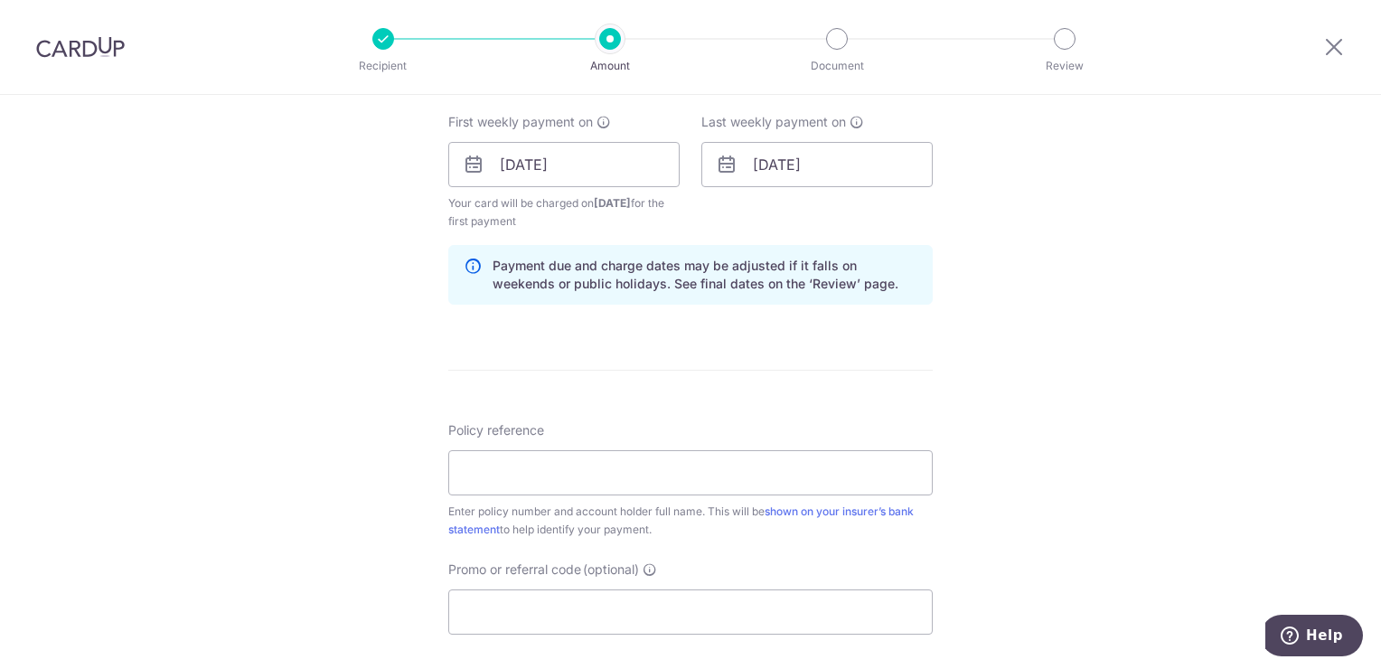
scroll to position [904, 0]
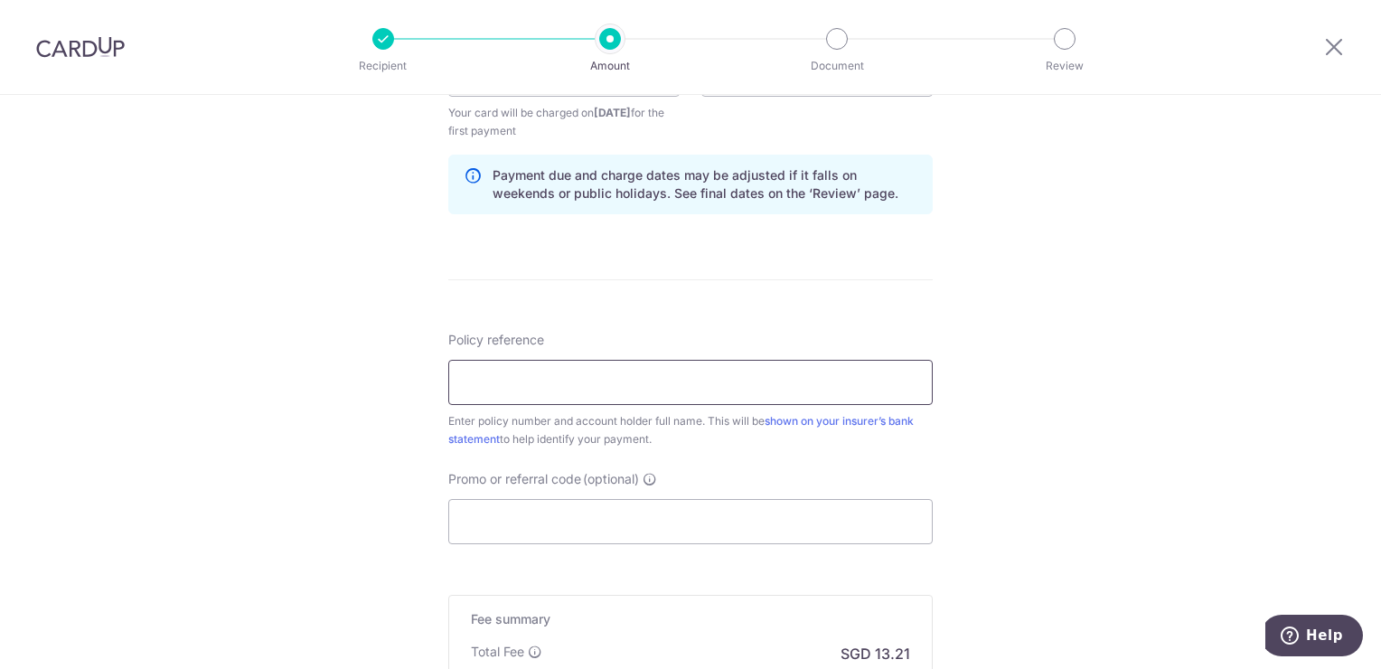
click at [716, 388] on input "Policy reference" at bounding box center [690, 382] width 484 height 45
type input "1492583038 NRIC-S8428721J"
type input "REC185"
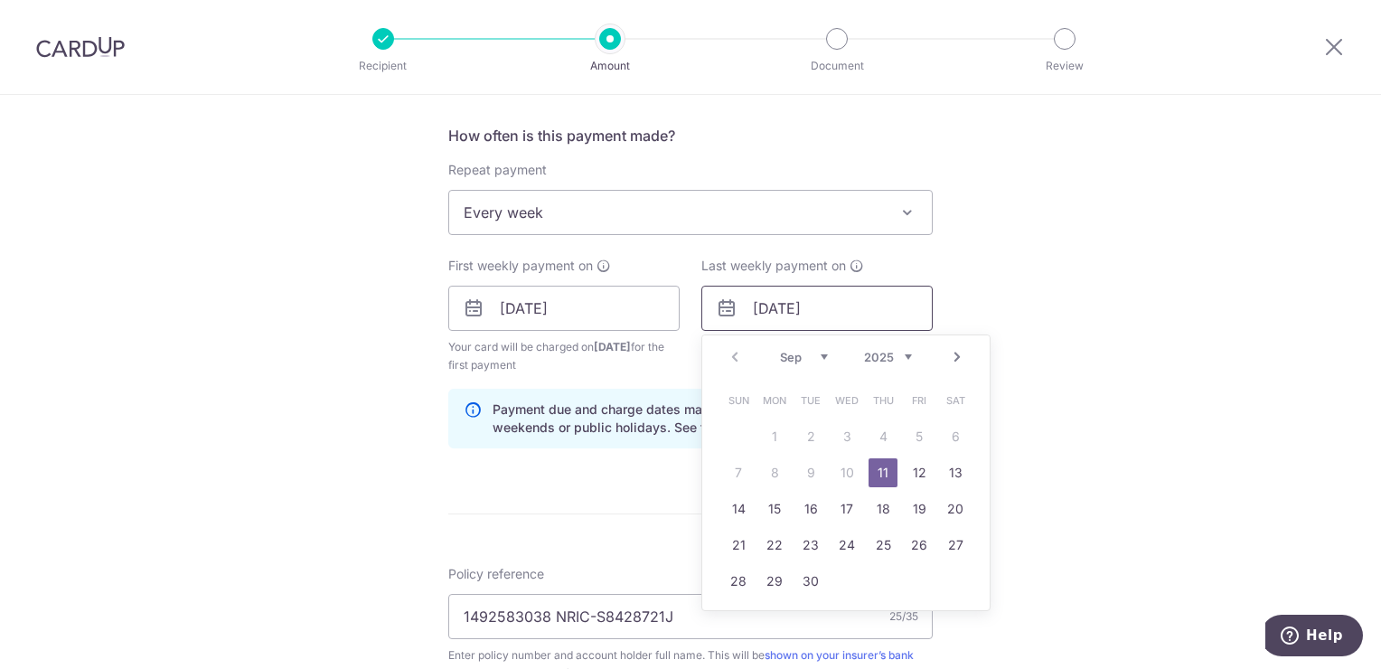
scroll to position [680, 0]
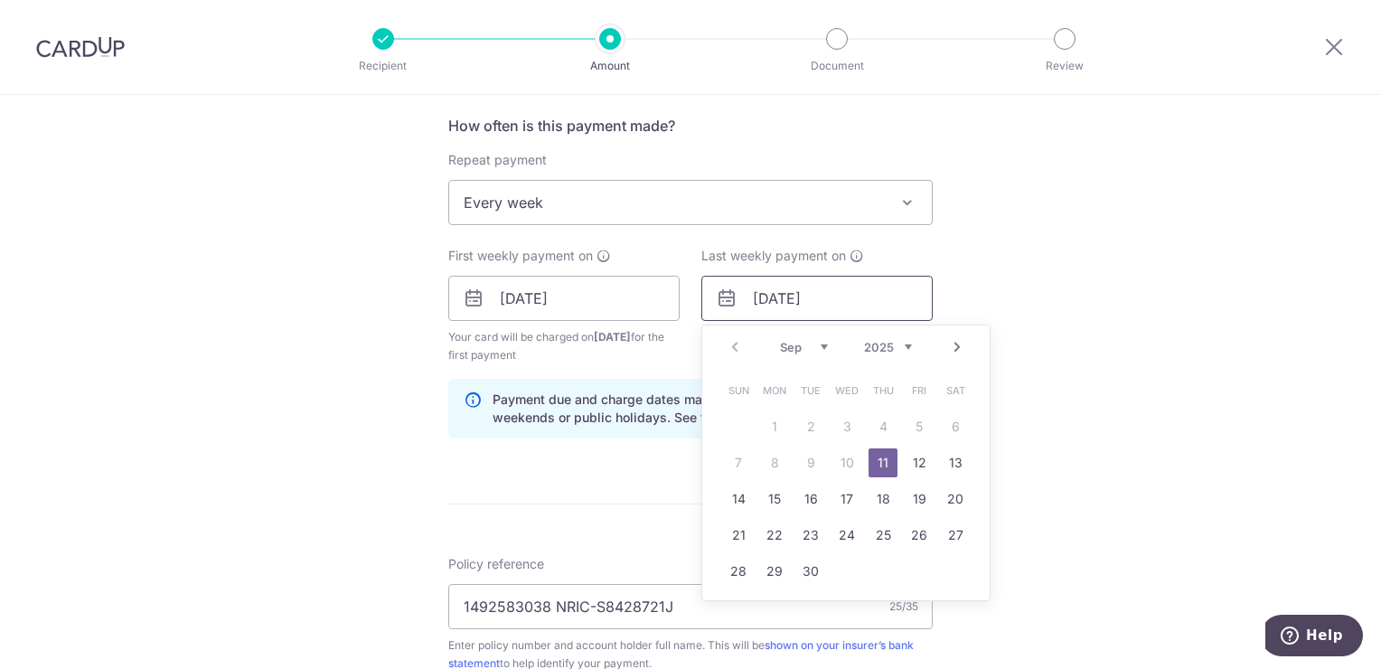
click at [863, 303] on input "[DATE]" at bounding box center [816, 298] width 231 height 45
click at [883, 495] on link "18" at bounding box center [882, 498] width 29 height 29
type input "[DATE]"
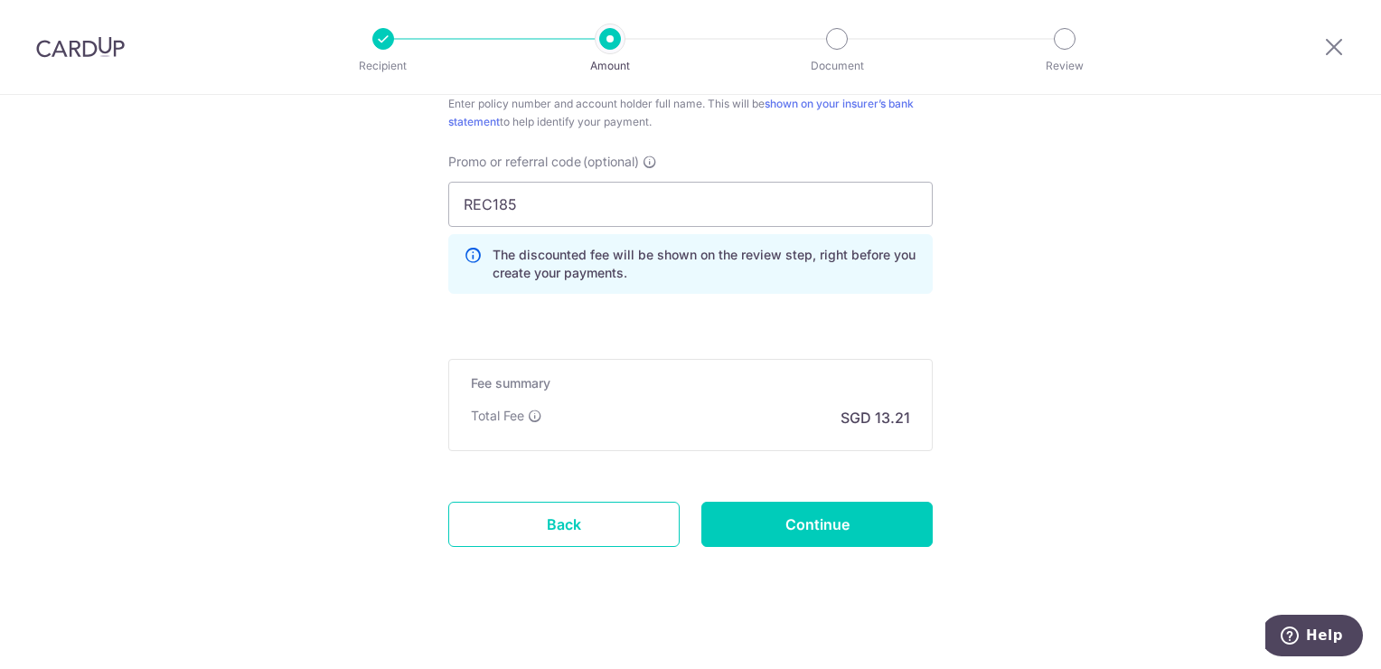
scroll to position [1222, 0]
click at [849, 515] on input "Continue" at bounding box center [816, 523] width 231 height 45
type input "Create Schedule"
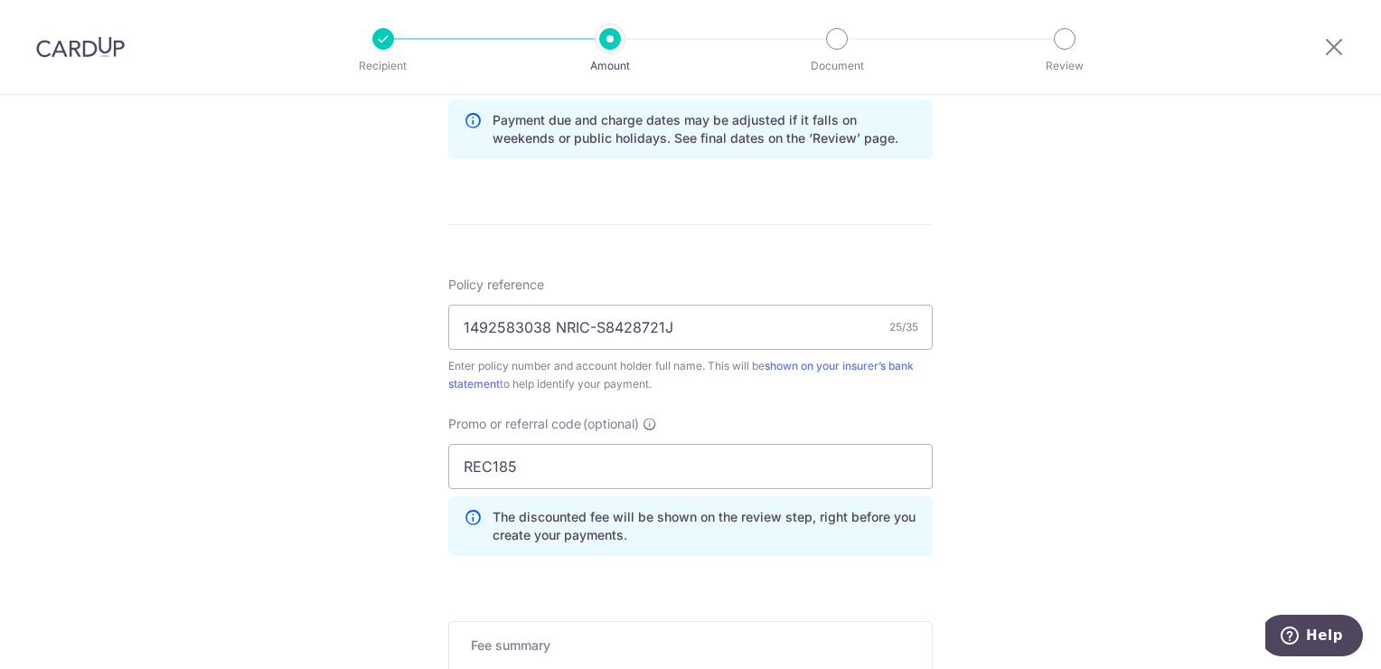
scroll to position [951, 0]
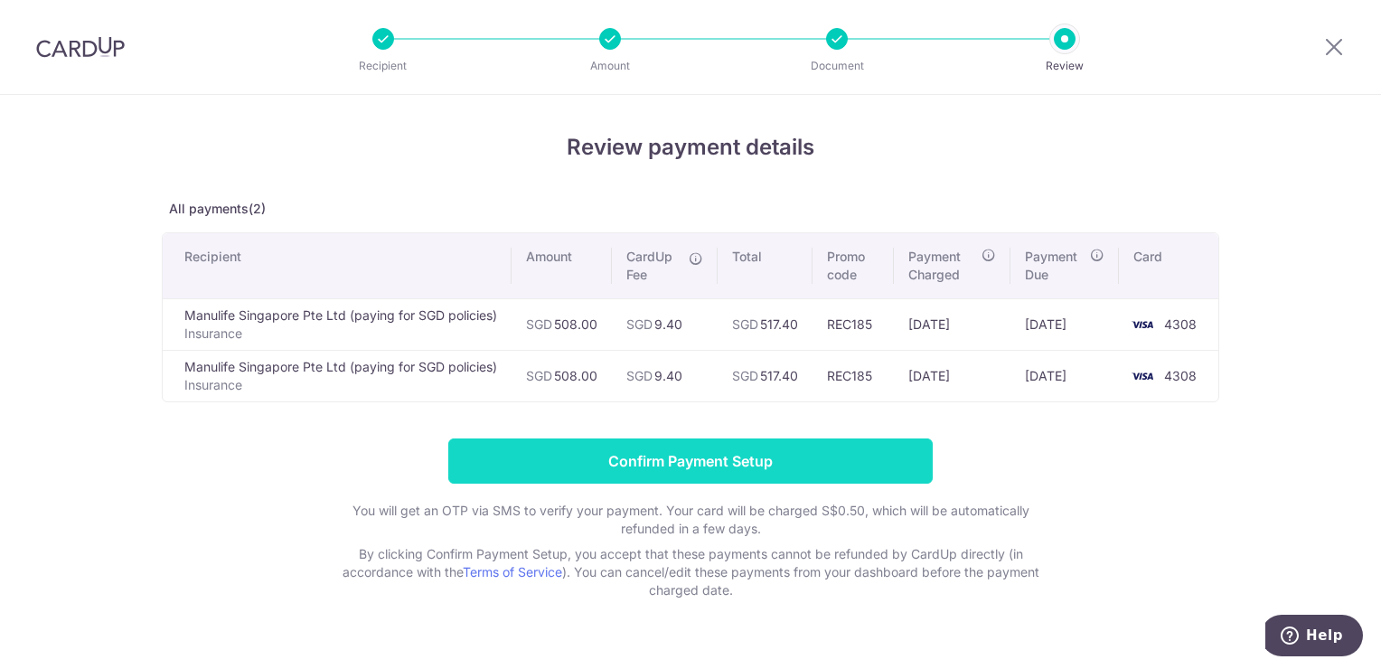
click at [719, 448] on input "Confirm Payment Setup" at bounding box center [690, 460] width 484 height 45
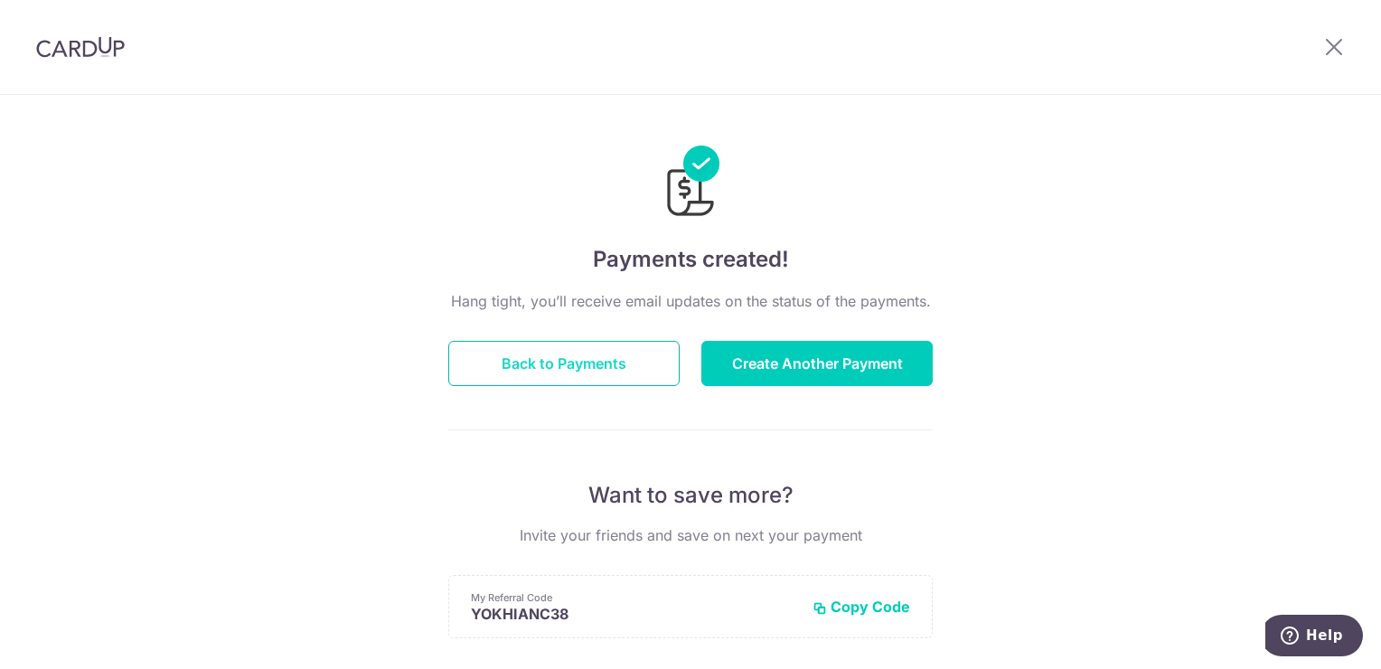
click at [538, 377] on button "Back to Payments" at bounding box center [563, 363] width 231 height 45
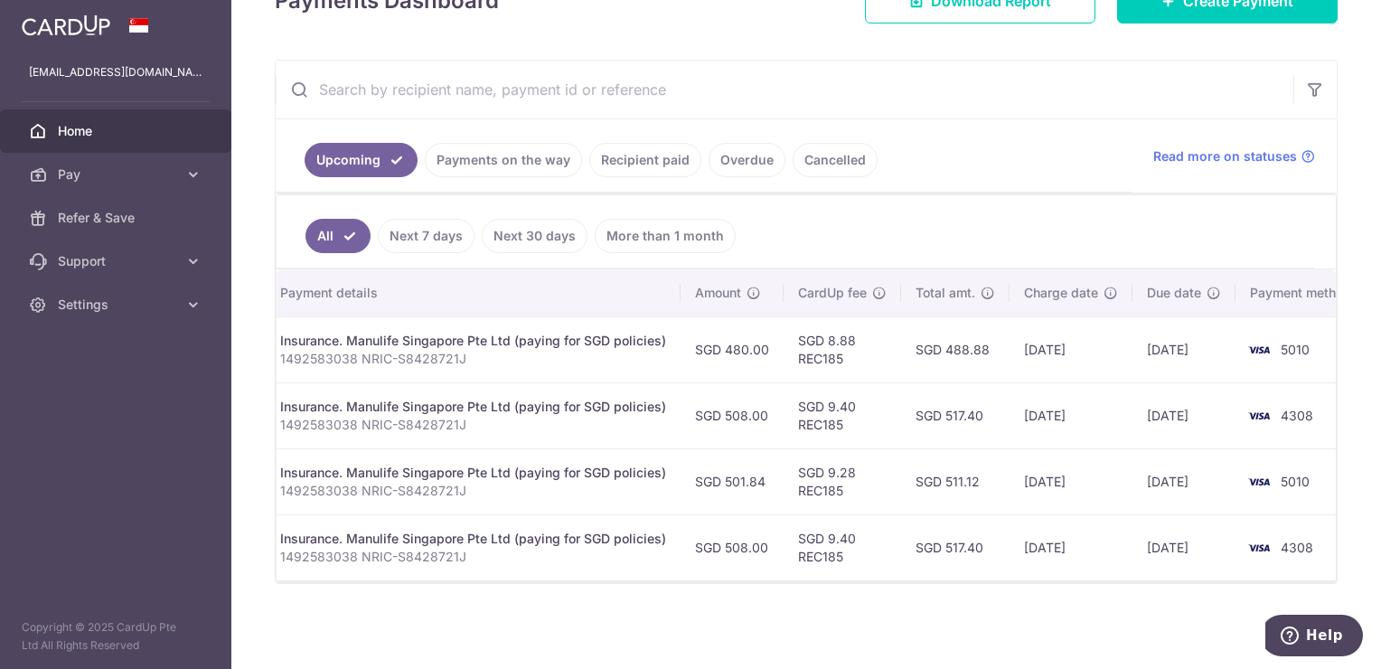
scroll to position [0, 384]
drag, startPoint x: 755, startPoint y: 593, endPoint x: 740, endPoint y: 596, distance: 15.8
click at [740, 596] on div "× Pause Schedule Pause all future payments in this series Pause just this one p…" at bounding box center [805, 334] width 1149 height 669
click at [742, 591] on div "× Pause Schedule Pause all future payments in this series Pause just this one p…" at bounding box center [805, 334] width 1149 height 669
drag, startPoint x: 748, startPoint y: 586, endPoint x: 625, endPoint y: 590, distance: 123.0
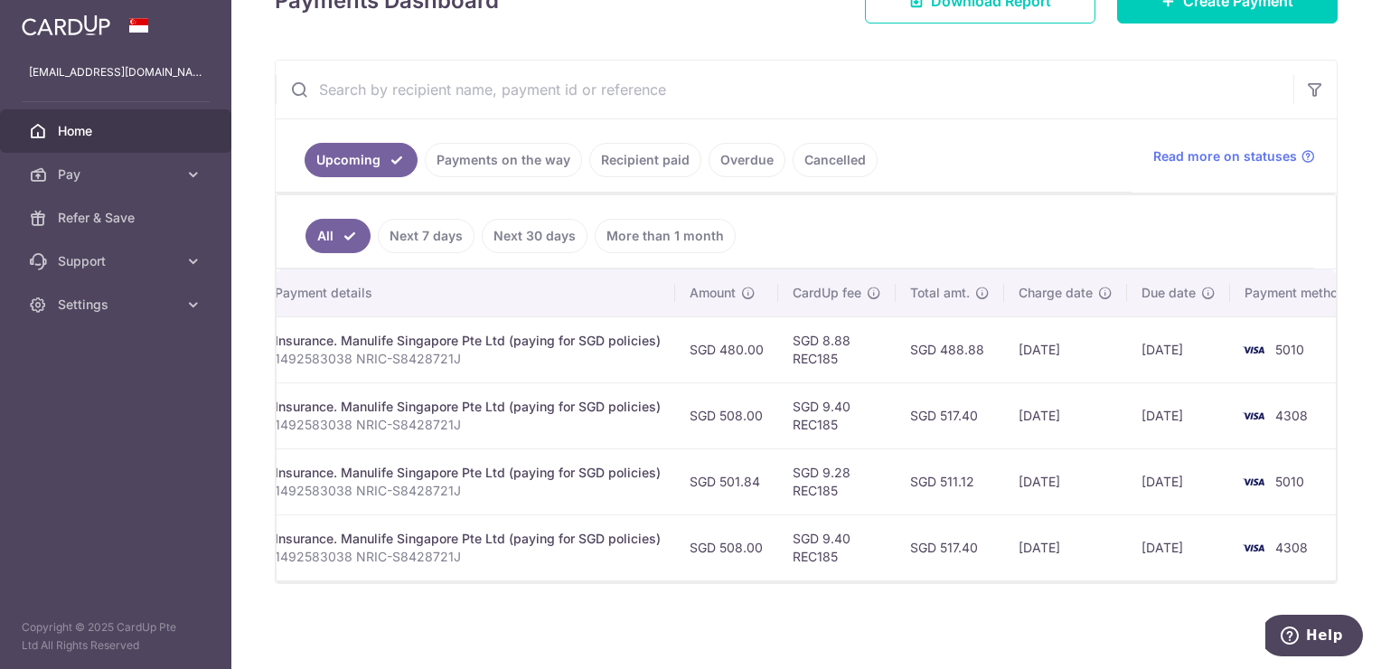
click at [625, 590] on div "× Pause Schedule Pause all future payments in this series Pause just this one p…" at bounding box center [805, 334] width 1149 height 669
drag, startPoint x: 669, startPoint y: 565, endPoint x: 623, endPoint y: 570, distance: 46.4
click at [623, 570] on td "Insurance. Manulife Singapore Pte Ltd (paying for SGD policies) 1492583038 NRIC…" at bounding box center [467, 547] width 415 height 66
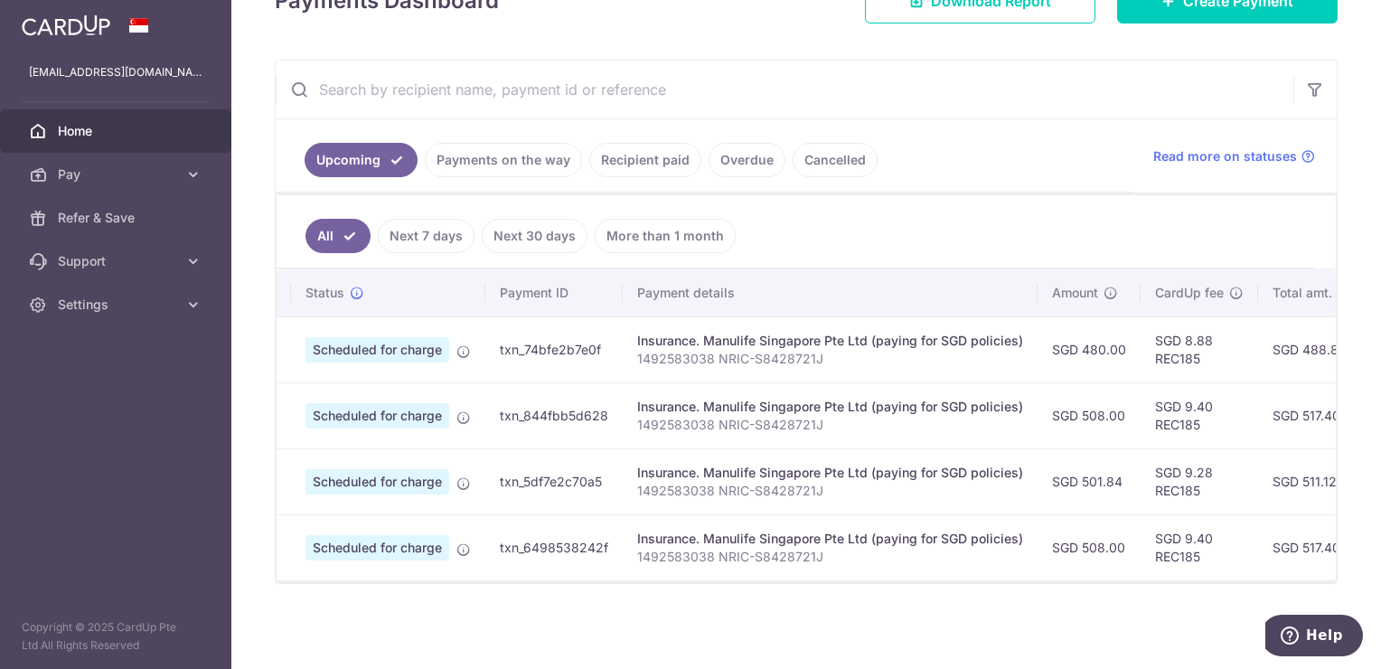
scroll to position [0, 0]
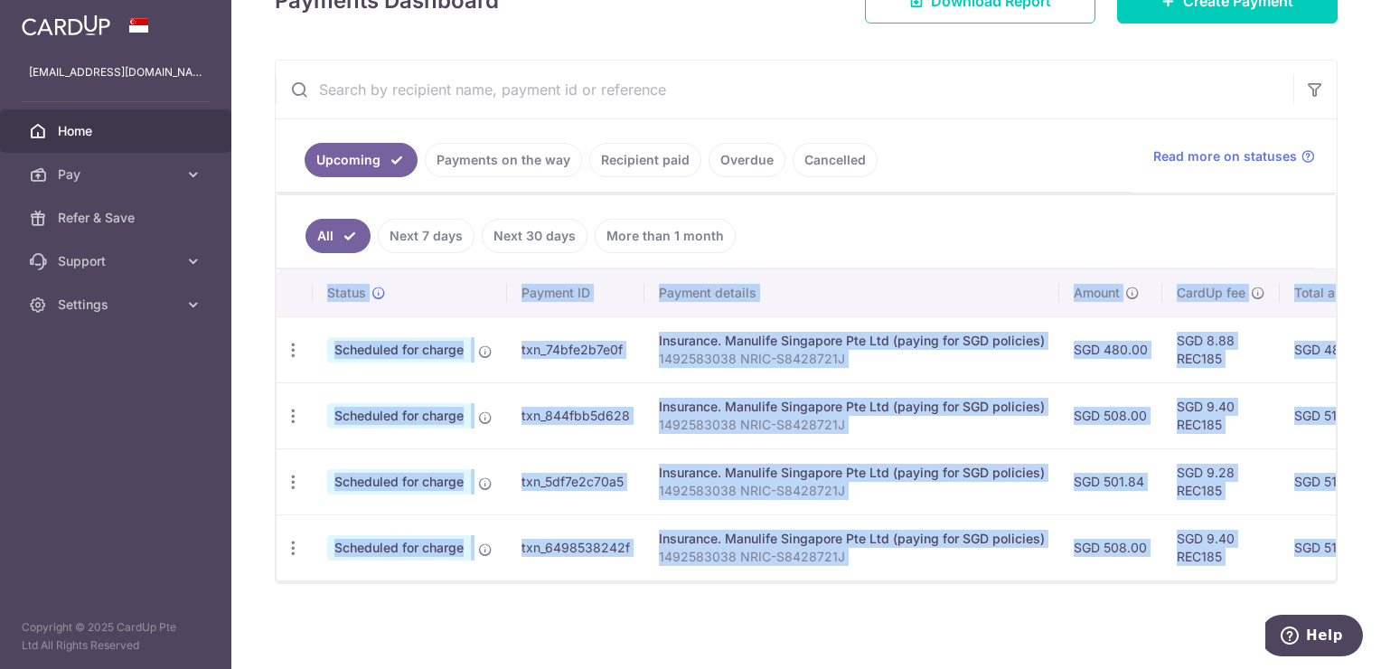
drag, startPoint x: 576, startPoint y: 581, endPoint x: 1004, endPoint y: 576, distance: 428.4
click at [1004, 576] on div "Status Payment ID Payment details Amount CardUp fee Total amt. Charge date Due …" at bounding box center [806, 425] width 1059 height 313
drag, startPoint x: 1004, startPoint y: 576, endPoint x: 1019, endPoint y: 604, distance: 31.9
click at [1019, 604] on div "× Pause Schedule Pause all future payments in this series Pause just this one p…" at bounding box center [805, 334] width 1149 height 669
click at [291, 473] on icon "button" at bounding box center [293, 482] width 19 height 19
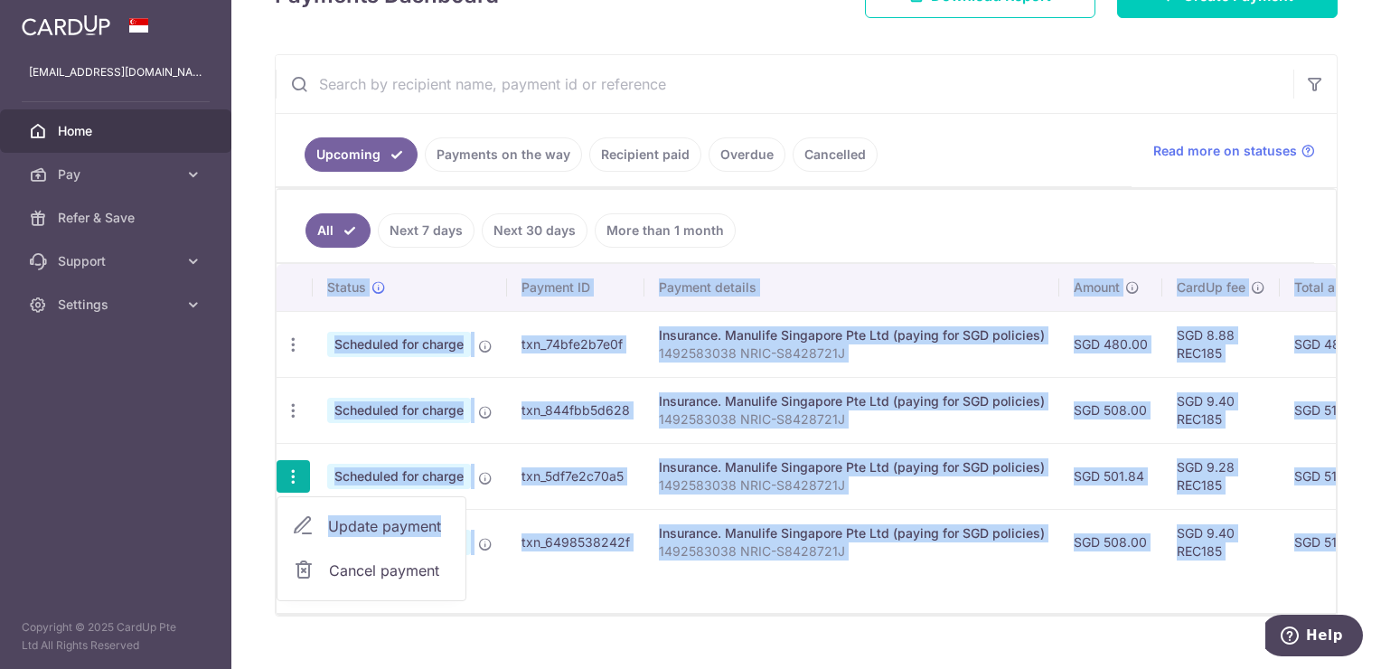
click at [383, 535] on link "Update payment" at bounding box center [371, 525] width 188 height 43
radio input "true"
type input "501.84"
type input "[DATE]"
type input "1492583038 NRIC-S8428721J"
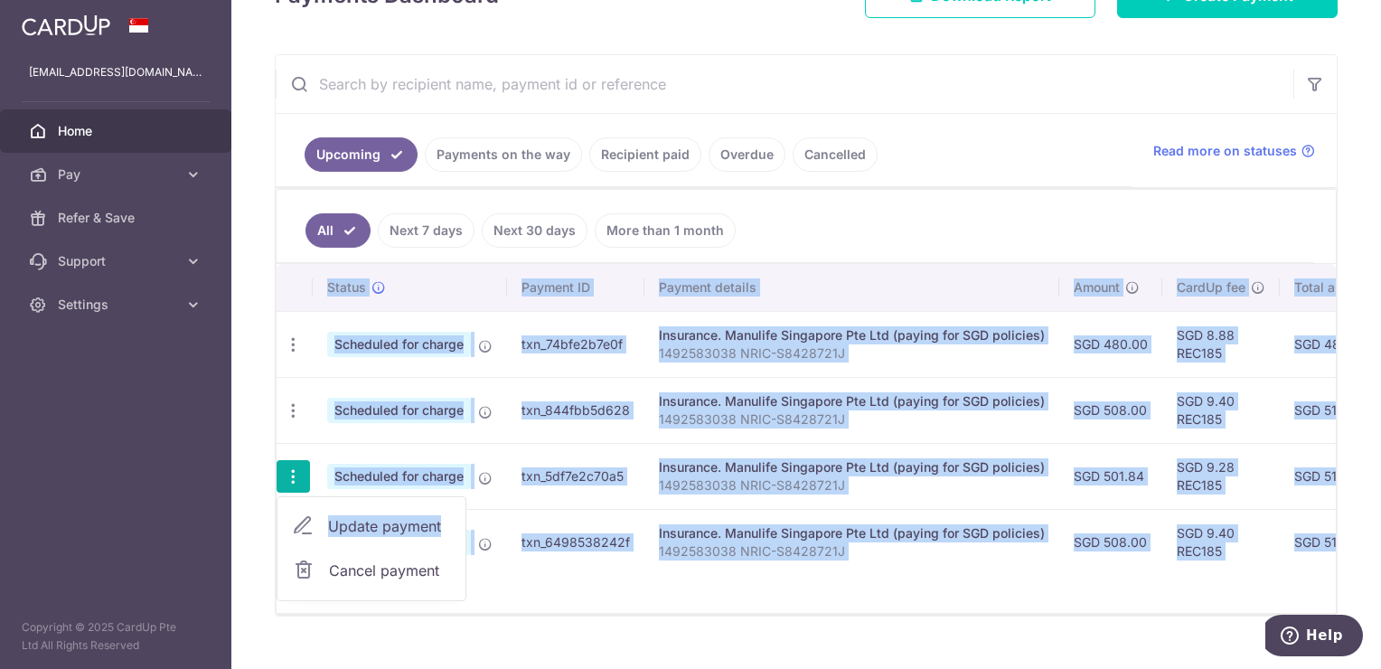
type input "REC185"
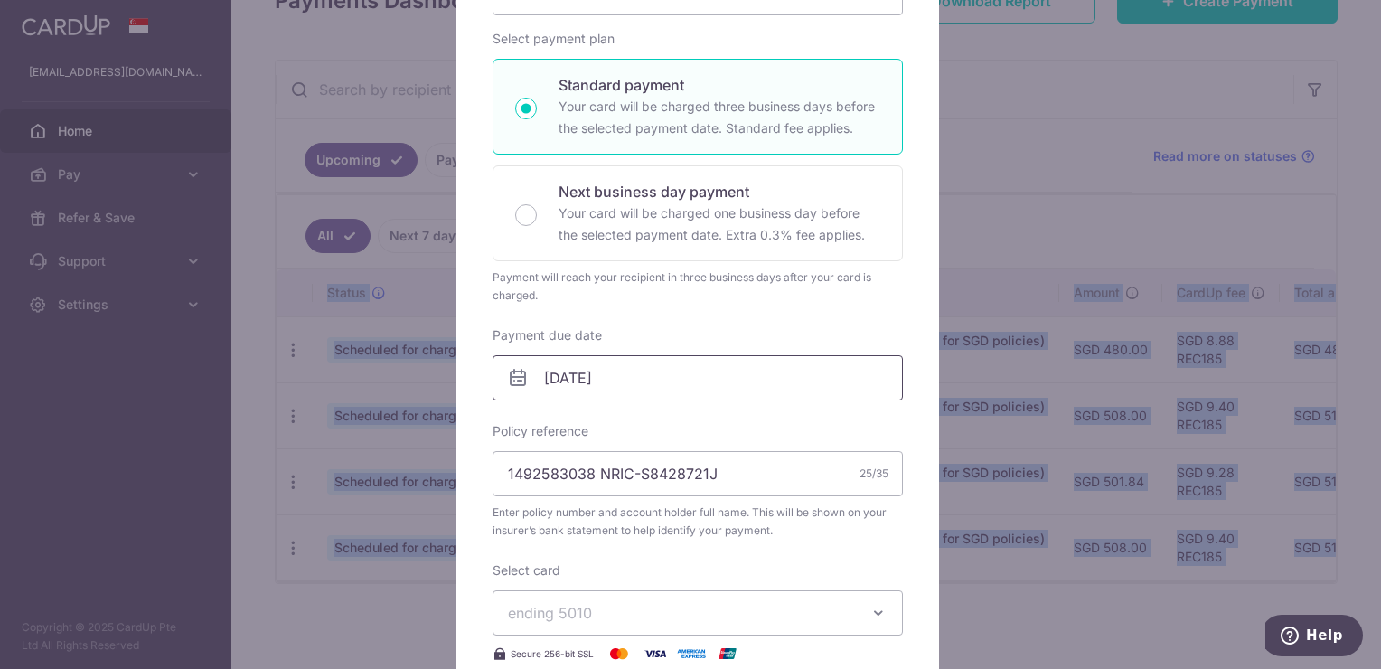
scroll to position [452, 0]
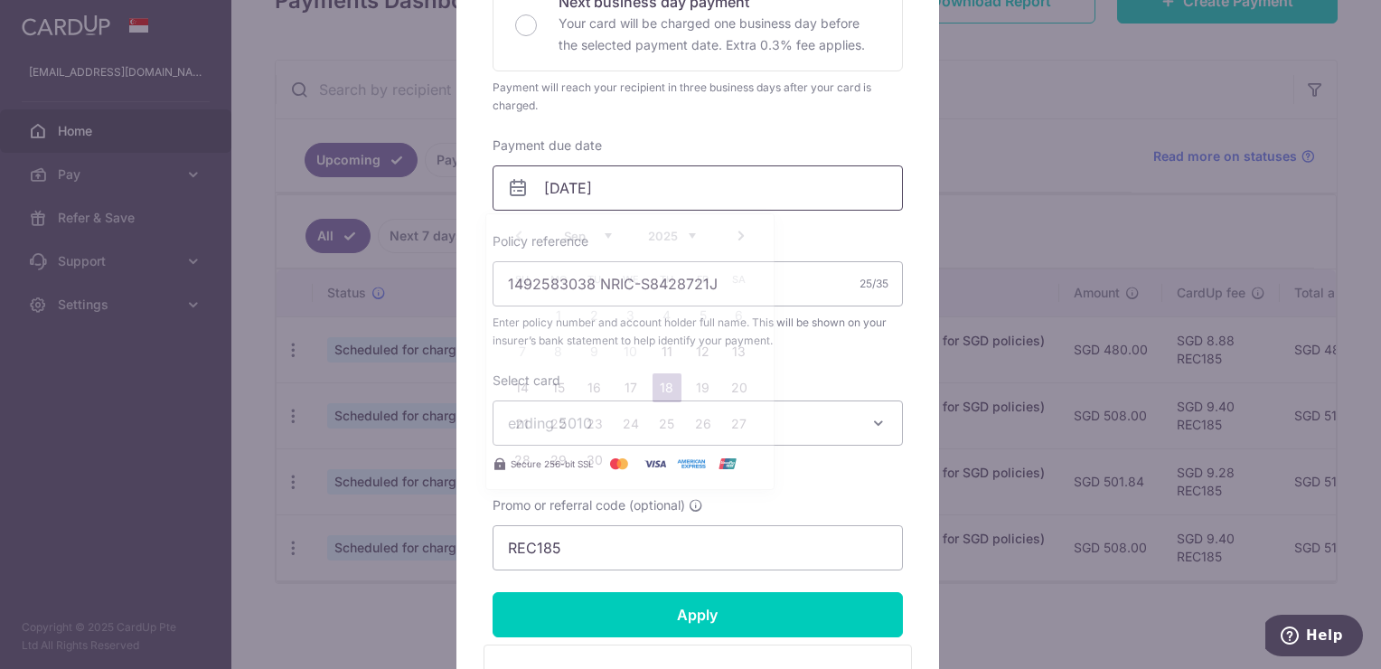
click at [759, 192] on input "[DATE]" at bounding box center [698, 187] width 410 height 45
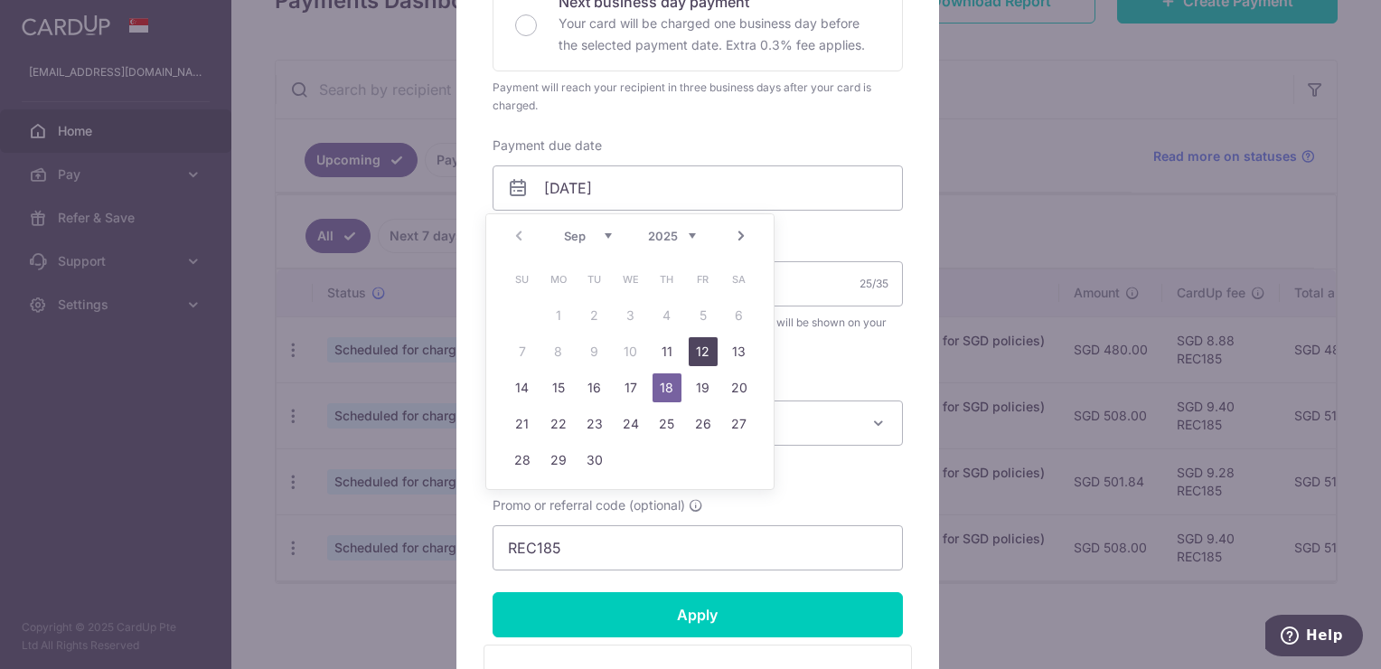
click at [701, 349] on link "12" at bounding box center [703, 351] width 29 height 29
type input "[DATE]"
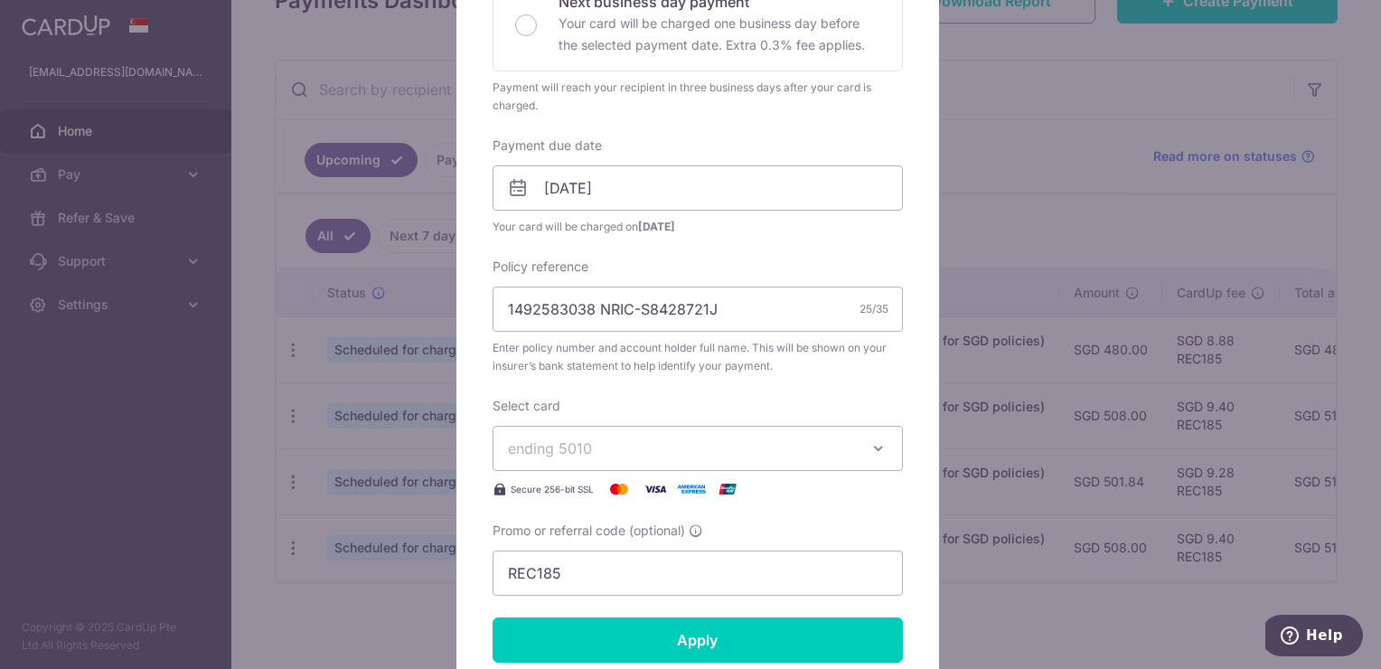
scroll to position [633, 0]
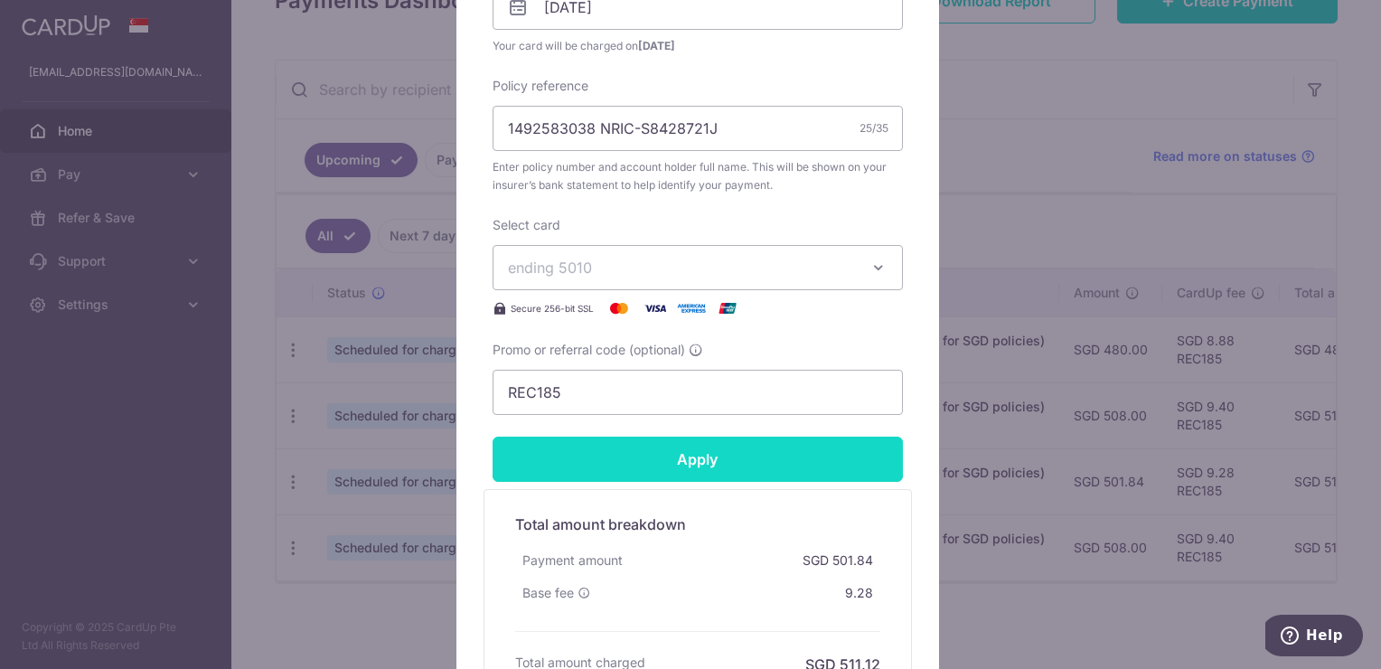
click at [769, 466] on input "Apply" at bounding box center [698, 458] width 410 height 45
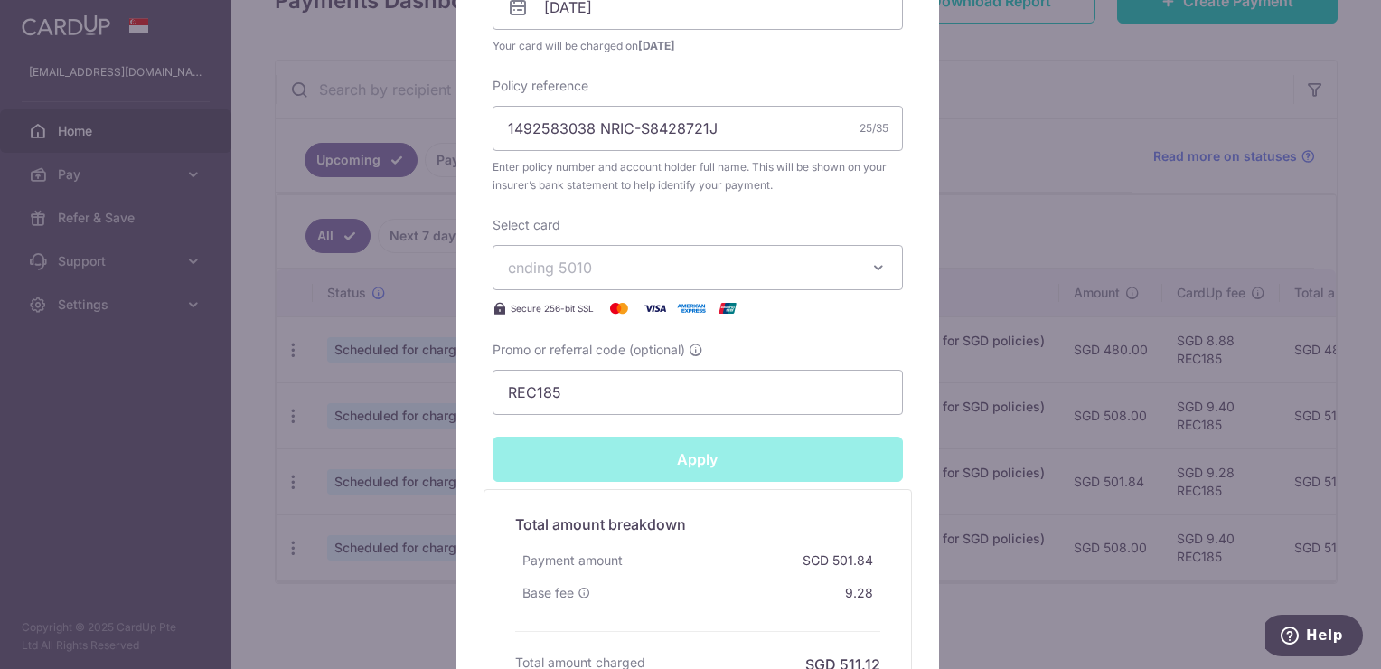
type input "Successfully Applied"
click at [326, 577] on div "Edit payment By clicking apply, you will make changes to all payments to Manuli…" at bounding box center [690, 334] width 1381 height 669
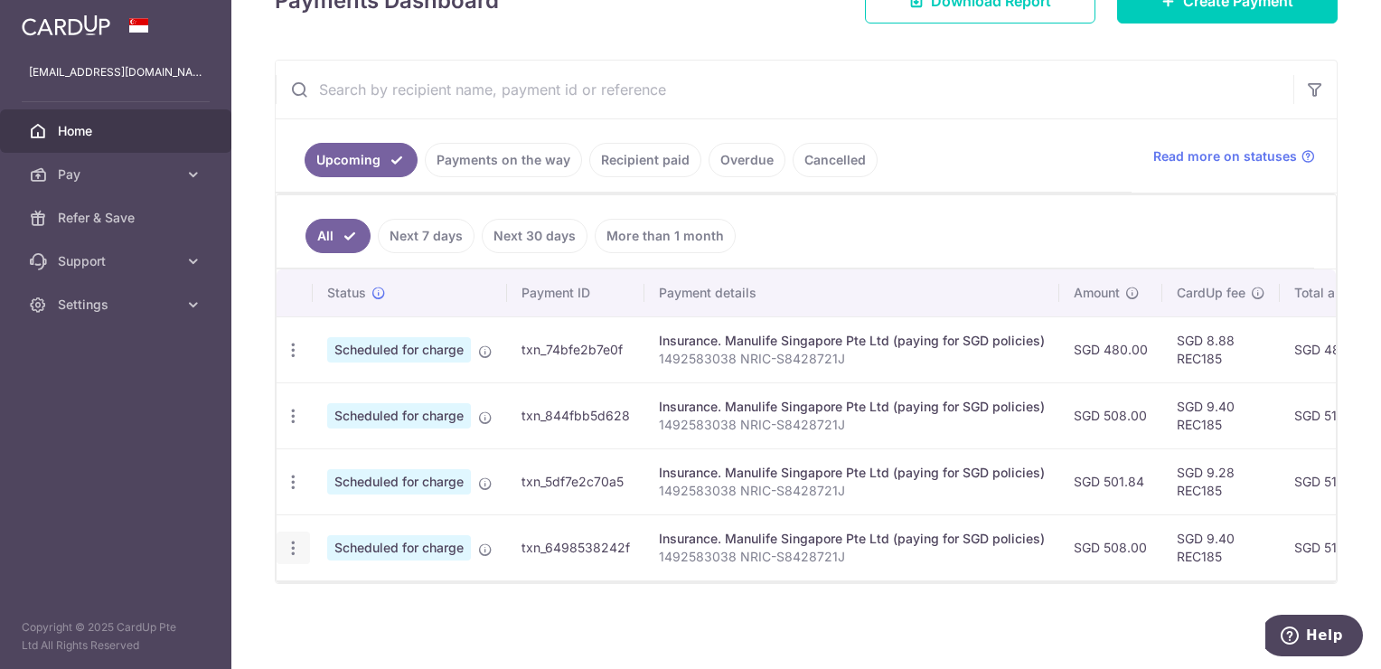
click at [293, 540] on icon "button" at bounding box center [293, 548] width 19 height 19
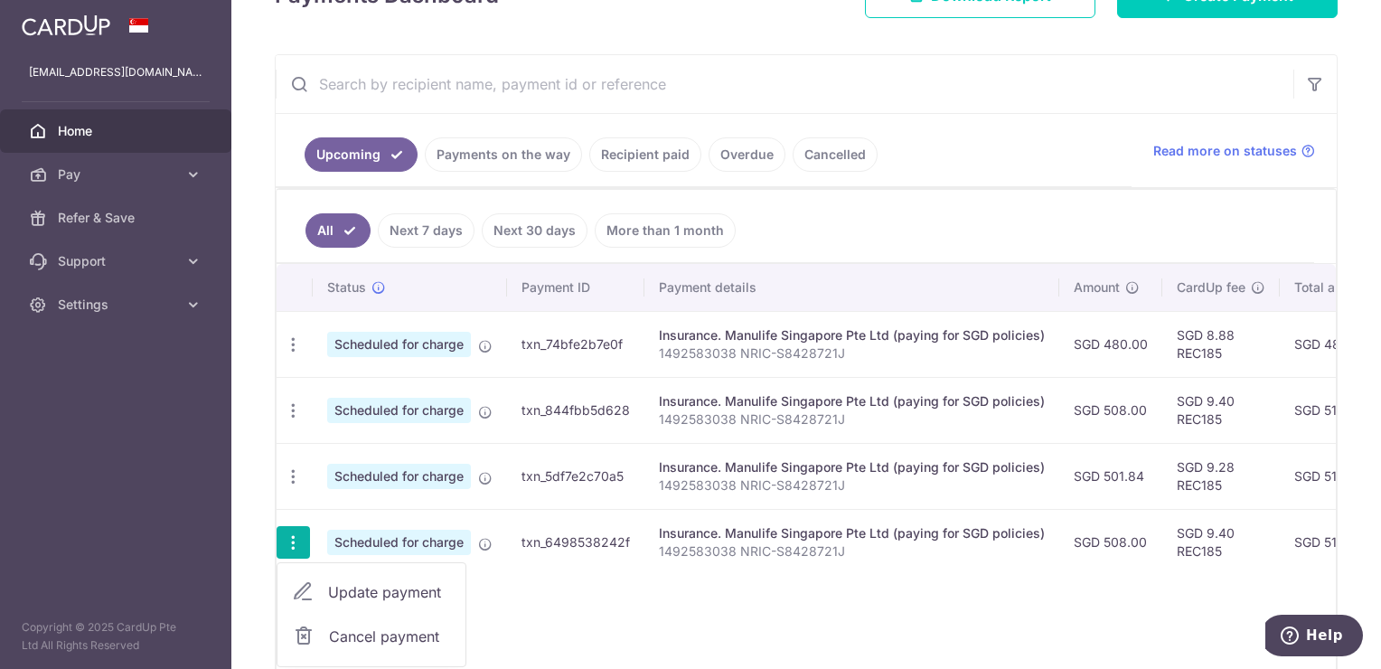
click at [351, 585] on span "Update payment" at bounding box center [389, 592] width 123 height 22
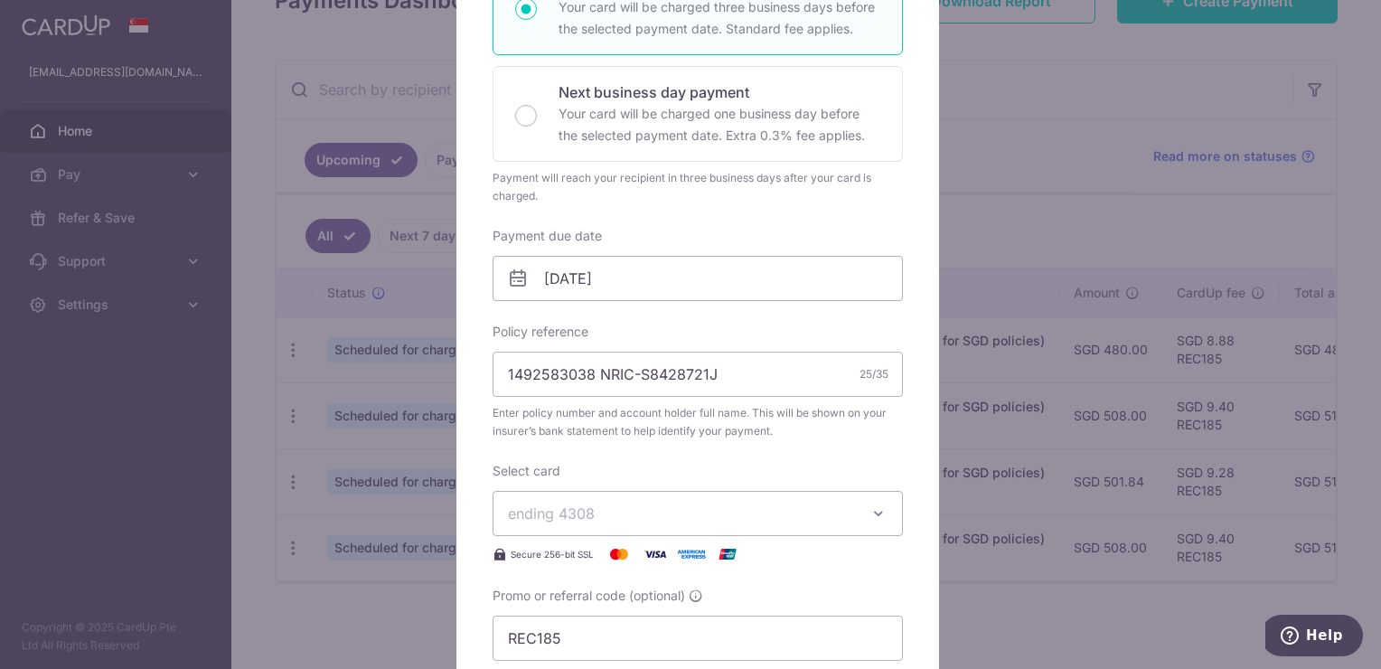
scroll to position [452, 0]
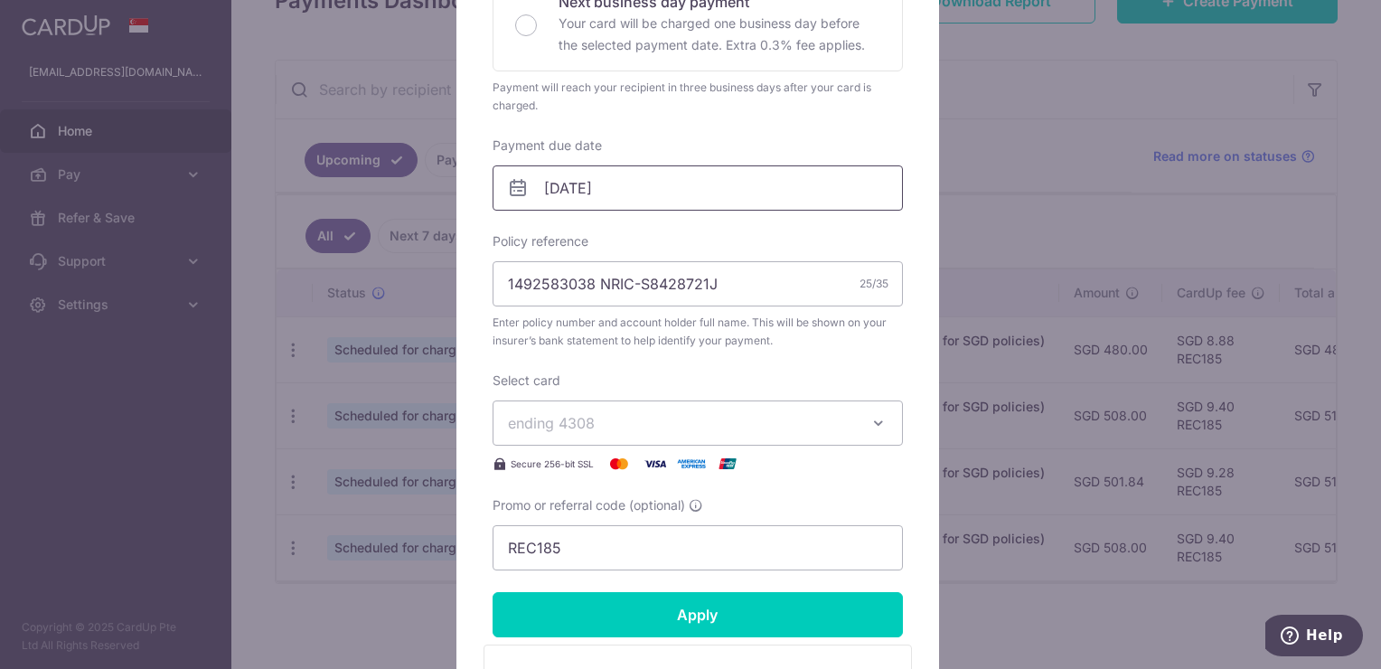
click at [788, 174] on input "[DATE]" at bounding box center [698, 187] width 410 height 45
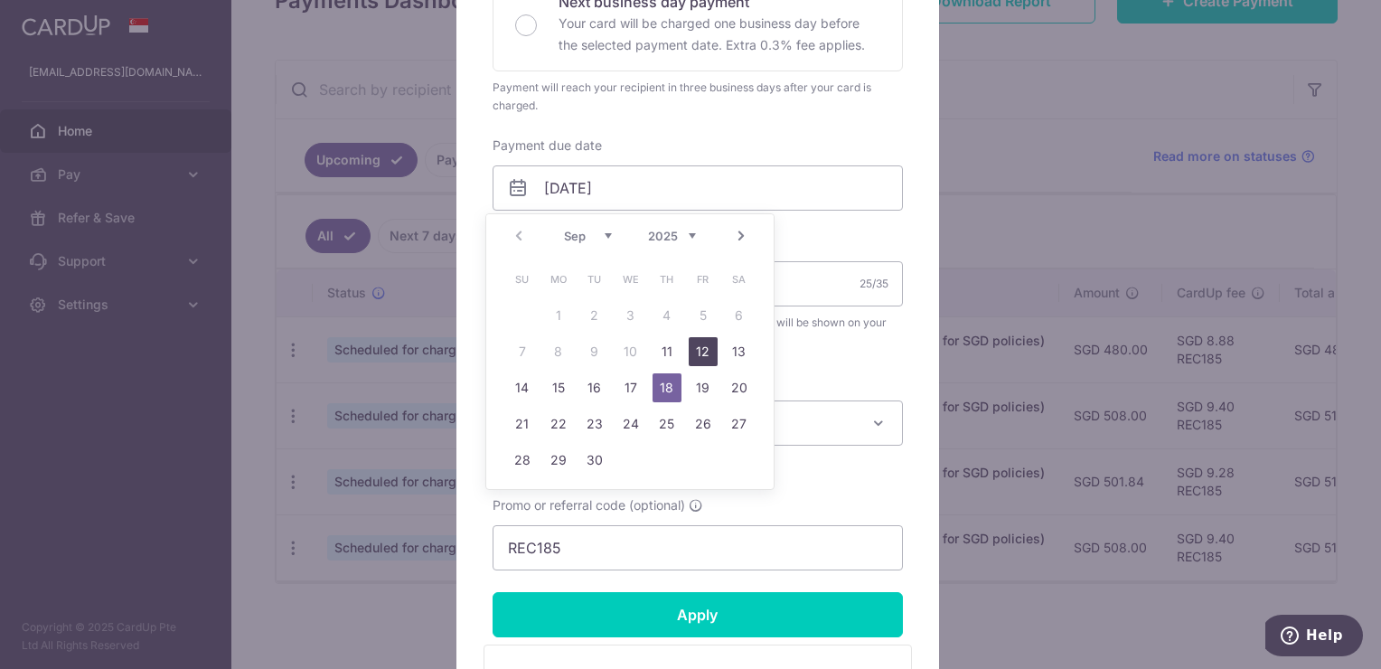
click at [705, 347] on link "12" at bounding box center [703, 351] width 29 height 29
type input "[DATE]"
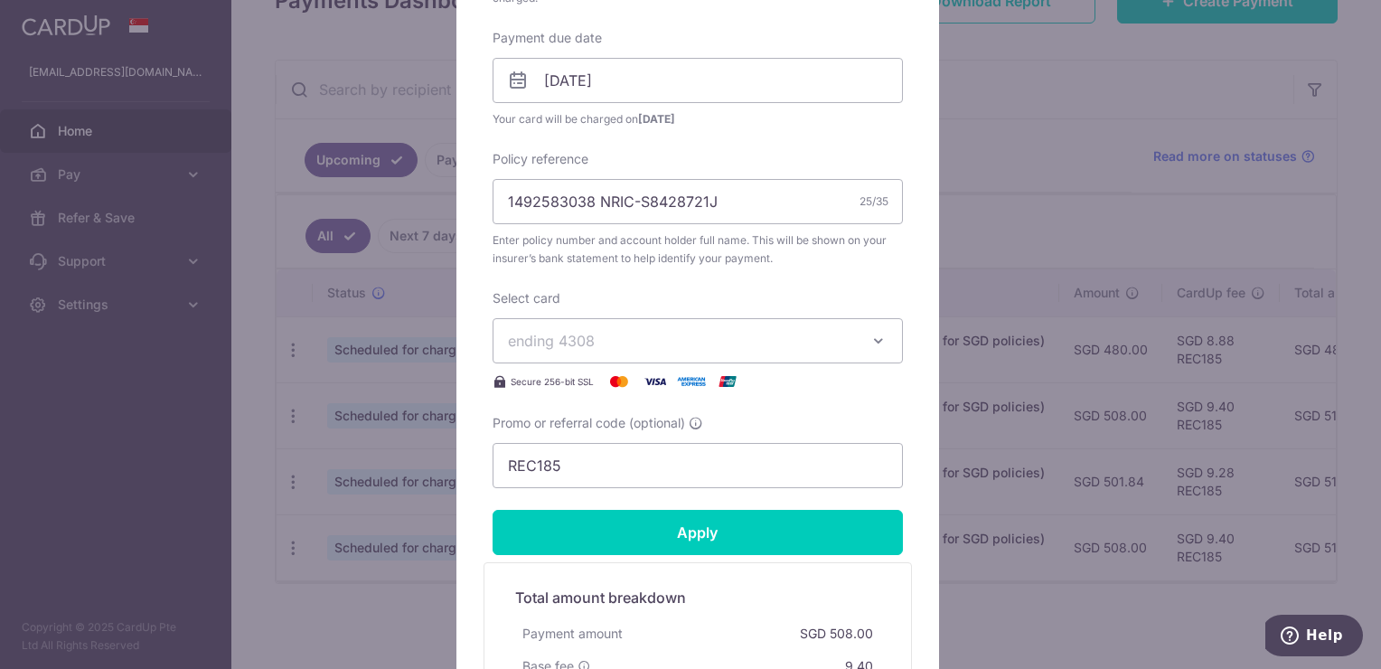
scroll to position [633, 0]
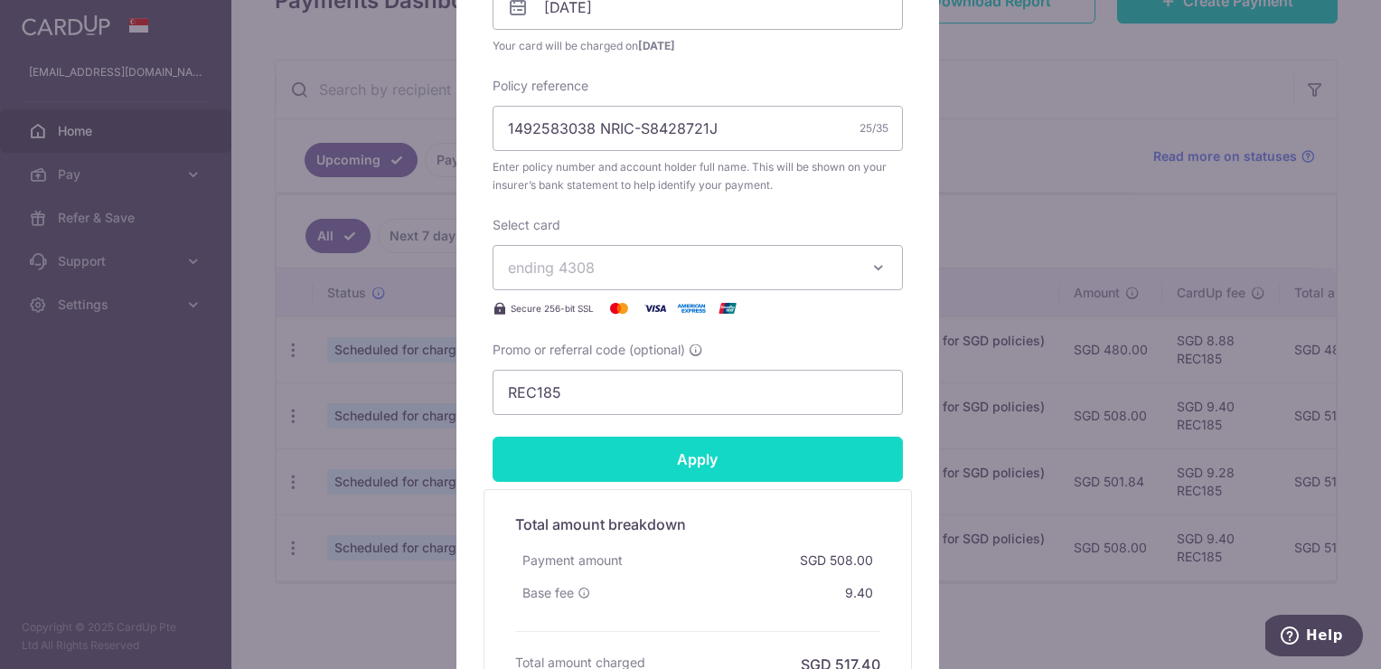
click at [767, 448] on input "Apply" at bounding box center [698, 458] width 410 height 45
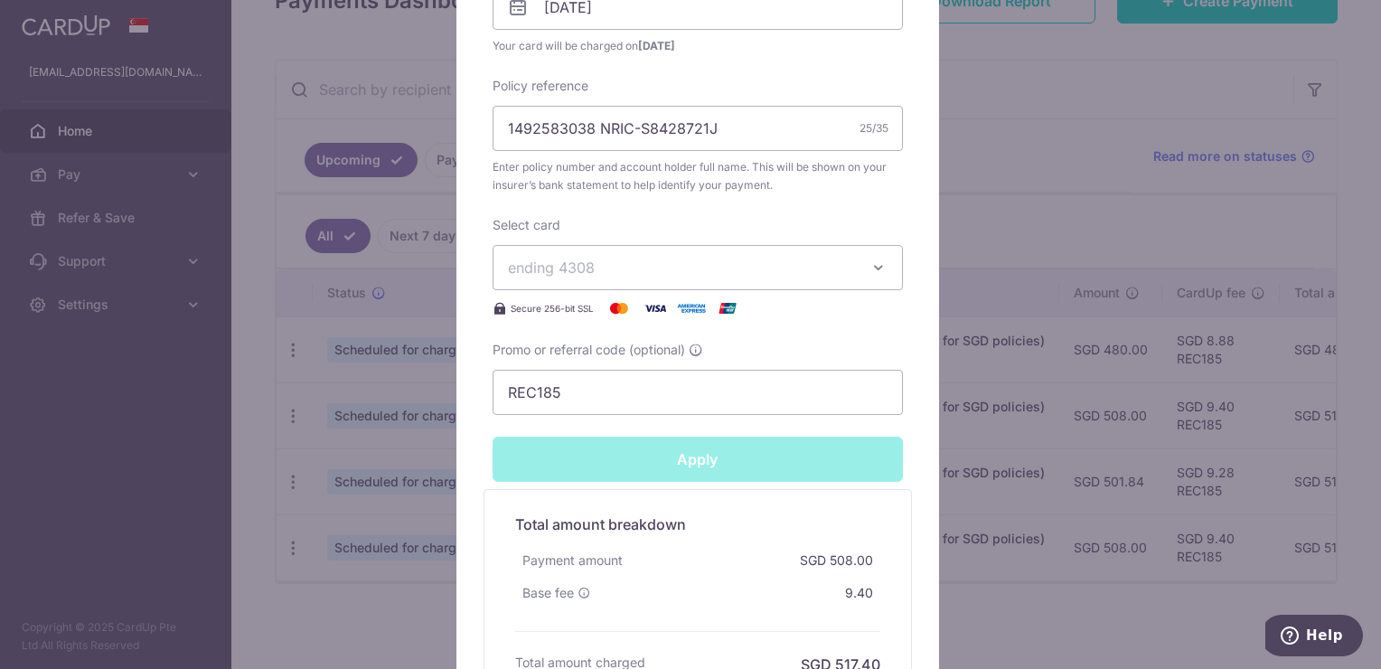
type input "Successfully Applied"
click at [1071, 226] on div "Edit payment By clicking apply, you will make changes to all payments to Manuli…" at bounding box center [690, 334] width 1381 height 669
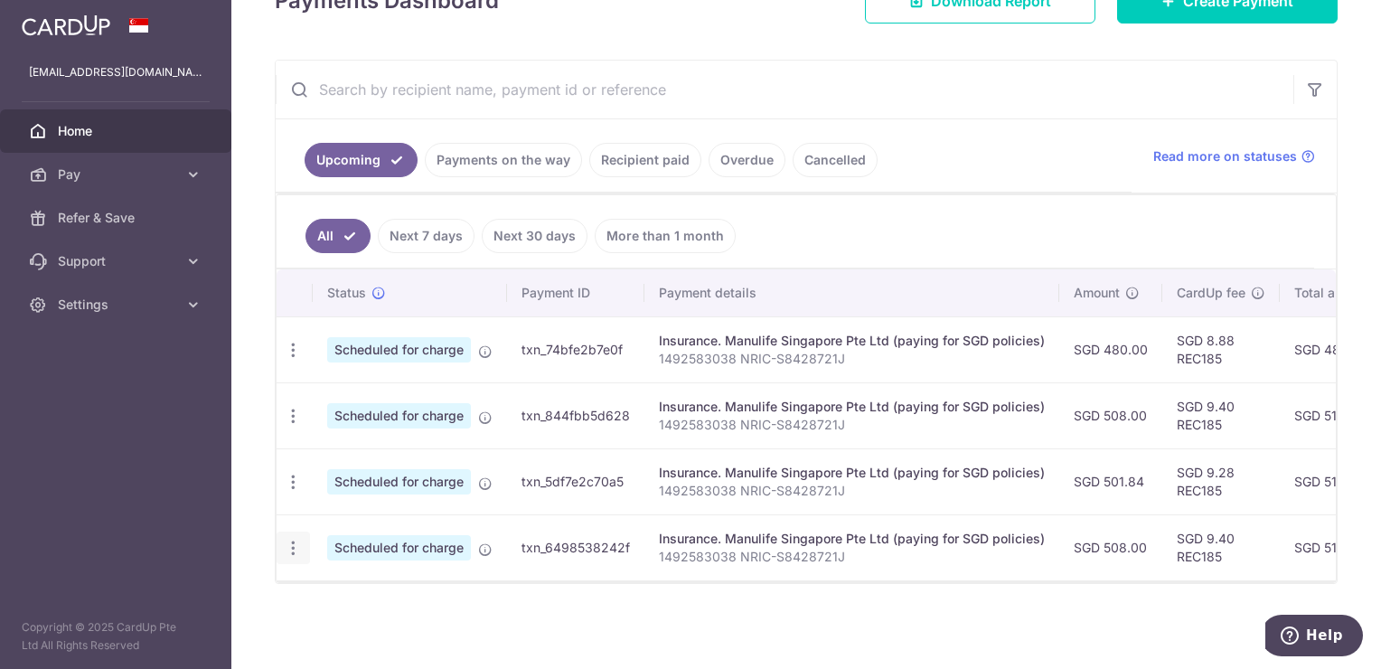
click at [289, 542] on icon "button" at bounding box center [293, 548] width 19 height 19
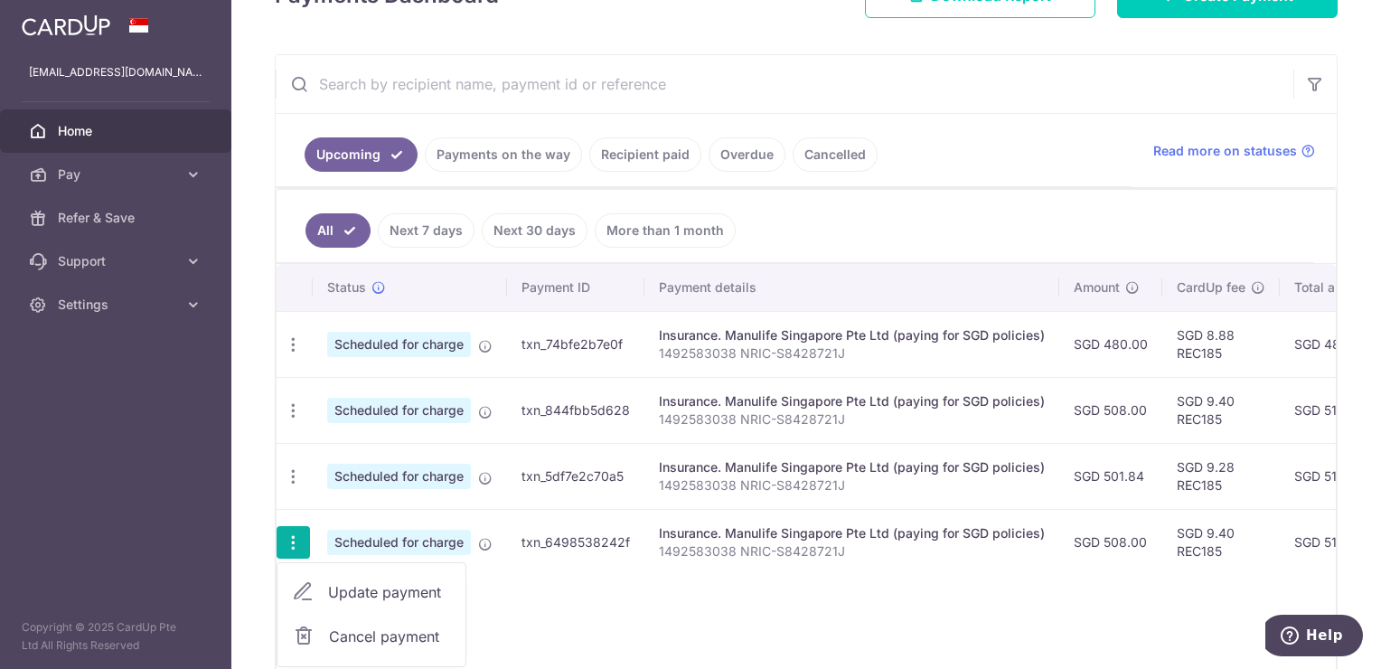
click at [382, 585] on span "Update payment" at bounding box center [389, 592] width 123 height 22
radio input "true"
type input "508.00"
type input "12/09/2025"
type input "1492583038 NRIC-S8428721J"
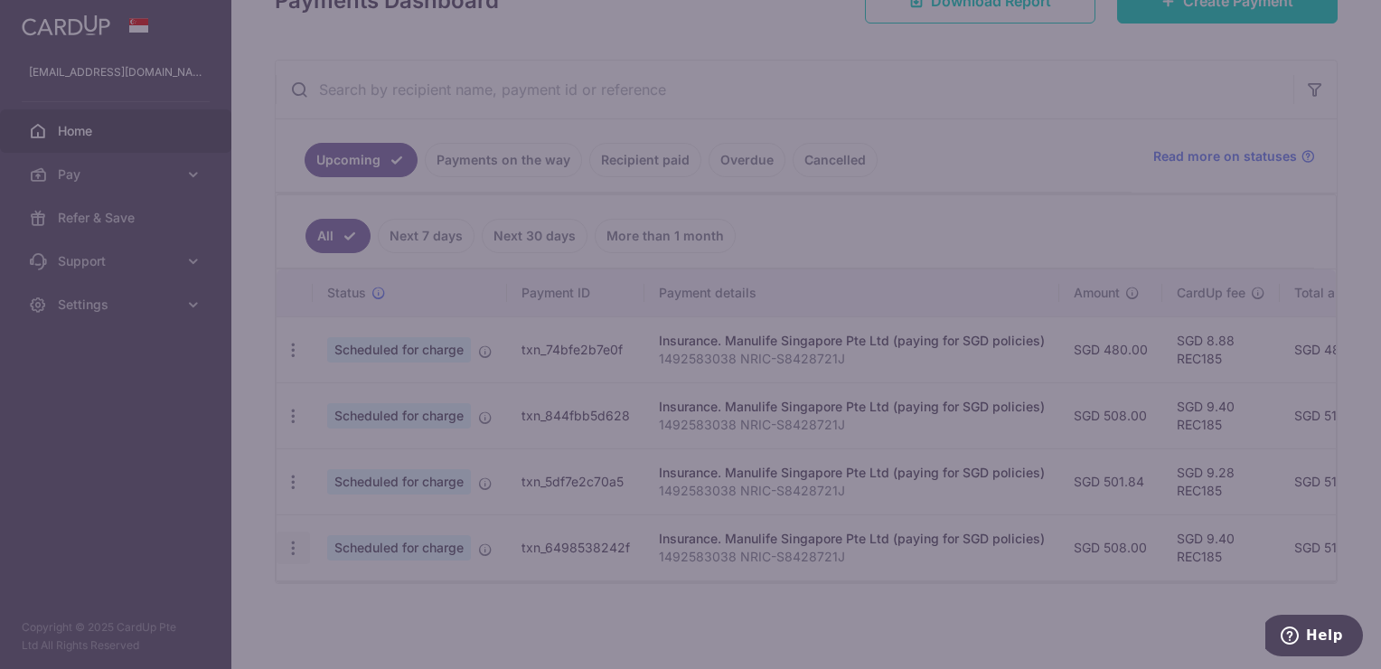
type input "REC185"
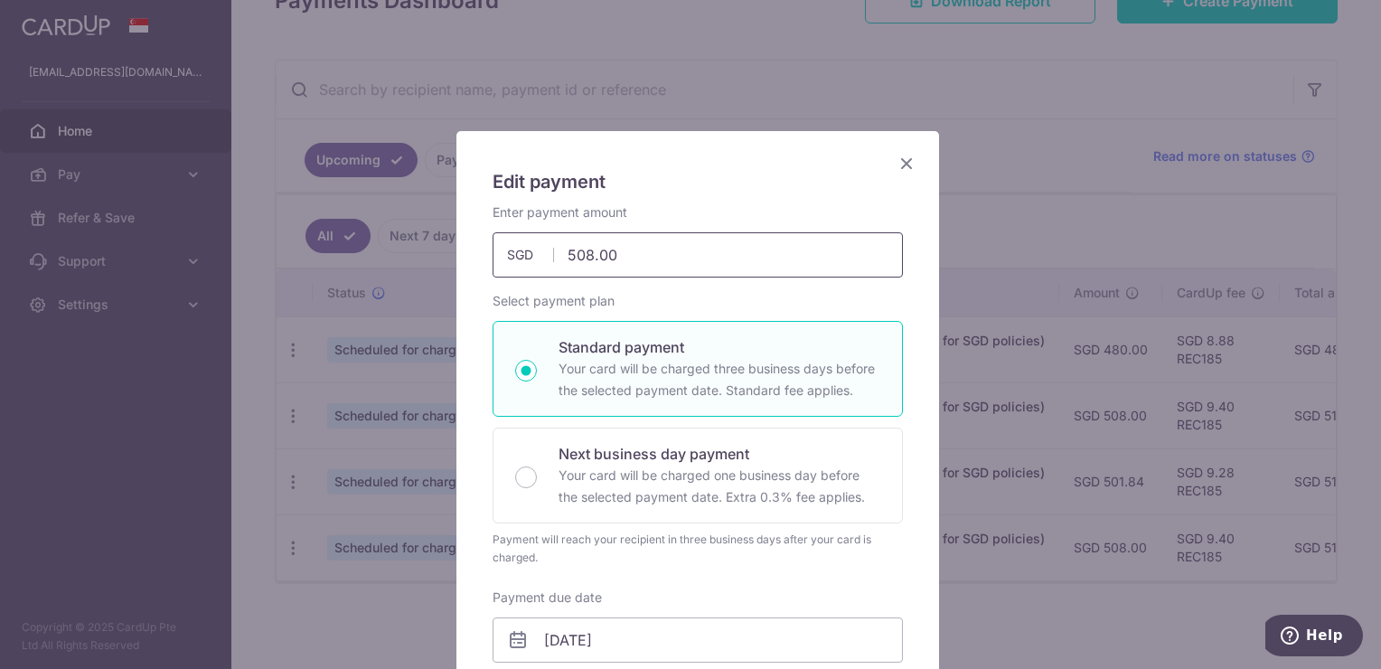
drag, startPoint x: 586, startPoint y: 261, endPoint x: 557, endPoint y: 261, distance: 28.9
click at [557, 261] on input "508.00" at bounding box center [698, 254] width 410 height 45
type input "315.00"
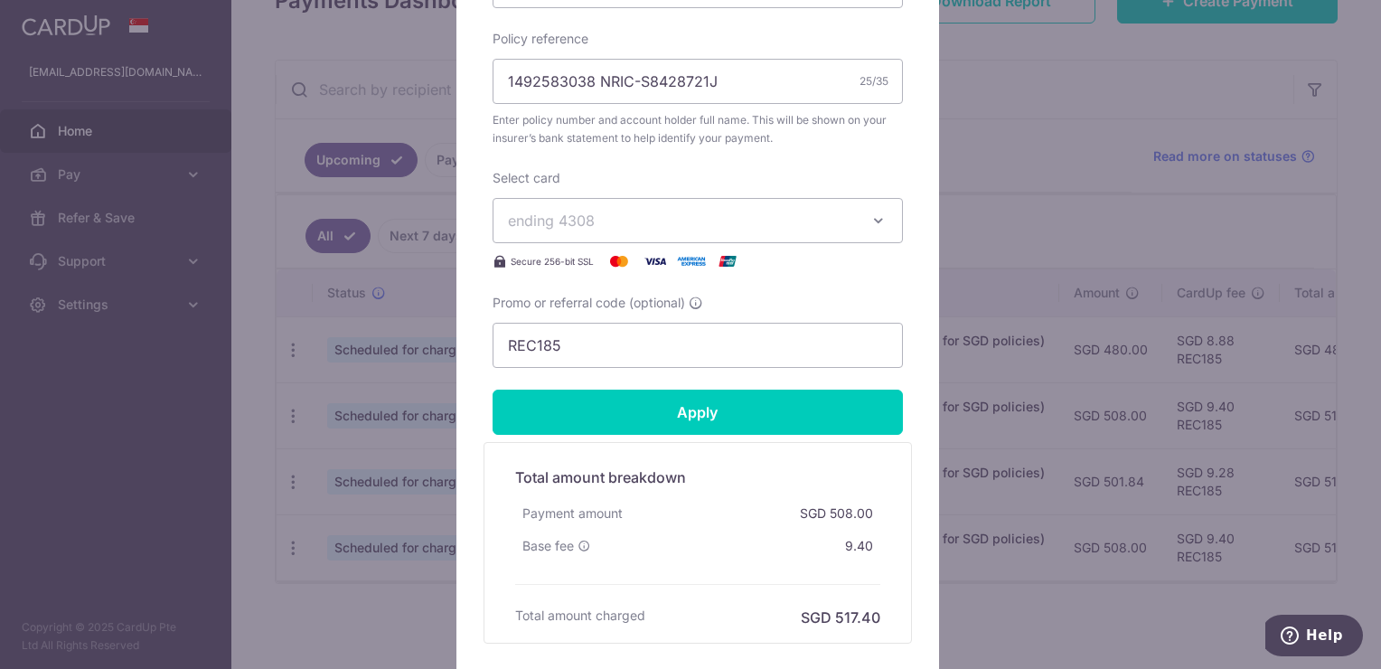
scroll to position [723, 0]
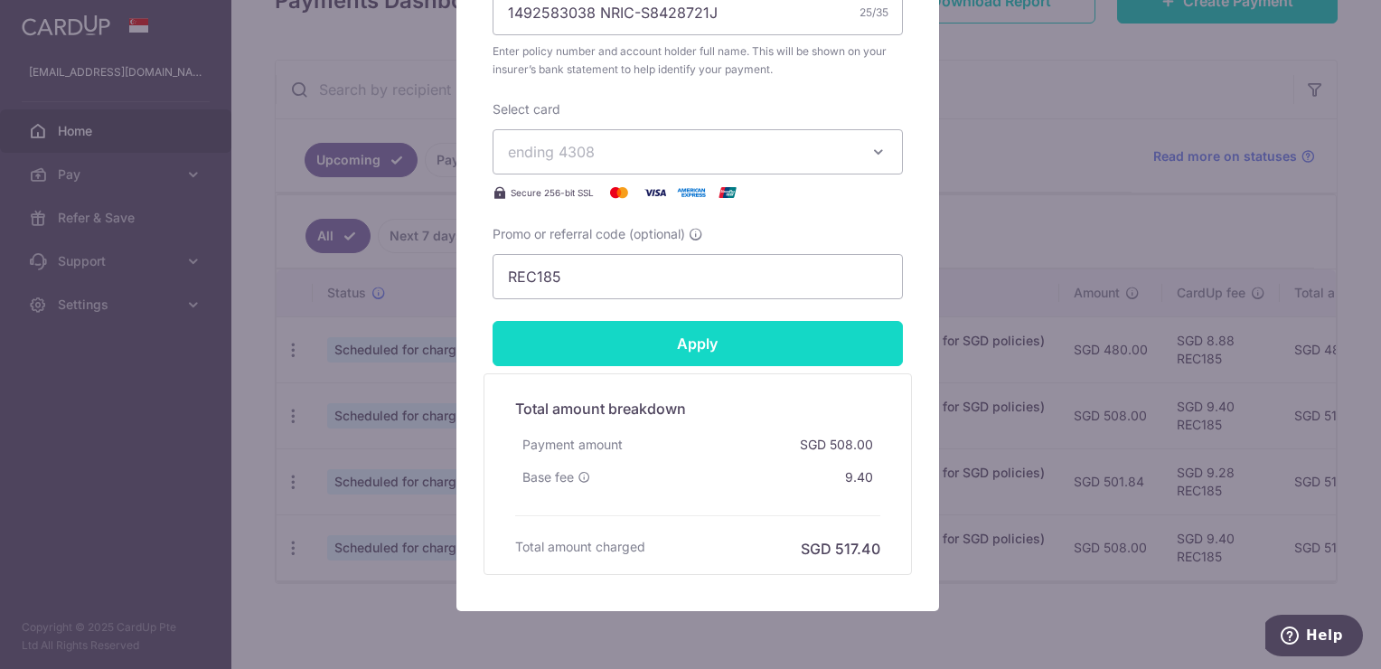
click at [747, 342] on input "Apply" at bounding box center [698, 343] width 410 height 45
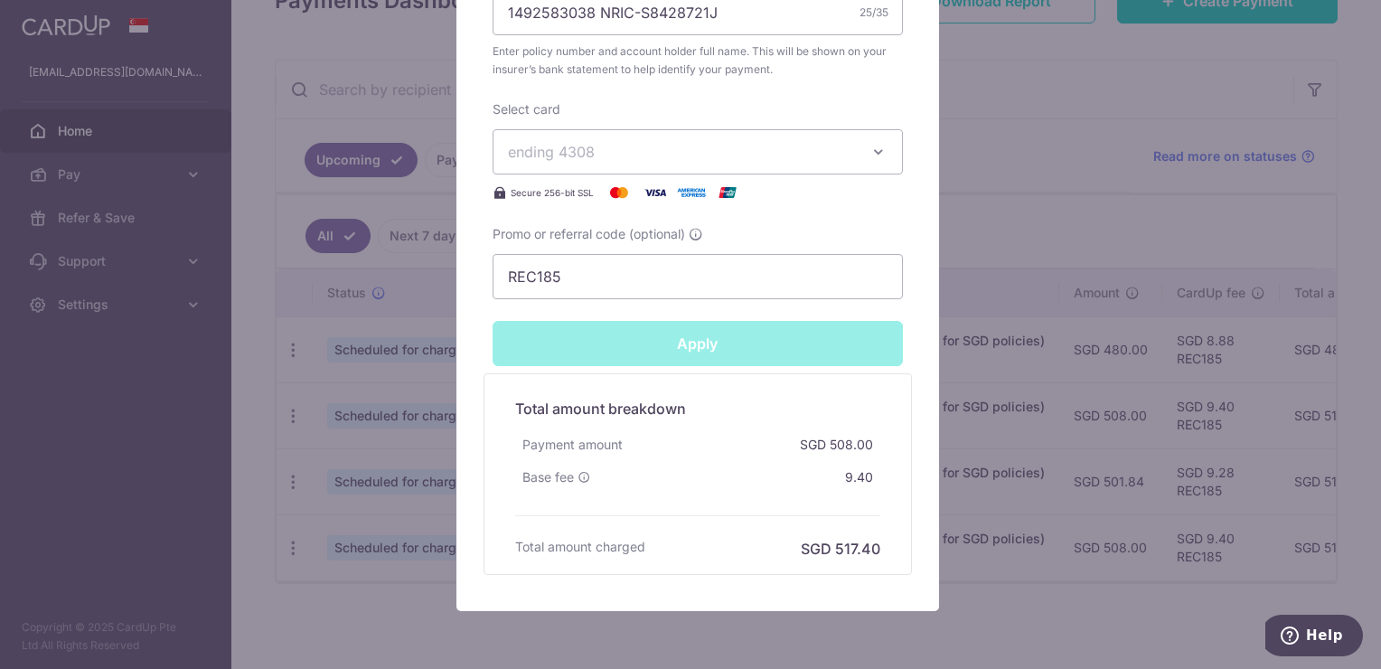
type input "Successfully Applied"
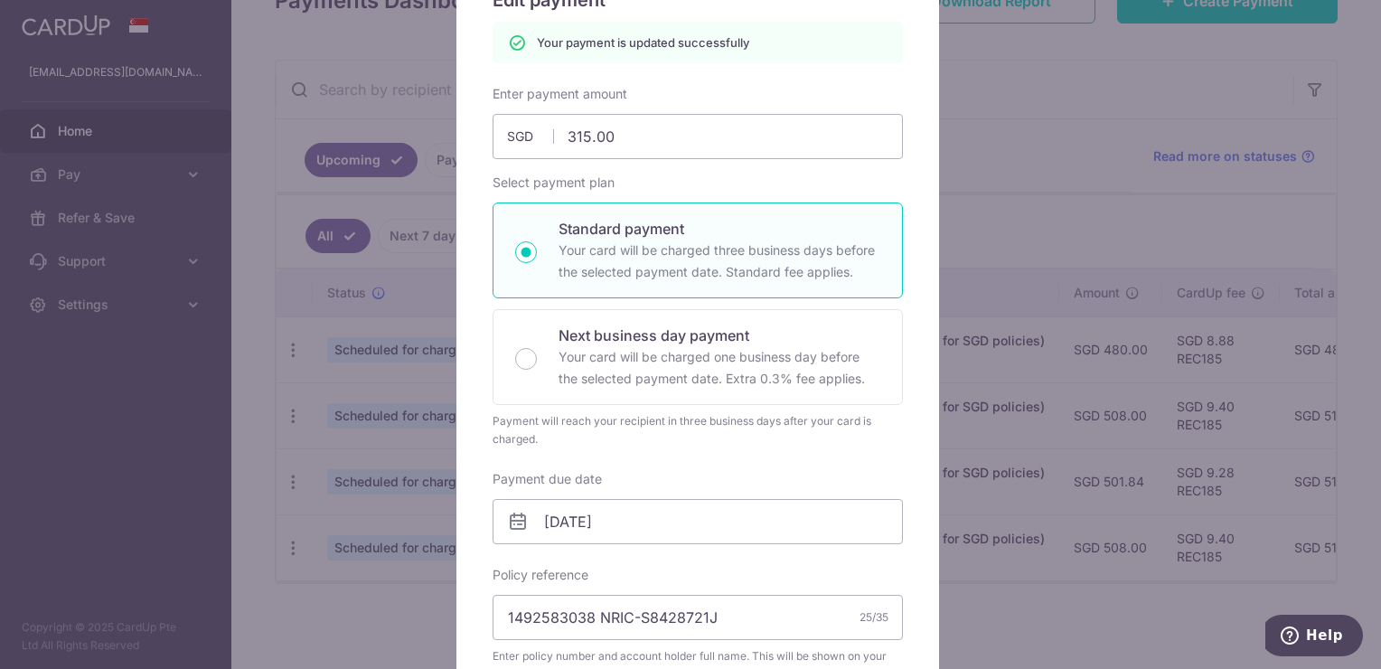
scroll to position [0, 0]
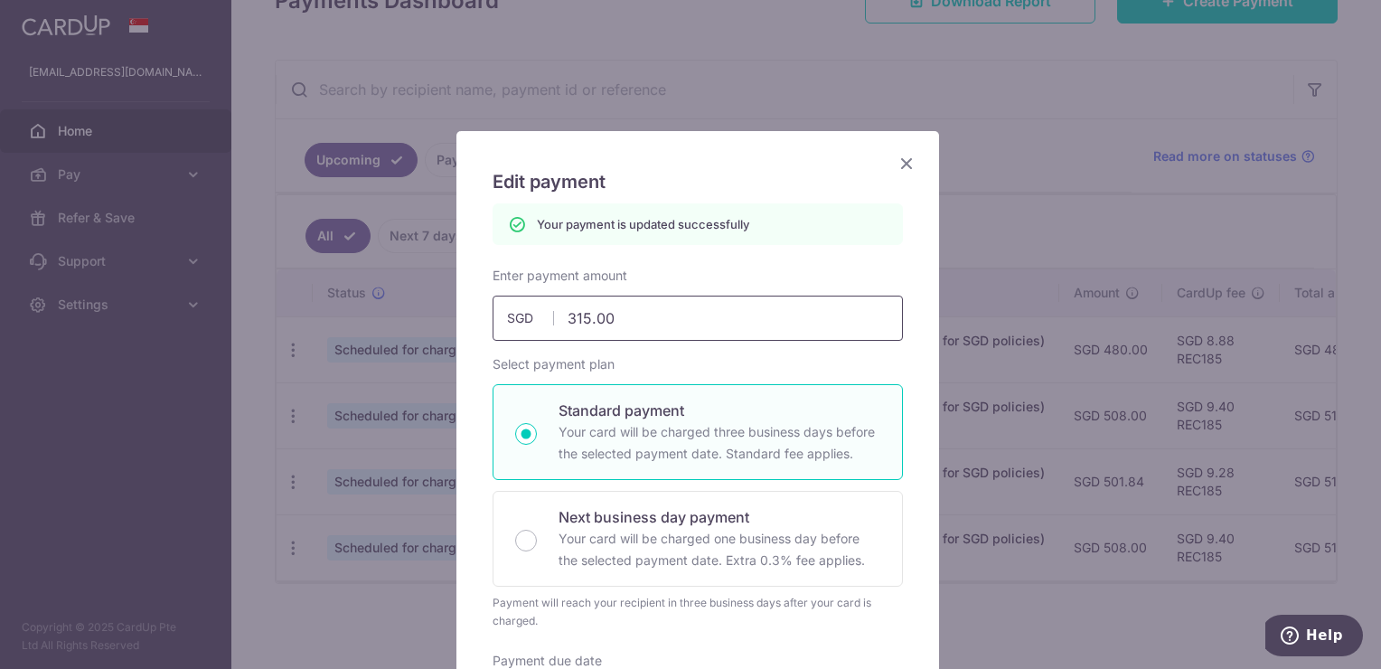
click at [575, 315] on input "315.00" at bounding box center [698, 318] width 410 height 45
type input "310.00"
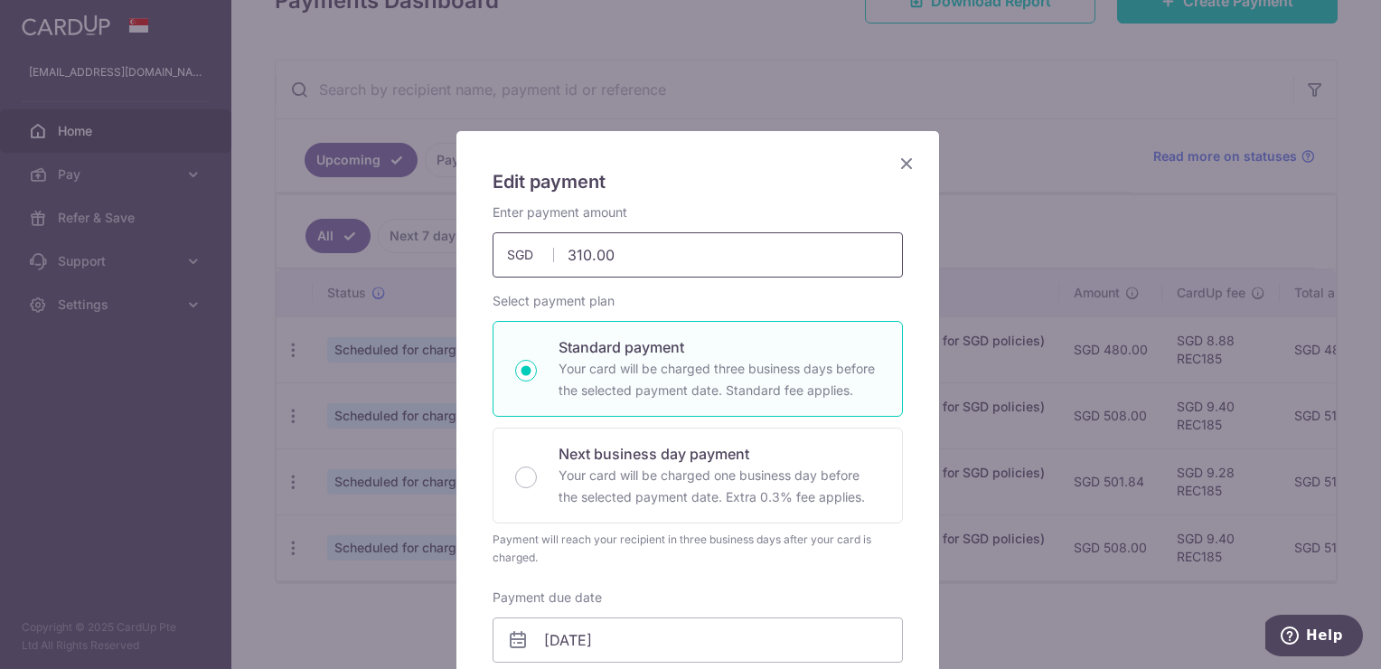
scroll to position [633, 0]
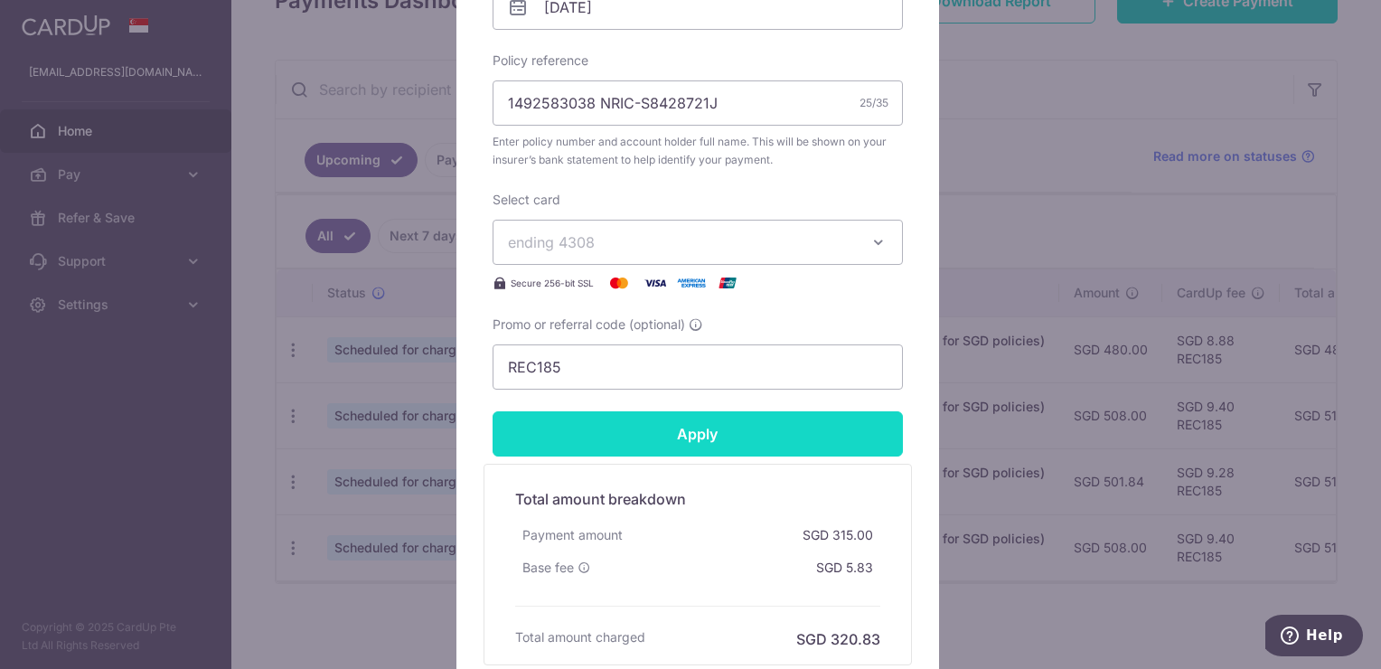
click at [697, 448] on input "Apply" at bounding box center [698, 433] width 410 height 45
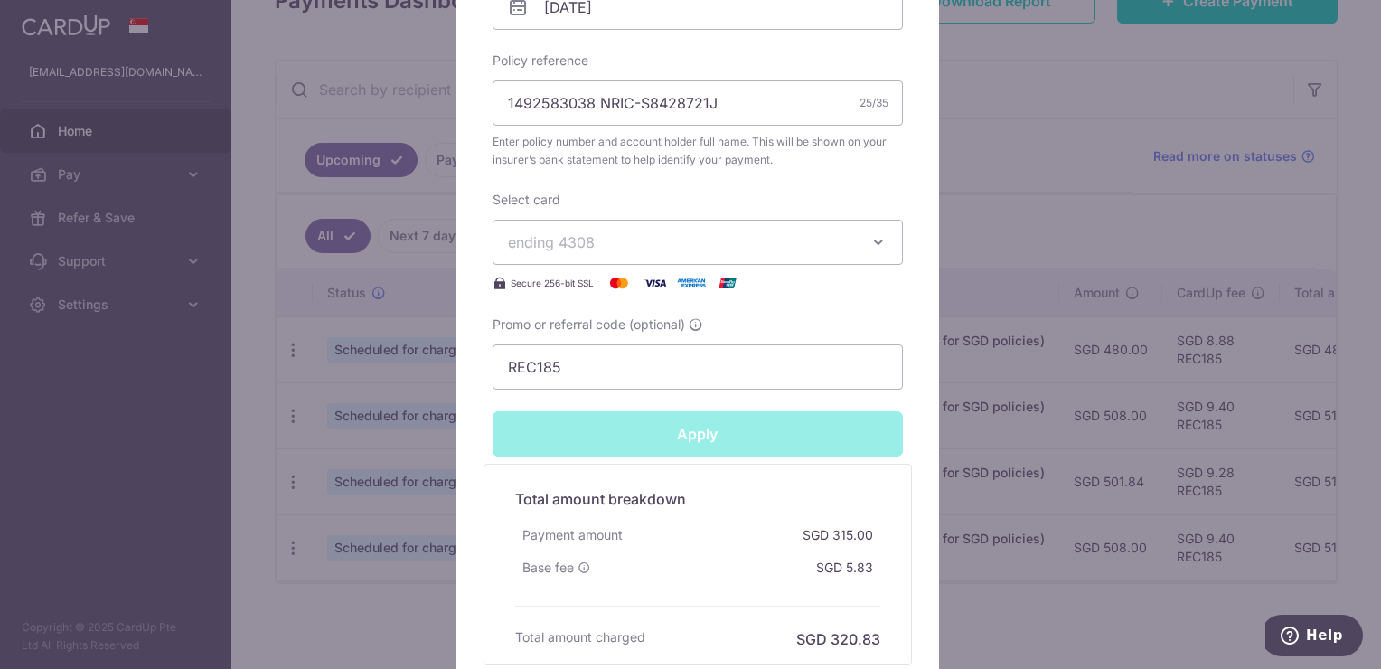
type input "Successfully Applied"
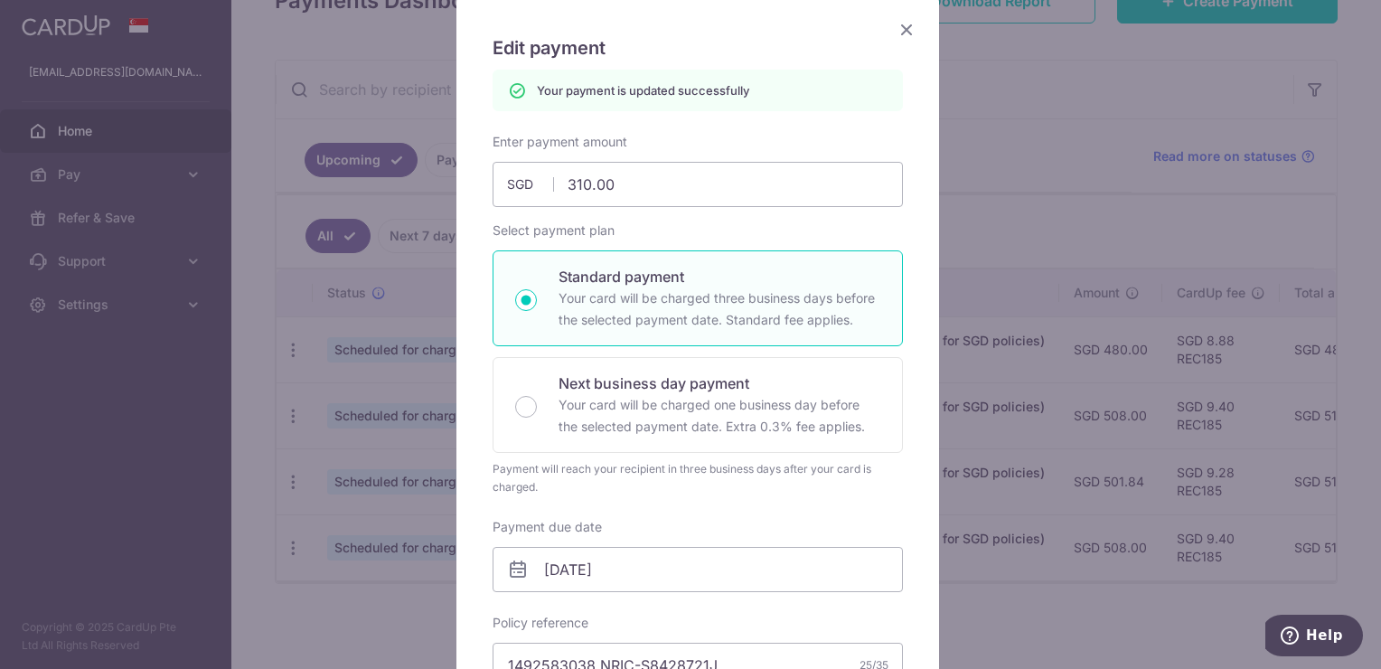
scroll to position [0, 0]
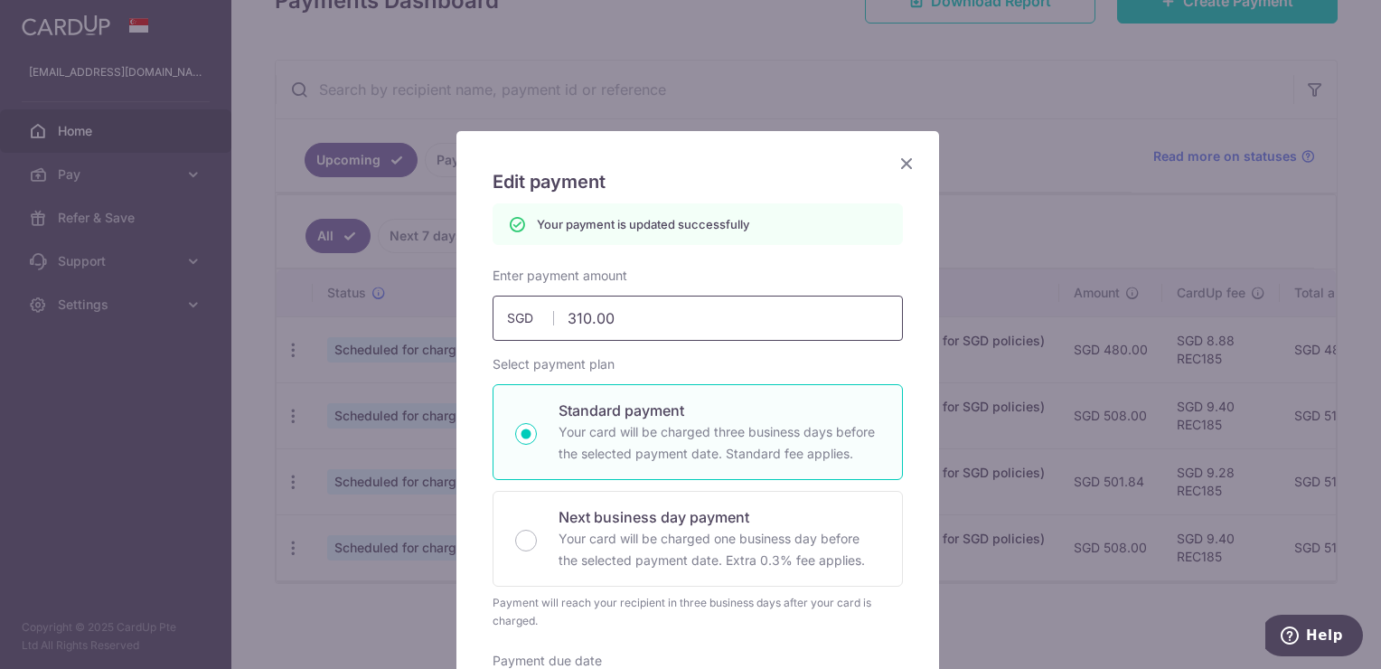
drag, startPoint x: 582, startPoint y: 311, endPoint x: 570, endPoint y: 311, distance: 11.7
click at [570, 311] on input "310.00" at bounding box center [698, 318] width 410 height 45
type input "30.00"
type input "Apply"
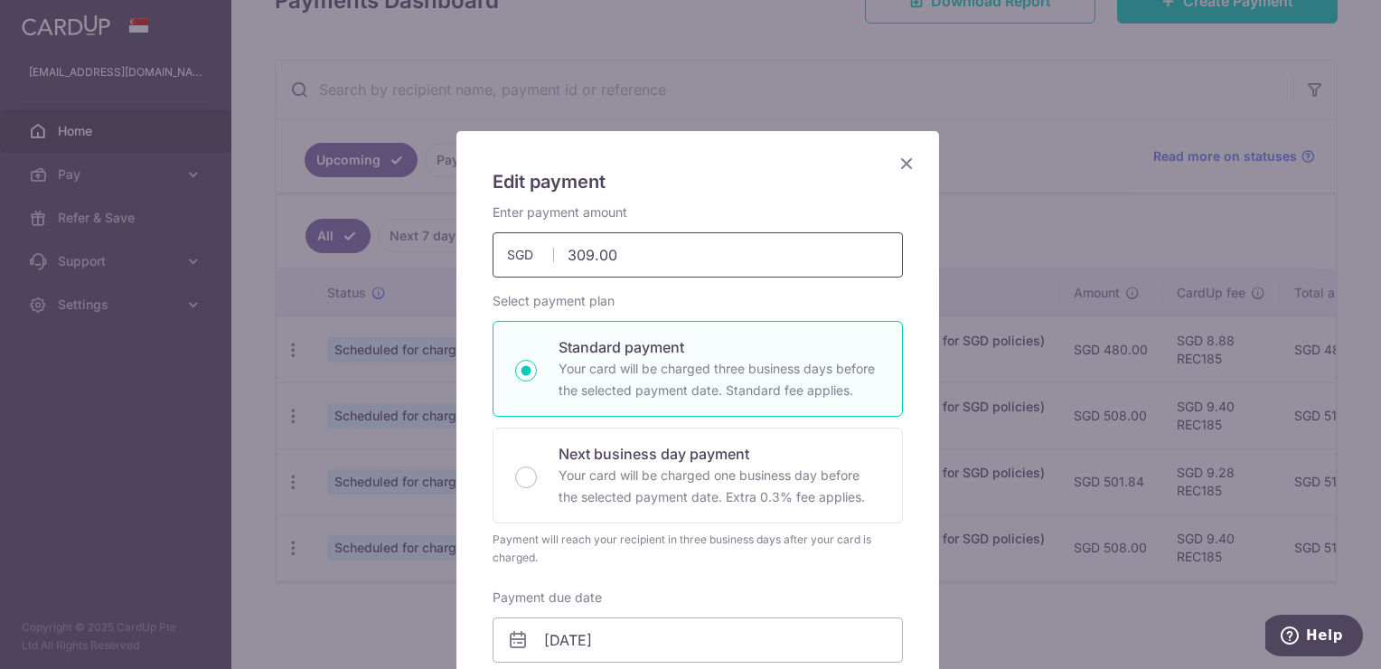
drag, startPoint x: 605, startPoint y: 259, endPoint x: 591, endPoint y: 259, distance: 13.6
click at [591, 259] on input "309.00" at bounding box center [698, 254] width 410 height 45
type input "309.89"
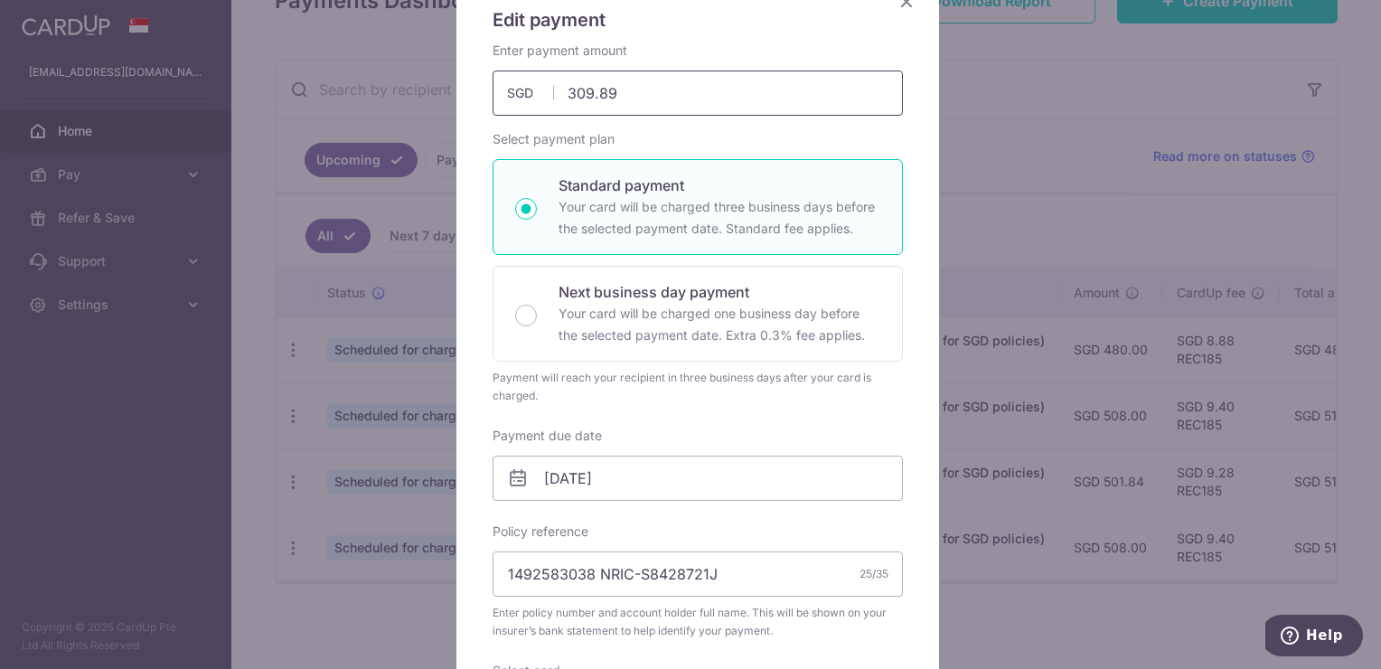
scroll to position [542, 0]
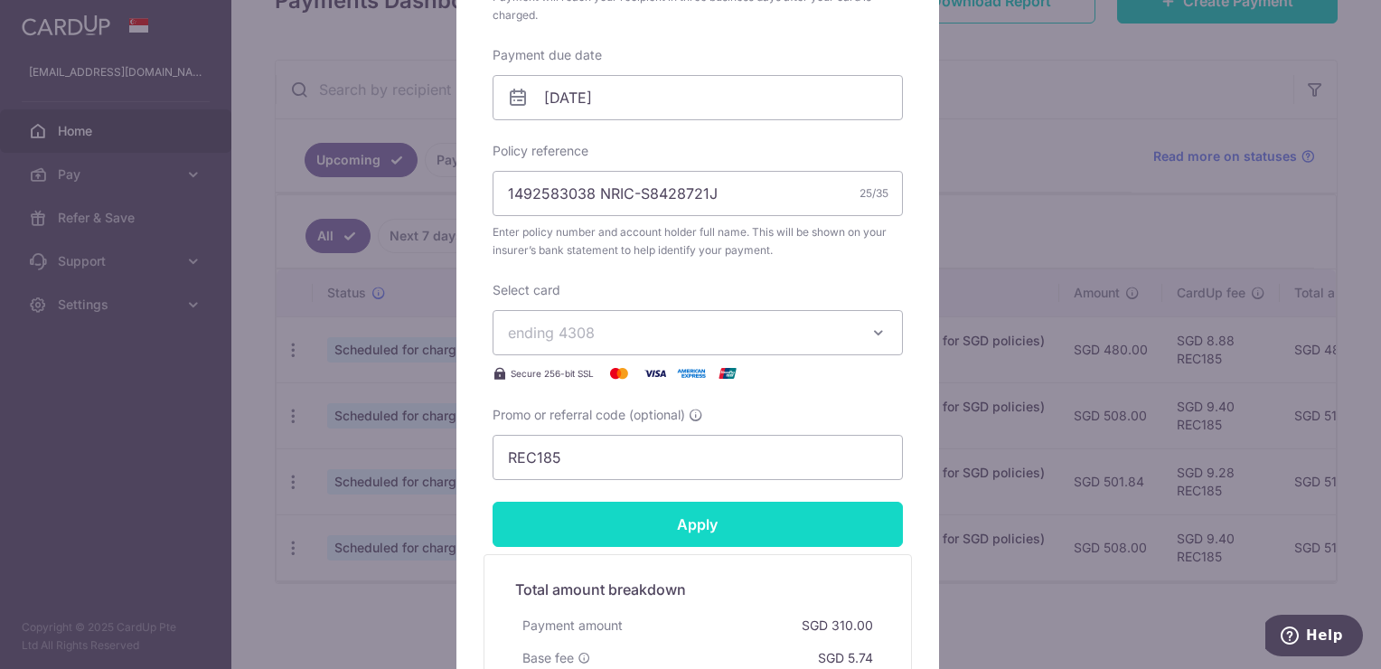
click at [745, 526] on input "Apply" at bounding box center [698, 524] width 410 height 45
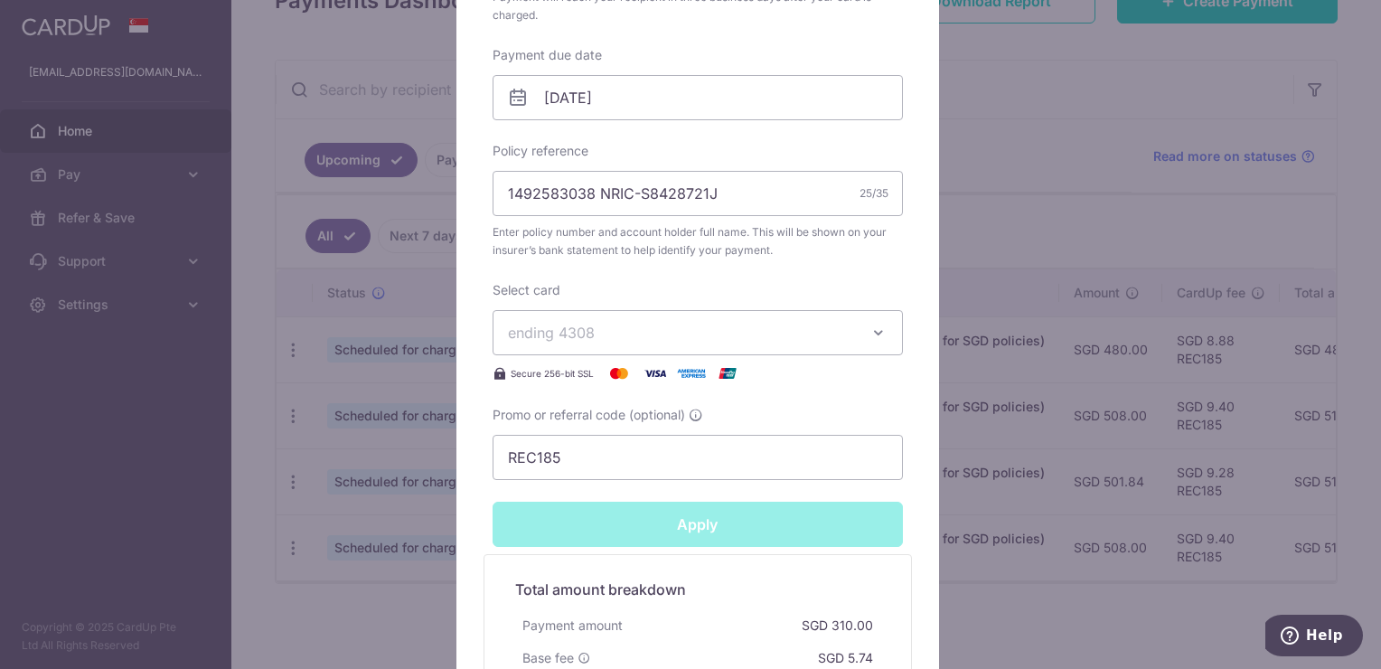
type input "Successfully Applied"
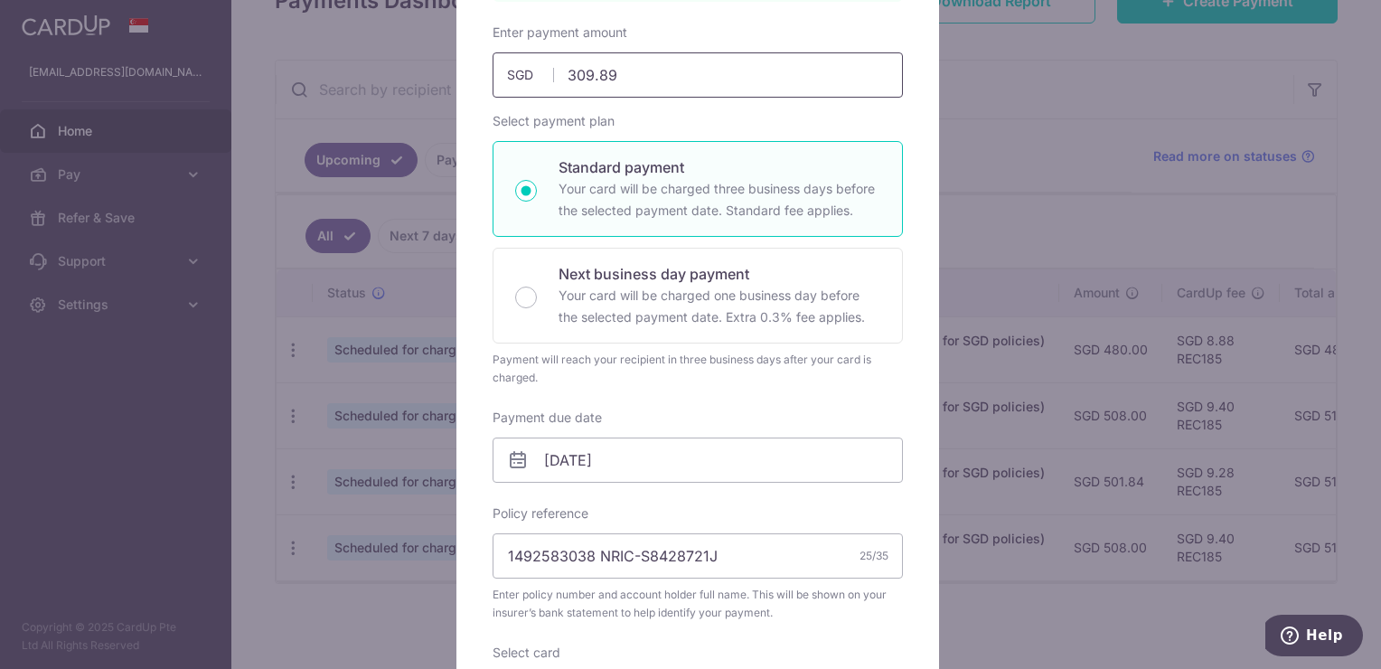
drag, startPoint x: 613, startPoint y: 70, endPoint x: 594, endPoint y: 70, distance: 19.0
click at [594, 70] on input "309.89" at bounding box center [698, 74] width 410 height 45
type input "309.0"
type input "Apply"
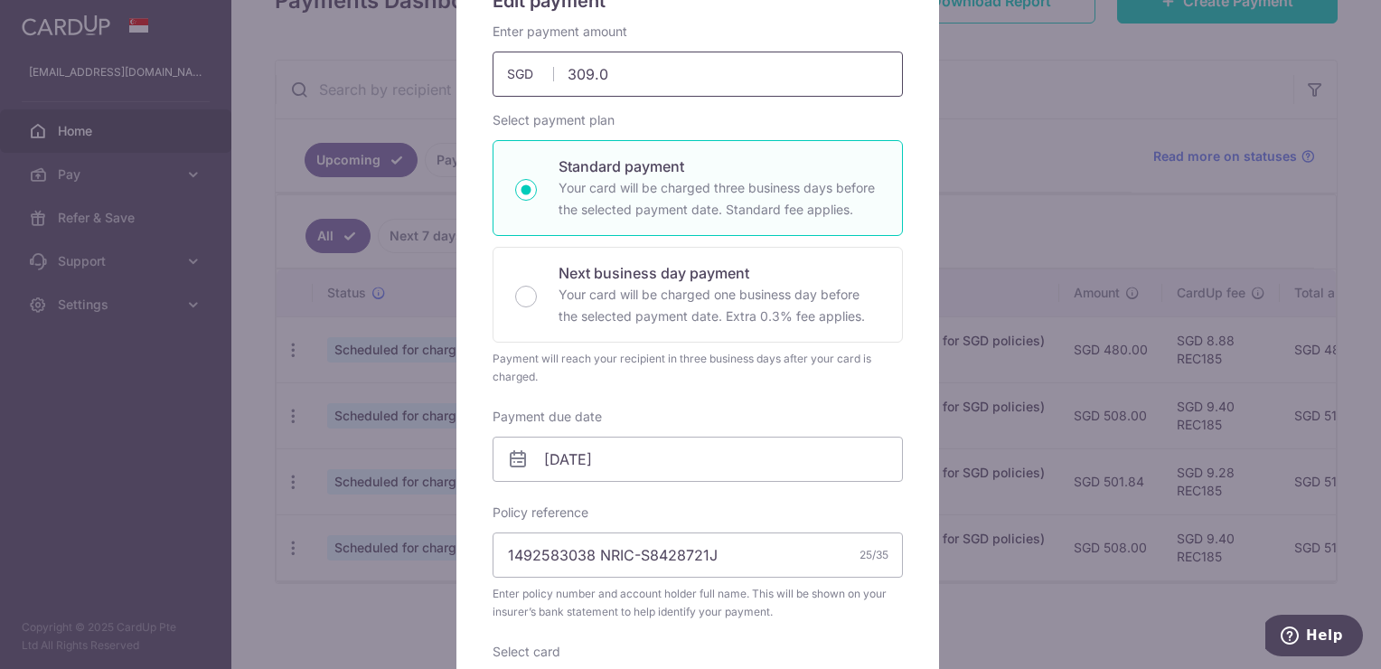
type input "309.05"
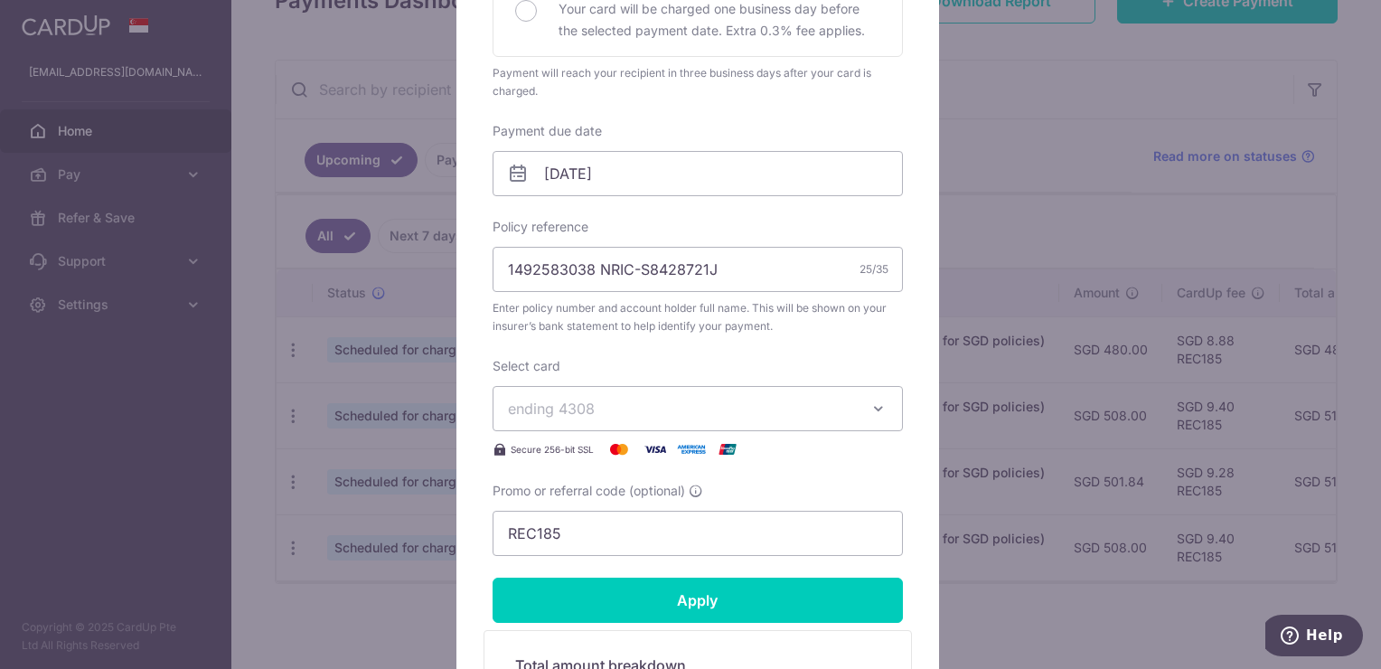
scroll to position [793, 0]
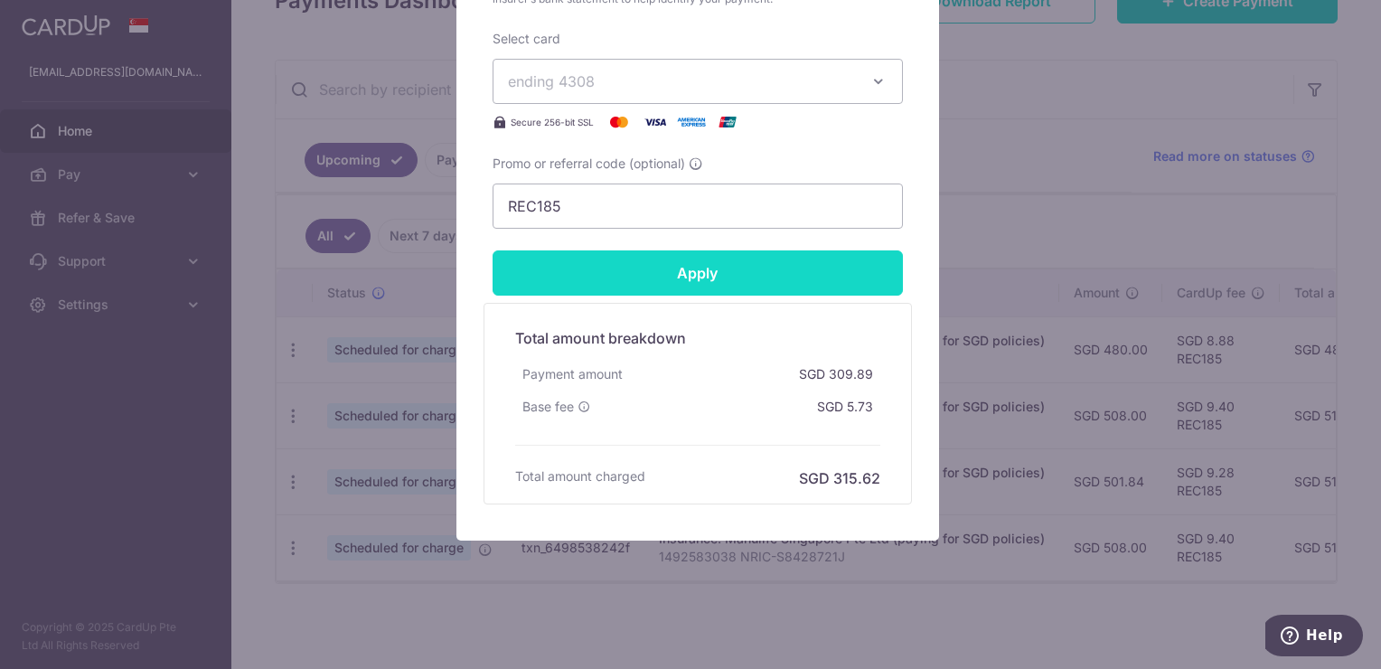
click at [694, 258] on input "Apply" at bounding box center [698, 272] width 410 height 45
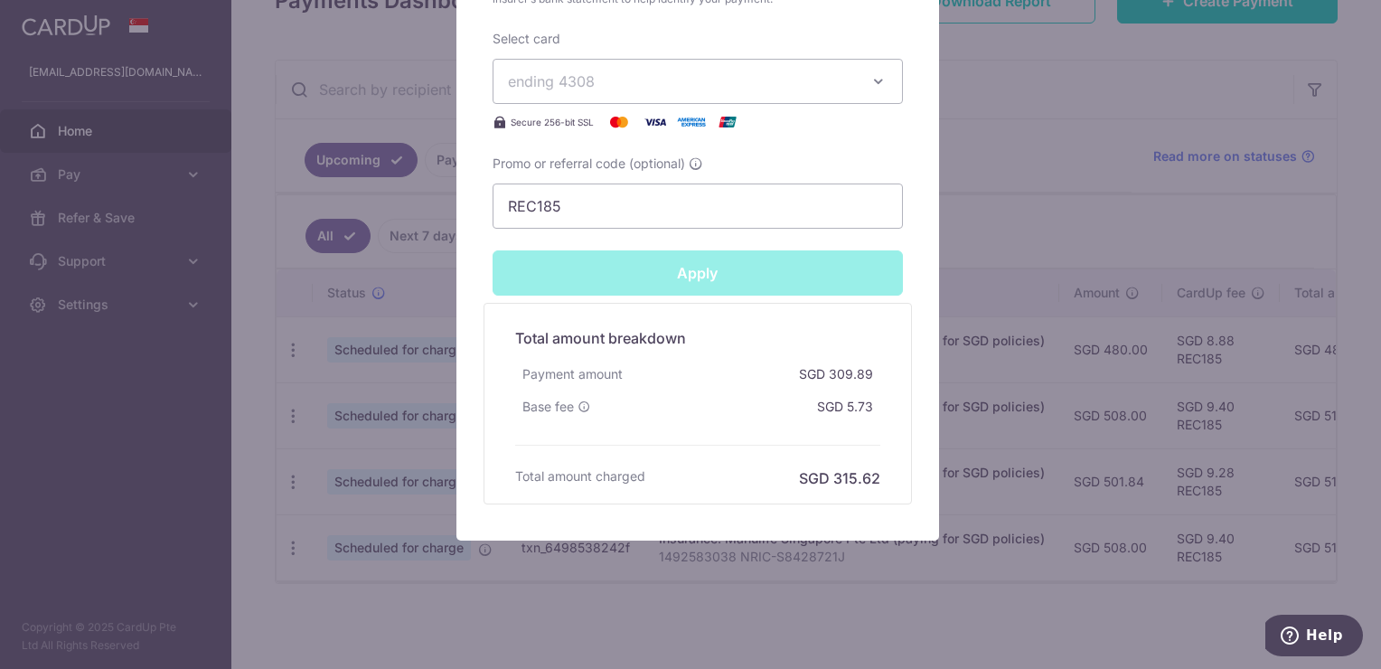
type input "Successfully Applied"
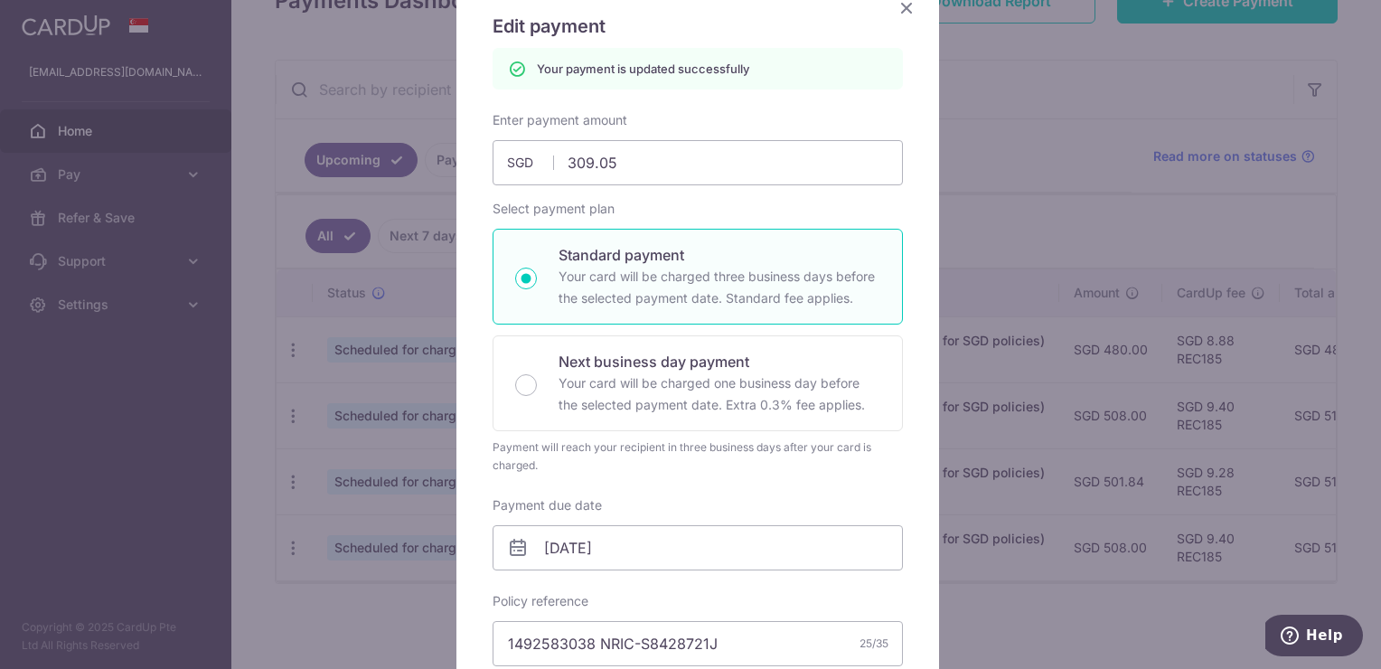
scroll to position [0, 0]
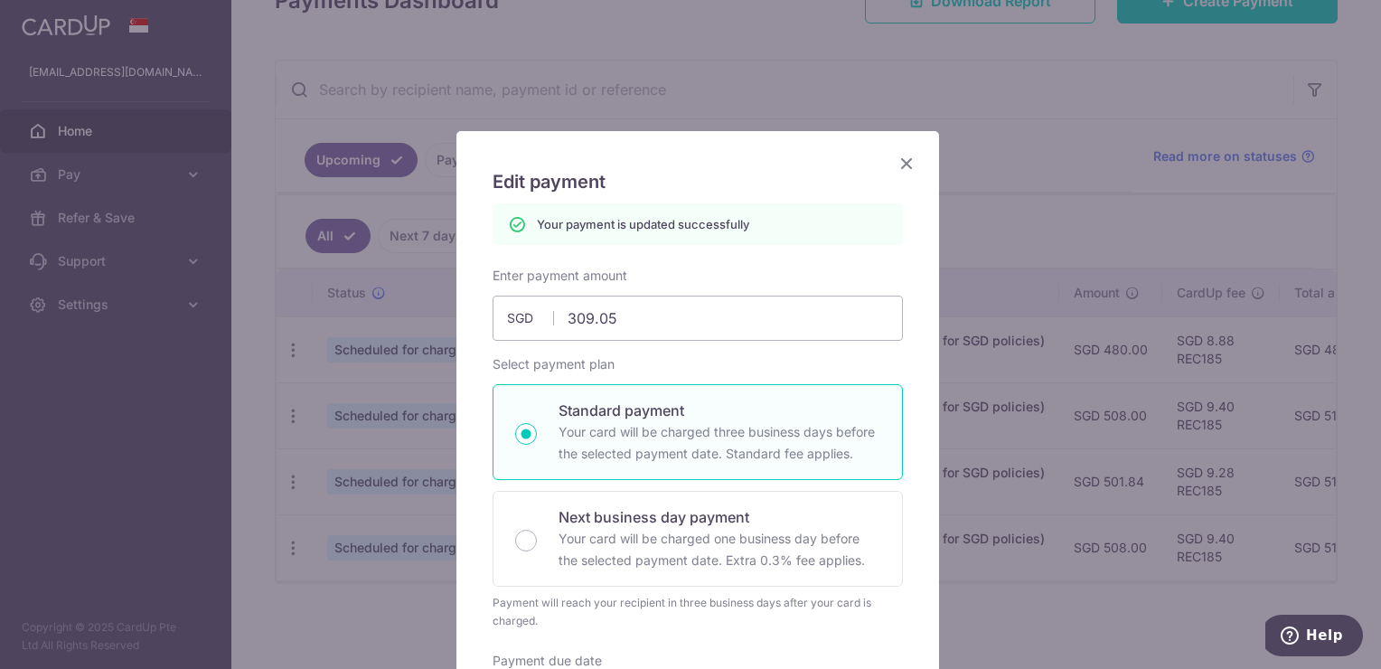
click at [906, 157] on icon "Close" at bounding box center [907, 163] width 22 height 23
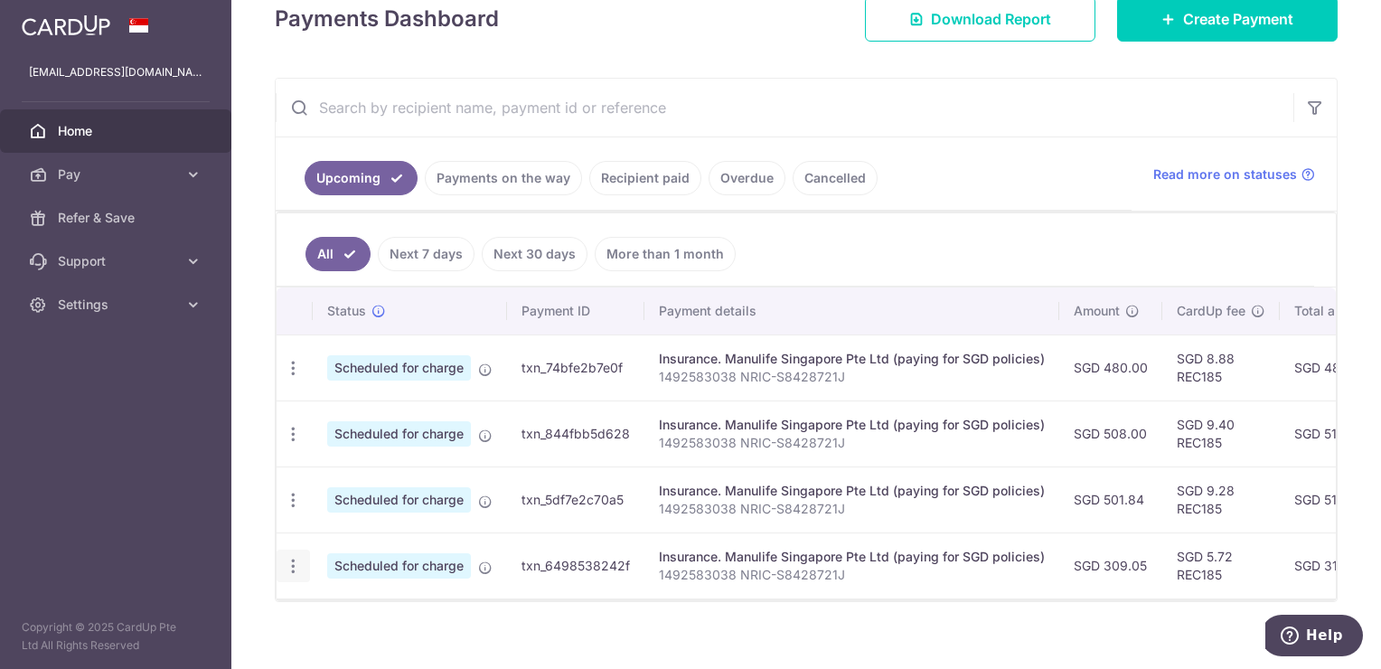
click at [286, 562] on icon "button" at bounding box center [293, 566] width 19 height 19
click at [336, 605] on span "Update payment" at bounding box center [389, 616] width 123 height 22
radio input "true"
type input "309.05"
type input "12/09/2025"
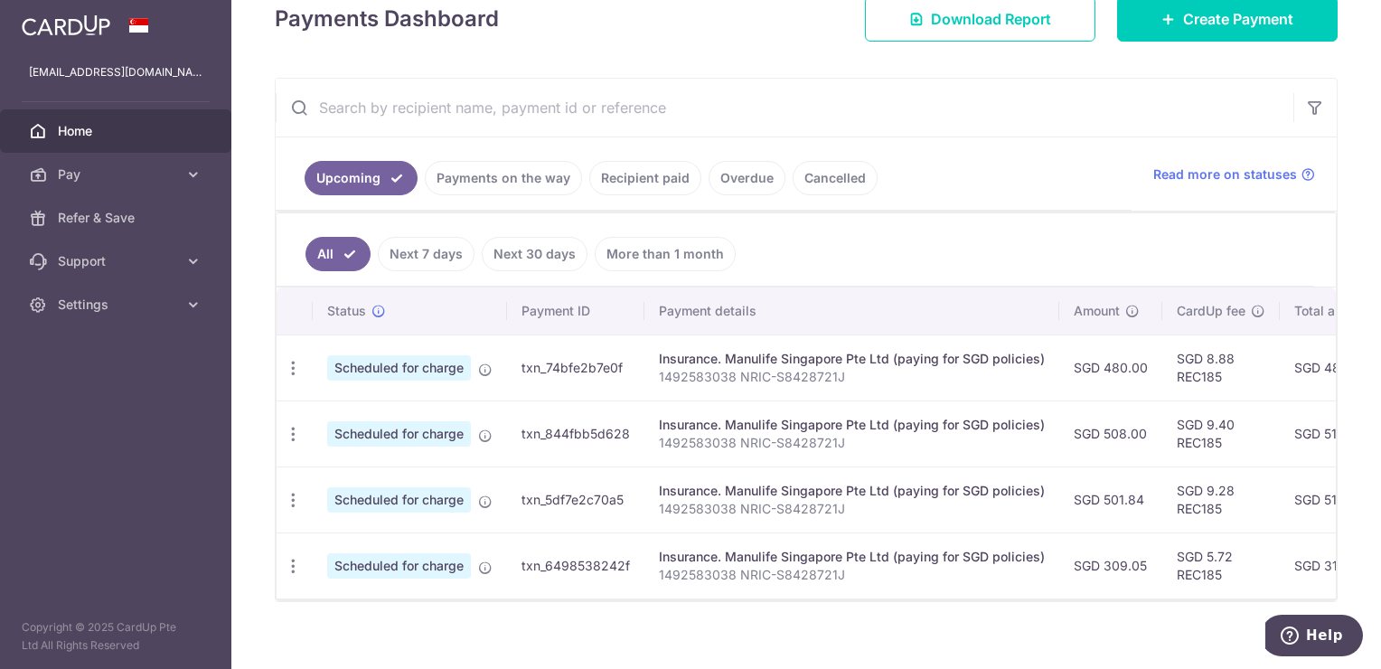
type input "1492583038 NRIC-S8428721J"
type input "REC185"
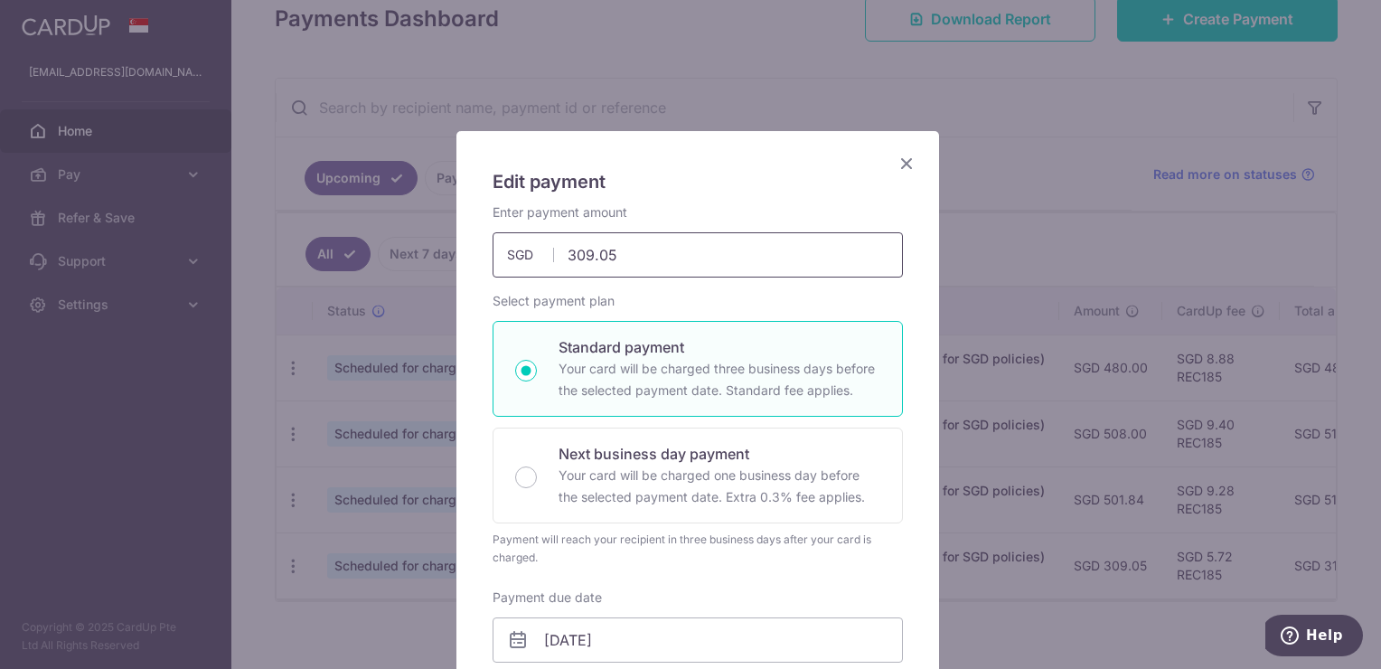
drag, startPoint x: 583, startPoint y: 251, endPoint x: 568, endPoint y: 251, distance: 14.5
click at [568, 251] on input "309.05" at bounding box center [698, 254] width 410 height 45
type input "310.05"
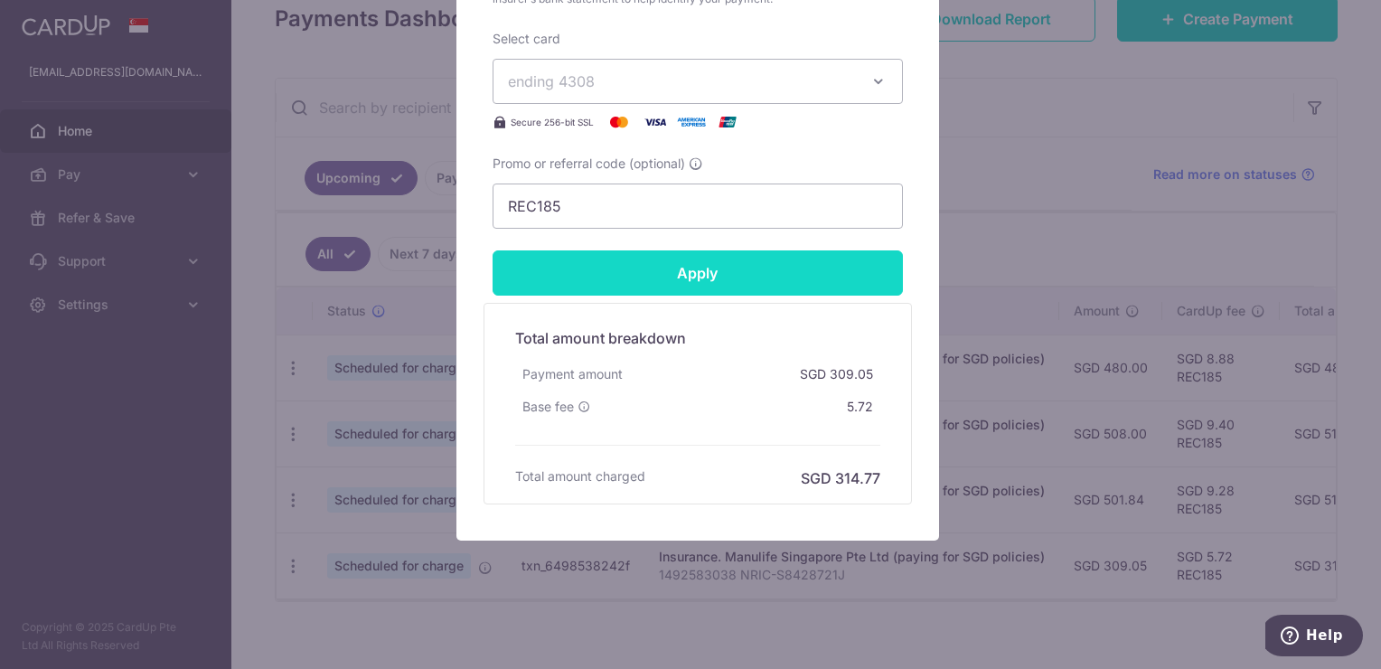
click at [716, 264] on input "Apply" at bounding box center [698, 272] width 410 height 45
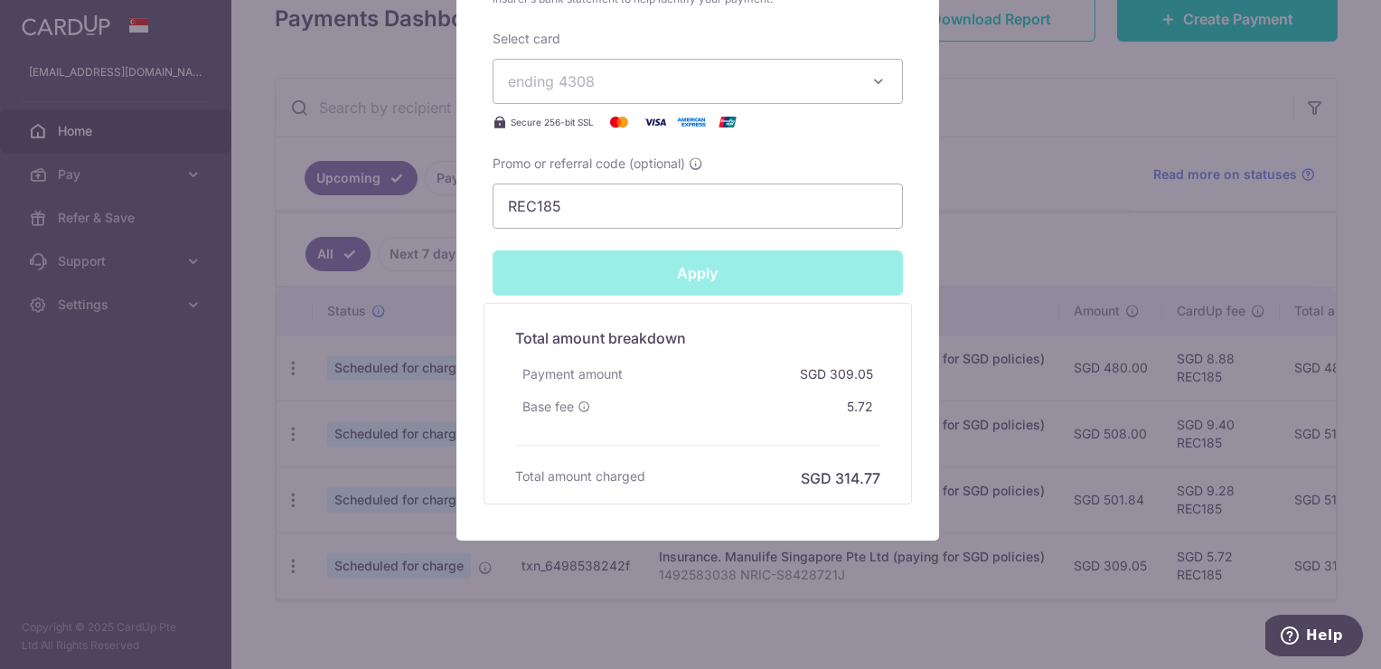
type input "Successfully Applied"
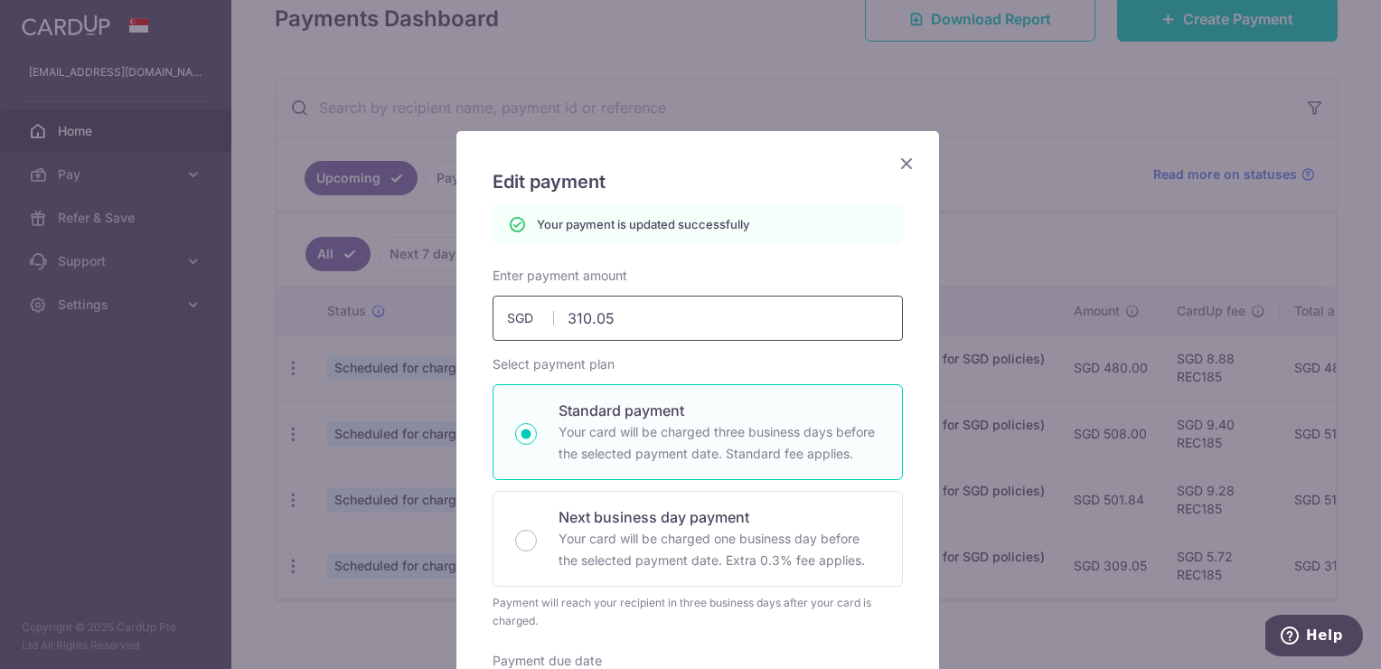
drag, startPoint x: 582, startPoint y: 314, endPoint x: 572, endPoint y: 314, distance: 9.9
click at [572, 314] on input "310.05" at bounding box center [698, 318] width 410 height 45
type input "311.05"
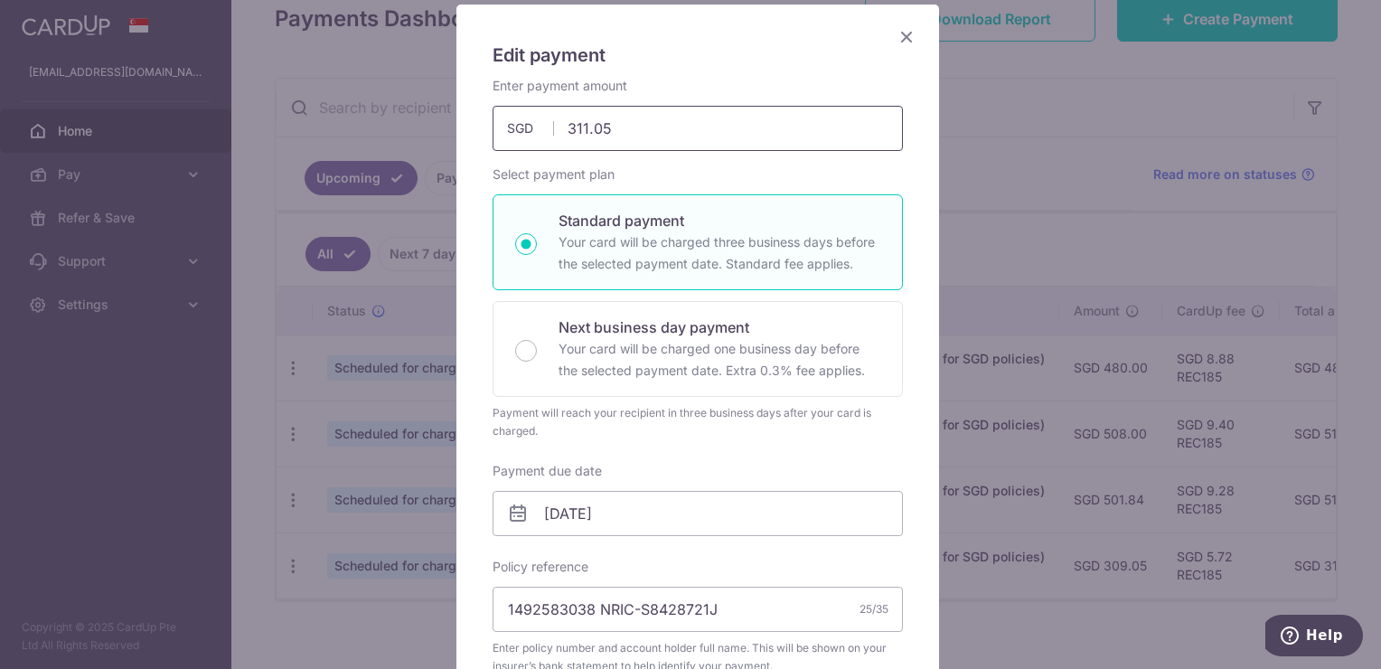
scroll to position [633, 0]
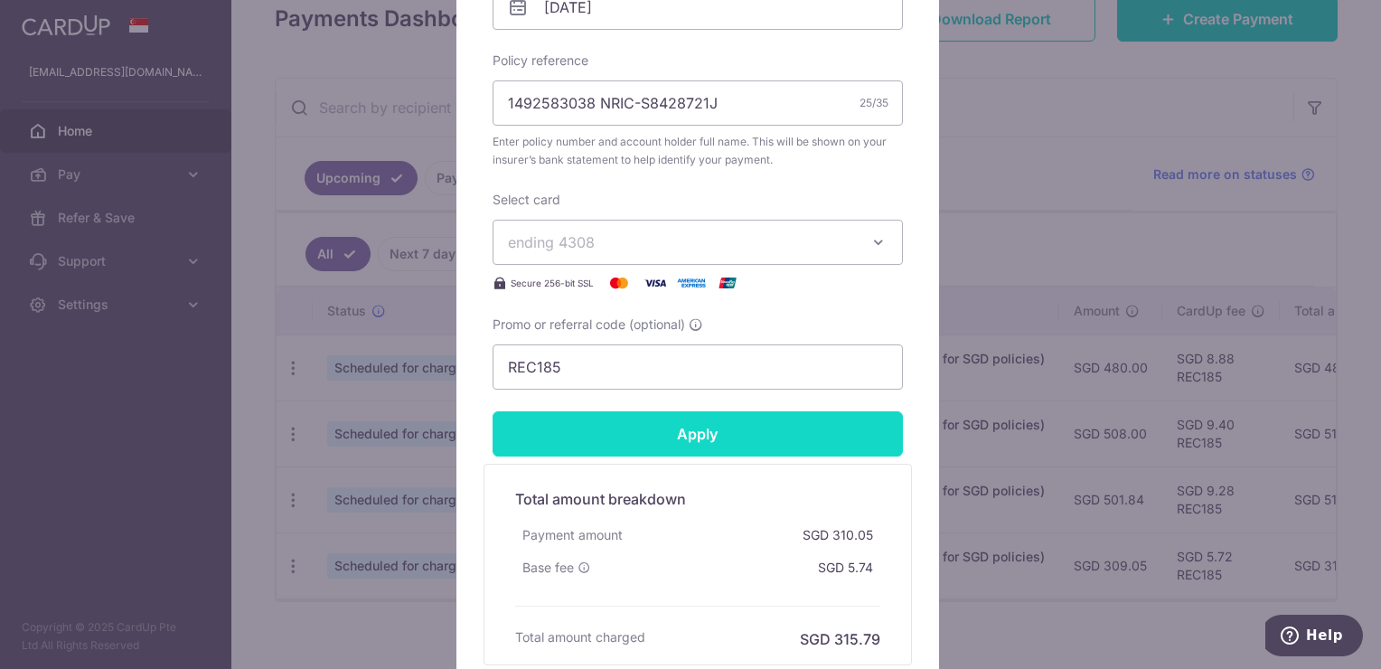
click at [690, 432] on input "Apply" at bounding box center [698, 433] width 410 height 45
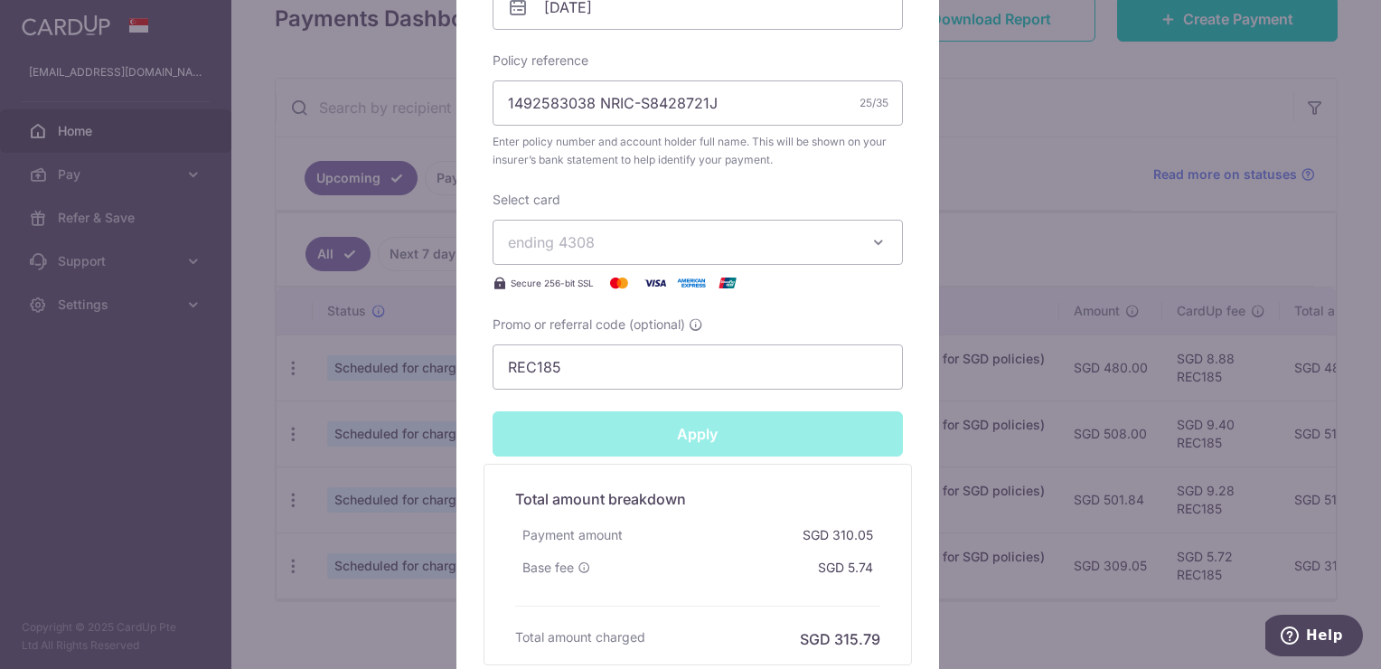
type input "Successfully Applied"
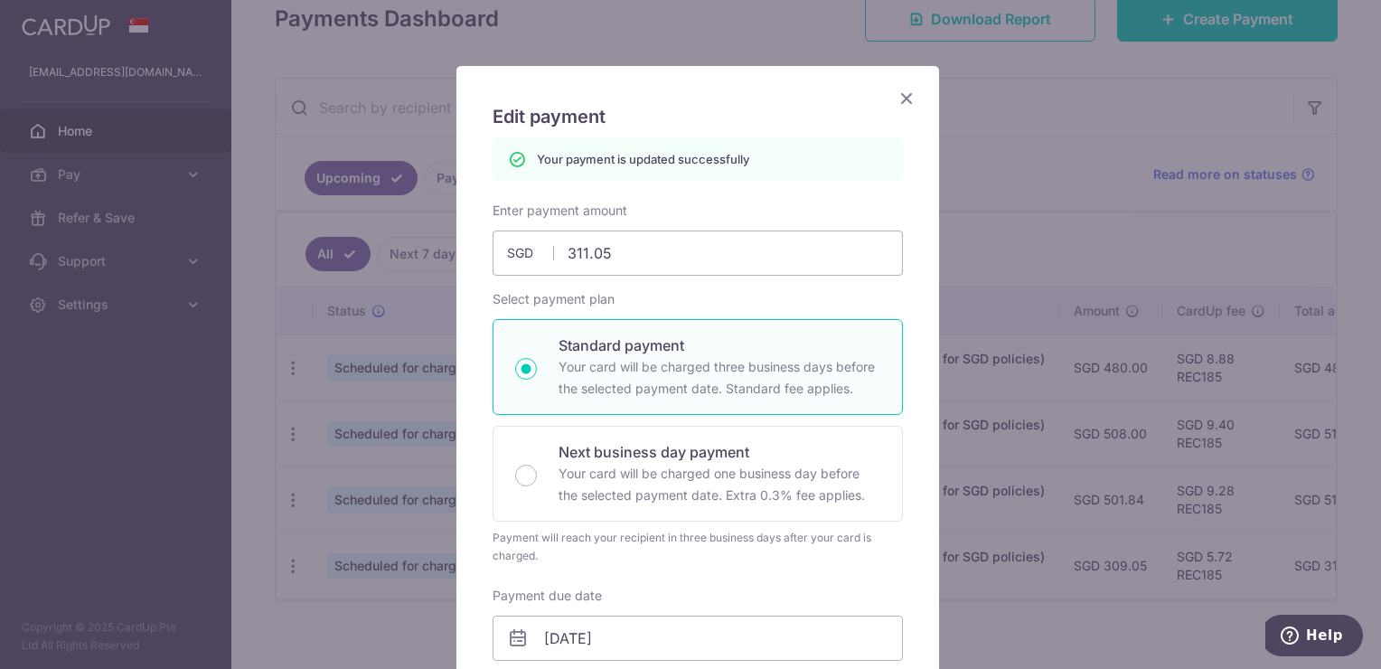
scroll to position [0, 0]
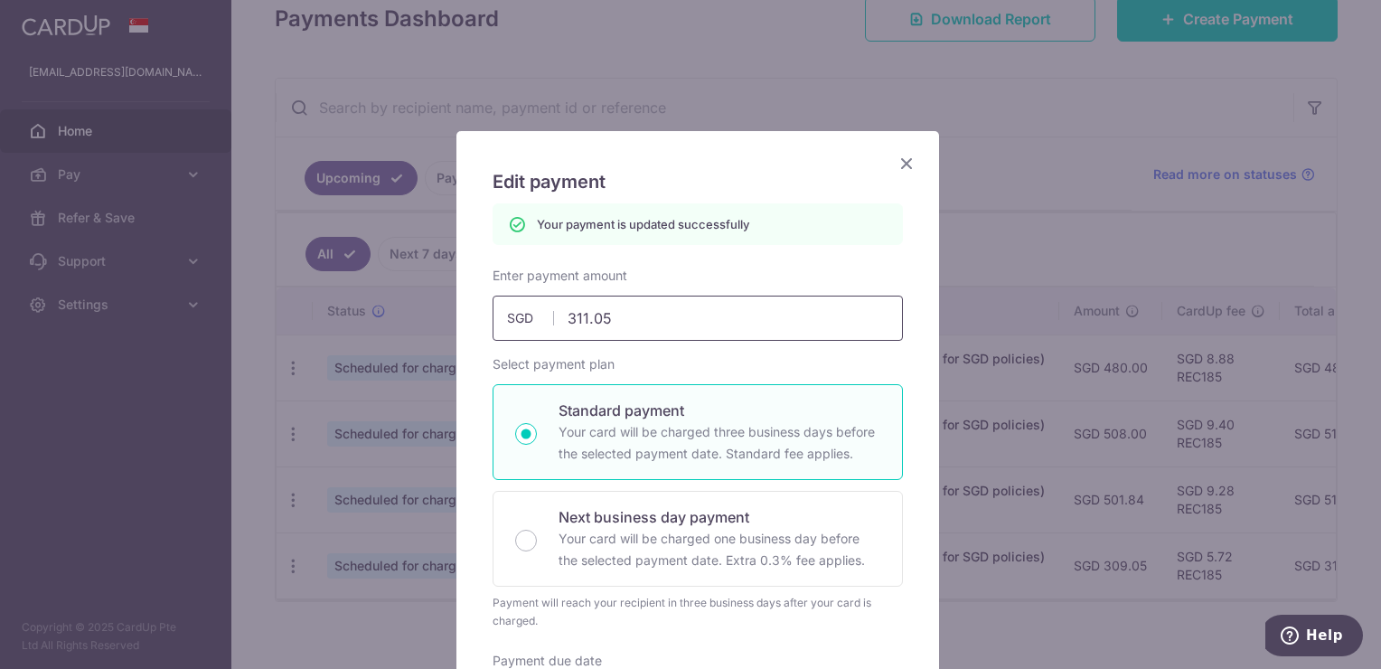
click at [575, 324] on input "311.05" at bounding box center [698, 318] width 410 height 45
type input "310.05"
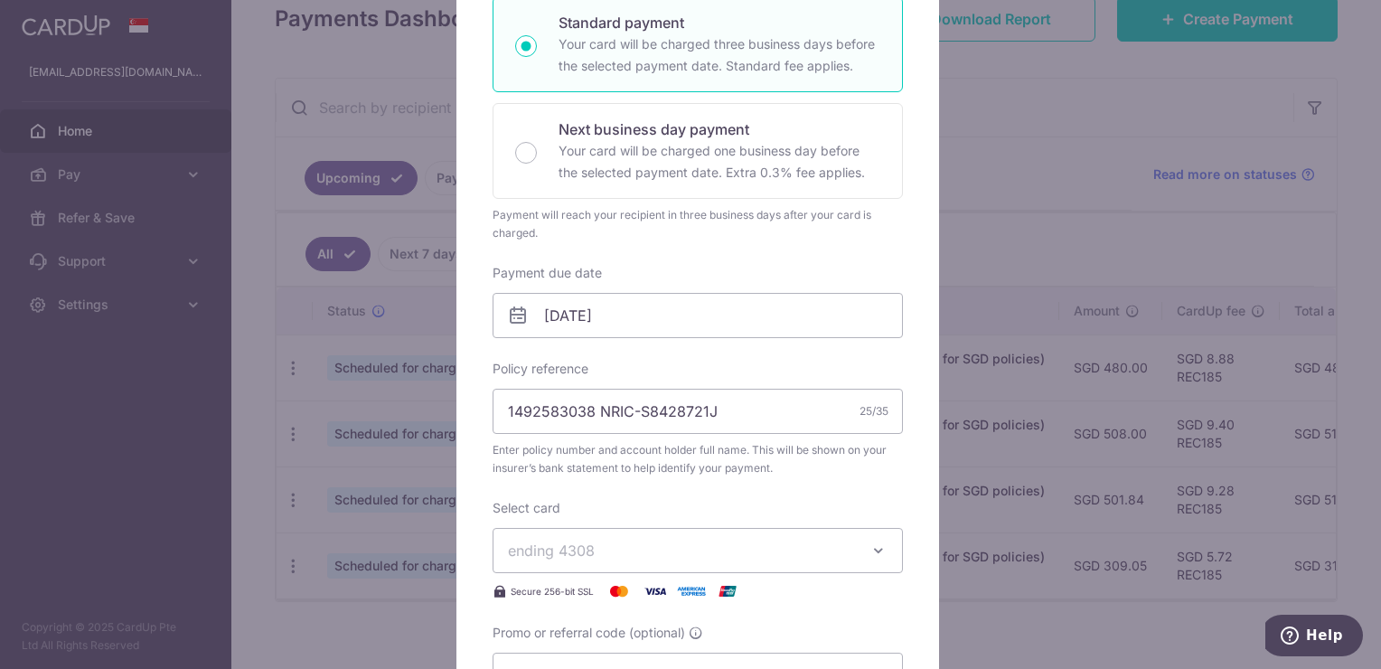
scroll to position [633, 0]
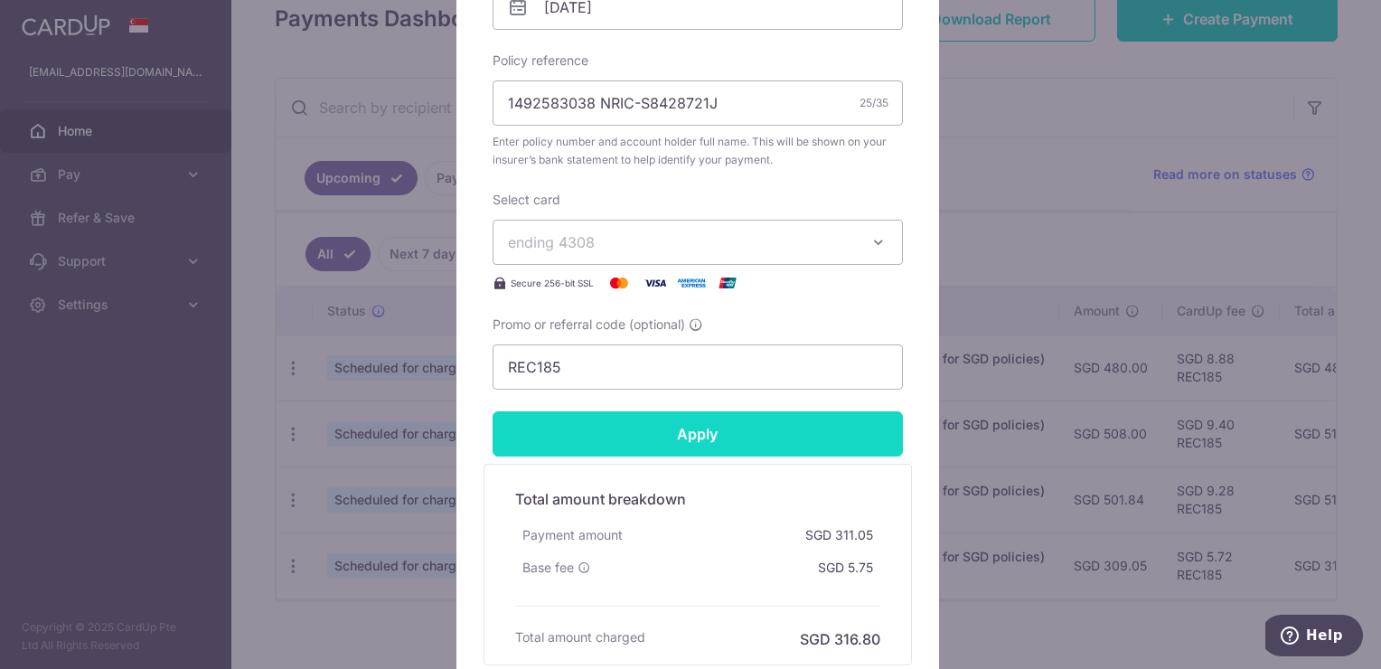
click at [699, 436] on input "Apply" at bounding box center [698, 433] width 410 height 45
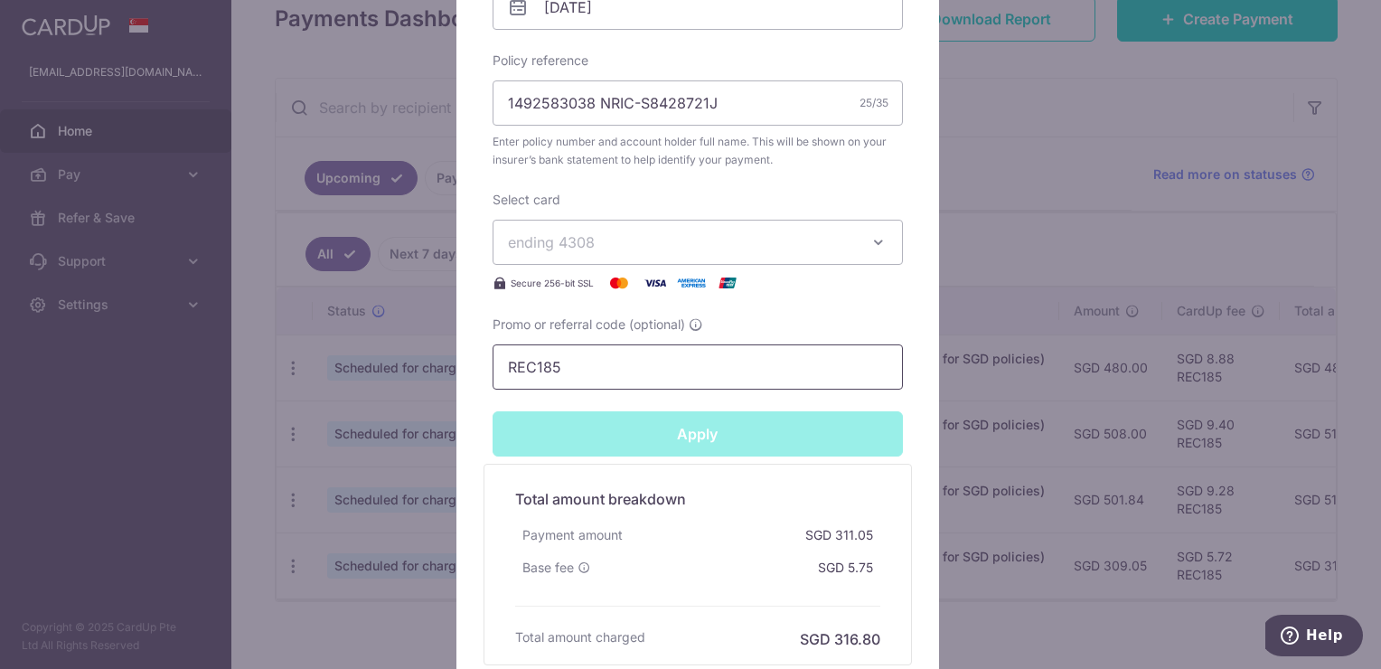
type input "Successfully Applied"
click at [1243, 192] on div "Edit payment By clicking apply, you will make changes to all payments to Manuli…" at bounding box center [690, 334] width 1381 height 669
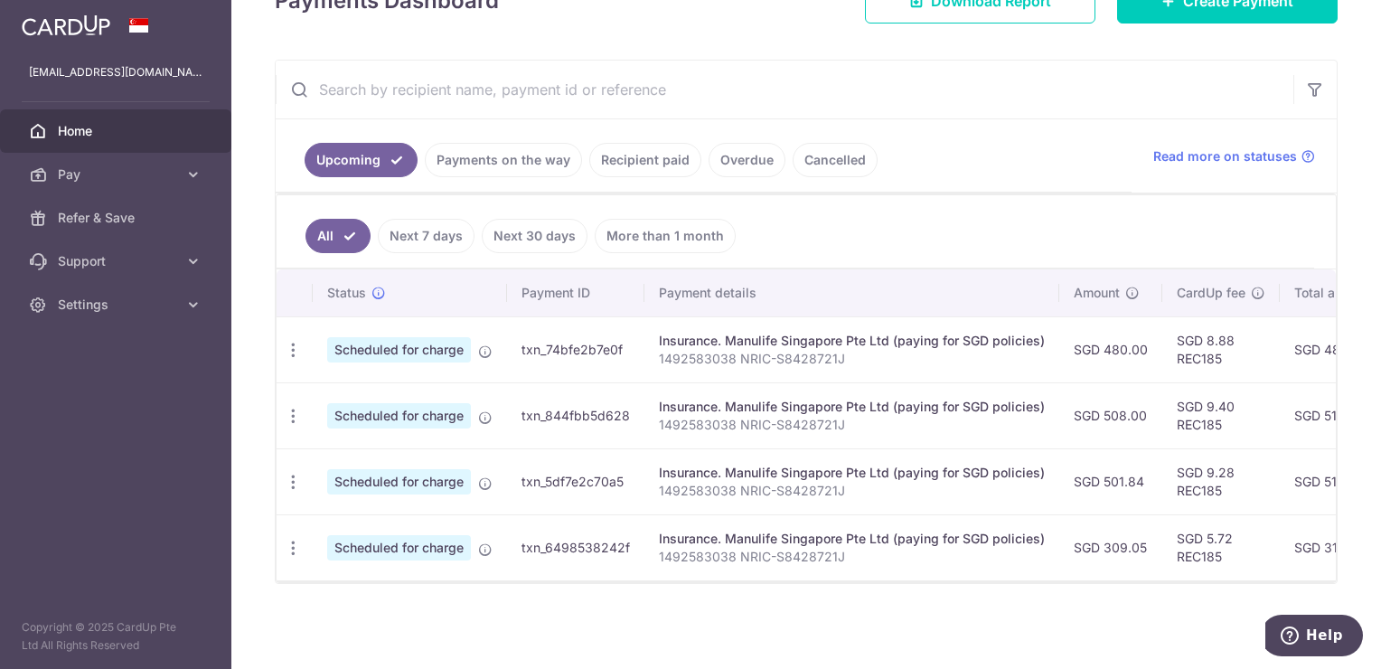
scroll to position [295, 0]
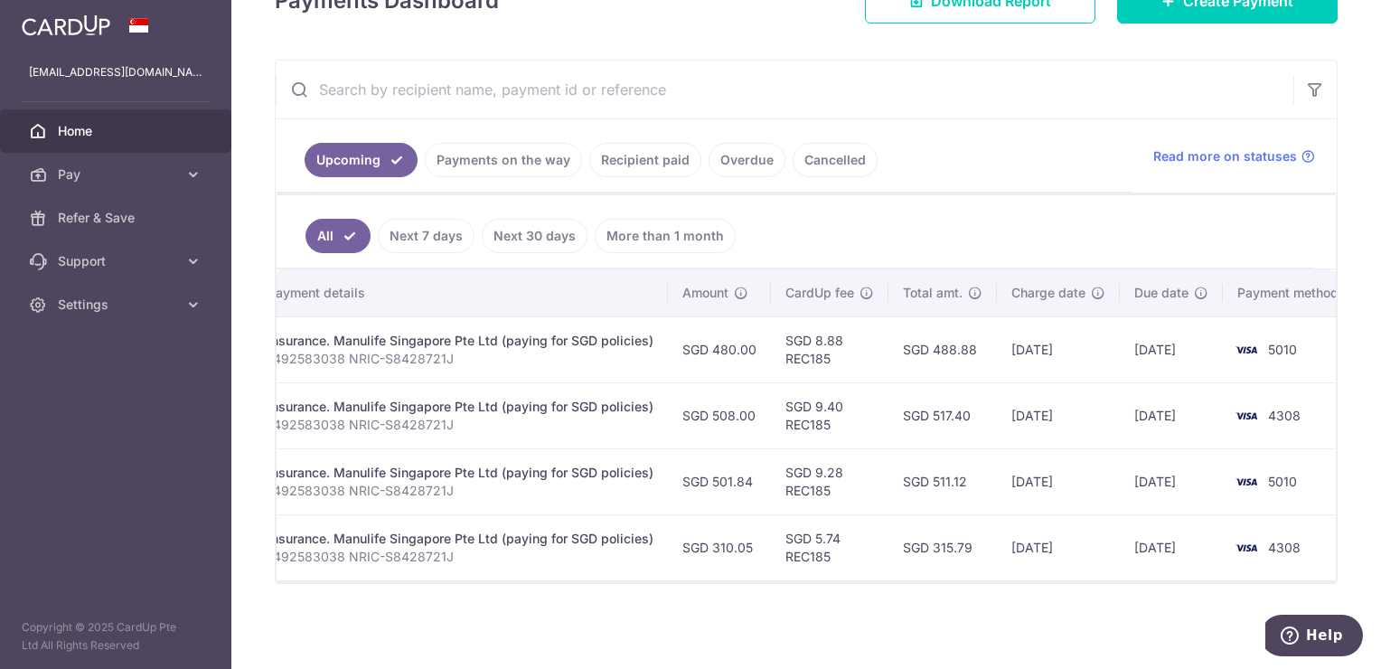
scroll to position [0, 414]
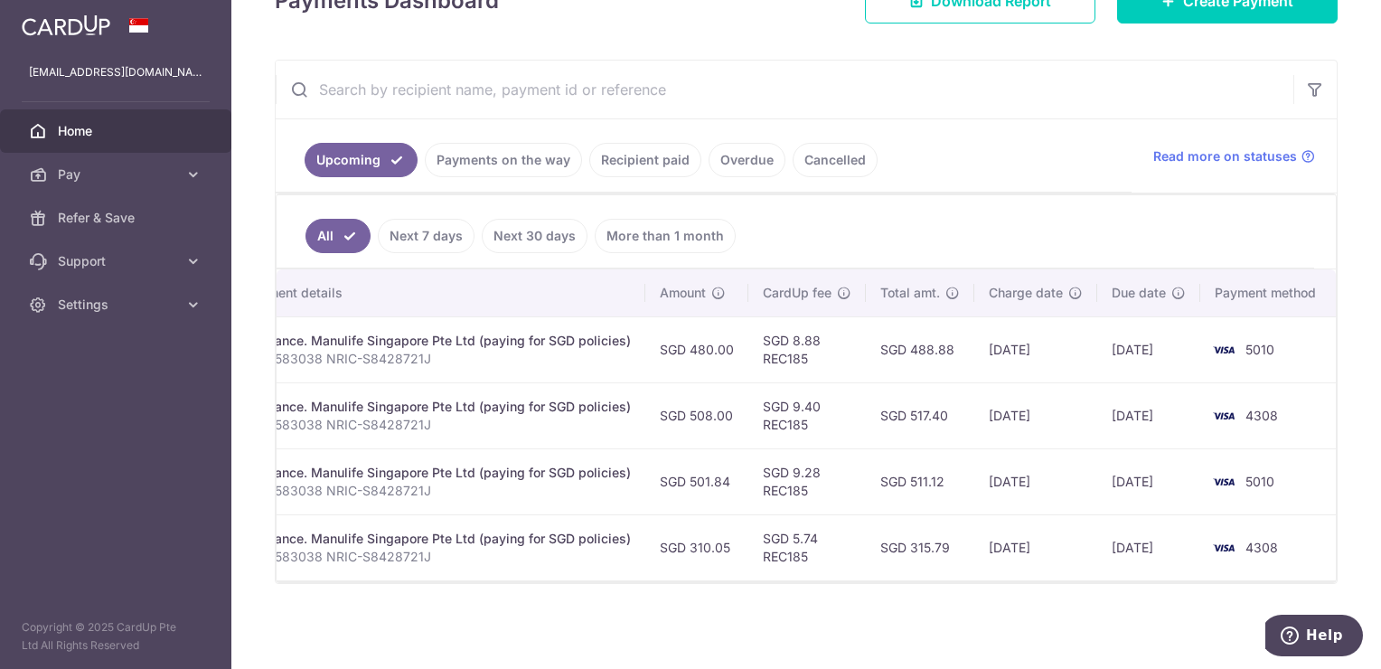
click at [903, 96] on input "text" at bounding box center [785, 90] width 1018 height 58
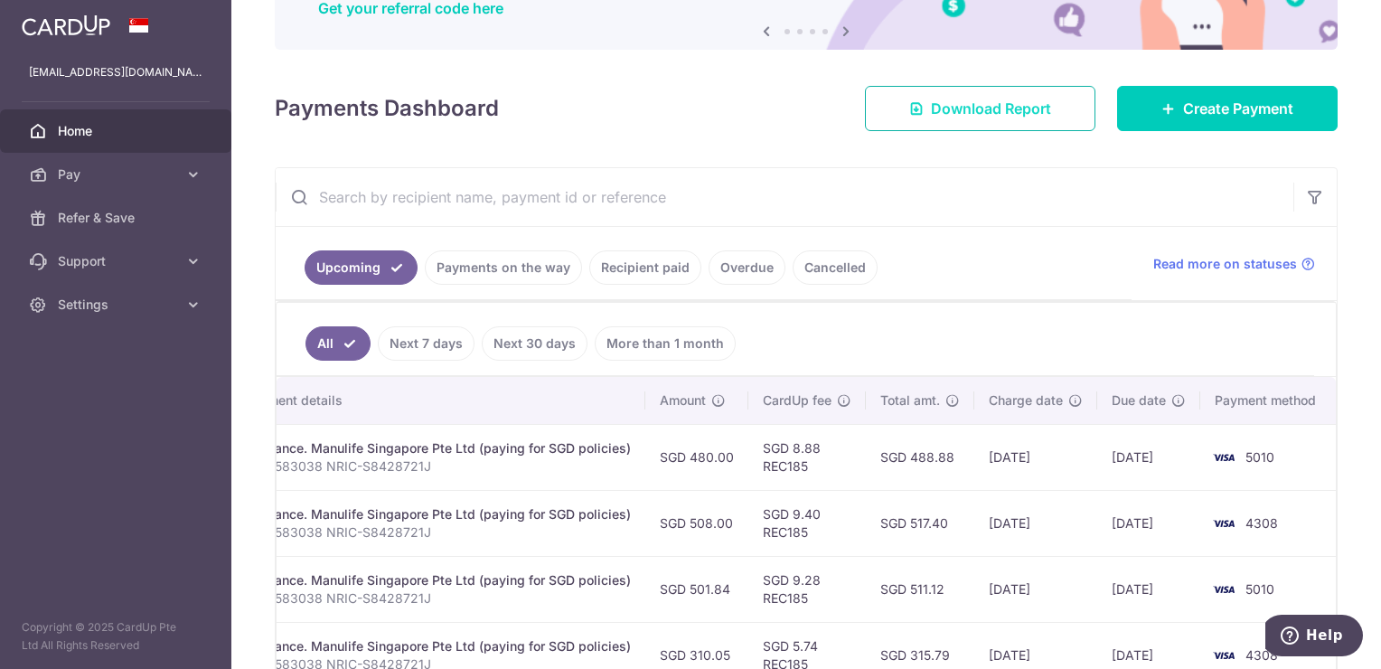
scroll to position [114, 0]
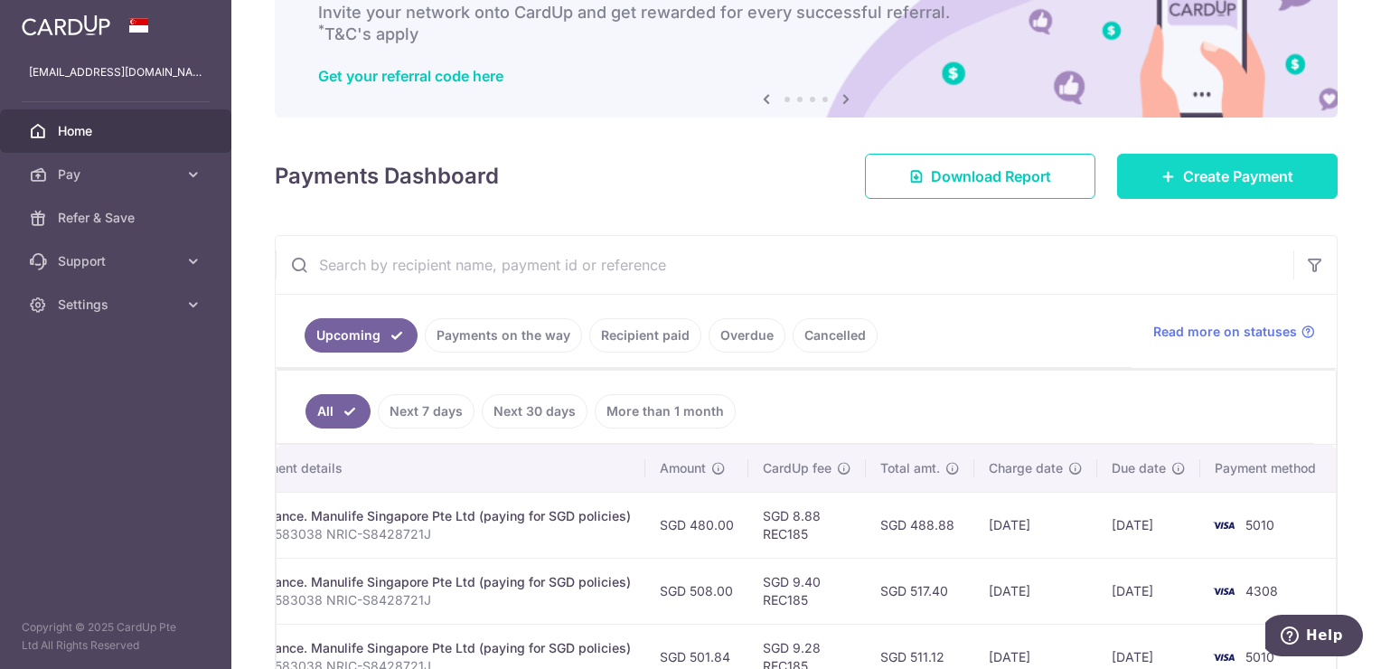
click at [1225, 173] on span "Create Payment" at bounding box center [1238, 176] width 110 height 22
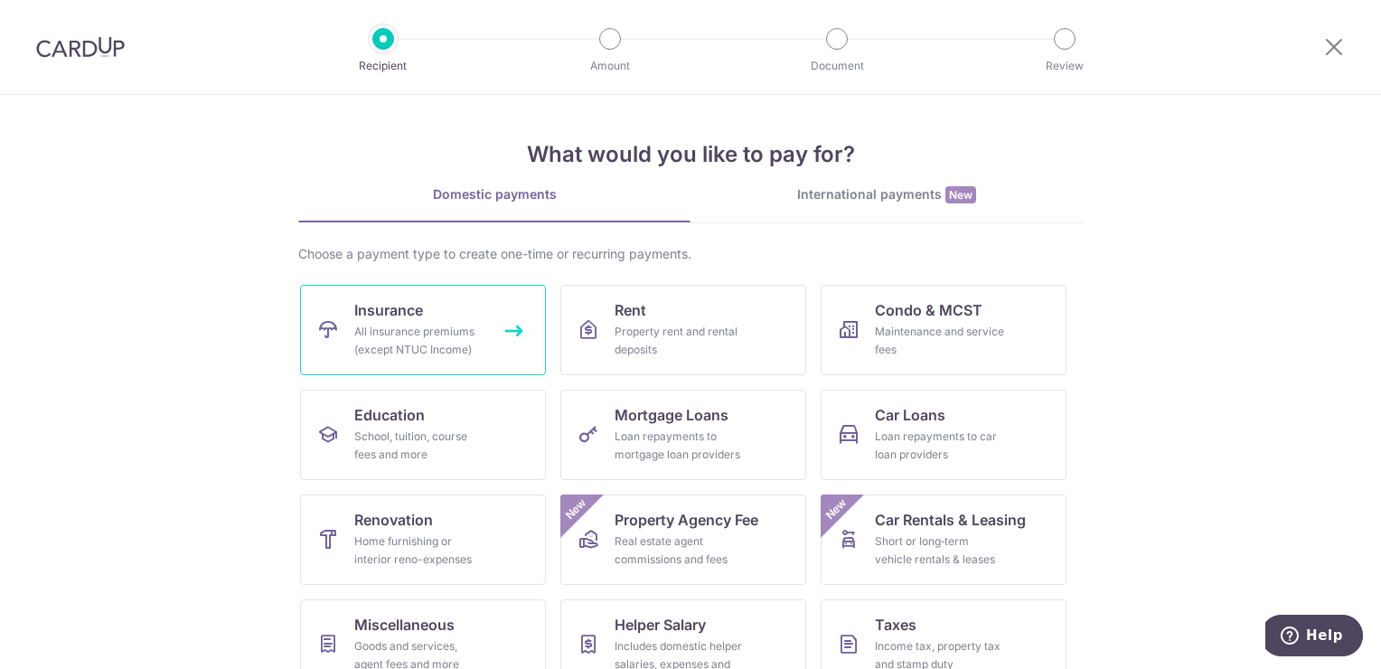
click at [380, 343] on div "All insurance premiums (except NTUC Income)" at bounding box center [419, 341] width 130 height 36
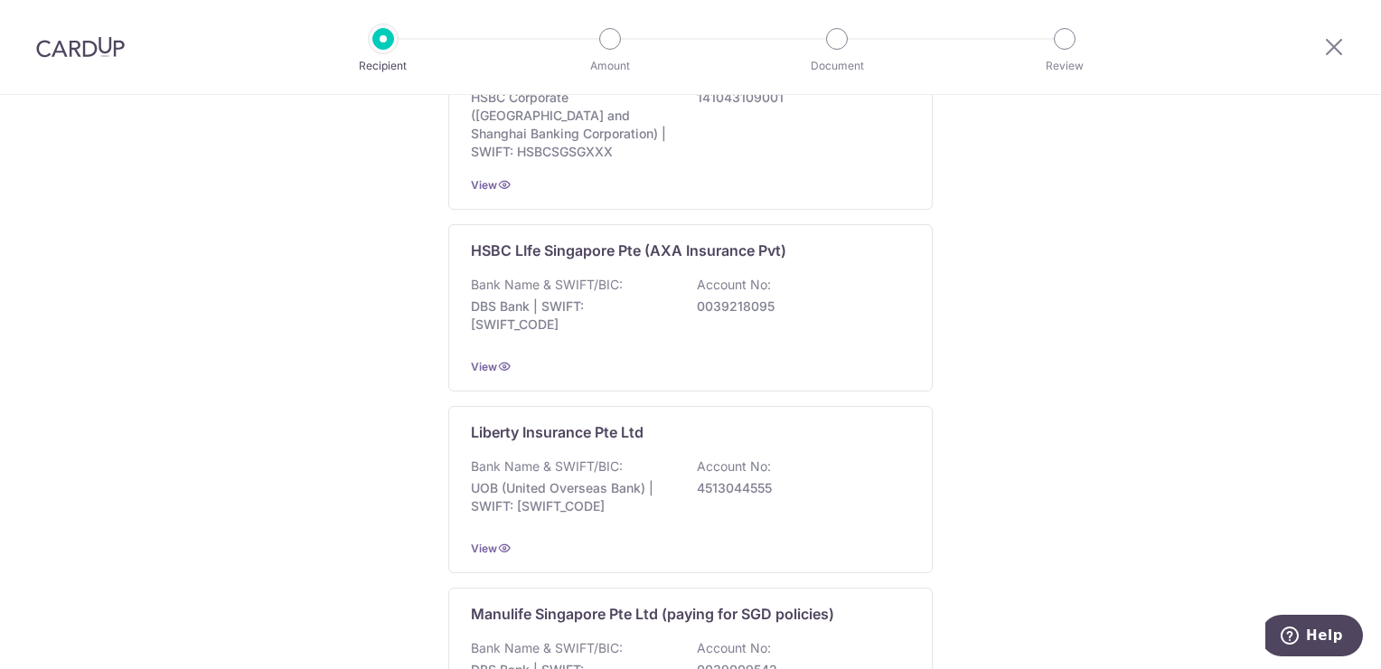
scroll to position [1627, 0]
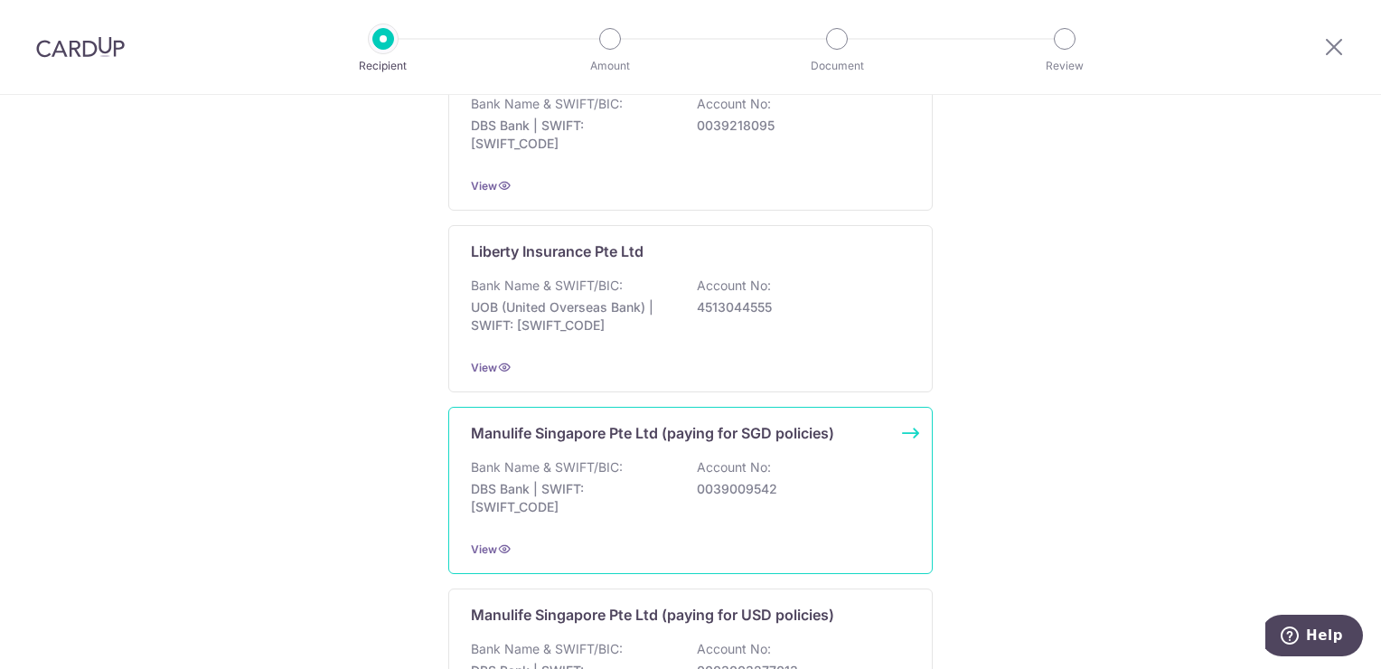
click at [755, 480] on p "0039009542" at bounding box center [798, 489] width 202 height 18
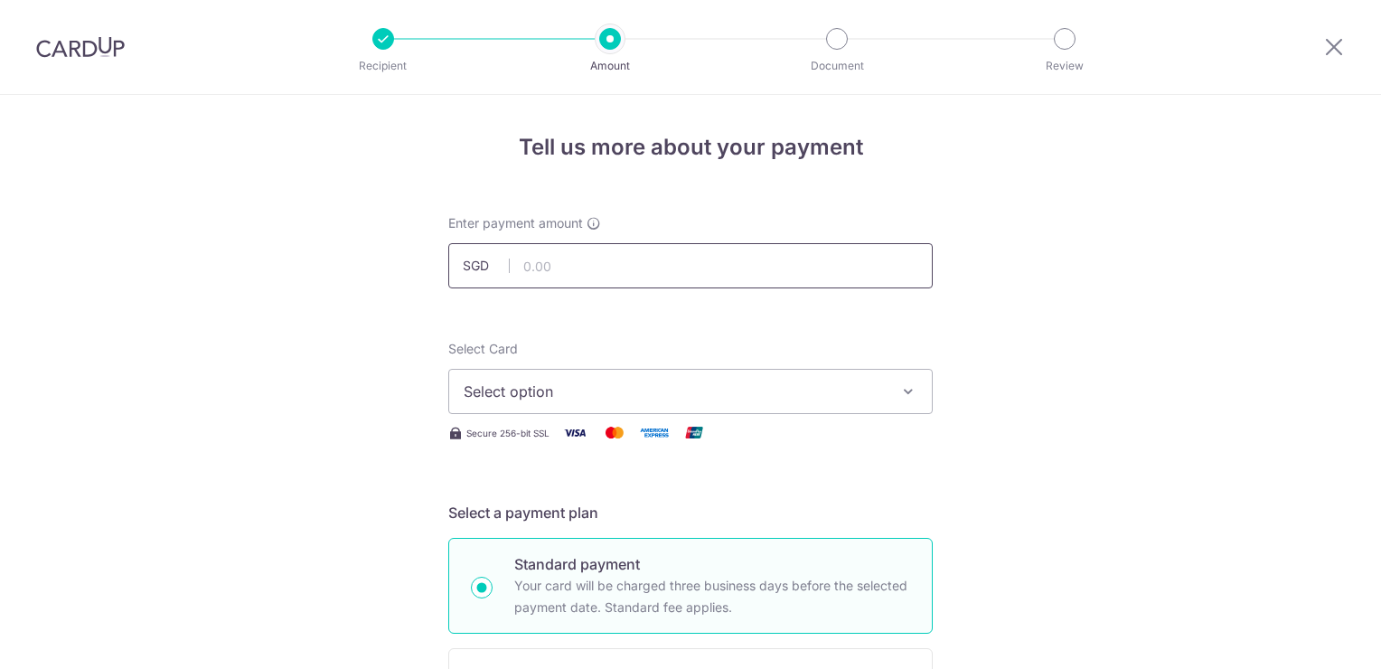
click at [680, 267] on input "text" at bounding box center [690, 265] width 484 height 45
type input "494.00"
click at [873, 383] on span "Select option" at bounding box center [674, 391] width 421 height 22
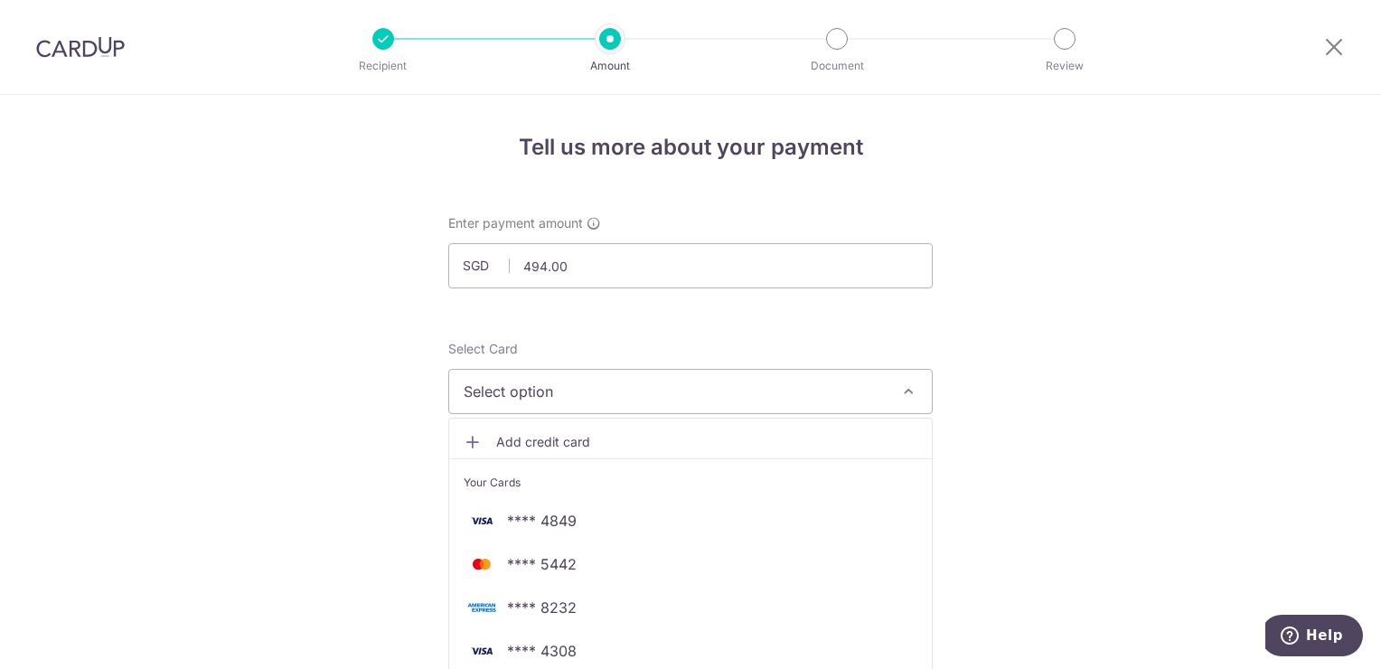
scroll to position [181, 0]
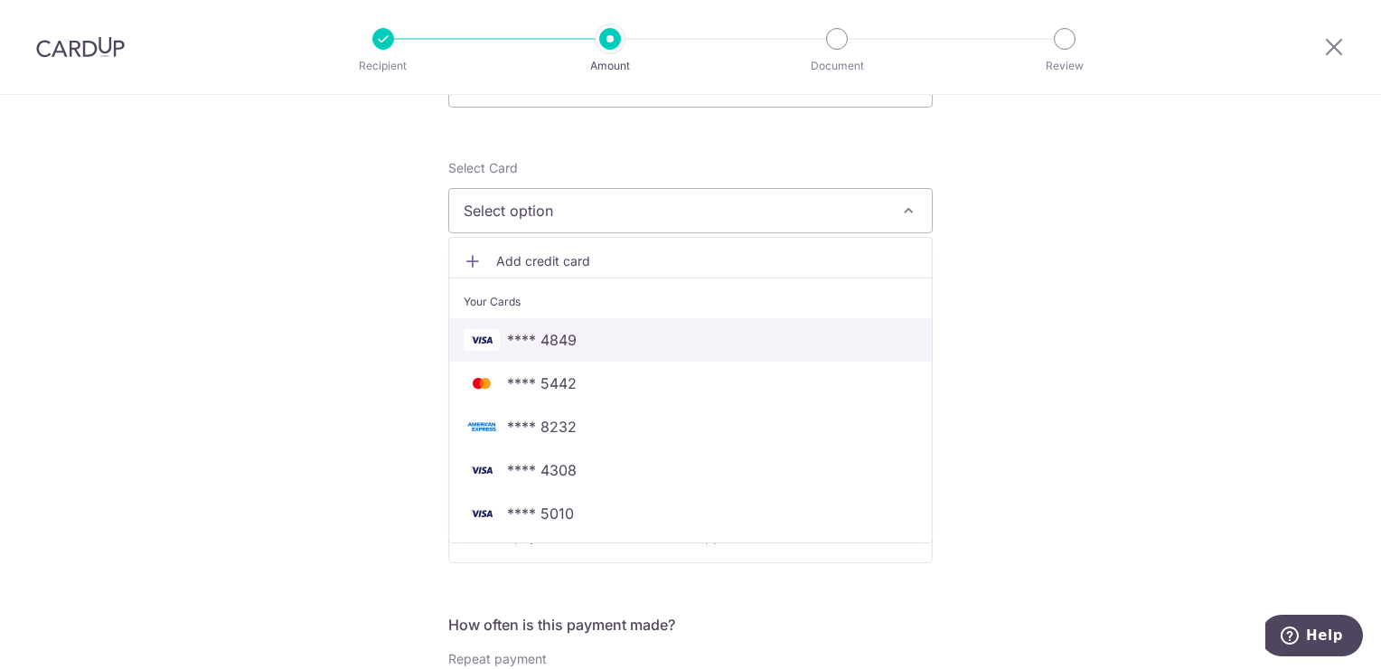
click at [606, 334] on span "**** 4849" at bounding box center [691, 340] width 454 height 22
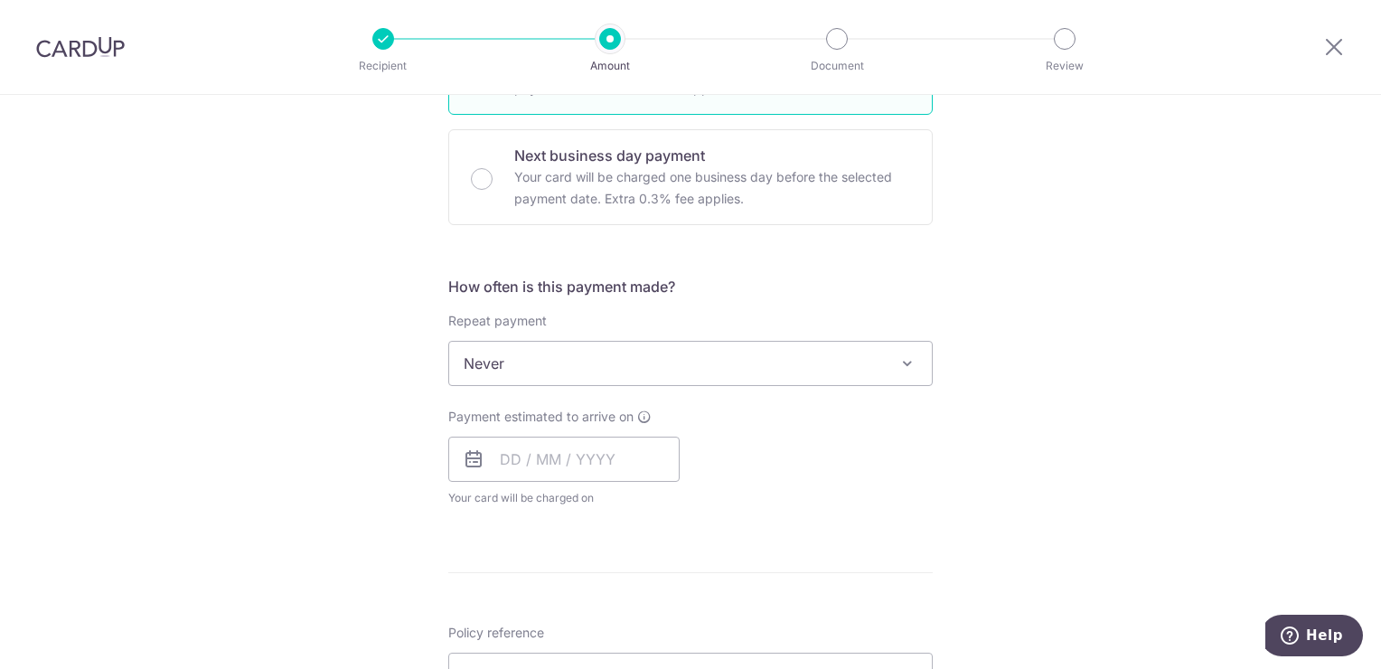
scroll to position [542, 0]
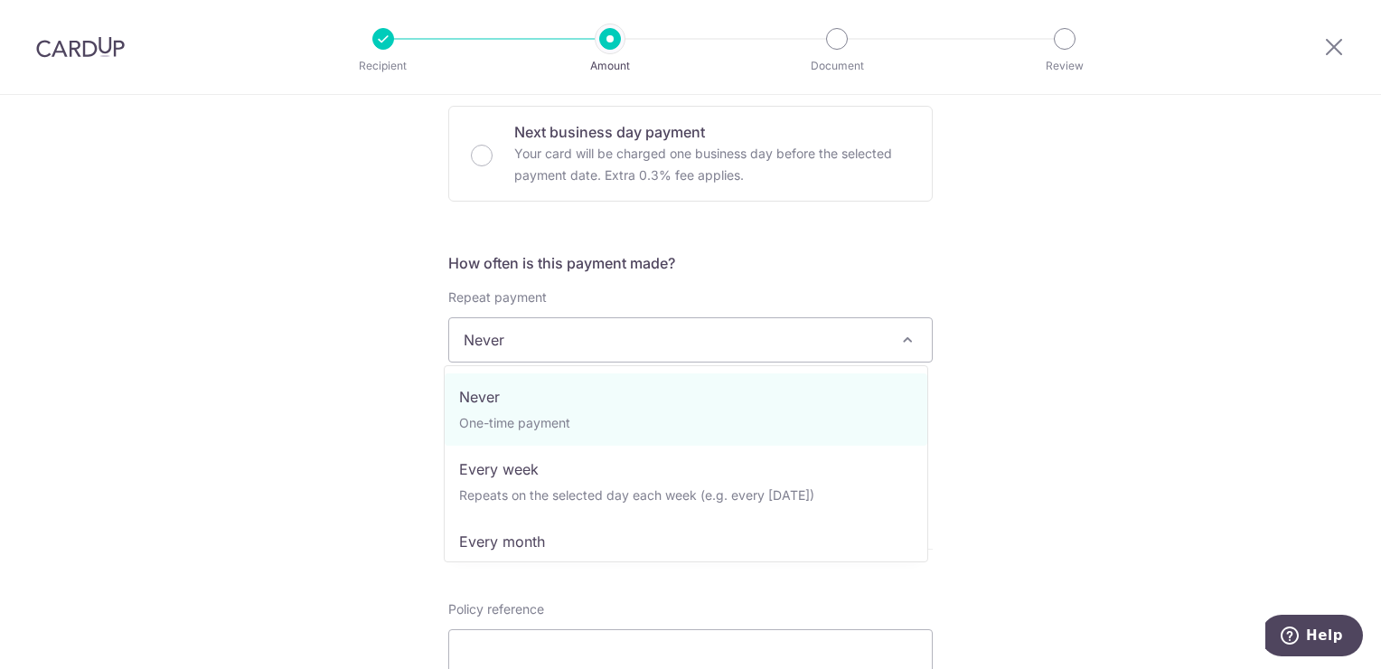
click at [896, 337] on span at bounding box center [907, 340] width 22 height 22
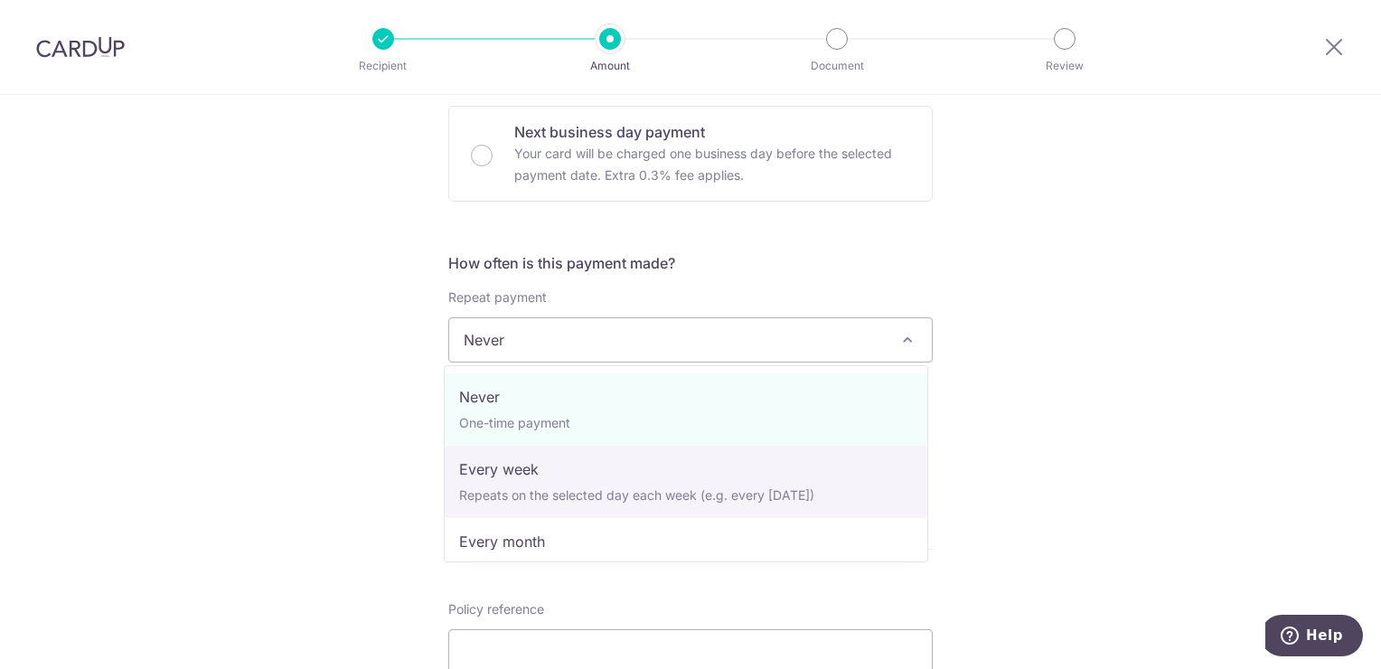
select select "2"
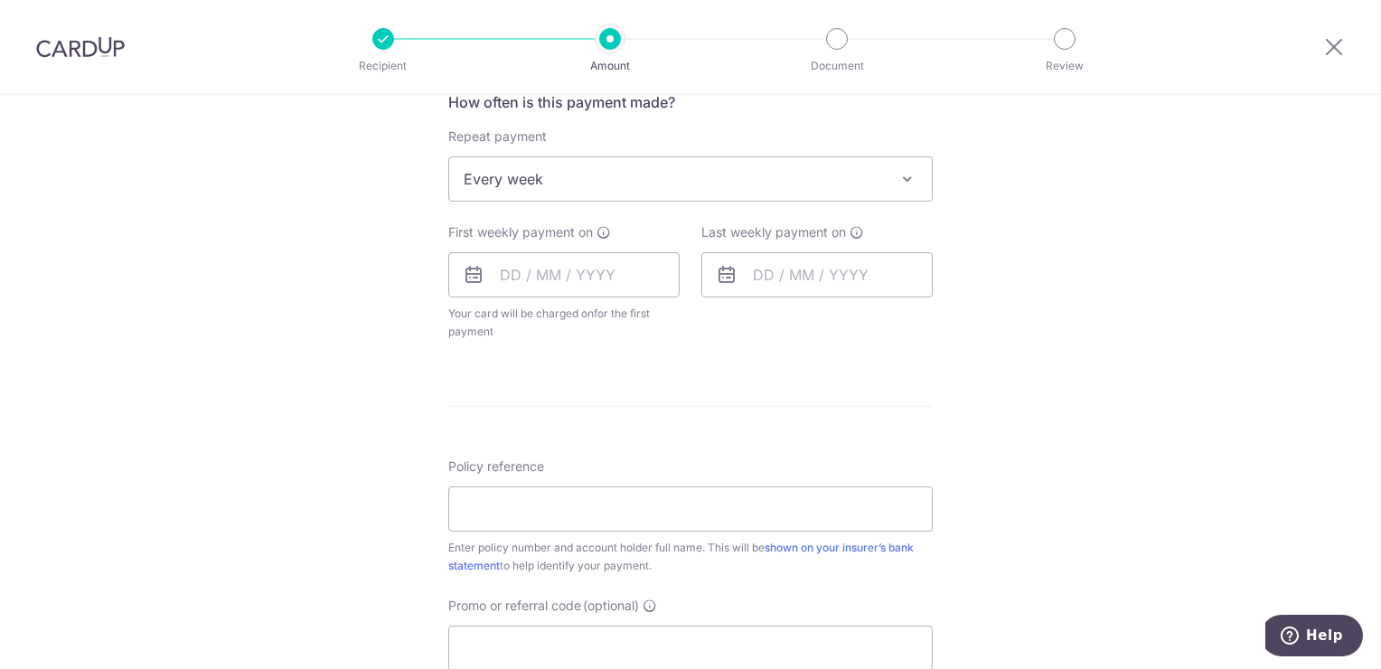
scroll to position [723, 0]
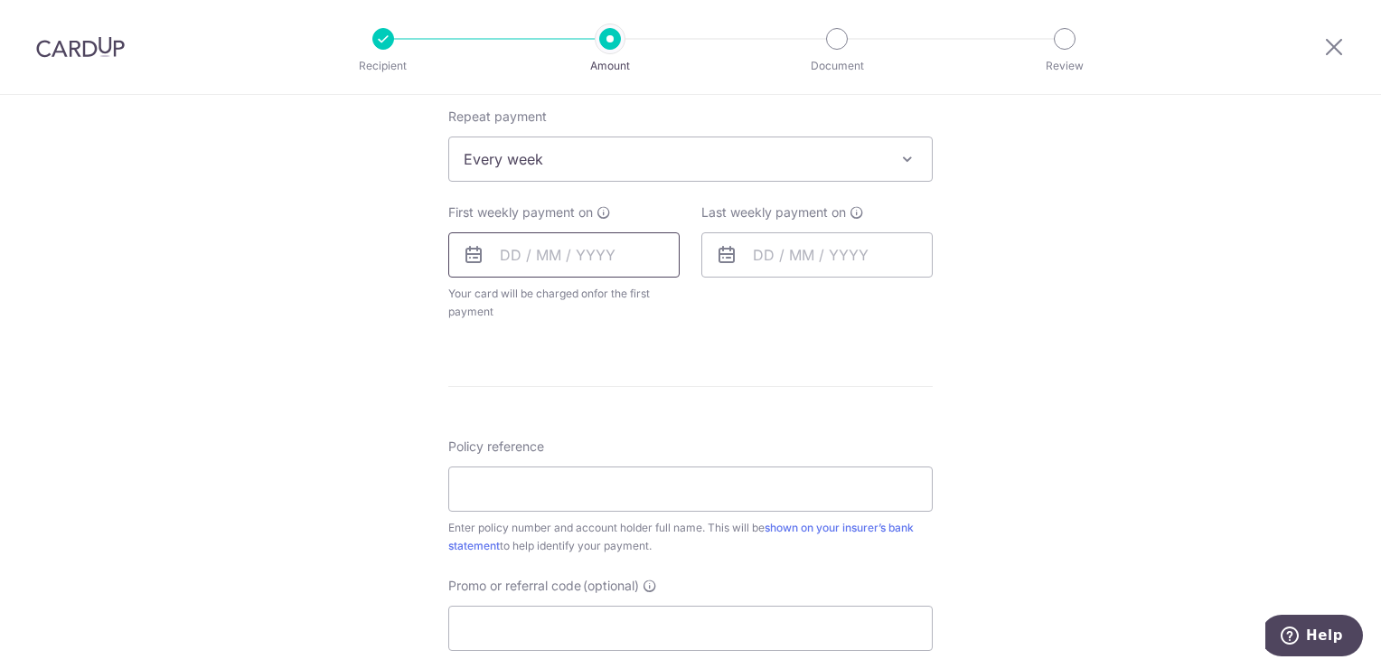
click at [557, 237] on input "text" at bounding box center [563, 254] width 231 height 45
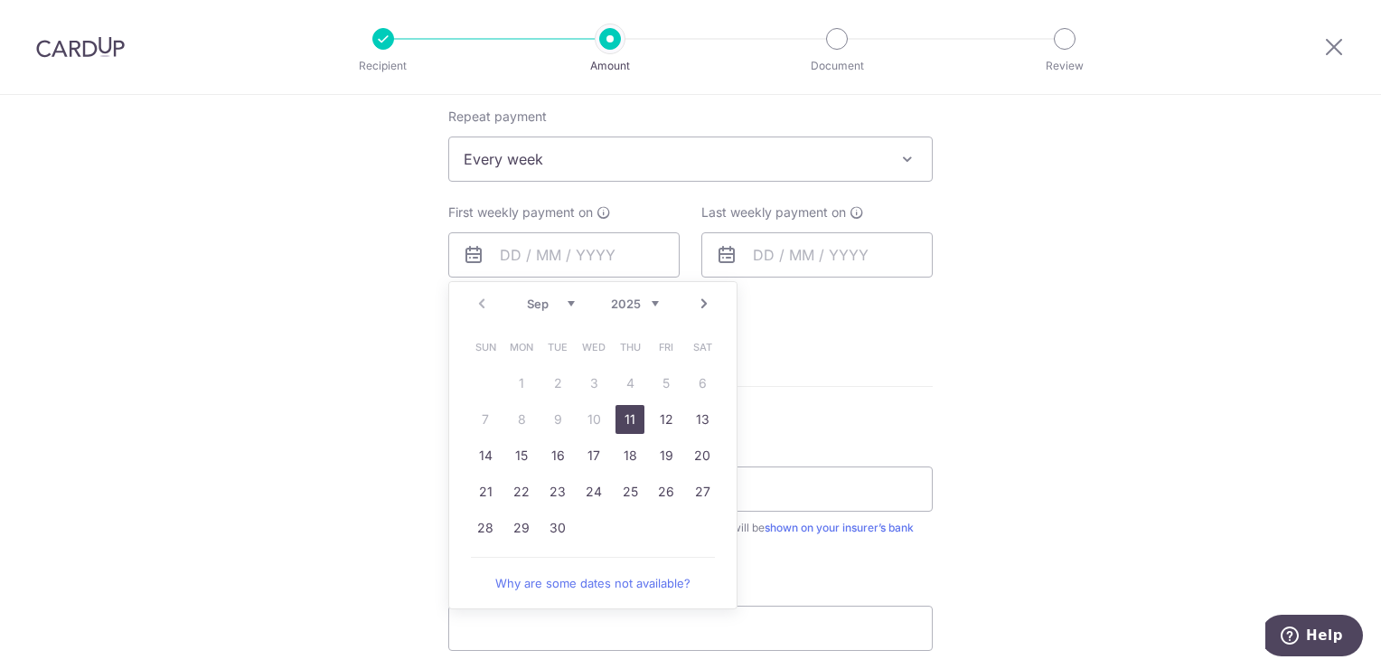
click at [629, 419] on link "11" at bounding box center [629, 419] width 29 height 29
type input "[DATE]"
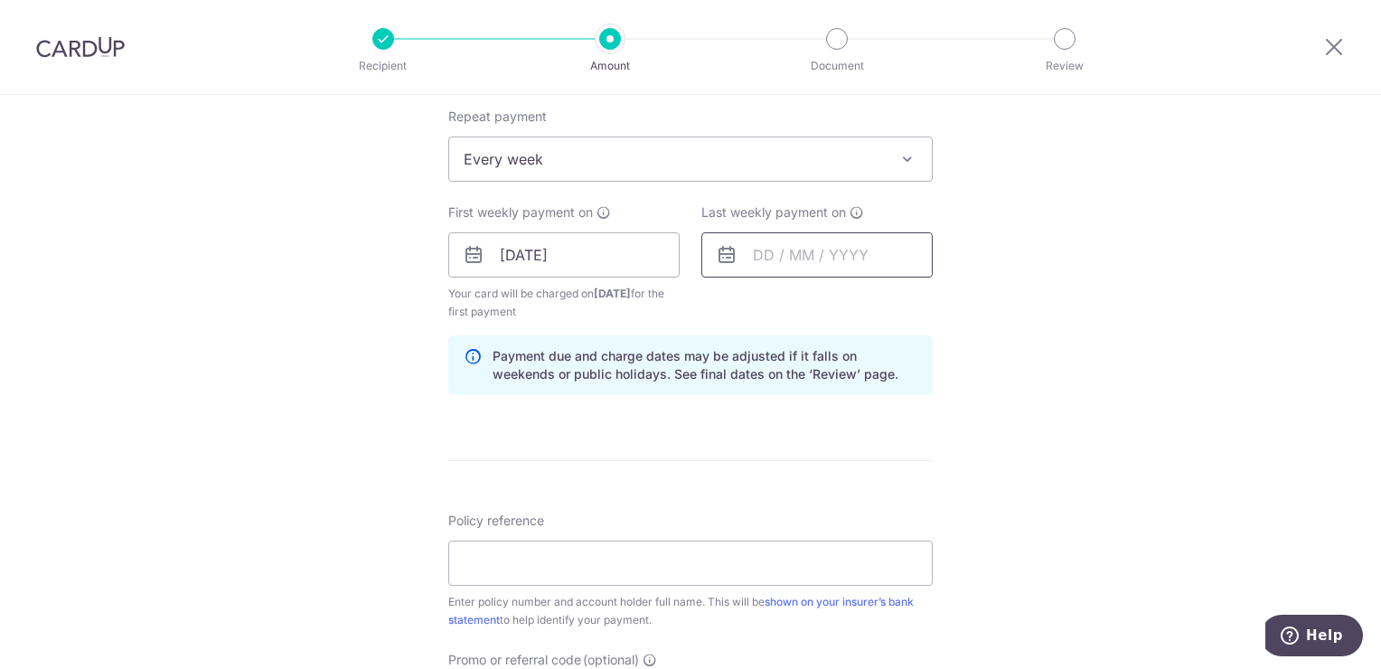
click at [797, 271] on input "text" at bounding box center [816, 254] width 231 height 45
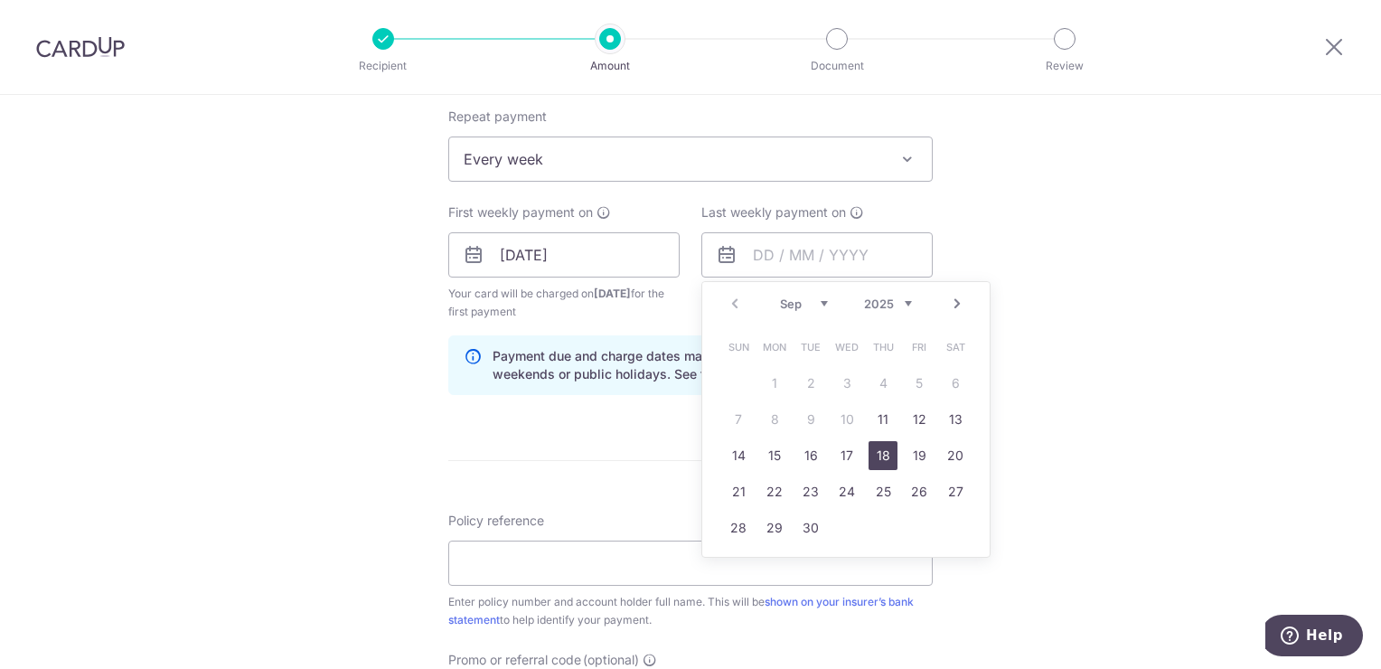
click at [878, 461] on link "18" at bounding box center [882, 455] width 29 height 29
type input "[DATE]"
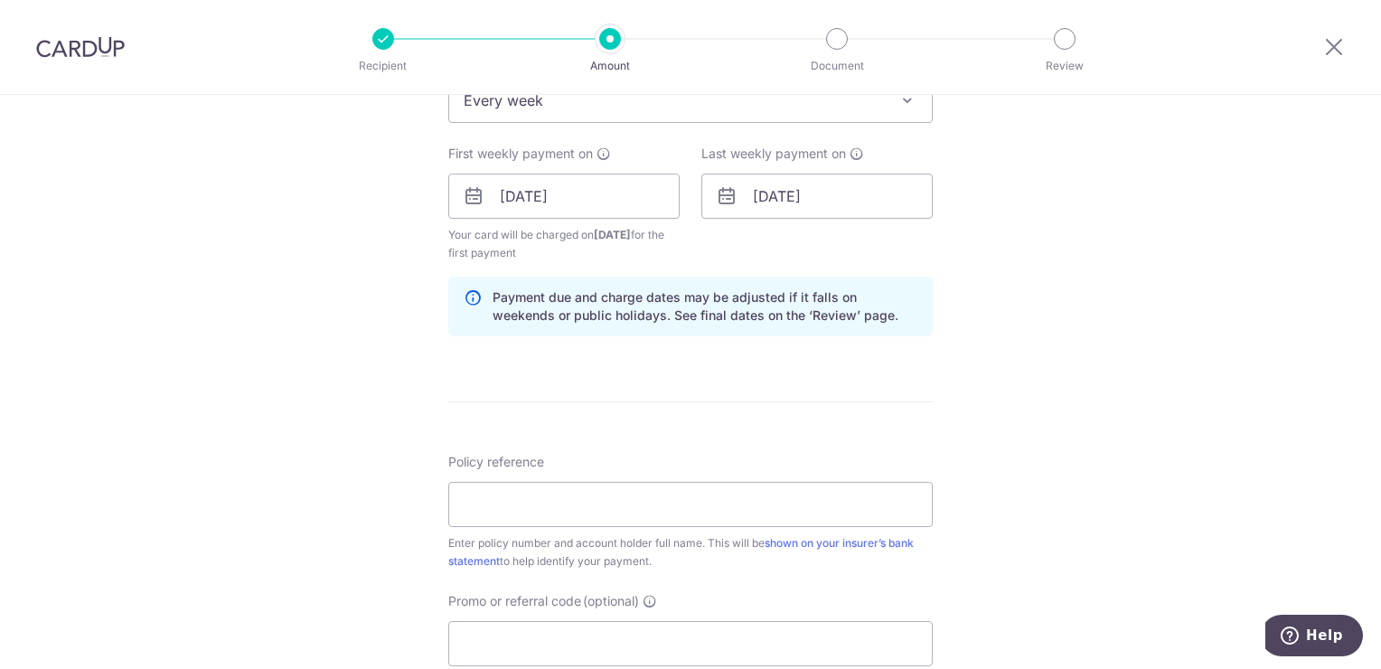
scroll to position [813, 0]
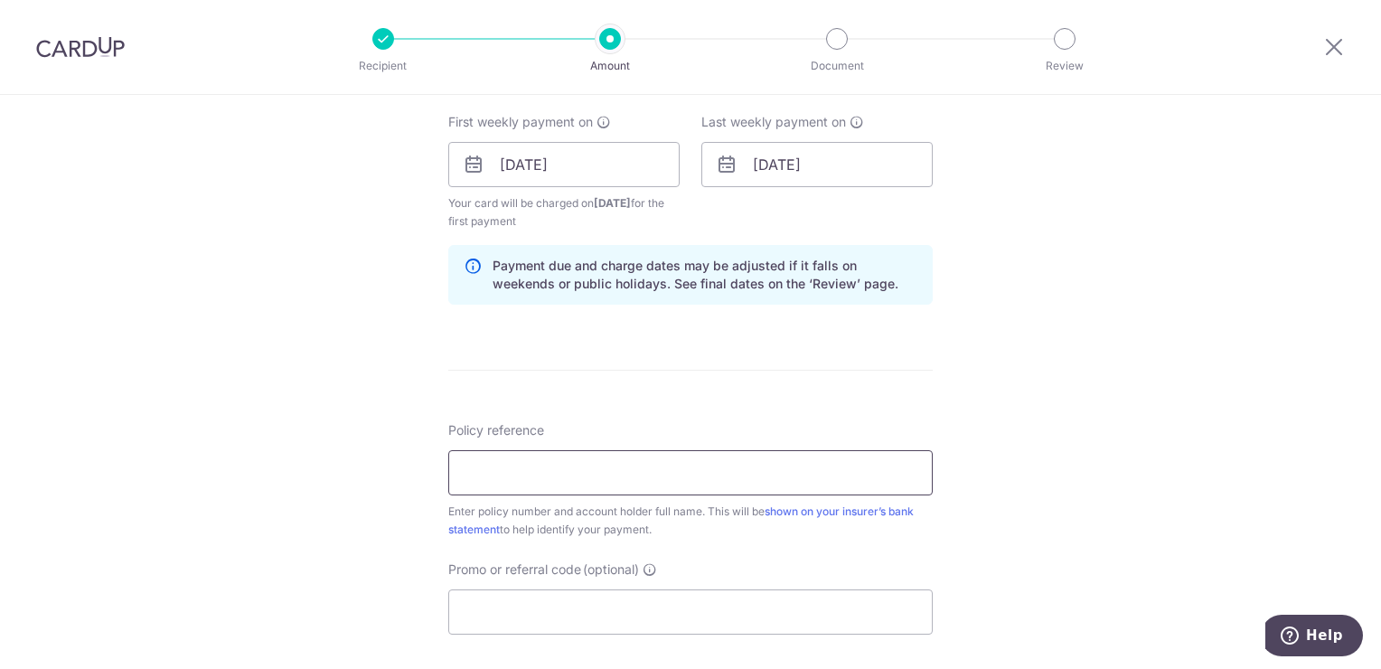
click at [669, 485] on input "Policy reference" at bounding box center [690, 472] width 484 height 45
type input "1492583038 NRIC-S8428721J"
type input "REC185"
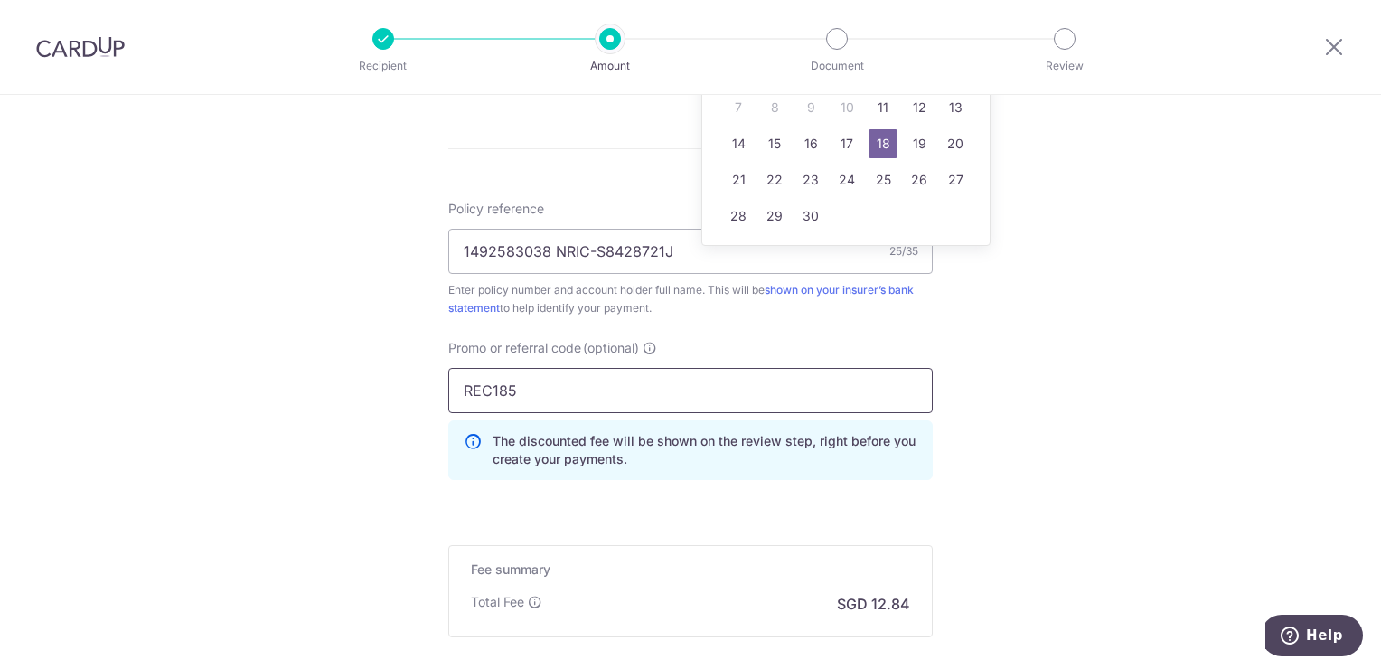
scroll to position [1131, 0]
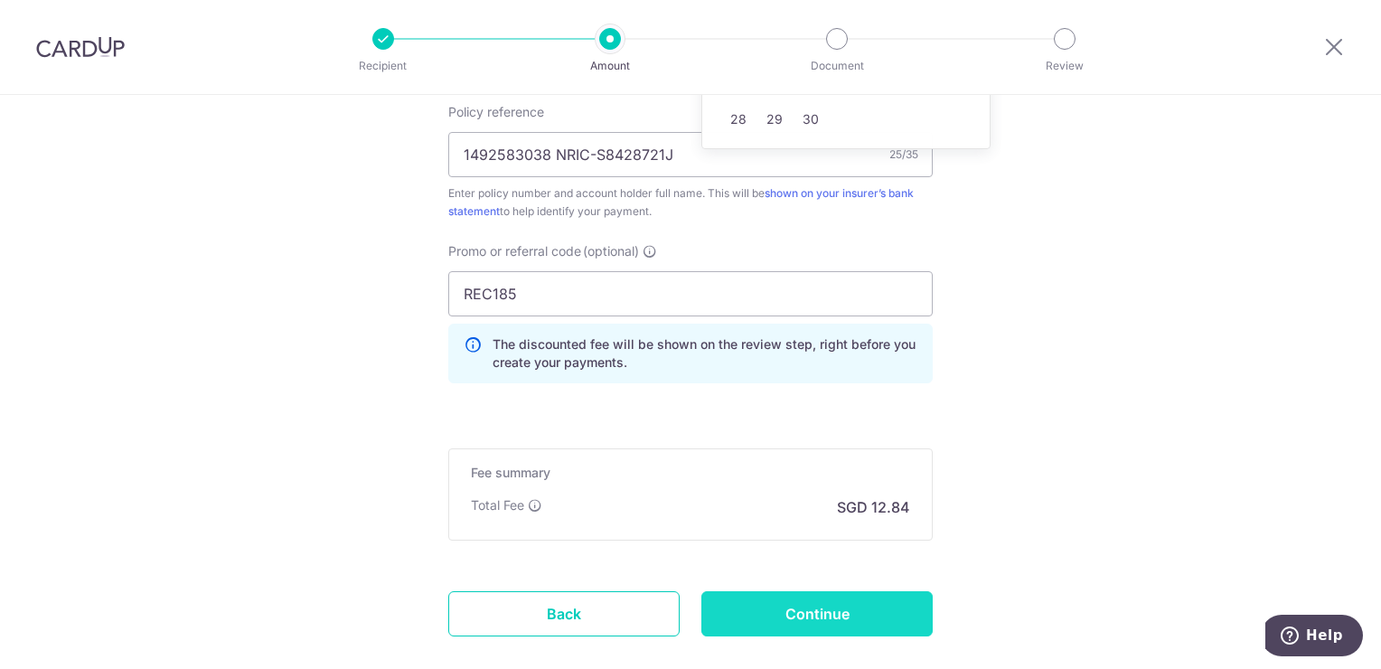
click at [860, 623] on input "Continue" at bounding box center [816, 613] width 231 height 45
type input "Create Schedule"
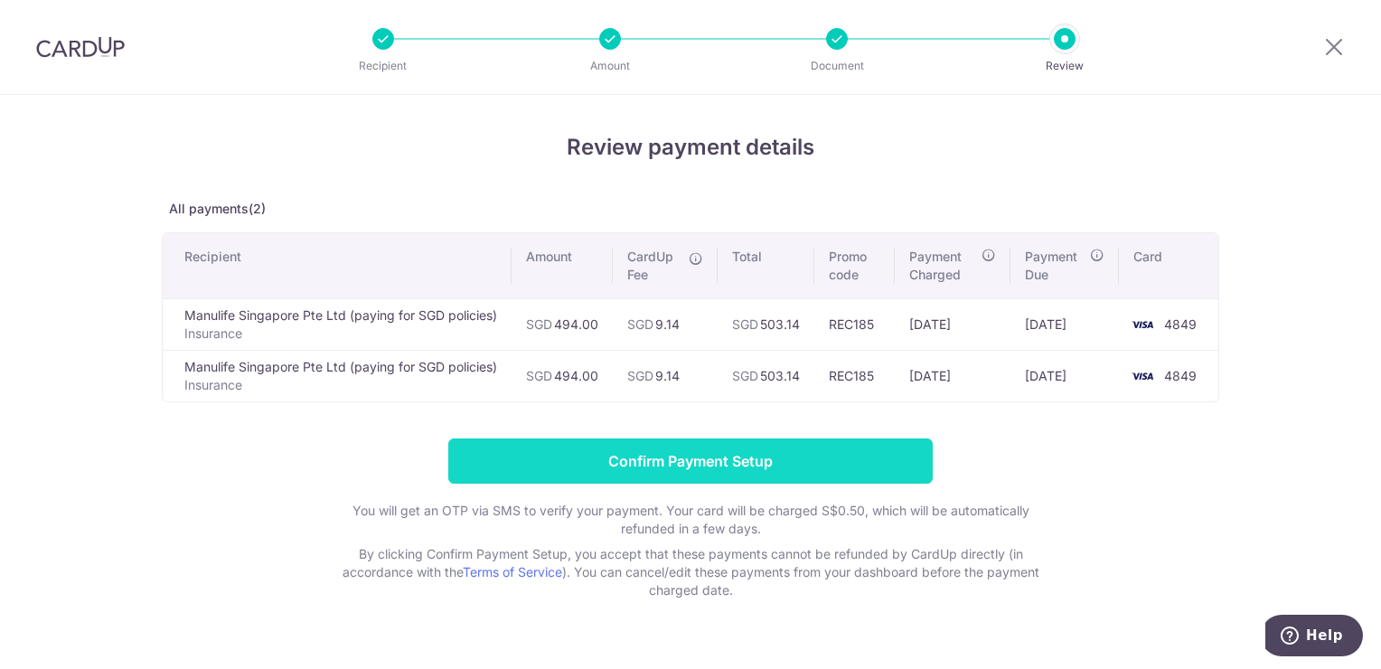
click at [788, 458] on input "Confirm Payment Setup" at bounding box center [690, 460] width 484 height 45
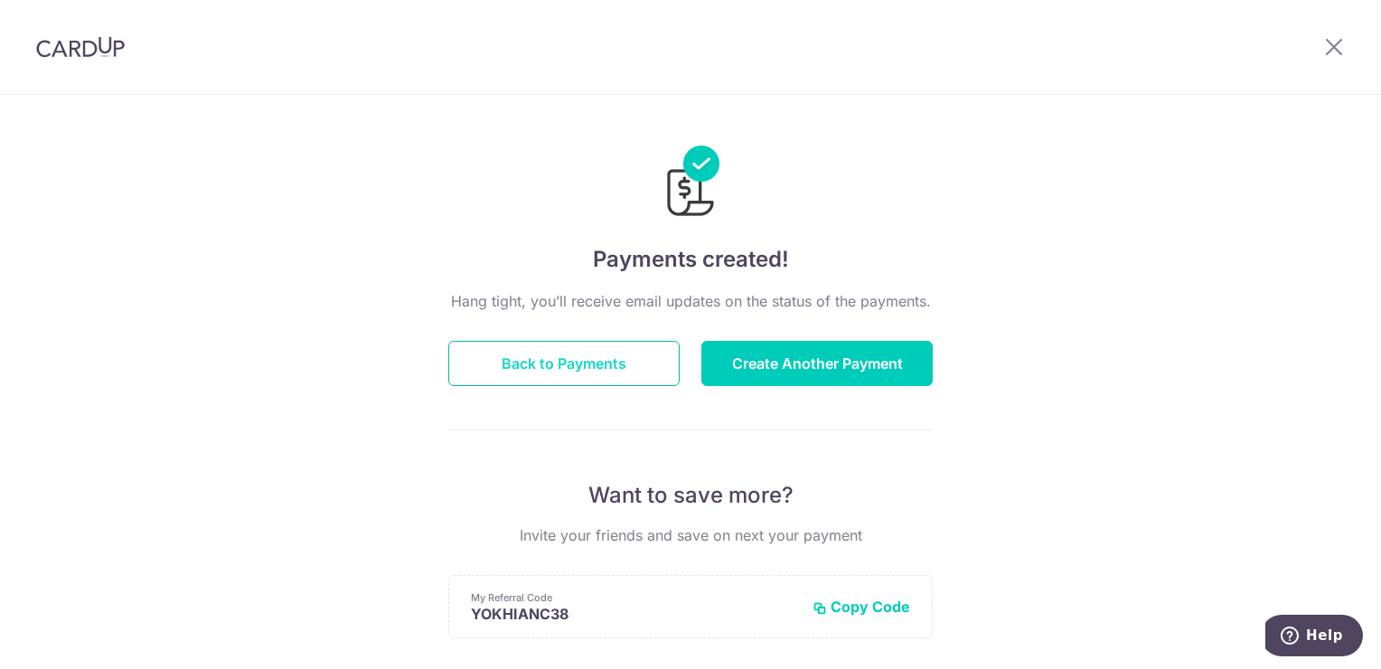
click at [565, 359] on button "Back to Payments" at bounding box center [563, 363] width 231 height 45
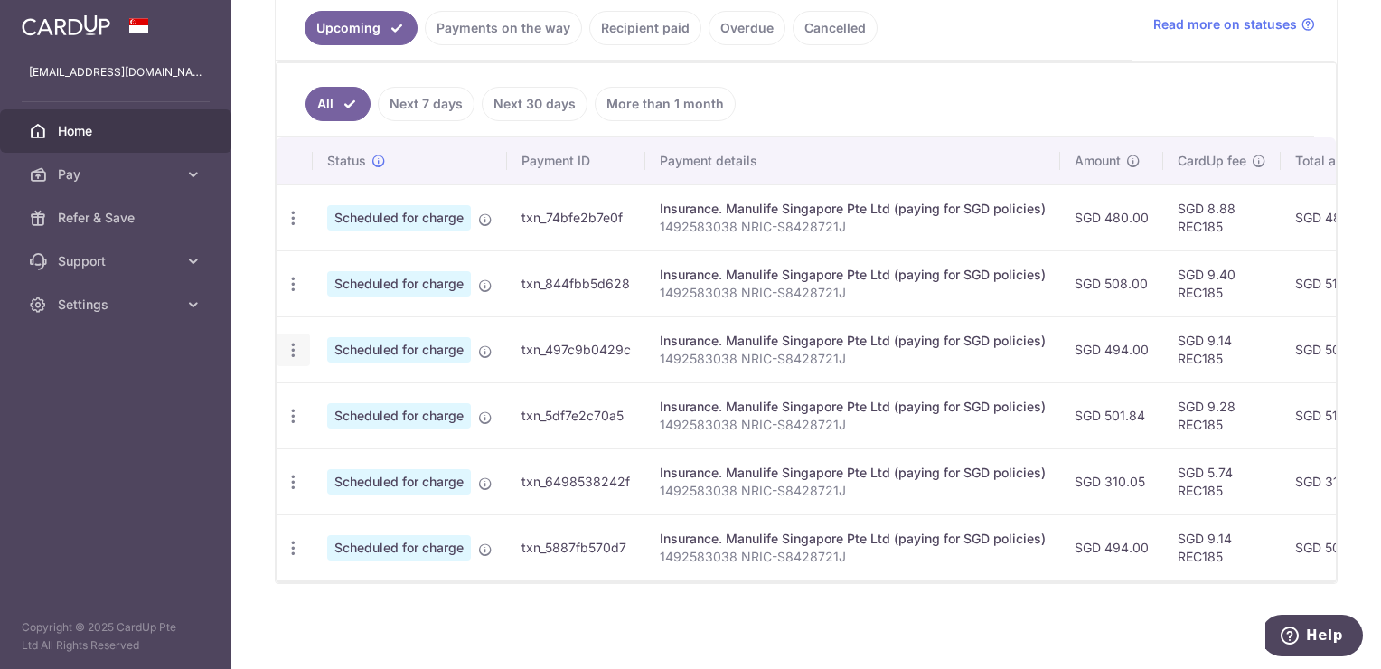
click at [286, 345] on icon "button" at bounding box center [293, 350] width 19 height 19
click at [399, 396] on span "Update payment" at bounding box center [389, 400] width 123 height 22
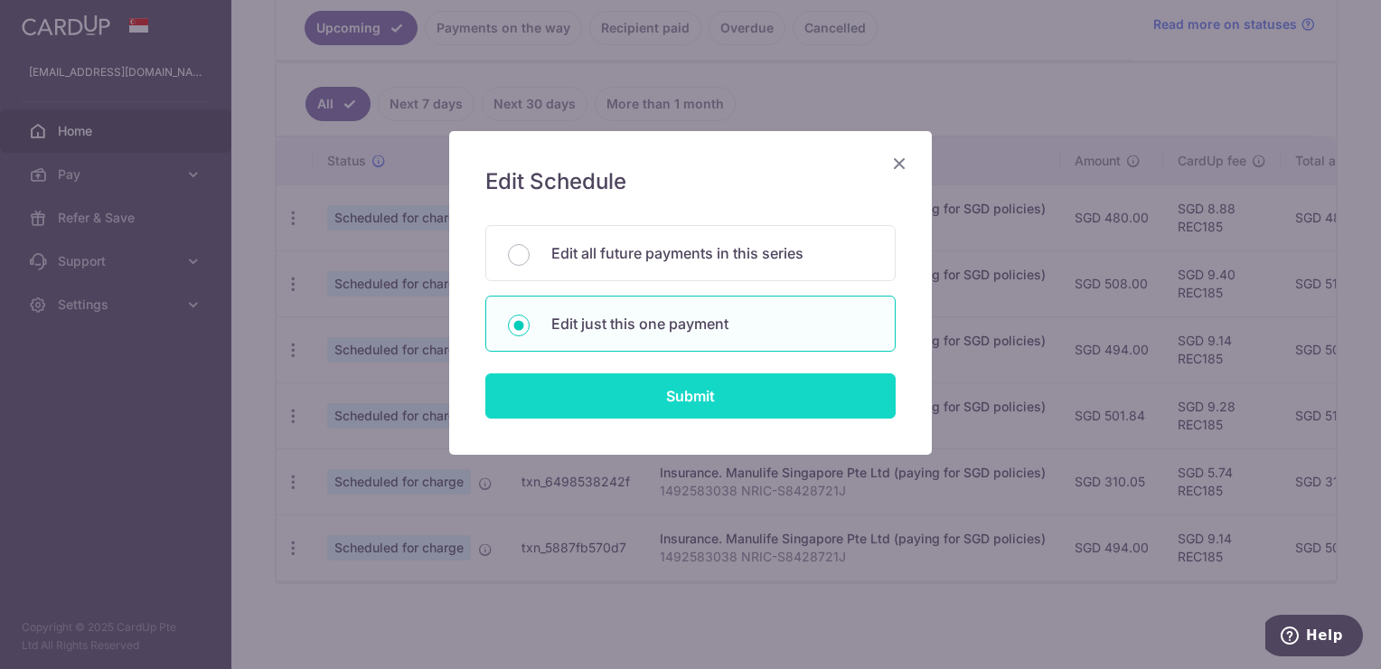
click at [696, 397] on input "Submit" at bounding box center [690, 395] width 410 height 45
radio input "true"
type input "494.00"
type input "[DATE]"
type input "1492583038 NRIC-S8428721J"
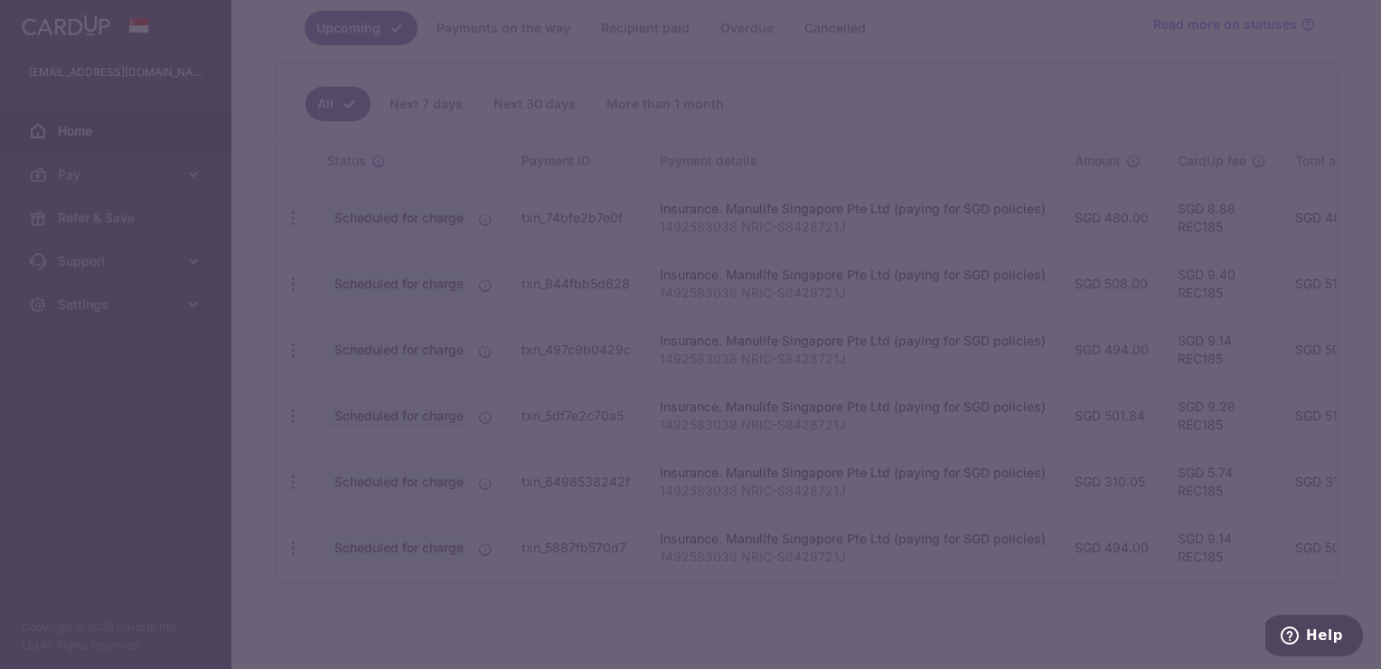
type input "REC185"
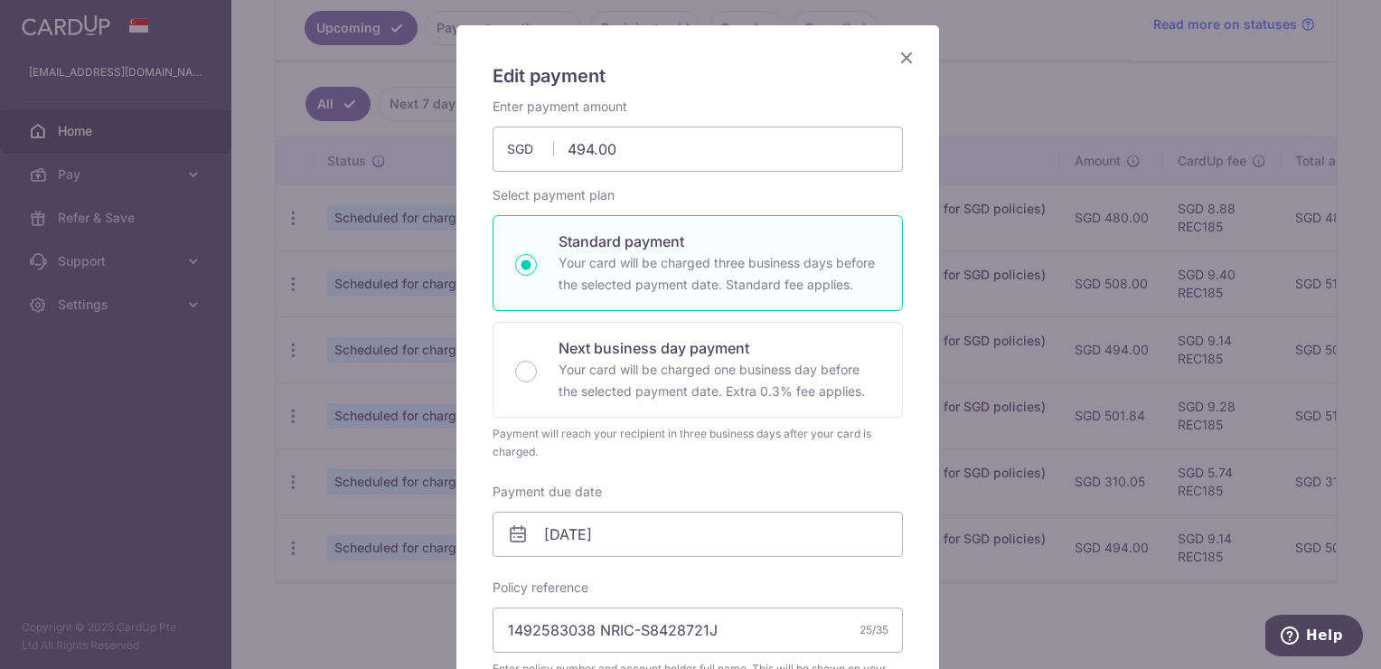
scroll to position [90, 0]
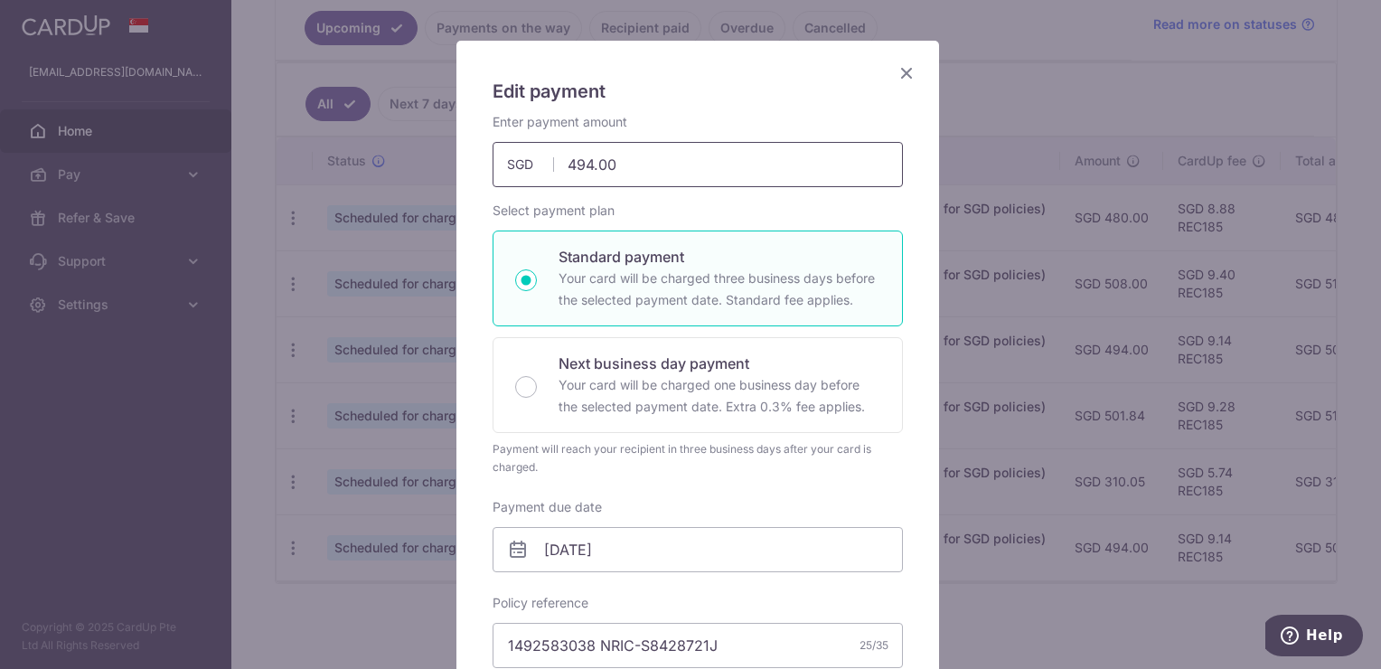
click at [559, 163] on input "494.00" at bounding box center [698, 164] width 410 height 45
type input "294.00"
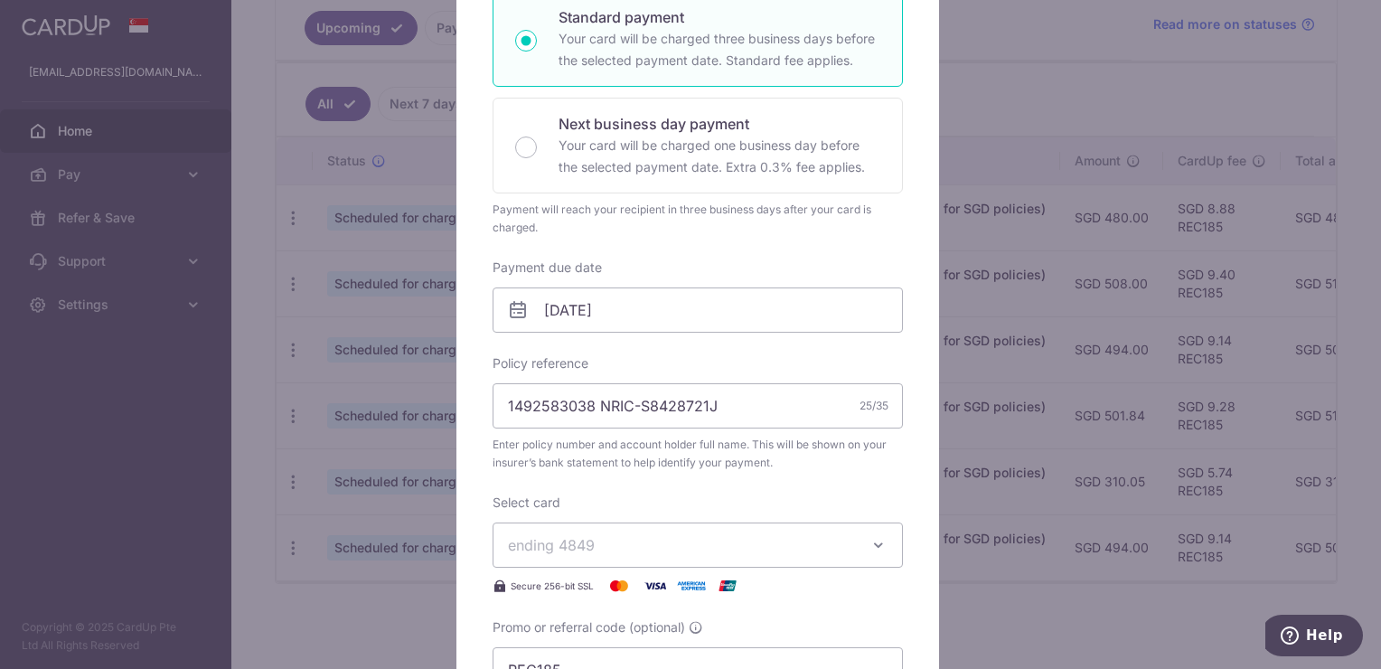
scroll to position [542, 0]
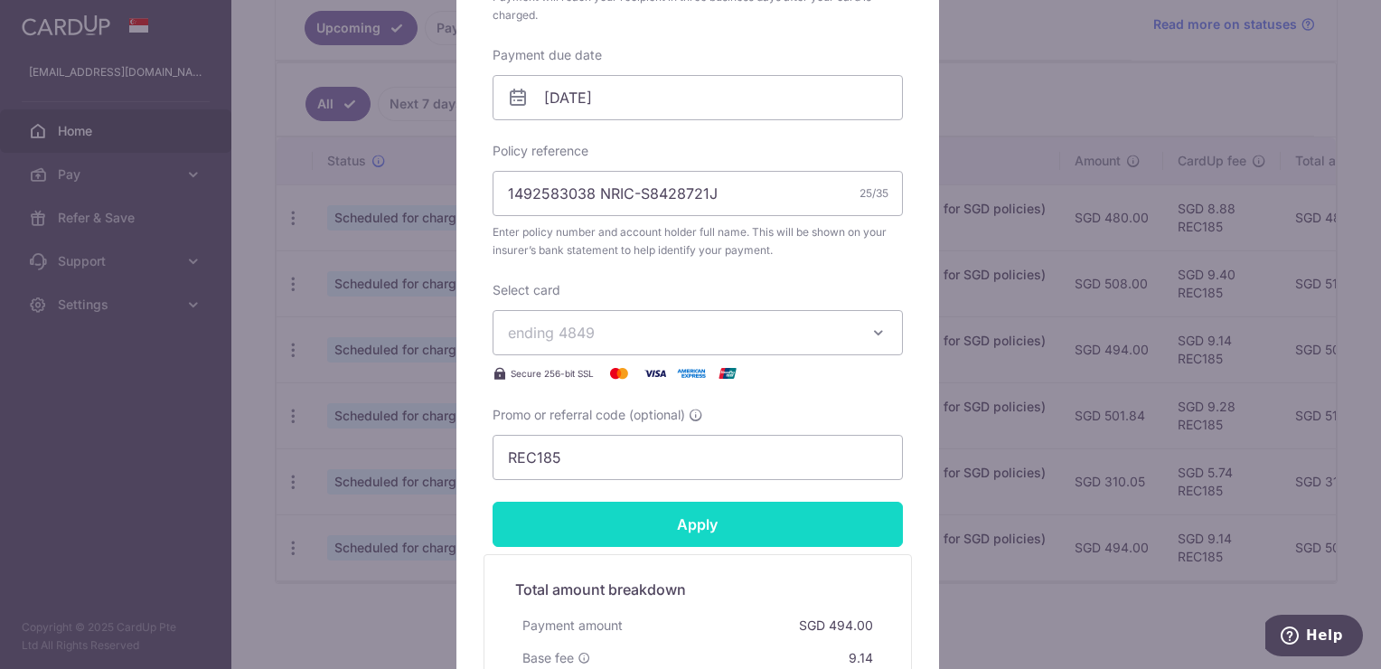
click at [721, 519] on input "Apply" at bounding box center [698, 524] width 410 height 45
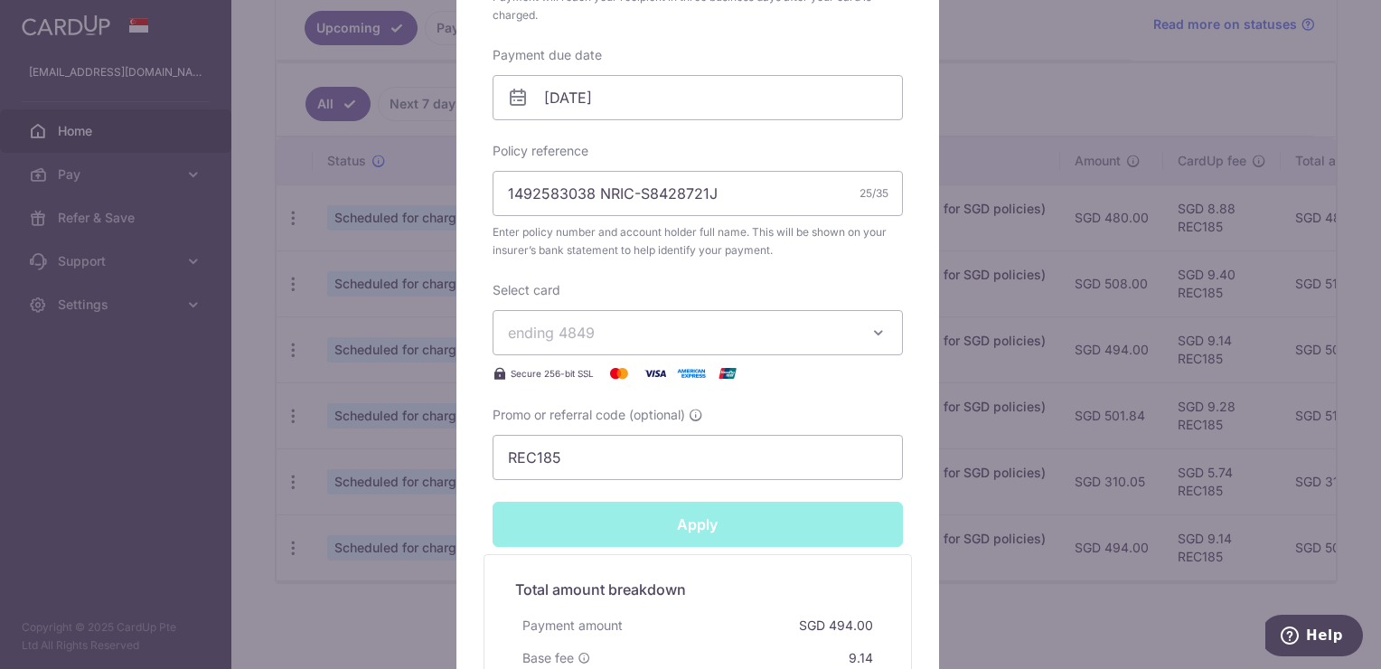
type input "Successfully Applied"
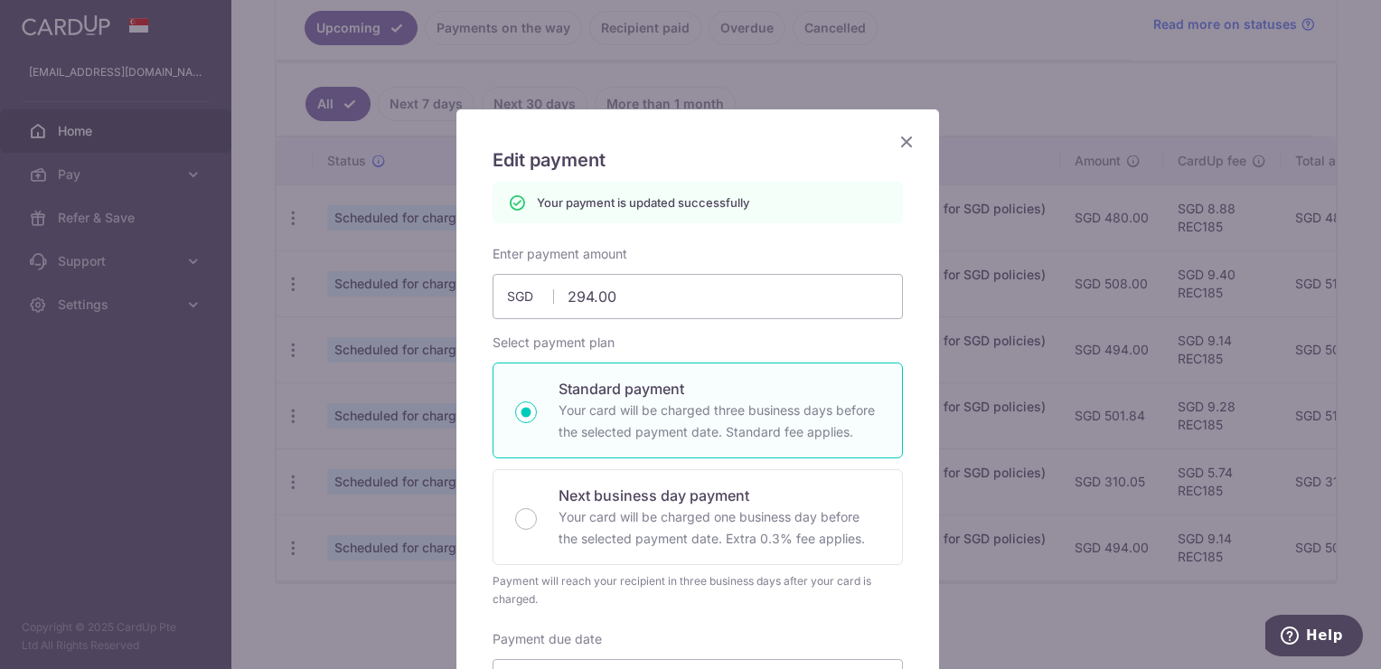
scroll to position [0, 0]
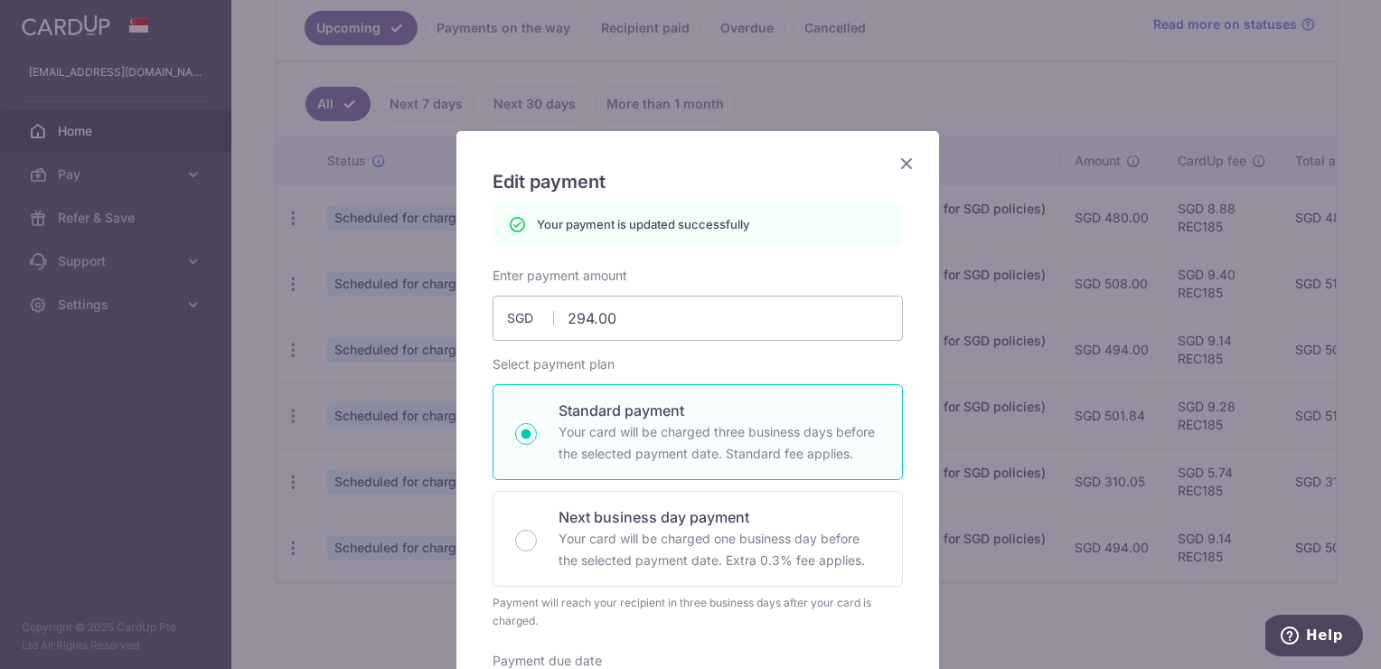
click at [900, 162] on icon "Close" at bounding box center [907, 163] width 22 height 23
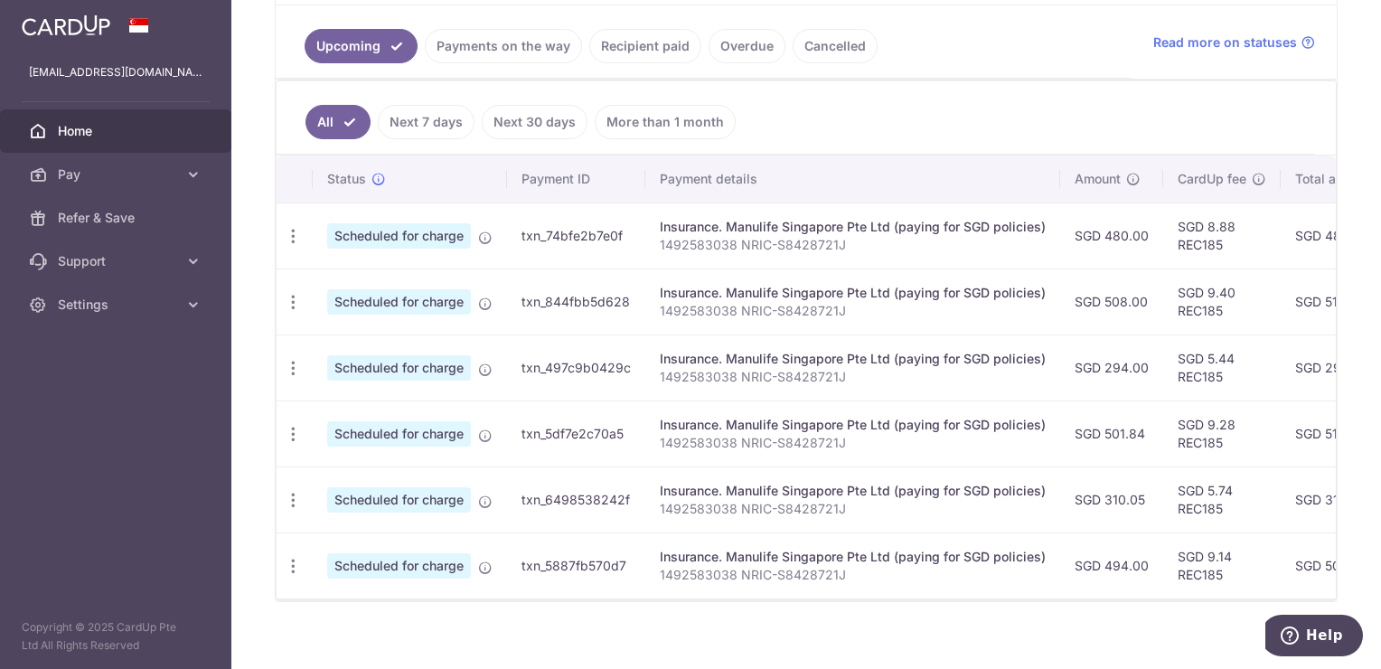
scroll to position [427, 0]
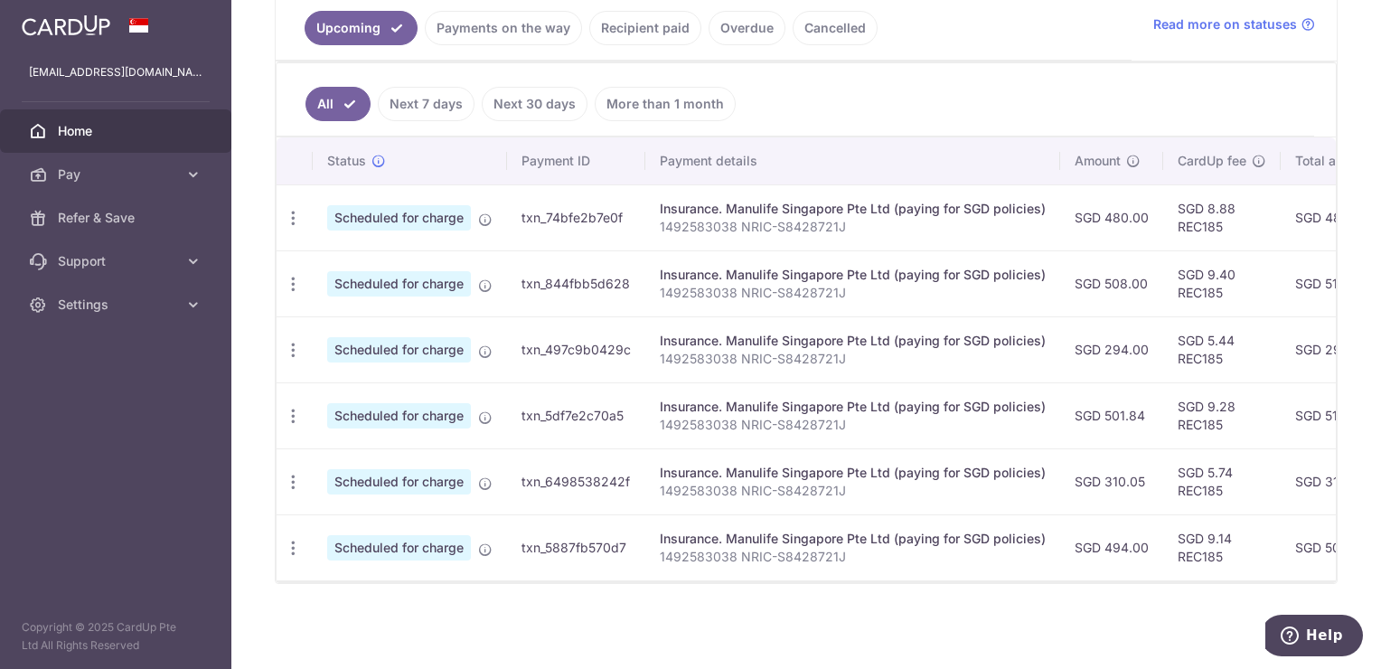
drag, startPoint x: 823, startPoint y: 582, endPoint x: 918, endPoint y: 584, distance: 94.9
click at [918, 584] on div "× Pause Schedule Pause all future payments in this series Pause just this one p…" at bounding box center [805, 334] width 1149 height 669
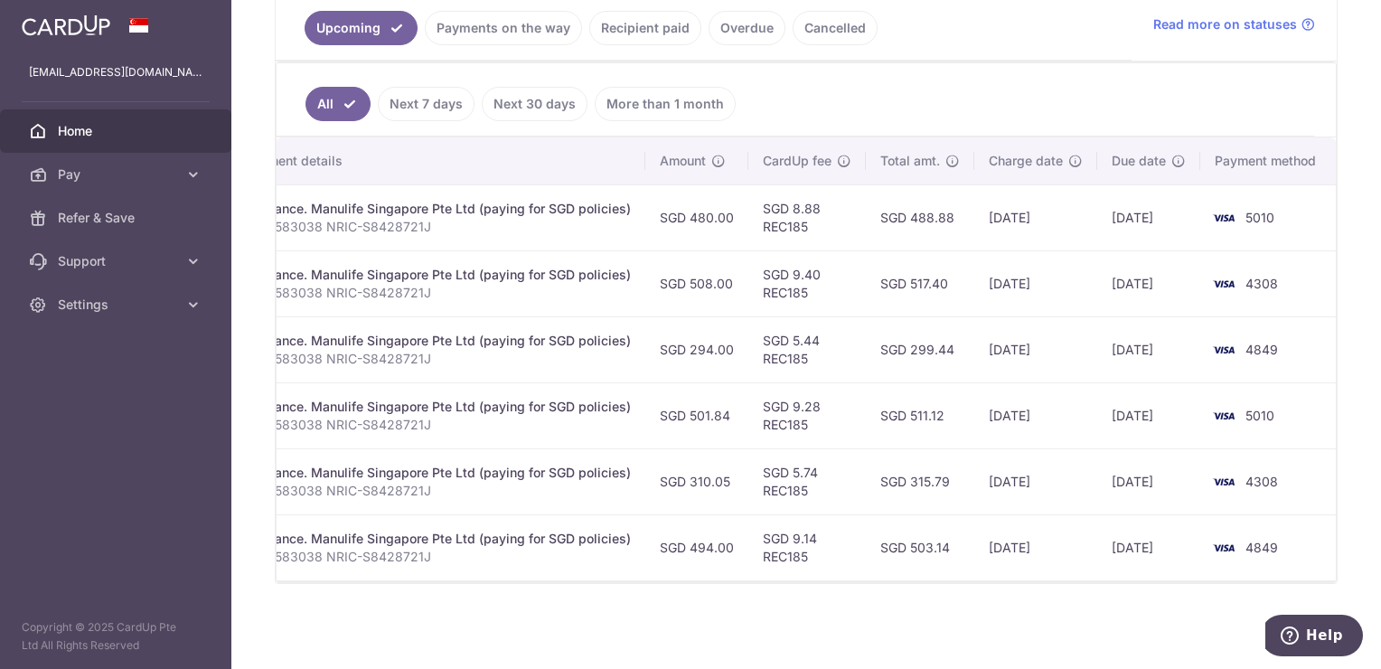
scroll to position [0, 0]
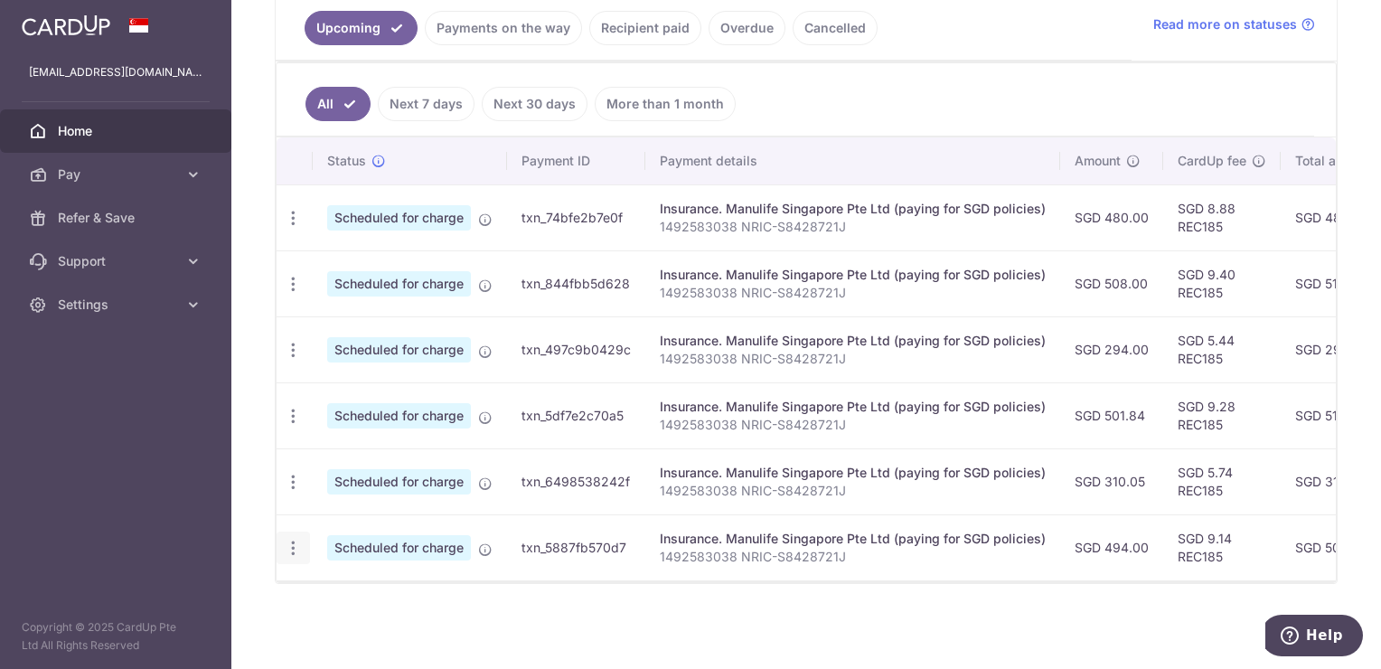
click at [290, 546] on icon "button" at bounding box center [293, 548] width 19 height 19
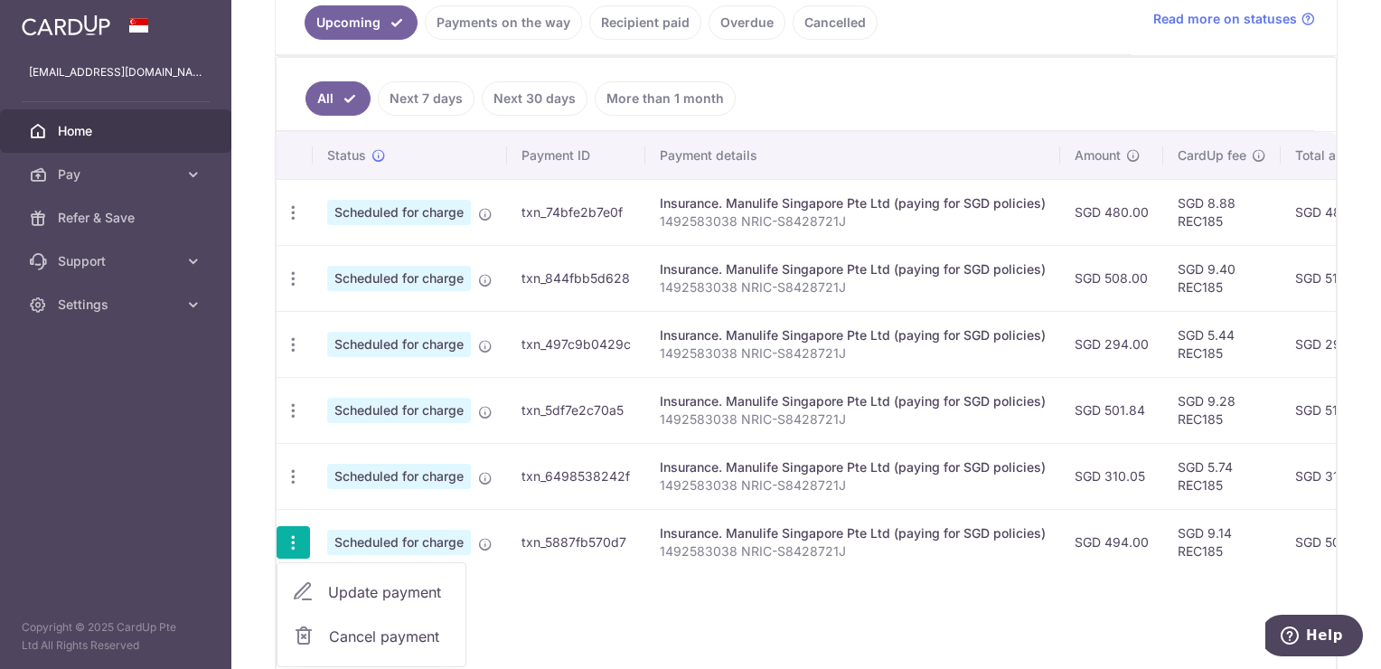
click at [383, 593] on span "Update payment" at bounding box center [389, 592] width 123 height 22
radio input "true"
type input "494.00"
type input "[DATE]"
type input "1492583038 NRIC-S8428721J"
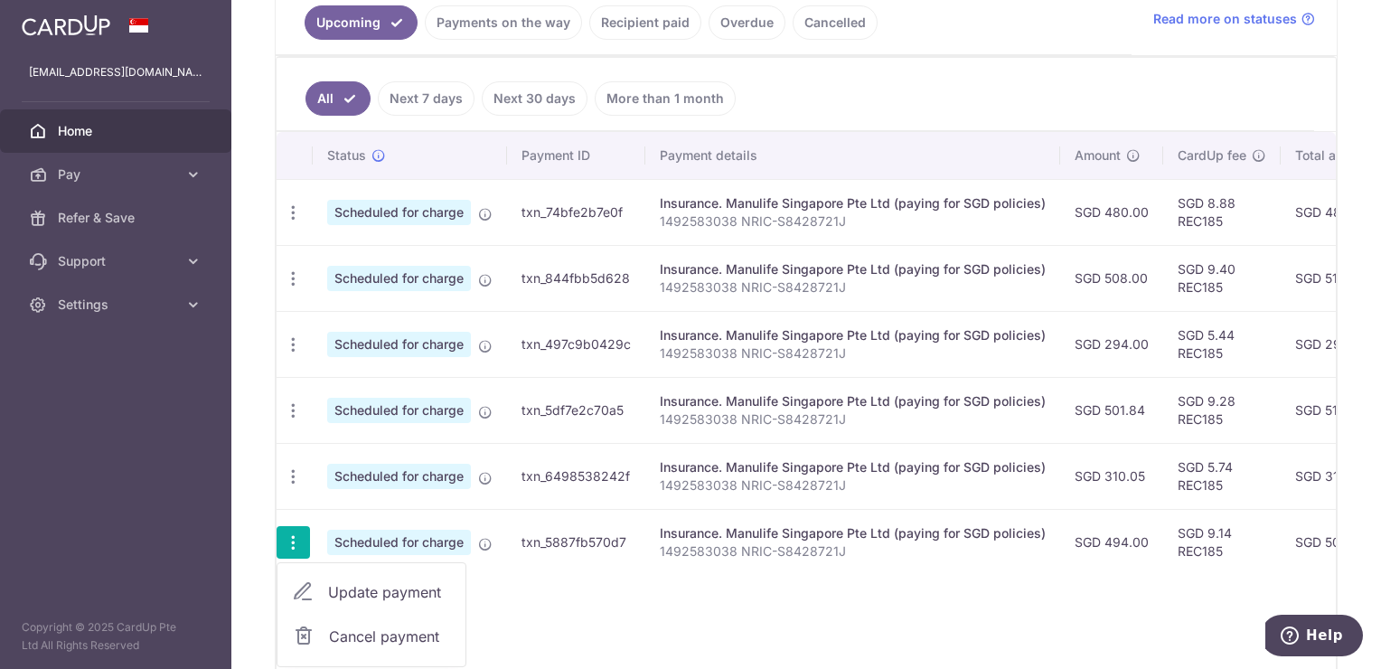
type input "REC185"
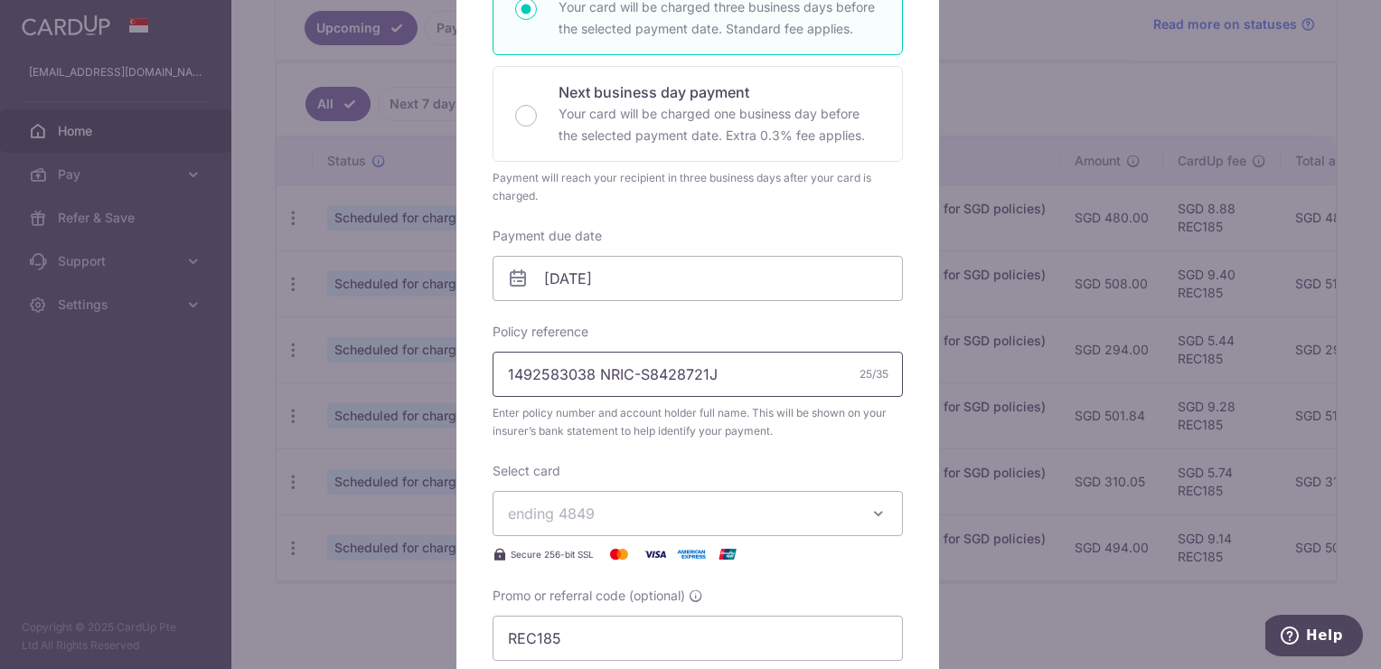
scroll to position [452, 0]
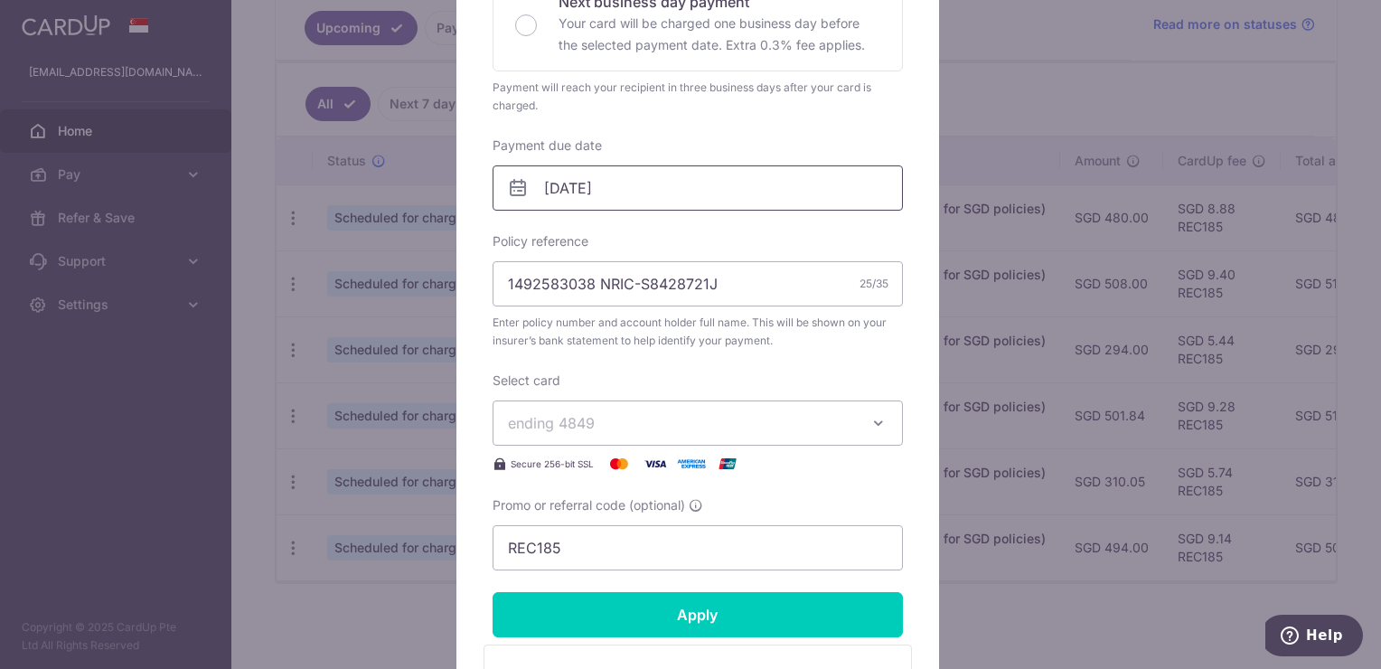
click at [728, 195] on input "[DATE]" at bounding box center [698, 187] width 410 height 45
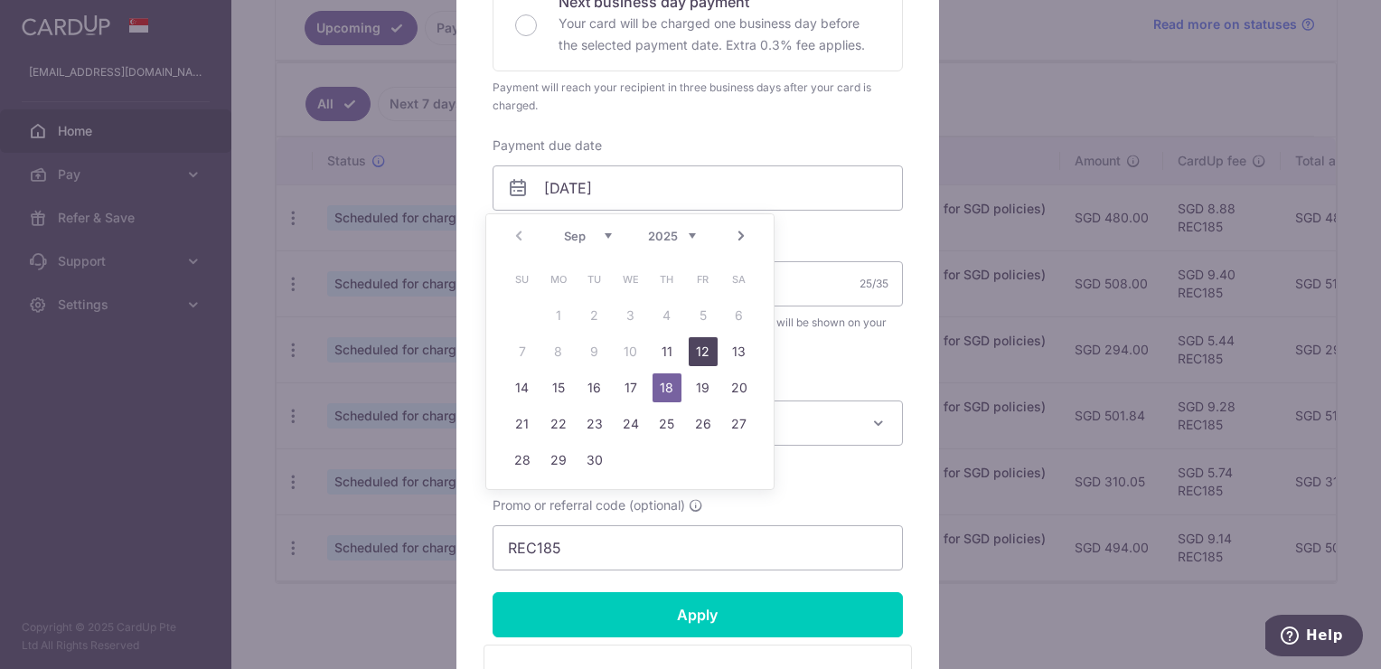
click at [708, 351] on link "12" at bounding box center [703, 351] width 29 height 29
type input "[DATE]"
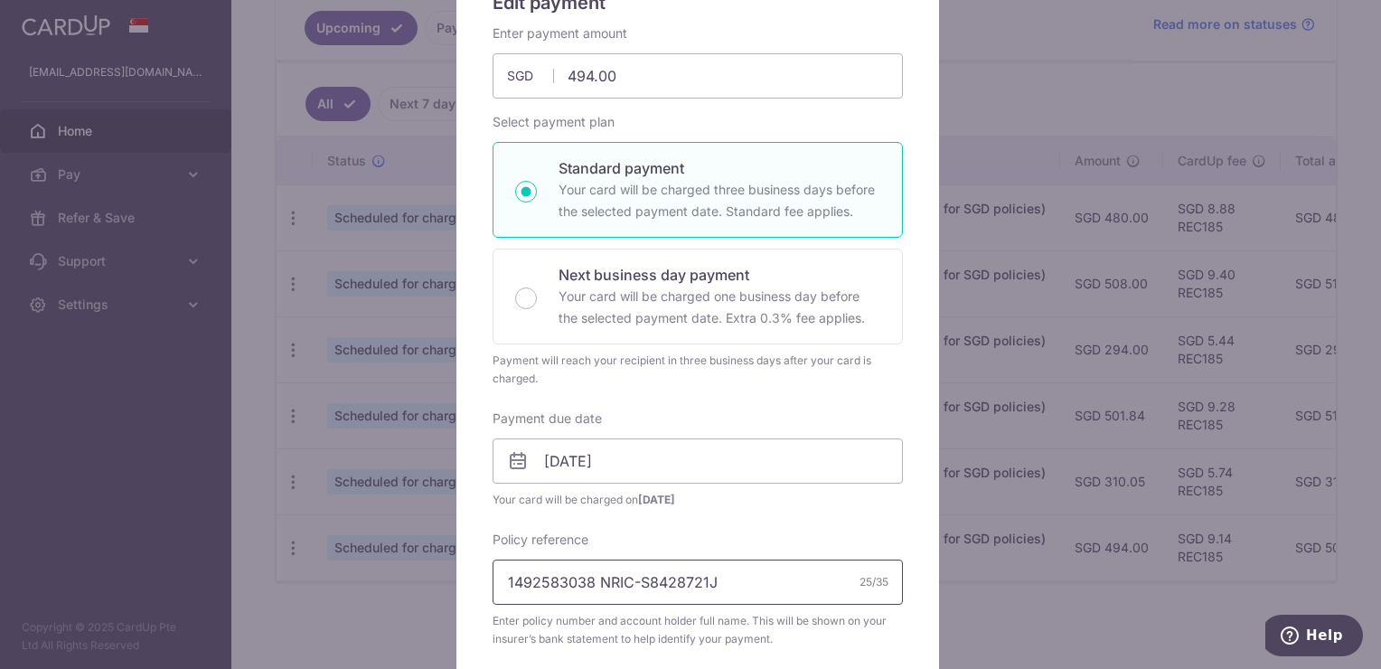
scroll to position [0, 0]
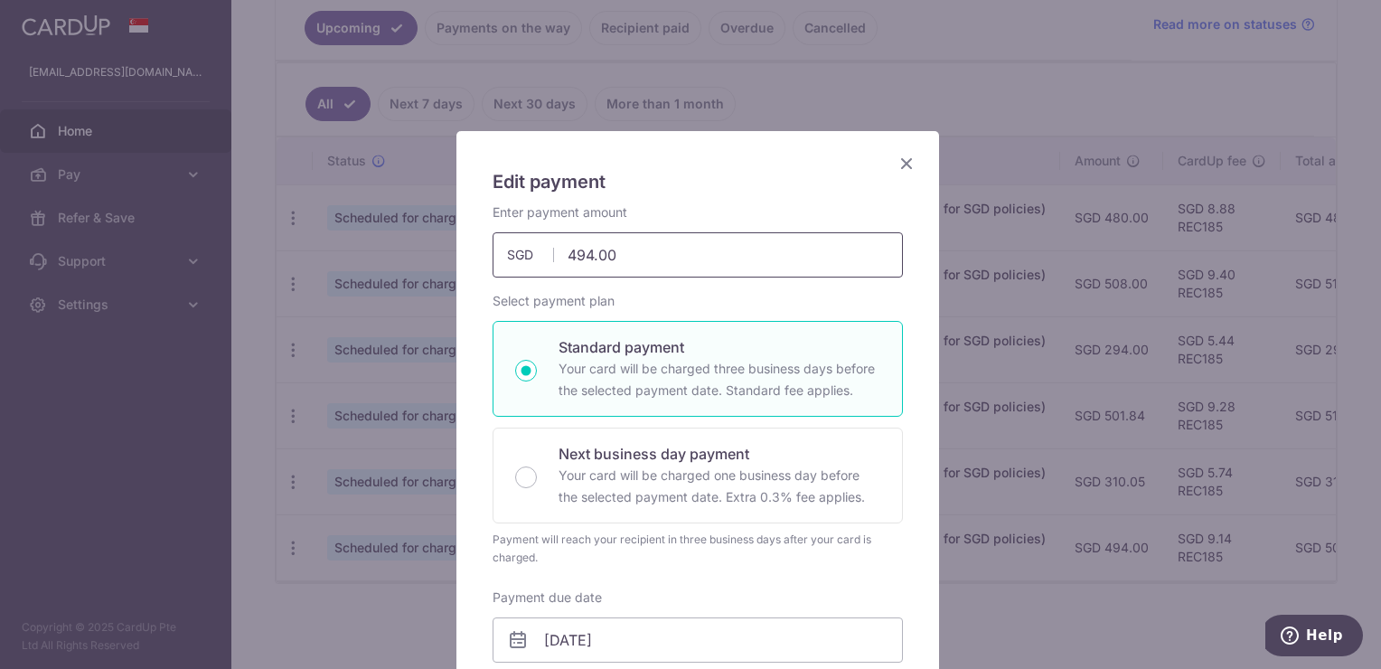
drag, startPoint x: 585, startPoint y: 249, endPoint x: 558, endPoint y: 249, distance: 27.1
click at [558, 249] on input "494.00" at bounding box center [698, 254] width 410 height 45
type input "200.00"
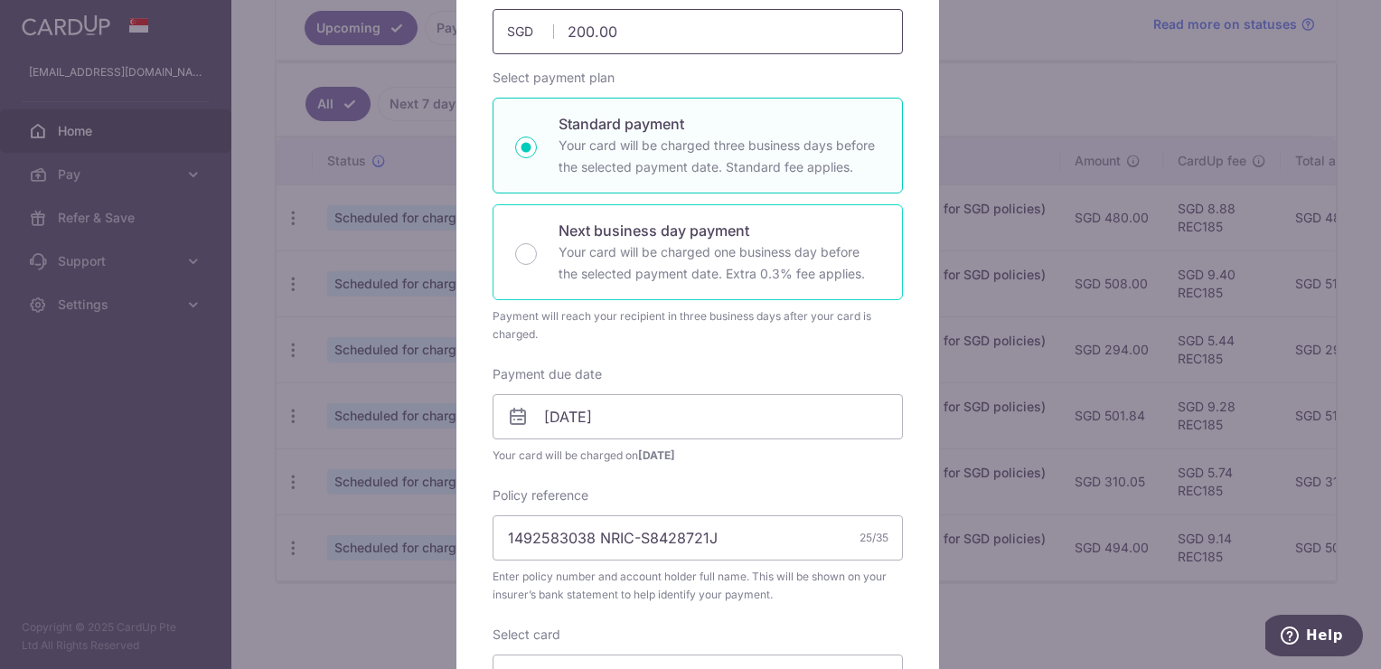
scroll to position [452, 0]
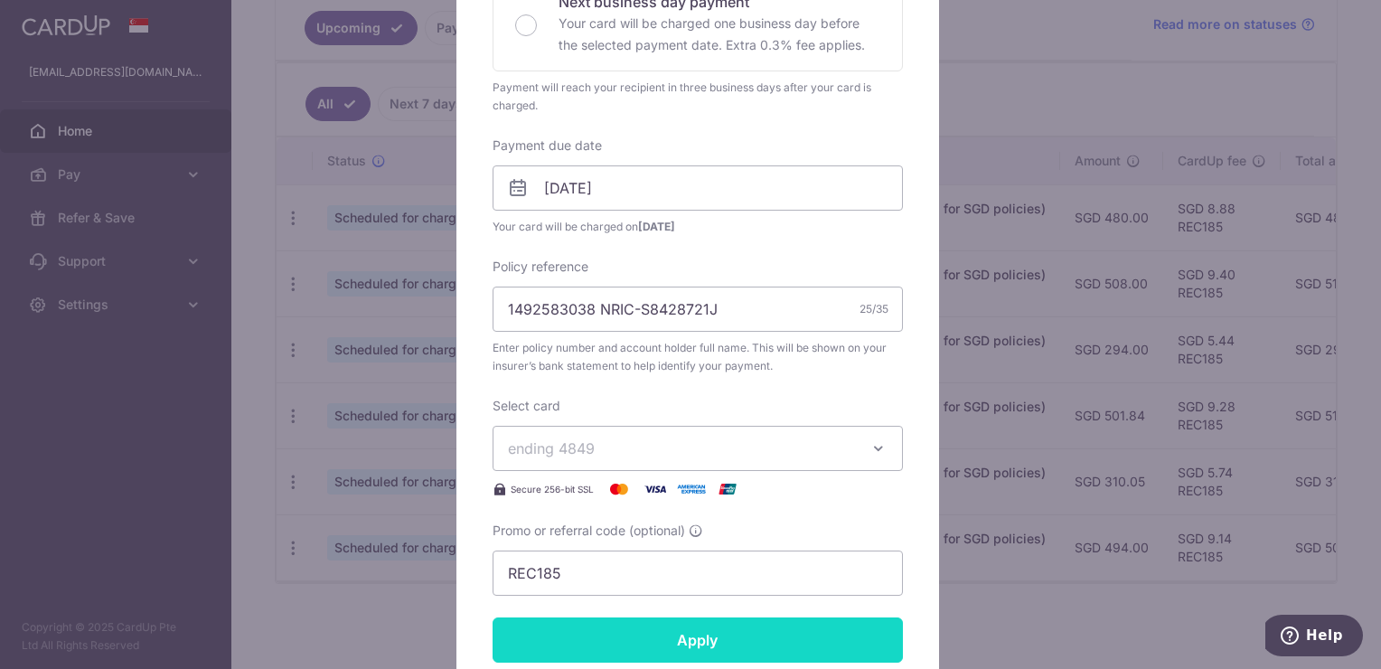
click at [684, 642] on input "Apply" at bounding box center [698, 639] width 410 height 45
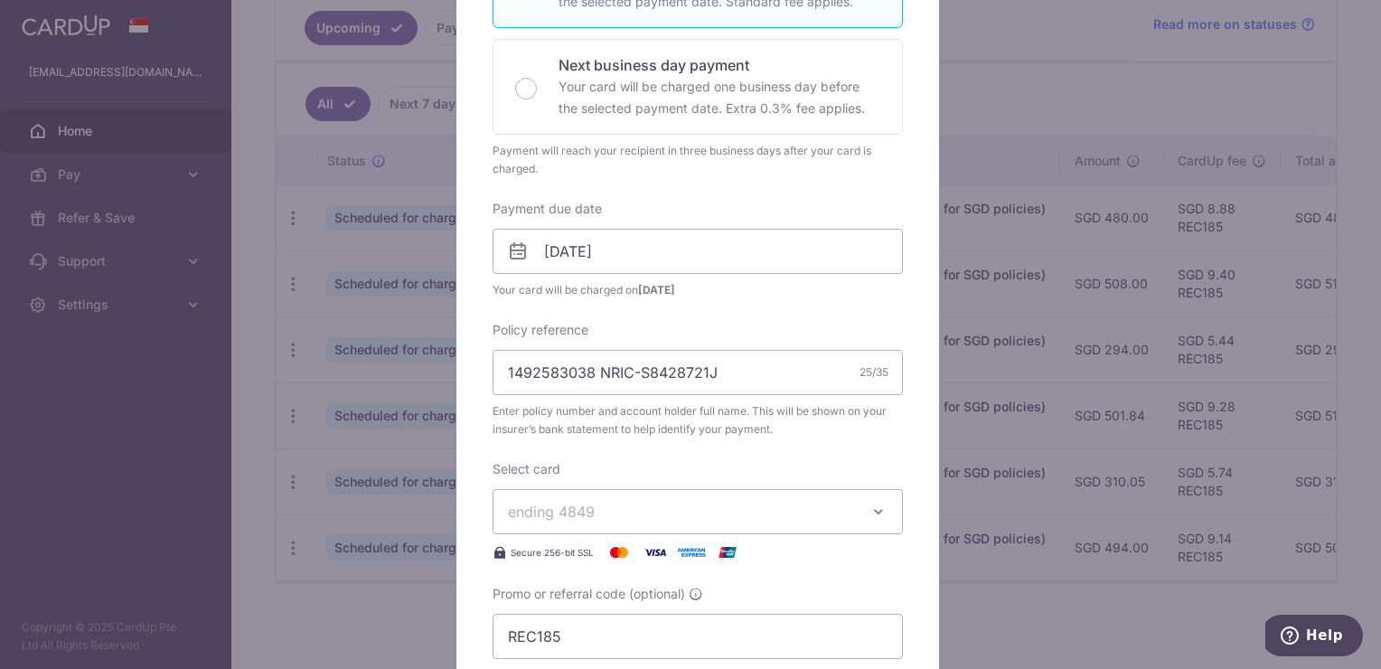
type input "Successfully Applied"
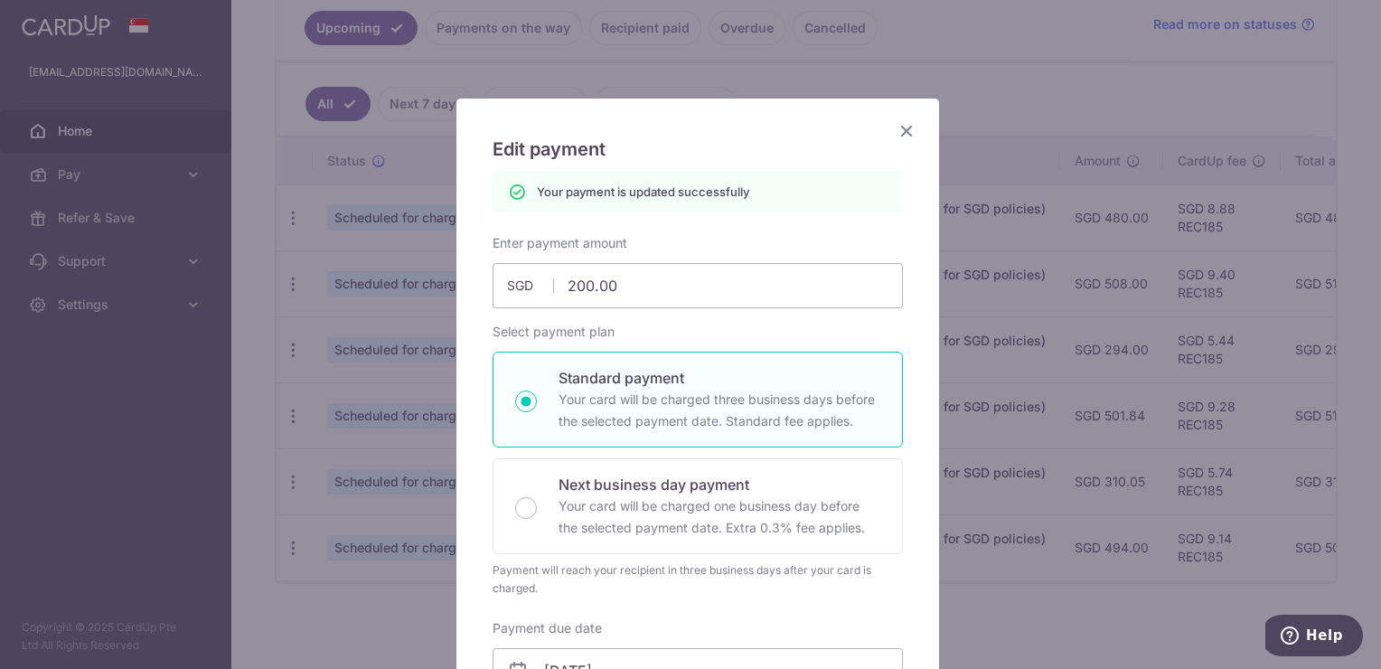
scroll to position [0, 0]
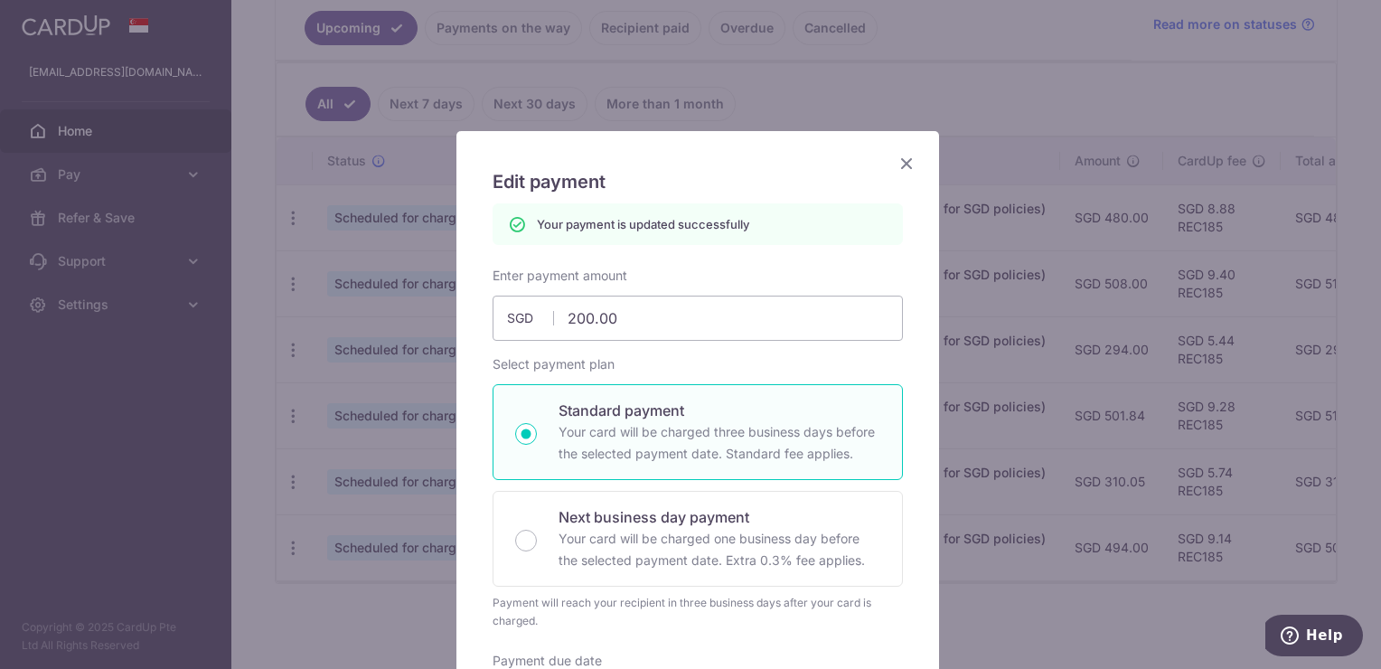
click at [907, 156] on icon "Close" at bounding box center [907, 163] width 22 height 23
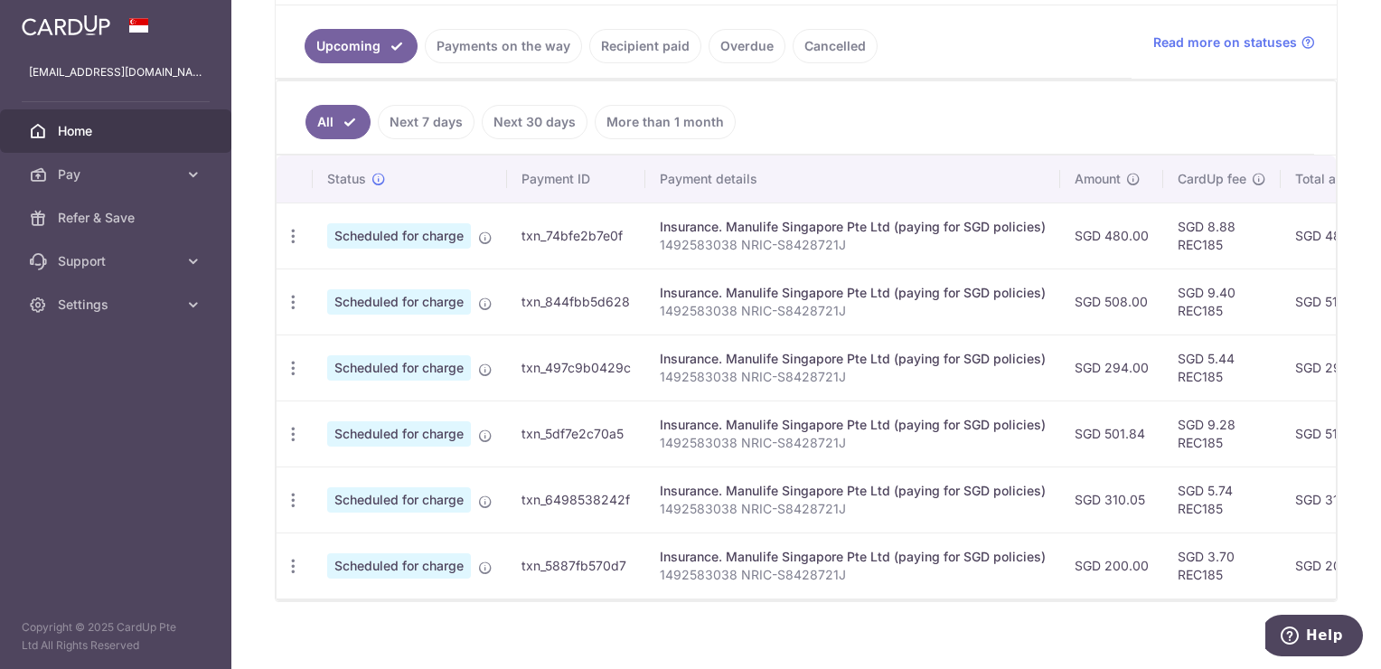
scroll to position [427, 0]
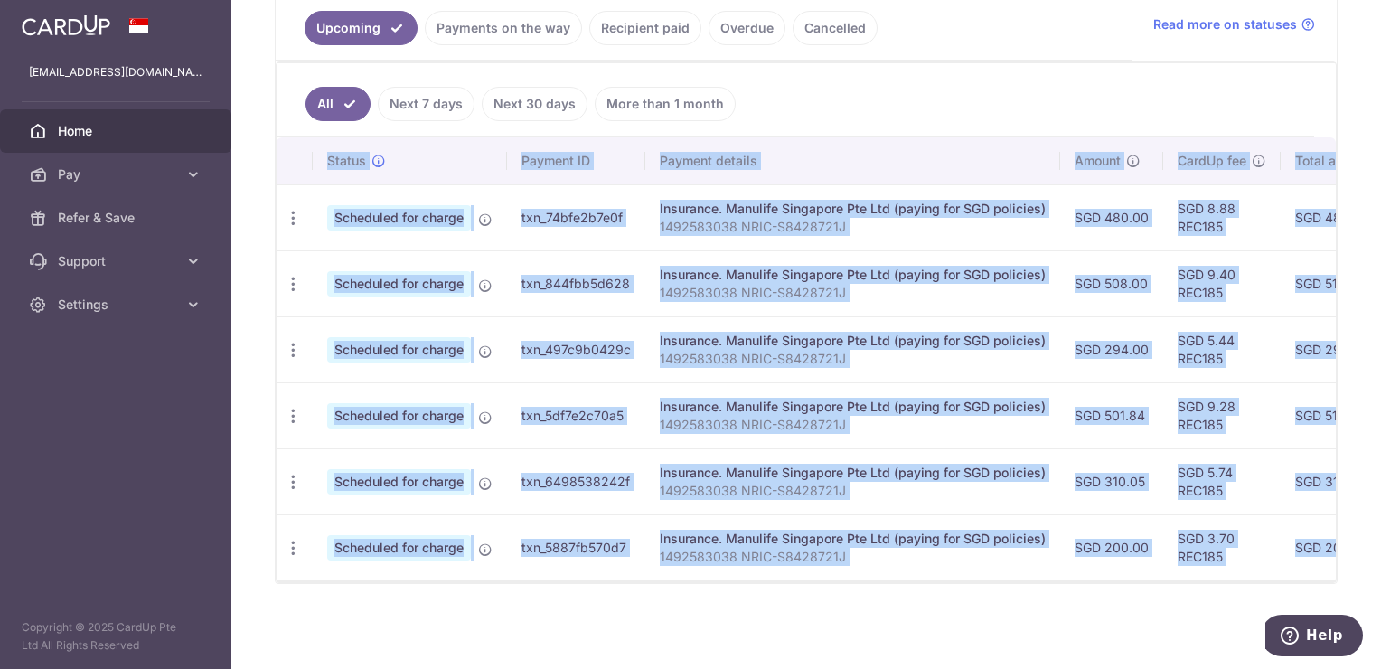
drag, startPoint x: 972, startPoint y: 583, endPoint x: 1022, endPoint y: 578, distance: 49.9
click at [1022, 578] on div "× Pause Schedule Pause all future payments in this series Pause just this one p…" at bounding box center [805, 334] width 1149 height 669
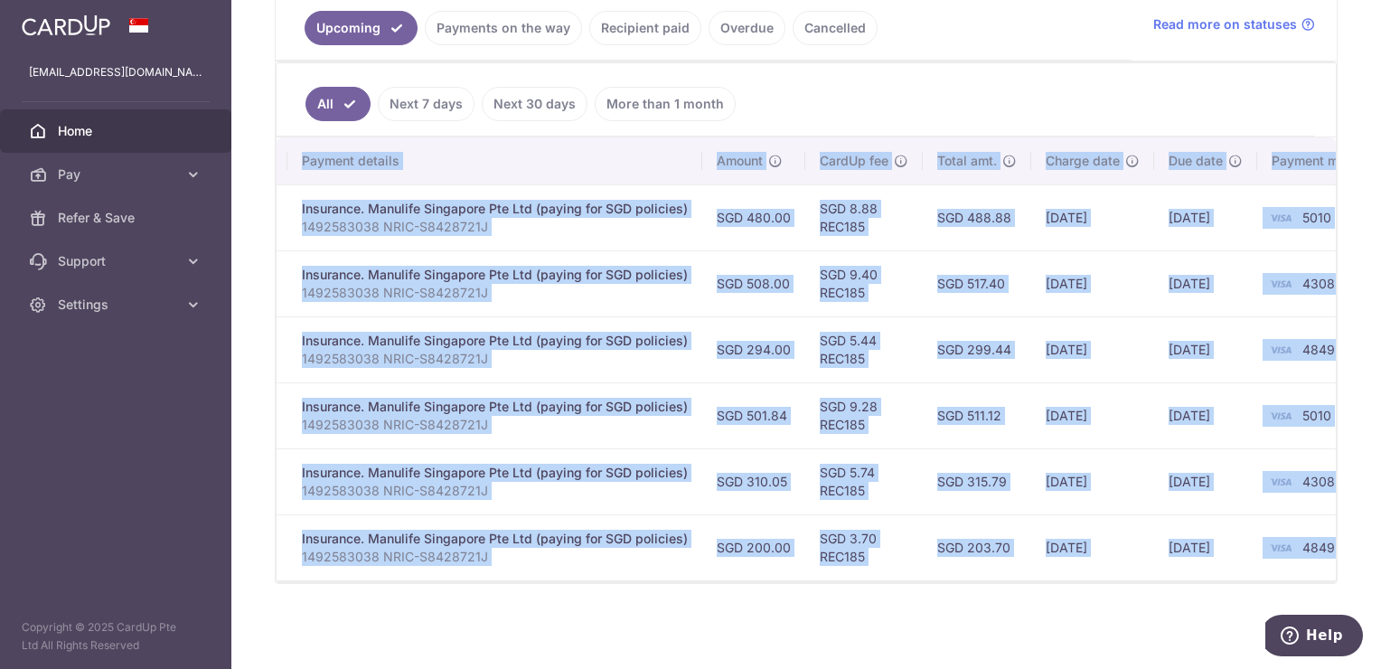
scroll to position [0, 415]
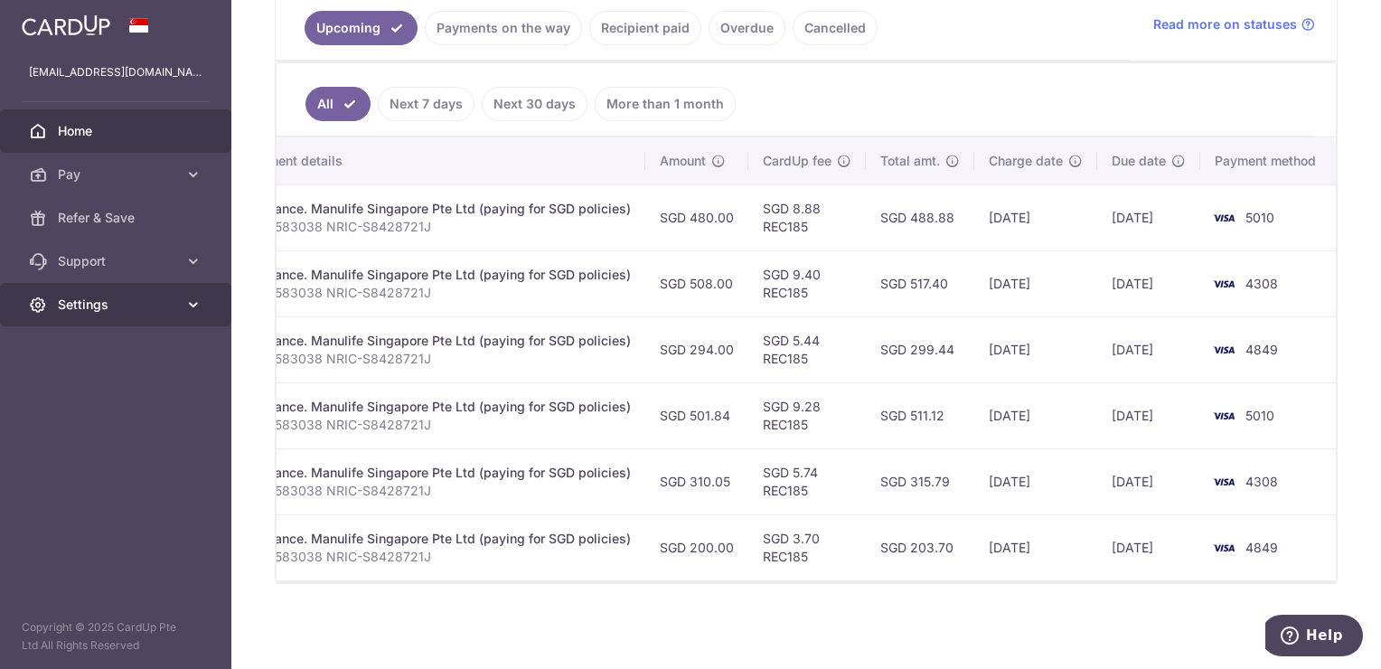
click at [105, 311] on span "Settings" at bounding box center [117, 305] width 119 height 18
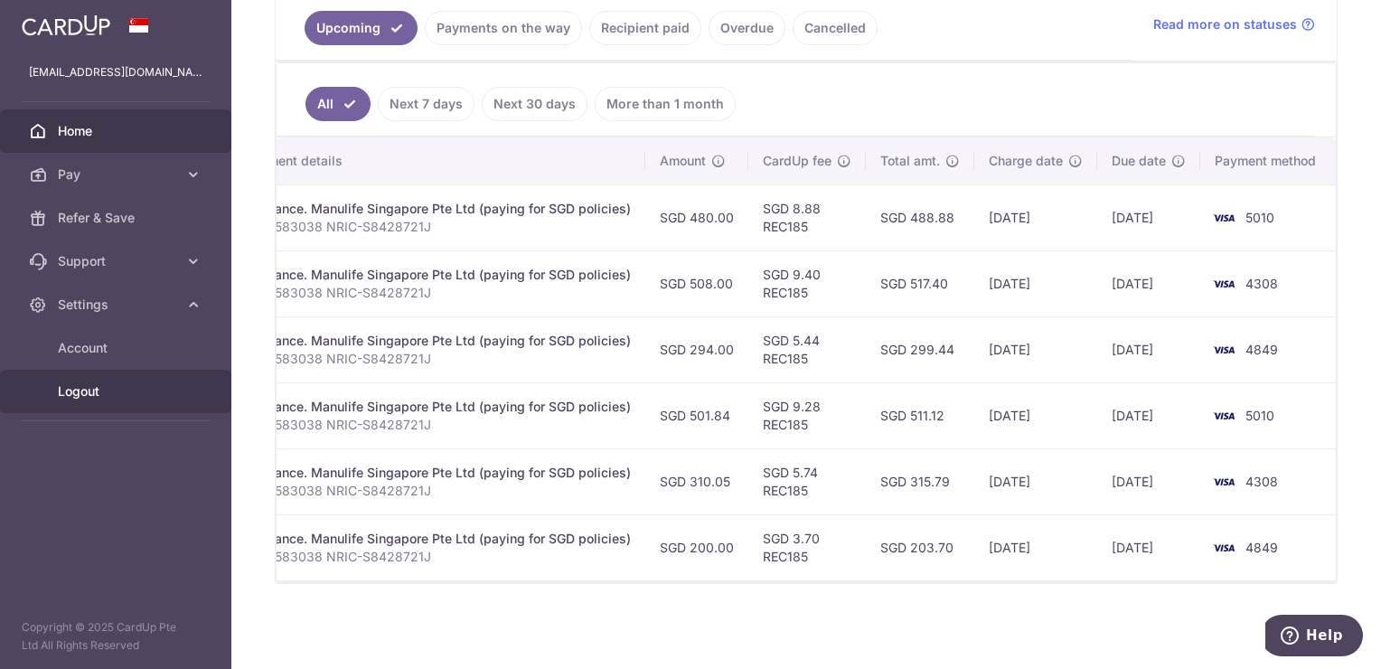
click at [89, 390] on span "Logout" at bounding box center [117, 391] width 119 height 18
